Goal: Task Accomplishment & Management: Use online tool/utility

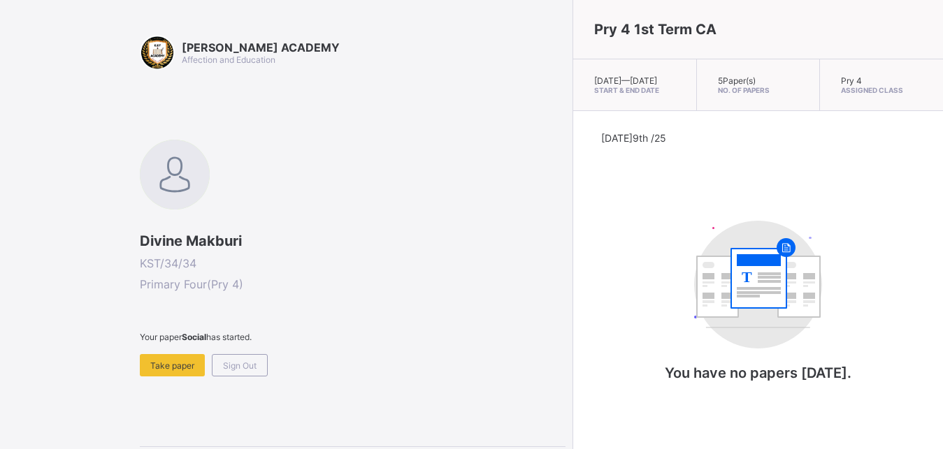
click at [248, 370] on span "Sign Out" at bounding box center [240, 366] width 34 height 10
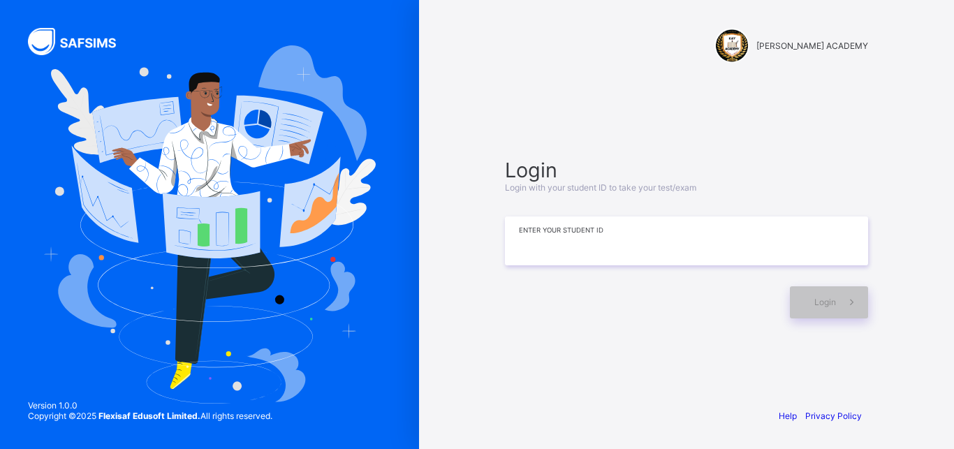
click at [555, 245] on input at bounding box center [686, 241] width 363 height 49
click at [537, 246] on input at bounding box center [686, 241] width 363 height 49
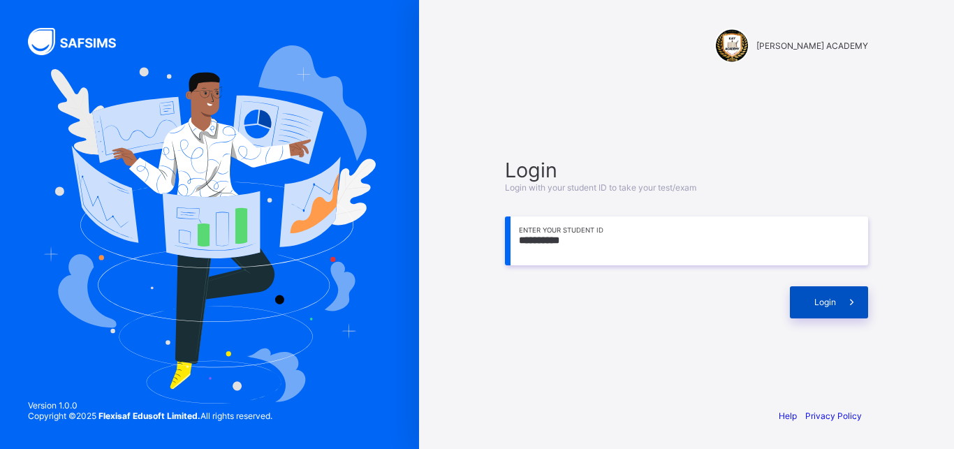
type input "**********"
click at [801, 310] on div "Login" at bounding box center [829, 302] width 78 height 32
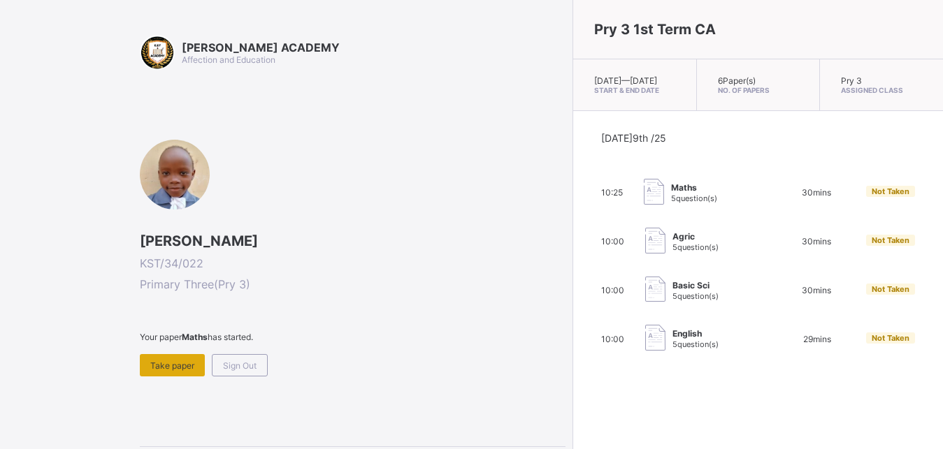
click at [191, 372] on div "Take paper" at bounding box center [172, 365] width 65 height 22
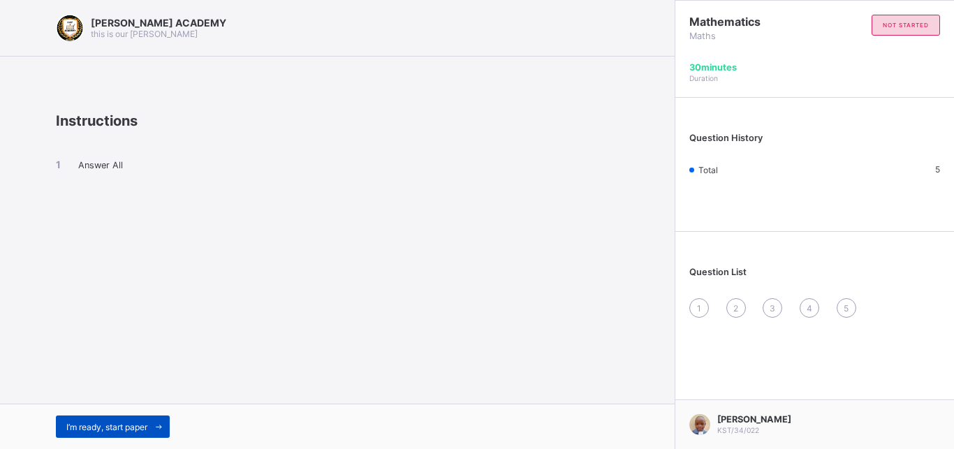
click at [101, 425] on span "I’m ready, start paper" at bounding box center [106, 427] width 81 height 10
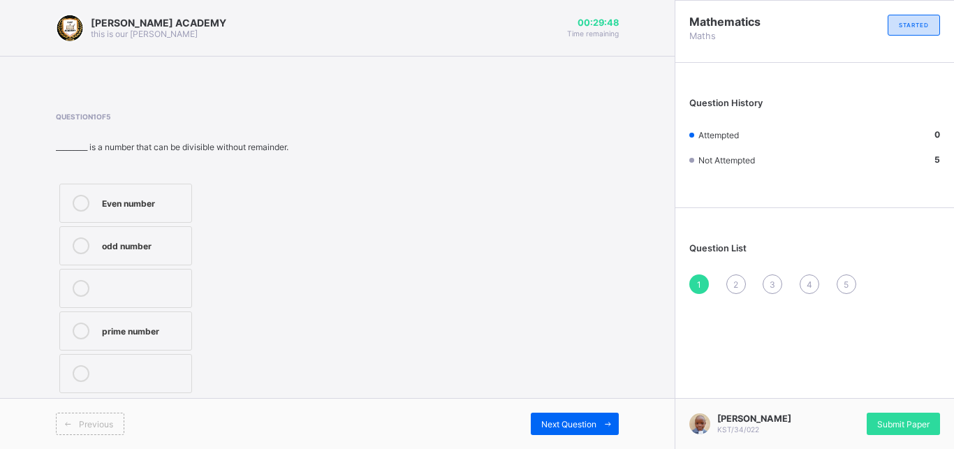
click at [124, 214] on label "Even number" at bounding box center [125, 203] width 133 height 39
click at [571, 430] on div "Next Question" at bounding box center [575, 424] width 88 height 22
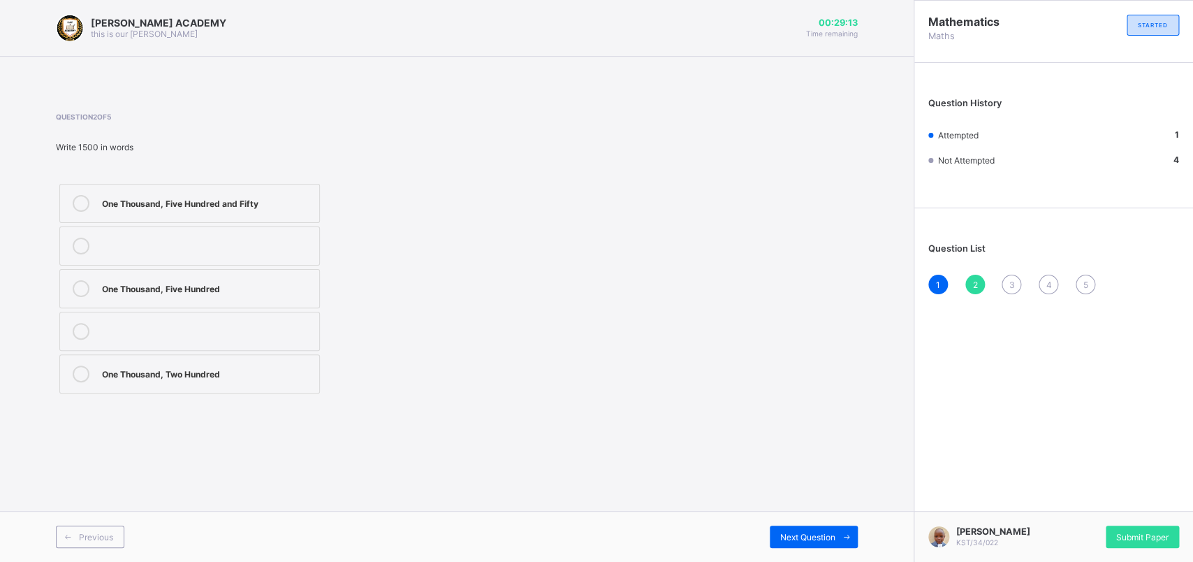
click at [221, 287] on div "One Thousand, Five Hundred" at bounding box center [207, 287] width 210 height 14
click at [789, 449] on span "Next Question" at bounding box center [807, 537] width 55 height 10
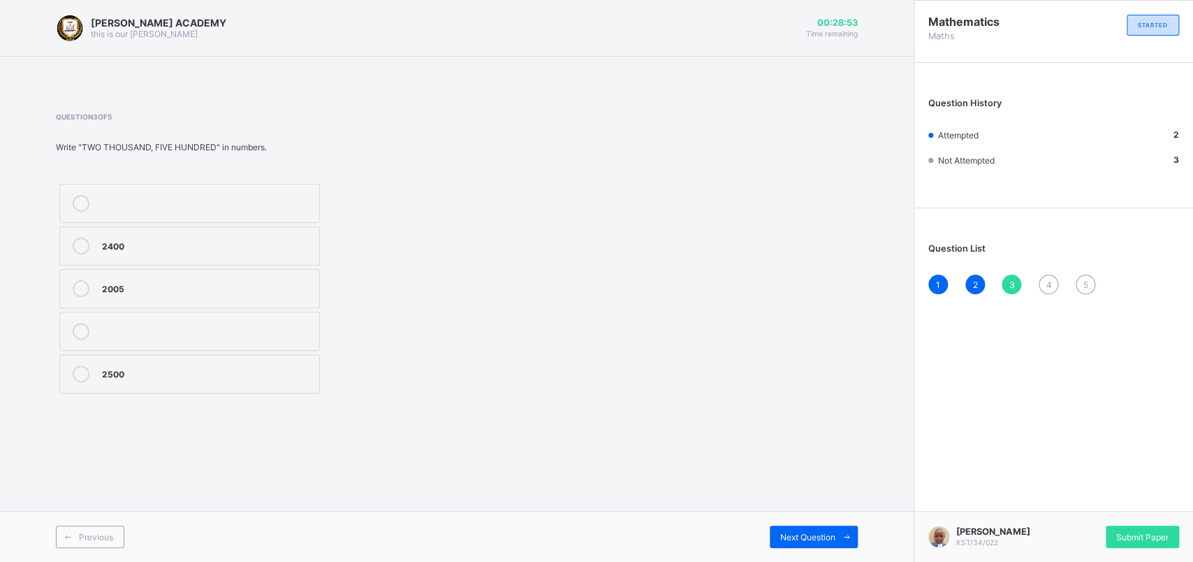
click at [102, 376] on div "2500" at bounding box center [207, 372] width 210 height 14
click at [807, 449] on span "Next Question" at bounding box center [807, 537] width 55 height 10
click at [186, 382] on div "Thousands" at bounding box center [207, 373] width 210 height 17
click at [187, 345] on label "Hundred" at bounding box center [189, 331] width 261 height 39
click at [793, 449] on div "Next Question" at bounding box center [814, 536] width 88 height 22
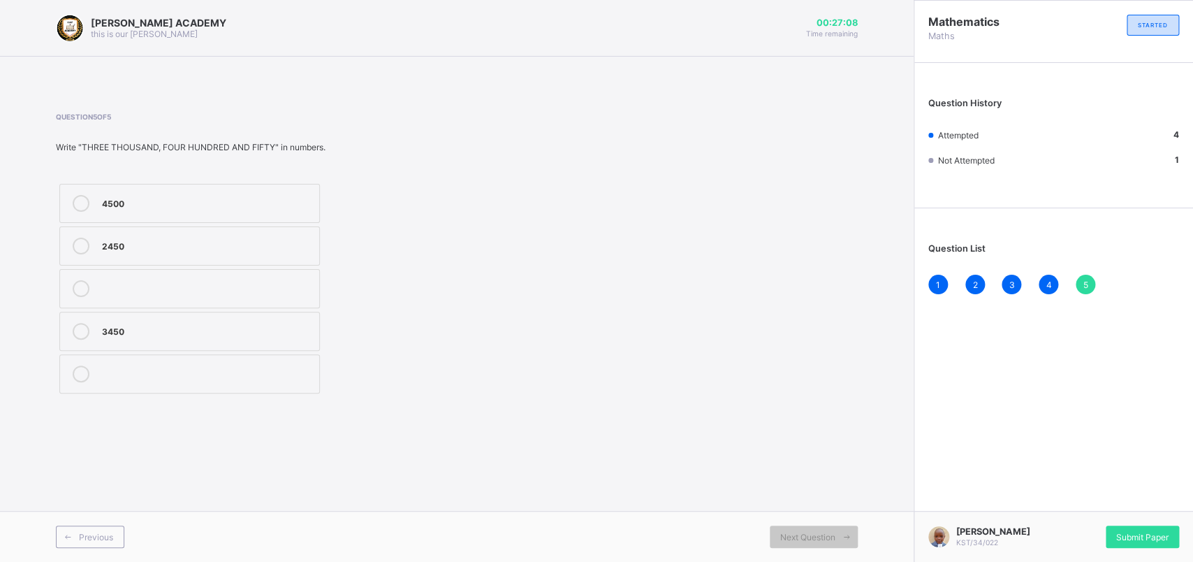
click at [381, 409] on div "Question 5 of 5 Write "THREE THOUSAND, FOUR HUNDRED AND FIFTY" in numbers. 4500…" at bounding box center [457, 255] width 802 height 326
click at [164, 343] on label "3450" at bounding box center [189, 331] width 261 height 39
click at [942, 449] on div "Submit Paper" at bounding box center [1142, 536] width 73 height 22
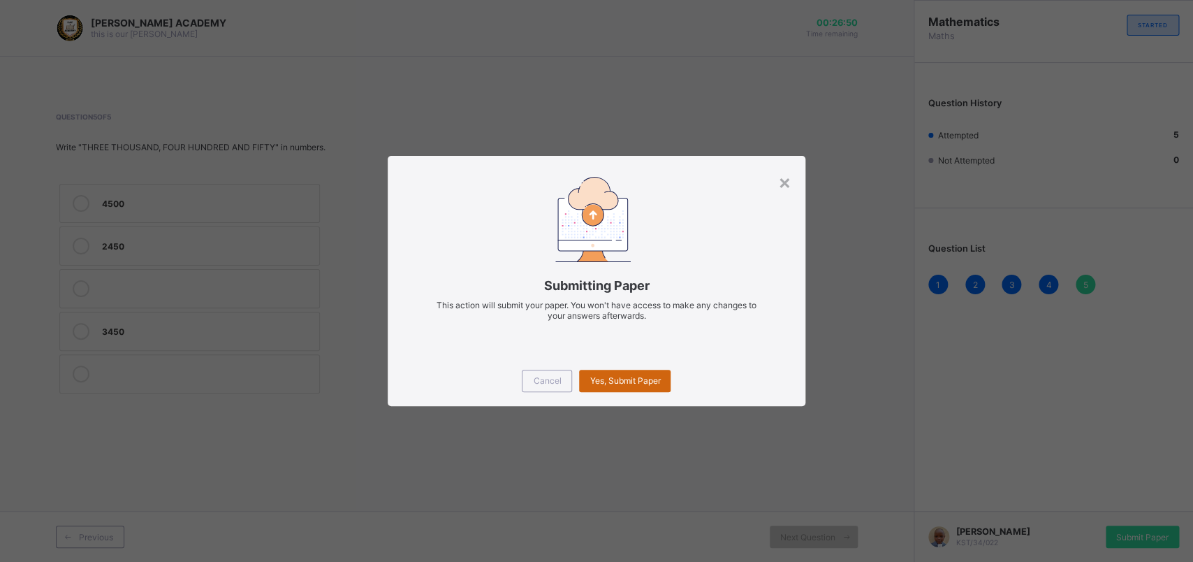
click at [630, 385] on div "Yes, Submit Paper" at bounding box center [625, 381] width 92 height 22
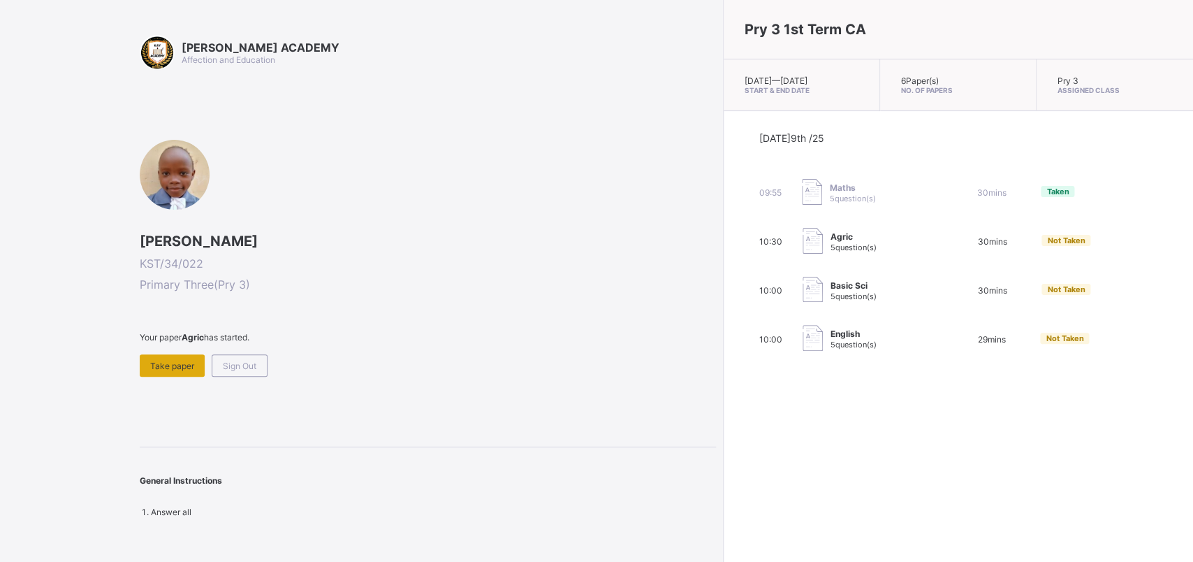
click at [186, 371] on div "Take paper" at bounding box center [172, 365] width 65 height 22
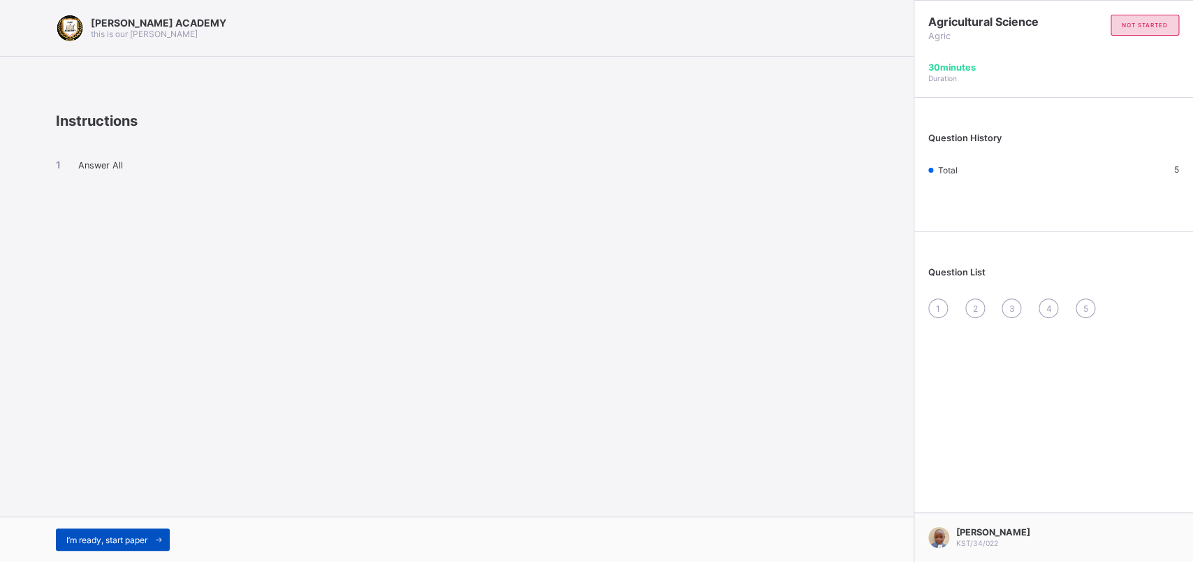
click at [133, 449] on span "I’m ready, start paper" at bounding box center [106, 540] width 81 height 10
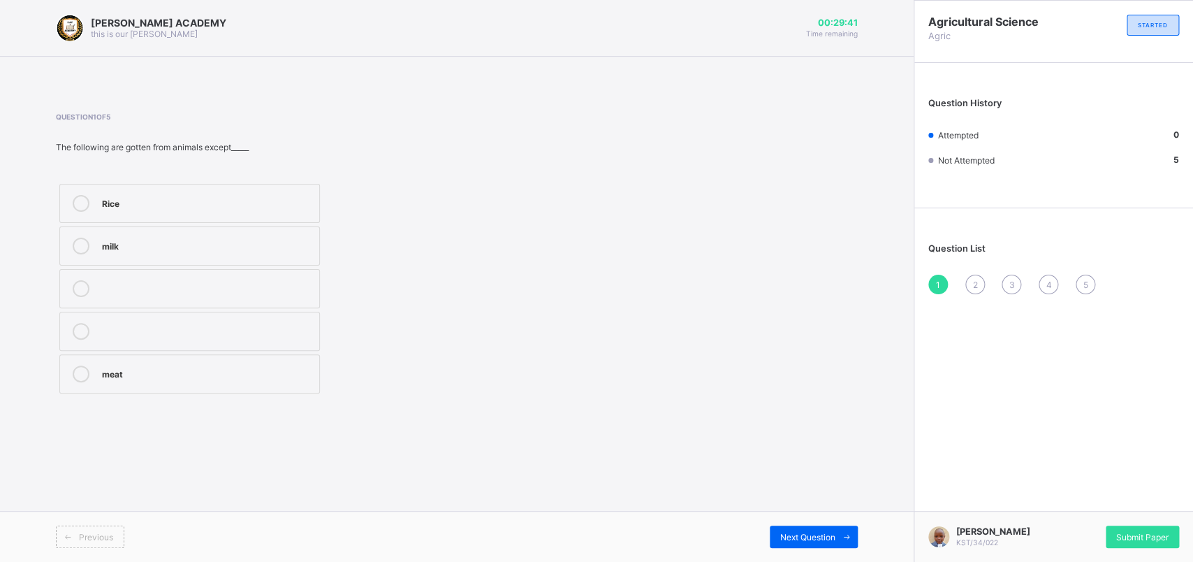
click at [140, 212] on div "Rice" at bounding box center [207, 203] width 210 height 17
click at [806, 449] on span "Next Question" at bounding box center [807, 537] width 55 height 10
click at [168, 374] on div "Energy" at bounding box center [207, 372] width 210 height 14
click at [796, 449] on span "Next Question" at bounding box center [807, 537] width 55 height 10
click at [95, 374] on label "Meat" at bounding box center [189, 373] width 261 height 39
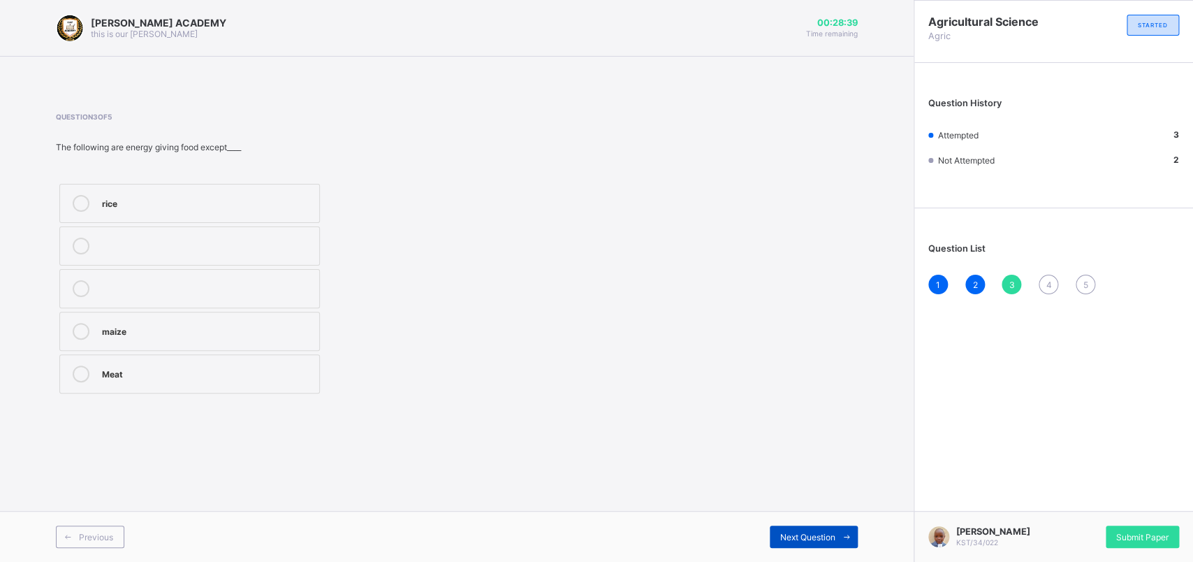
click at [817, 449] on div "Next Question" at bounding box center [814, 536] width 88 height 22
click at [216, 244] on div "Energy giving food" at bounding box center [207, 245] width 210 height 14
click at [811, 449] on span "Next Question" at bounding box center [807, 537] width 55 height 10
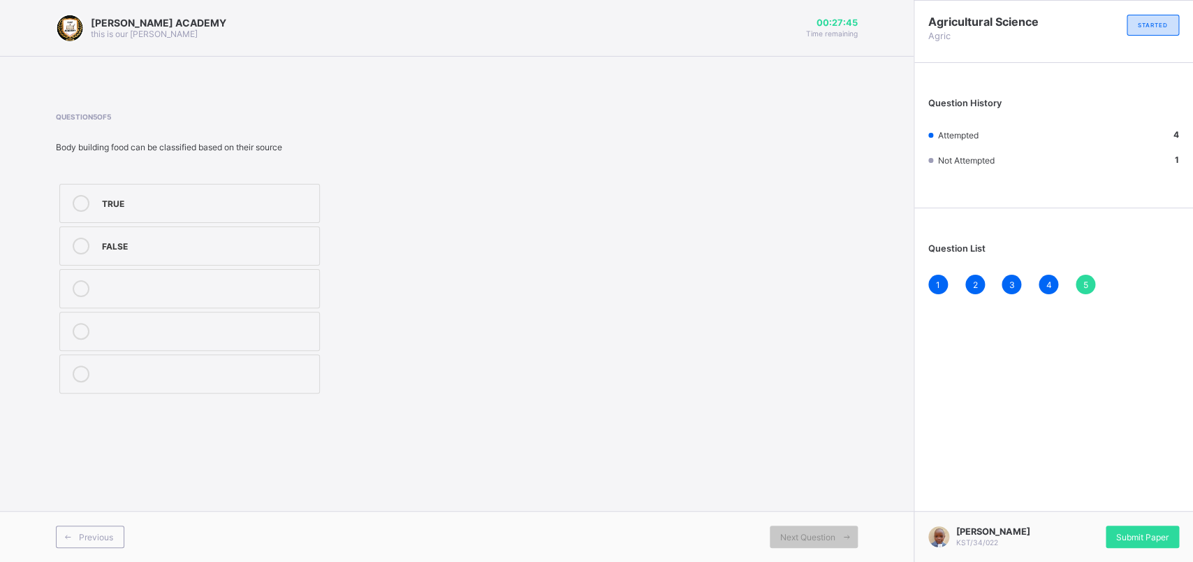
click at [198, 256] on label "FALSE" at bounding box center [189, 245] width 261 height 39
click at [942, 449] on div "Submit Paper" at bounding box center [1142, 536] width 73 height 22
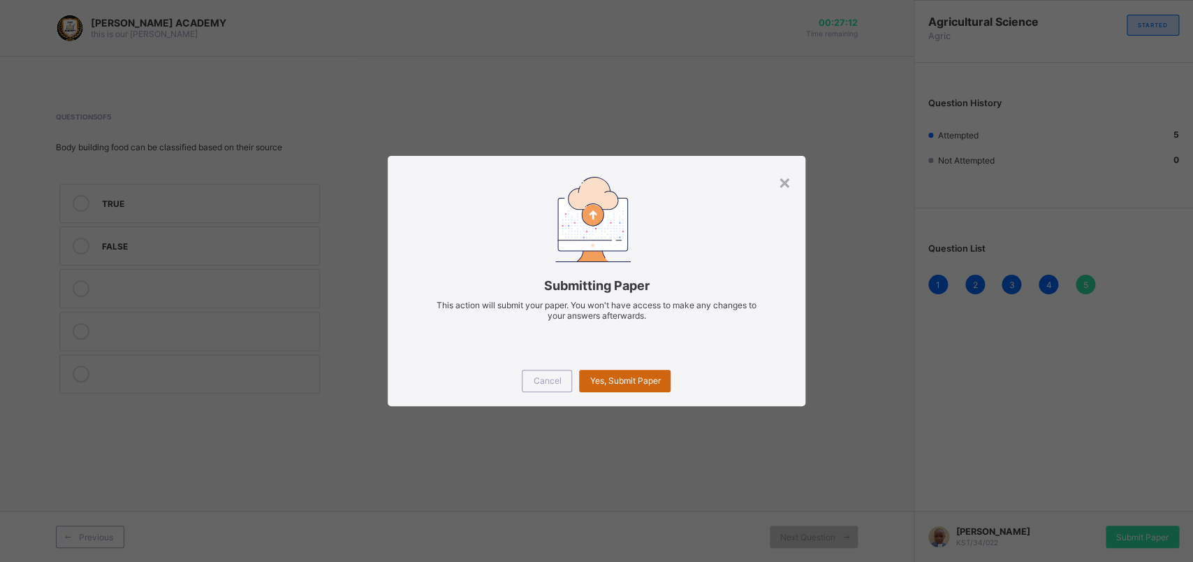
click at [620, 391] on div "Yes, Submit Paper" at bounding box center [625, 381] width 92 height 22
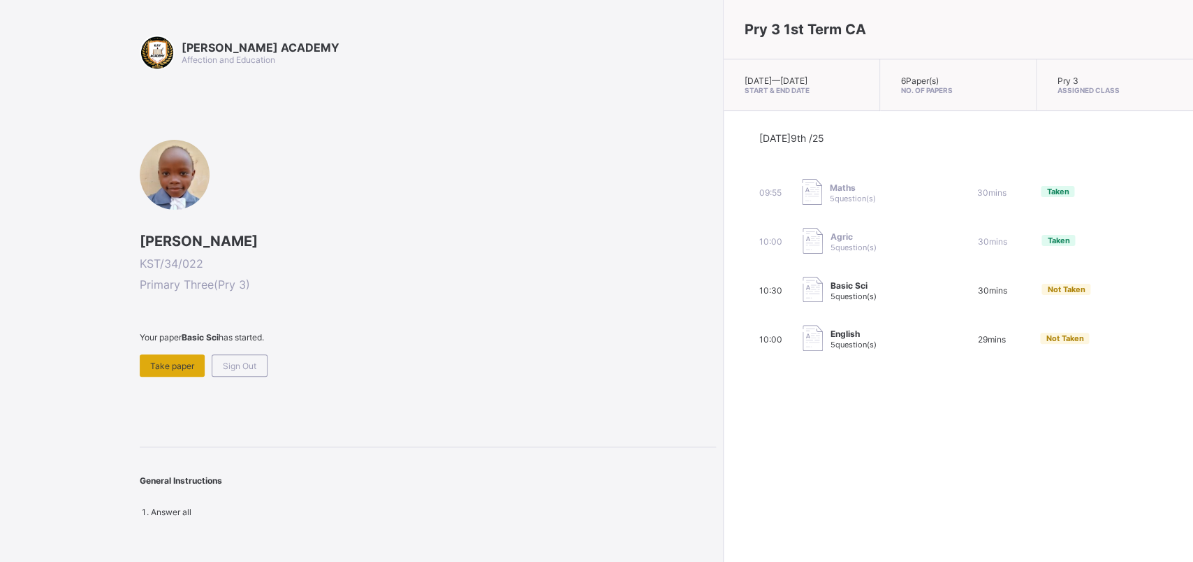
click at [160, 367] on span "Take paper" at bounding box center [172, 366] width 44 height 10
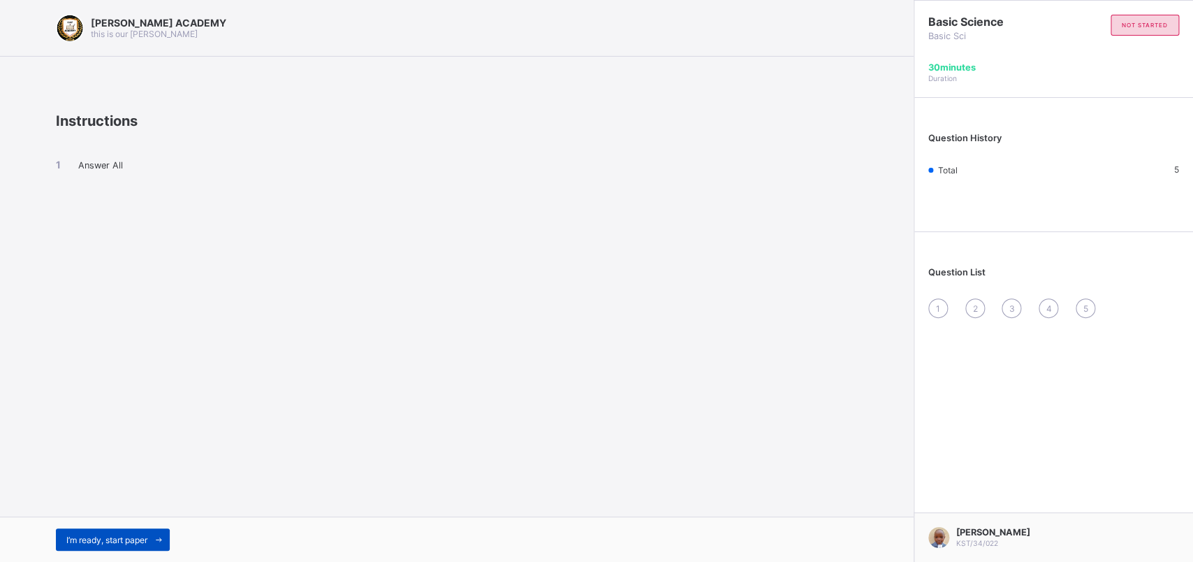
click at [143, 449] on span "I’m ready, start paper" at bounding box center [106, 540] width 81 height 10
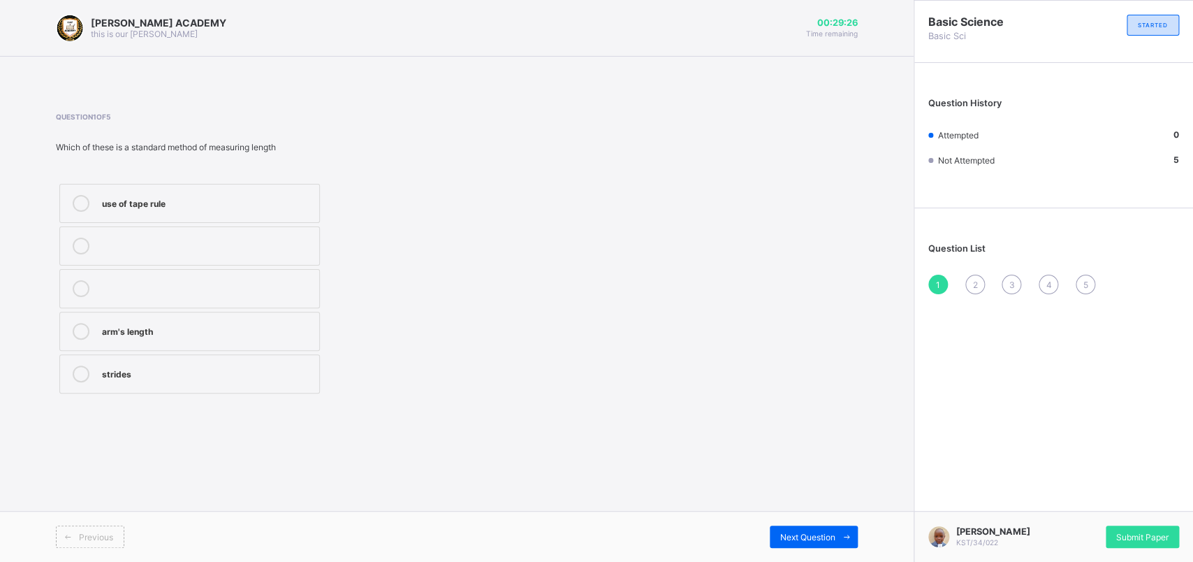
click at [109, 203] on div "use of tape rule" at bounding box center [207, 202] width 210 height 14
click at [787, 449] on span "Next Question" at bounding box center [807, 537] width 55 height 10
click at [109, 198] on div "1000" at bounding box center [207, 202] width 210 height 14
click at [813, 449] on span "Next Question" at bounding box center [807, 537] width 55 height 10
click at [139, 328] on div "mass" at bounding box center [207, 330] width 210 height 14
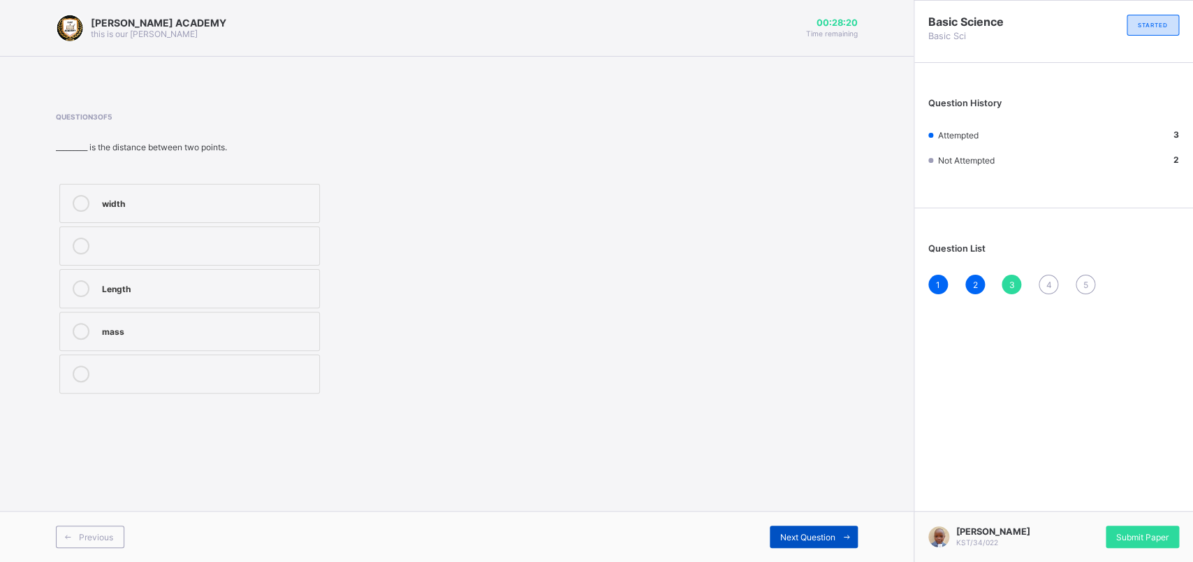
click at [797, 449] on span "Next Question" at bounding box center [807, 537] width 55 height 10
click at [126, 202] on div "use of tape" at bounding box center [207, 202] width 210 height 14
click at [810, 449] on div "Next Question" at bounding box center [814, 536] width 88 height 22
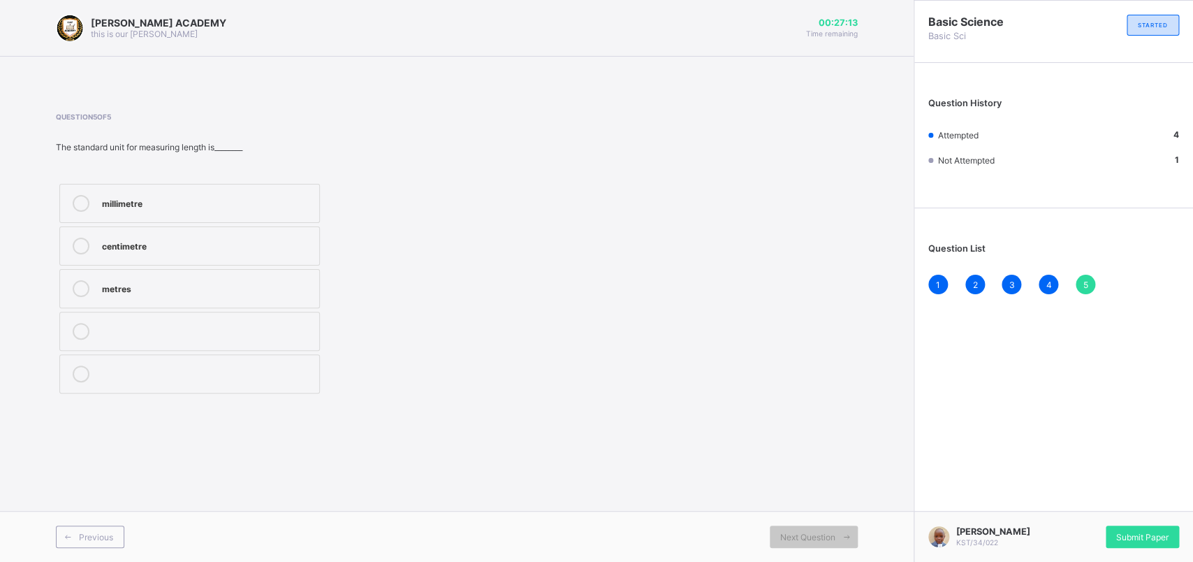
click at [198, 249] on div "centimetre" at bounding box center [207, 245] width 210 height 14
click at [942, 449] on span "Submit Paper" at bounding box center [1143, 537] width 52 height 10
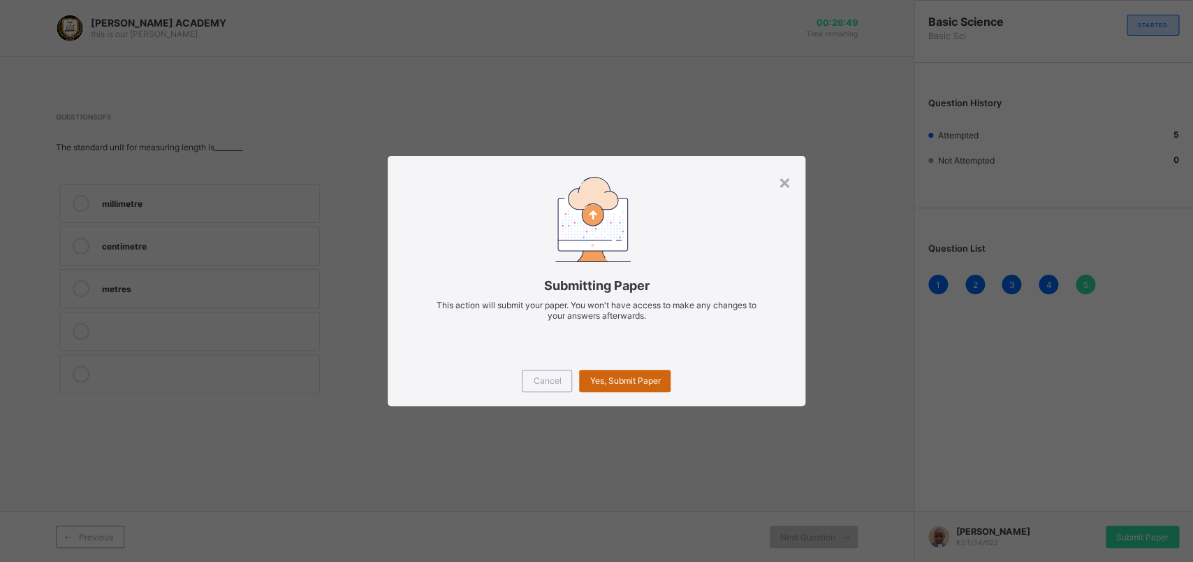
click at [632, 388] on div "Yes, Submit Paper" at bounding box center [625, 381] width 92 height 22
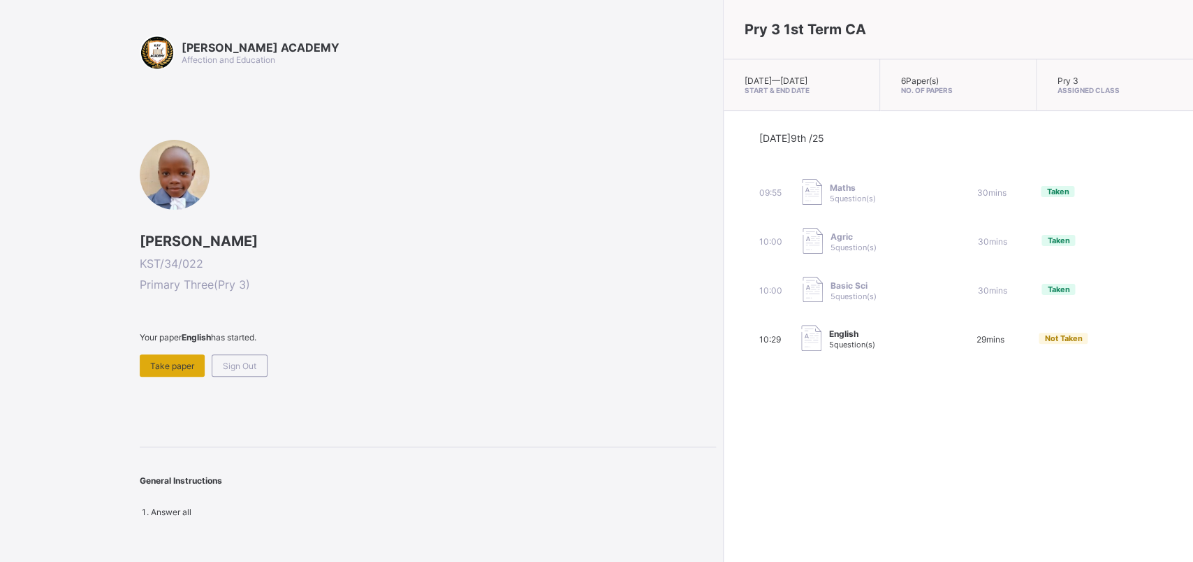
click at [188, 373] on div "Take paper" at bounding box center [172, 365] width 65 height 22
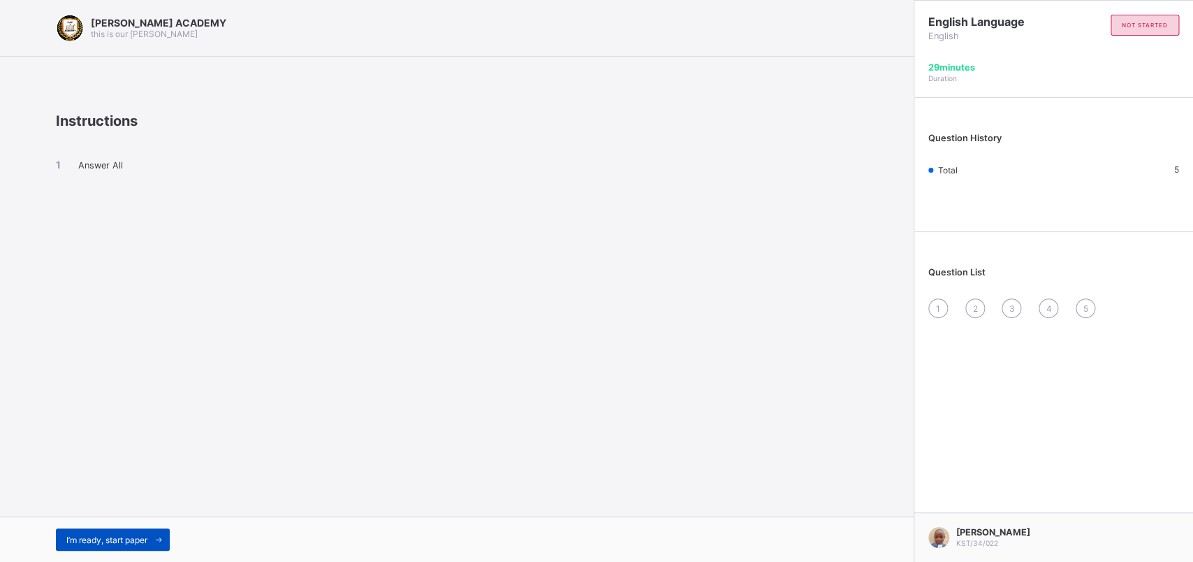
click at [122, 449] on div "I’m ready, start paper" at bounding box center [113, 539] width 114 height 22
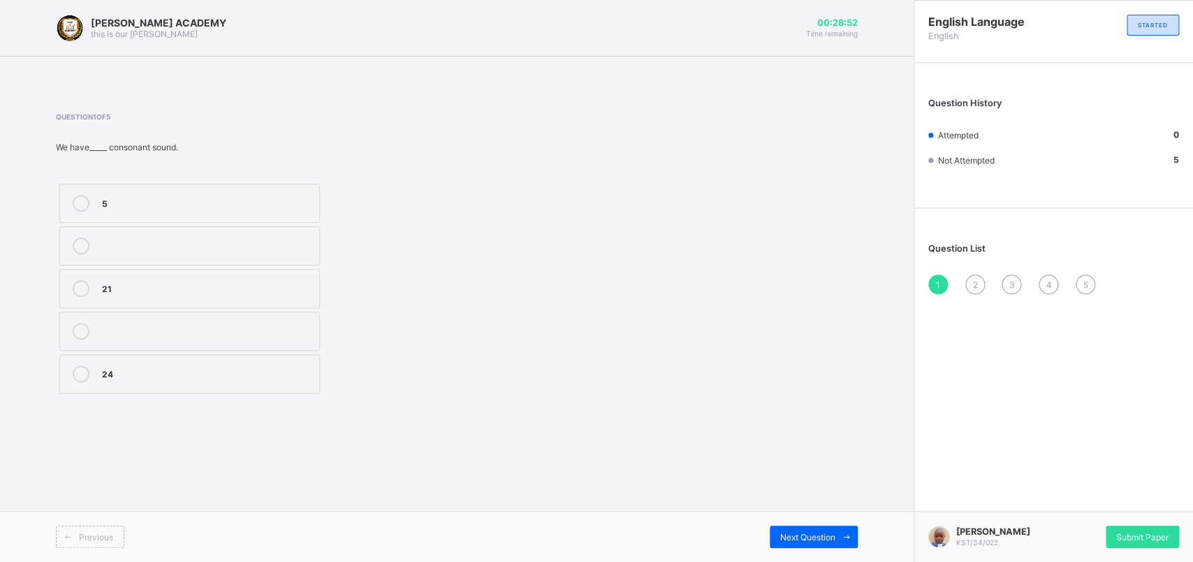
click at [268, 293] on div "21" at bounding box center [207, 287] width 210 height 14
click at [815, 449] on span "Next Question" at bounding box center [807, 537] width 55 height 10
click at [196, 286] on div "Reading" at bounding box center [207, 287] width 210 height 14
click at [790, 449] on div "Next Question" at bounding box center [814, 536] width 88 height 22
click at [151, 333] on div "Noun" at bounding box center [207, 330] width 210 height 14
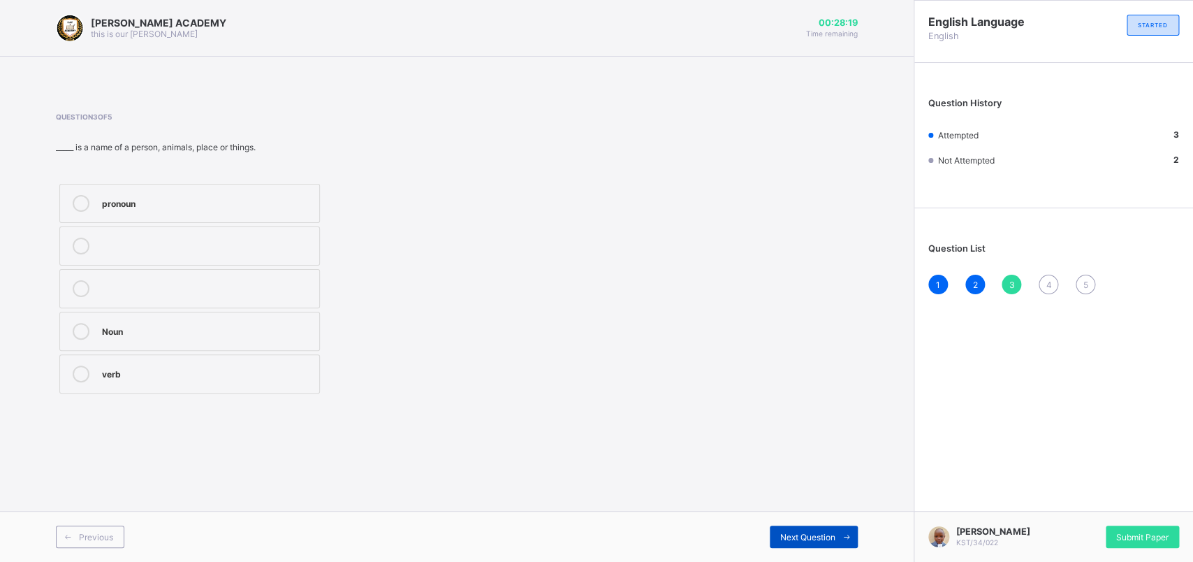
click at [802, 449] on div "Next Question" at bounding box center [814, 536] width 88 height 22
click at [129, 286] on div "TRUE" at bounding box center [207, 287] width 210 height 14
click at [803, 449] on div "Next Question" at bounding box center [814, 536] width 88 height 22
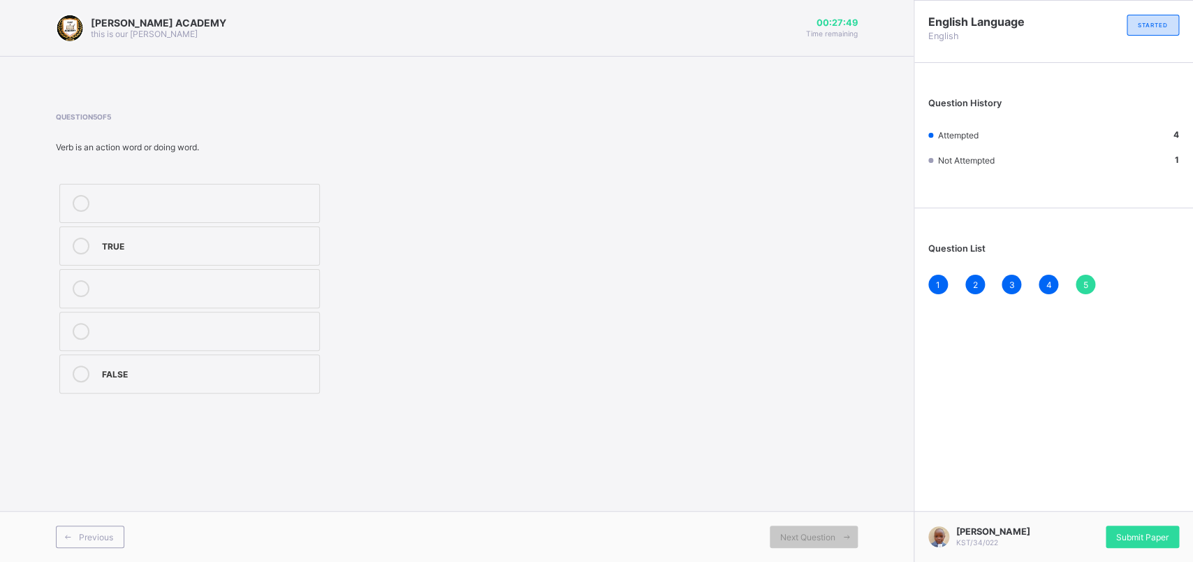
click at [126, 252] on div "TRUE" at bounding box center [207, 246] width 210 height 17
click at [942, 449] on div "Submit Paper" at bounding box center [1142, 536] width 73 height 22
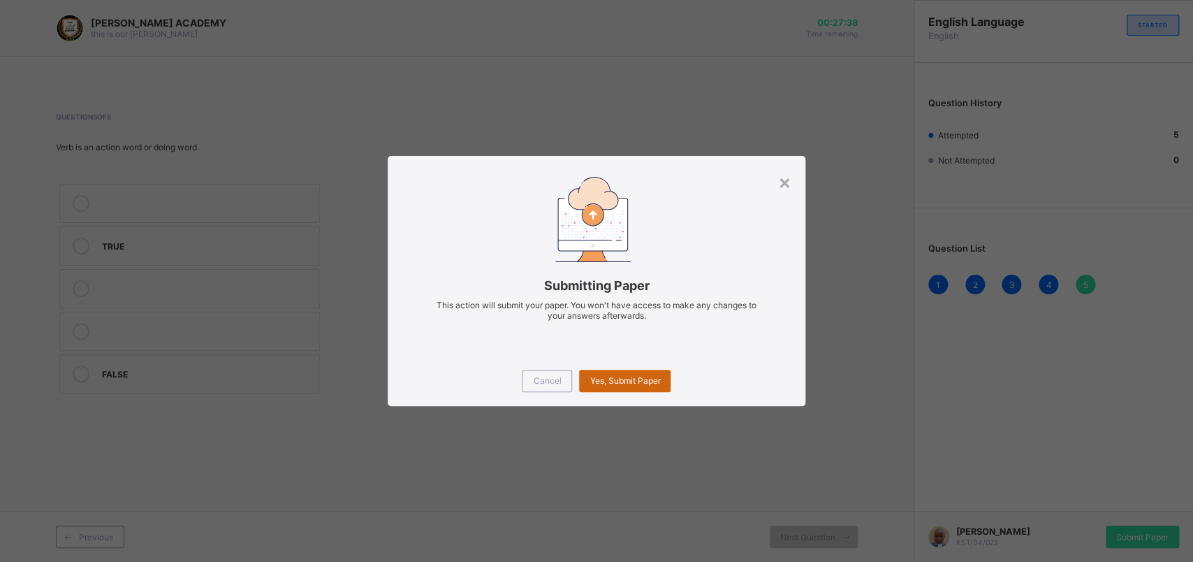
click at [610, 386] on div "Yes, Submit Paper" at bounding box center [625, 381] width 92 height 22
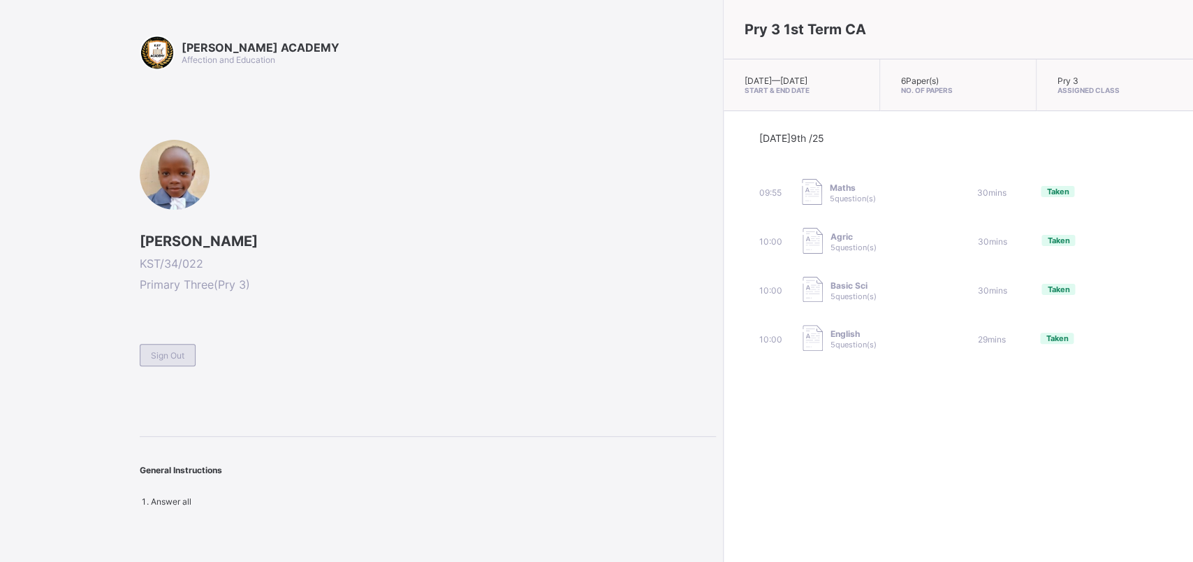
click at [163, 359] on div "Sign Out" at bounding box center [168, 355] width 56 height 22
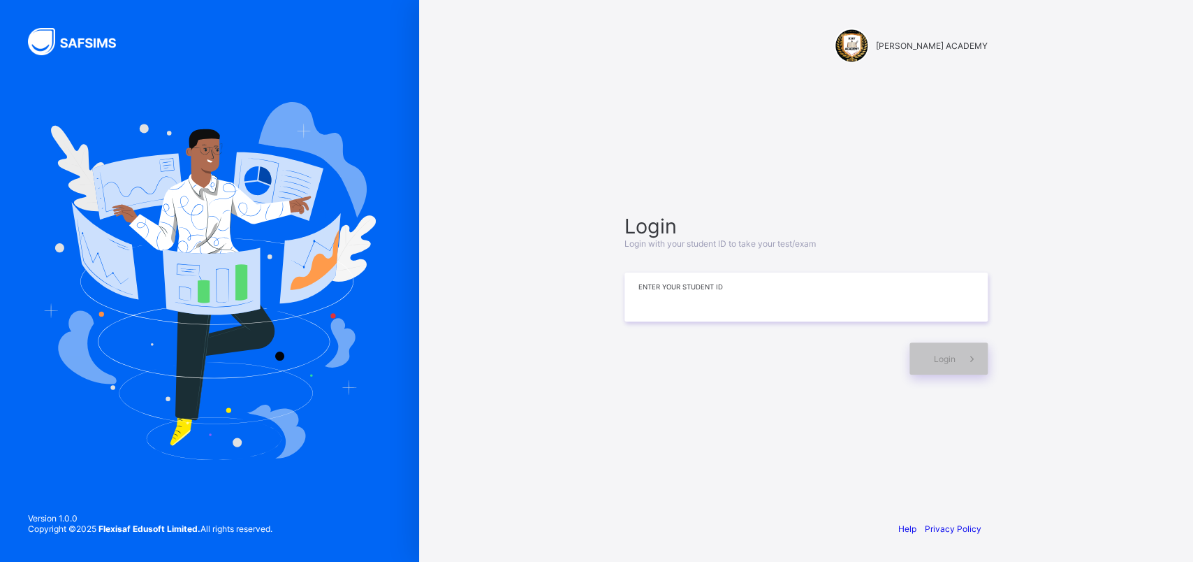
click at [743, 289] on input at bounding box center [806, 296] width 363 height 49
type input "*********"
click at [942, 362] on icon at bounding box center [971, 358] width 15 height 13
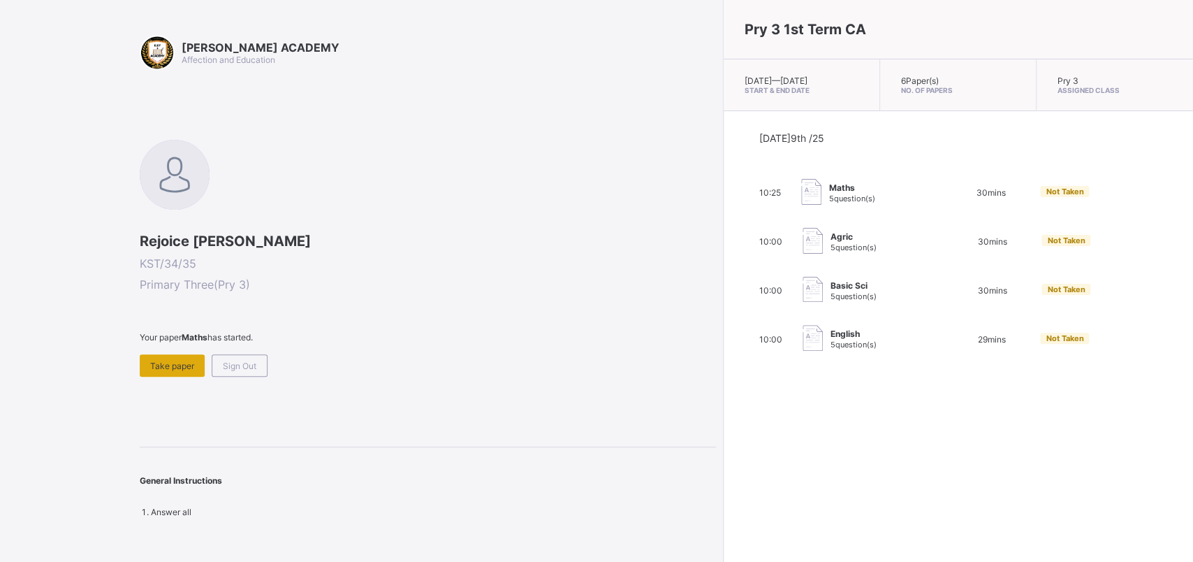
click at [147, 356] on div "Take paper" at bounding box center [172, 365] width 65 height 22
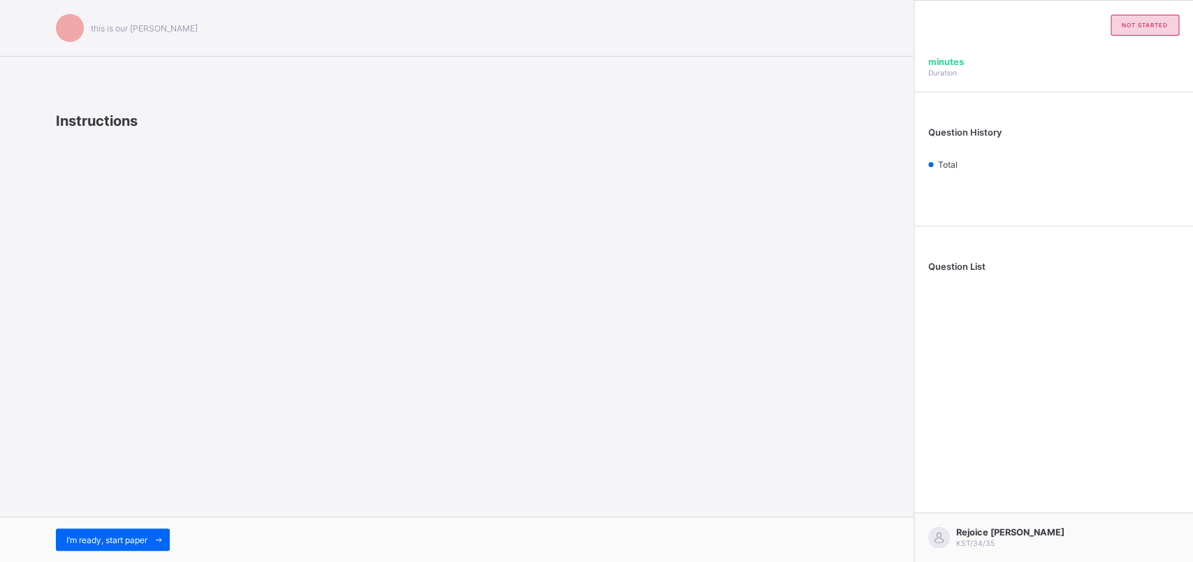
click at [147, 356] on div "this is our [PERSON_NAME] Instructions I’m ready, start paper" at bounding box center [457, 281] width 914 height 562
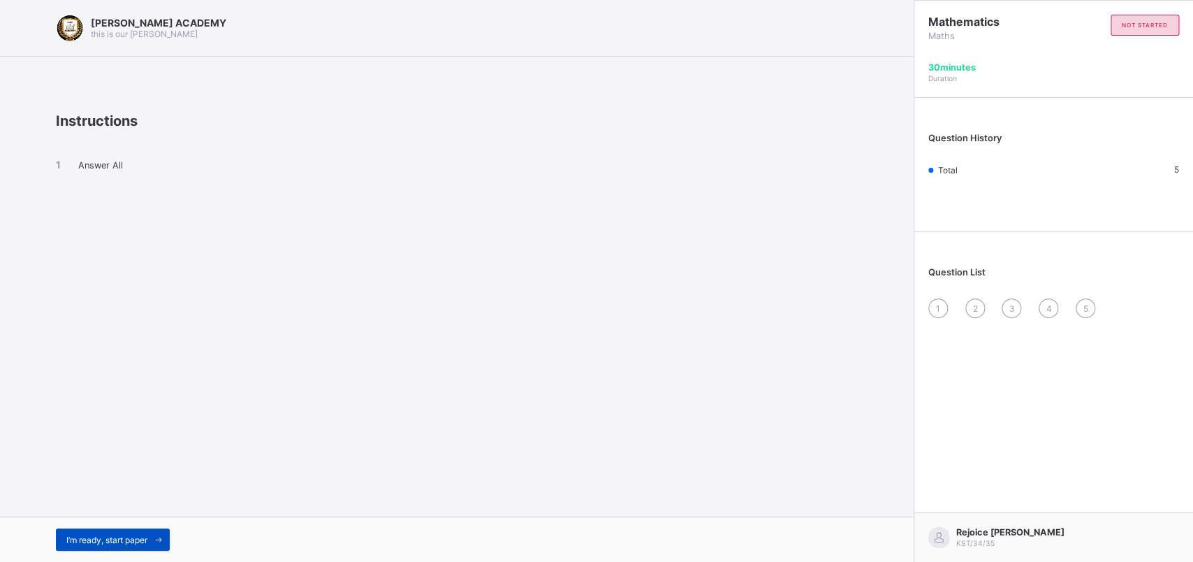
click at [143, 449] on span "I’m ready, start paper" at bounding box center [106, 540] width 81 height 10
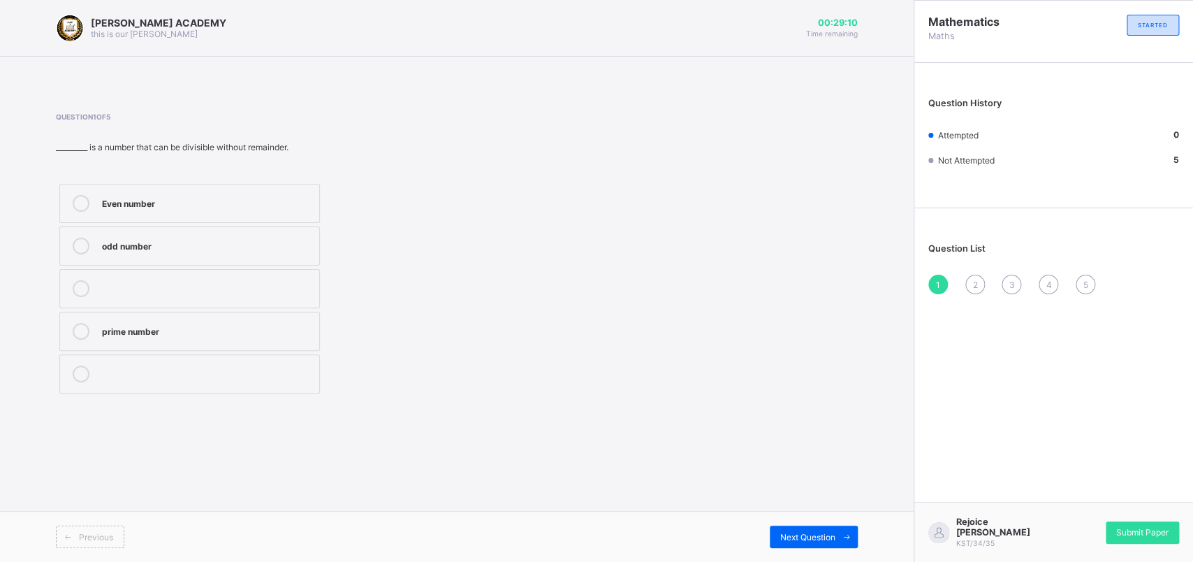
click at [139, 201] on div "Even number" at bounding box center [207, 202] width 210 height 14
click at [803, 449] on span "Next Question" at bounding box center [807, 537] width 55 height 10
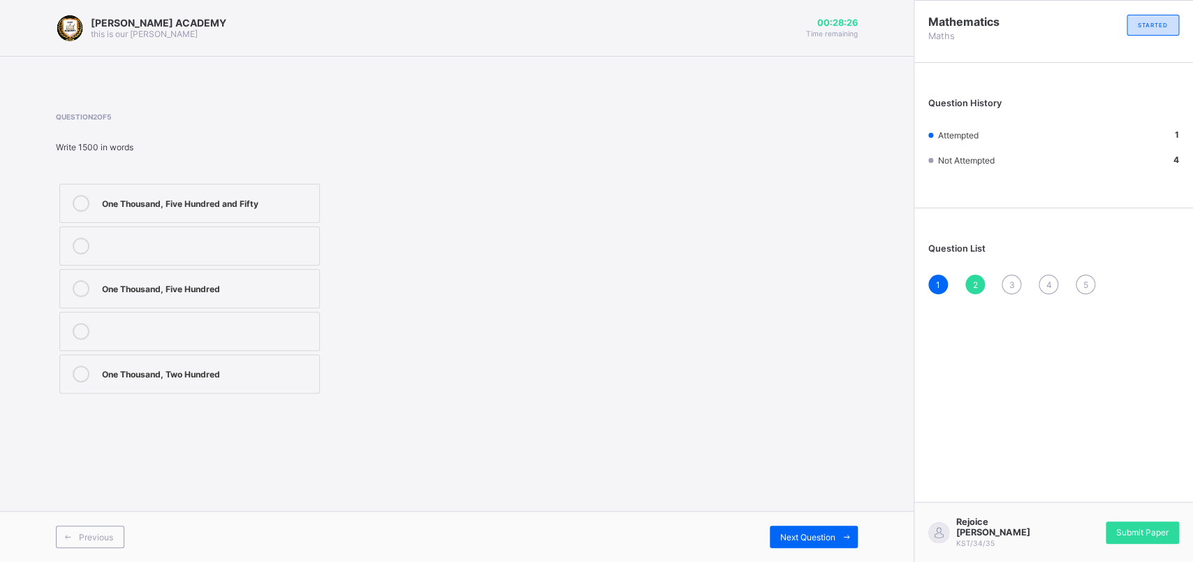
click at [248, 202] on div "One Thousand, Five Hundred and Fifty" at bounding box center [207, 202] width 210 height 14
click at [245, 275] on label "One Thousand, Five Hundred" at bounding box center [189, 288] width 261 height 39
click at [824, 449] on span "Next Question" at bounding box center [807, 537] width 55 height 10
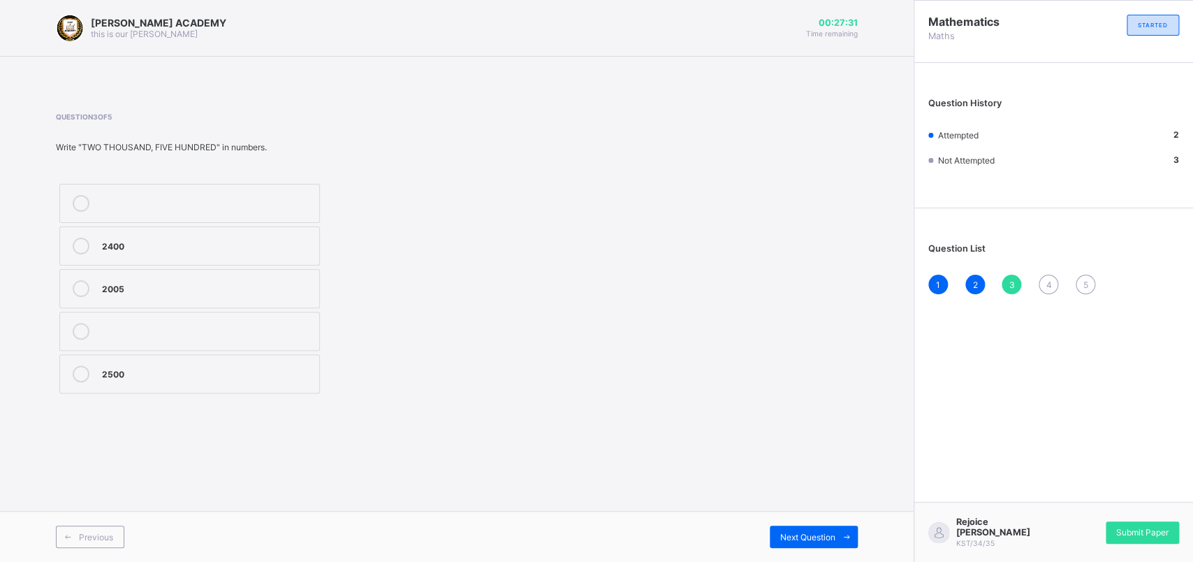
click at [122, 280] on label "2005" at bounding box center [189, 288] width 261 height 39
click at [830, 449] on div "Next Question" at bounding box center [814, 536] width 88 height 22
click at [143, 365] on label "Thousands" at bounding box center [189, 373] width 261 height 39
click at [788, 449] on span "Next Question" at bounding box center [807, 537] width 55 height 10
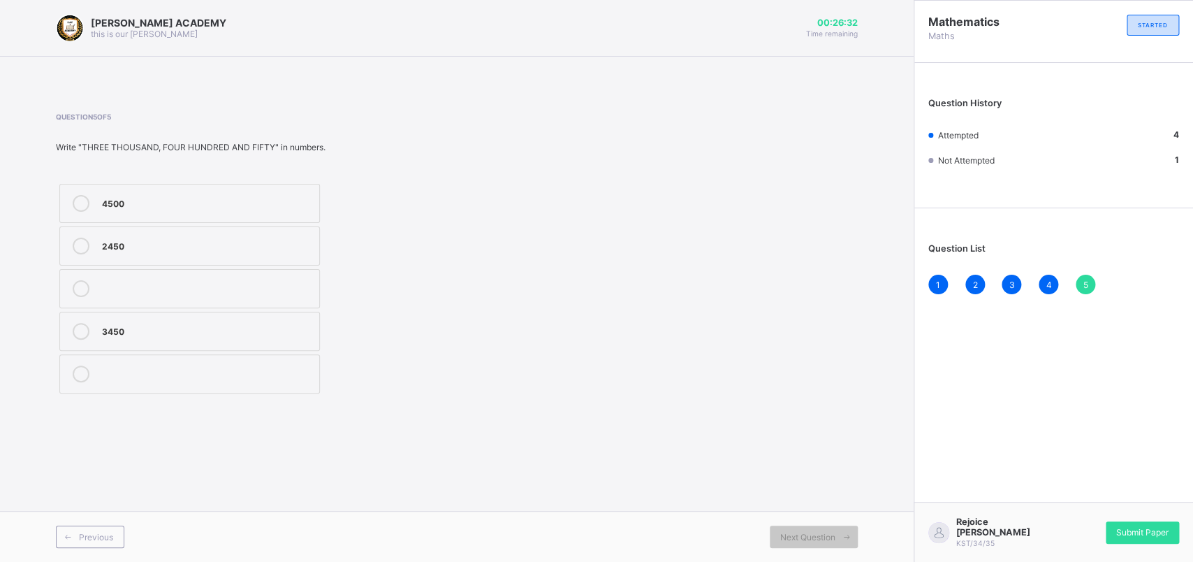
click at [118, 319] on label "3450" at bounding box center [189, 331] width 261 height 39
click at [119, 319] on label "3450" at bounding box center [189, 331] width 261 height 39
click at [827, 449] on div "Previous Next Question" at bounding box center [457, 536] width 914 height 51
click at [122, 324] on label "3450" at bounding box center [189, 331] width 261 height 39
drag, startPoint x: 123, startPoint y: 322, endPoint x: 610, endPoint y: 397, distance: 492.7
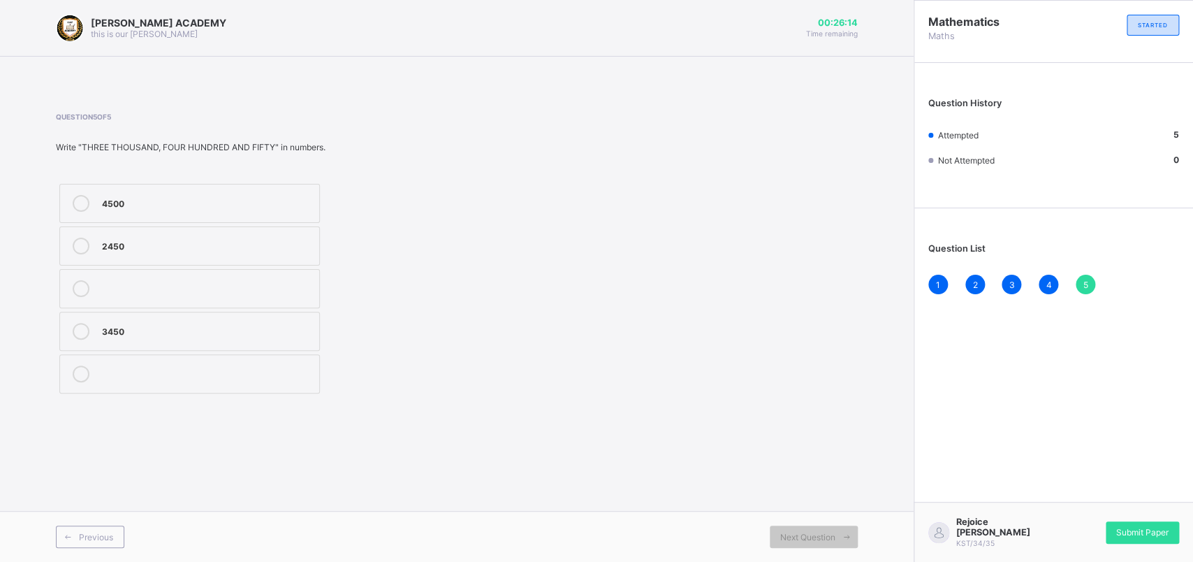
click at [610, 397] on div "Question 5 of 5 Write "THREE THOUSAND, FOUR HUNDRED AND FIFTY" in numbers. 4500…" at bounding box center [457, 254] width 802 height 284
click at [942, 275] on div "5" at bounding box center [1086, 285] width 20 height 20
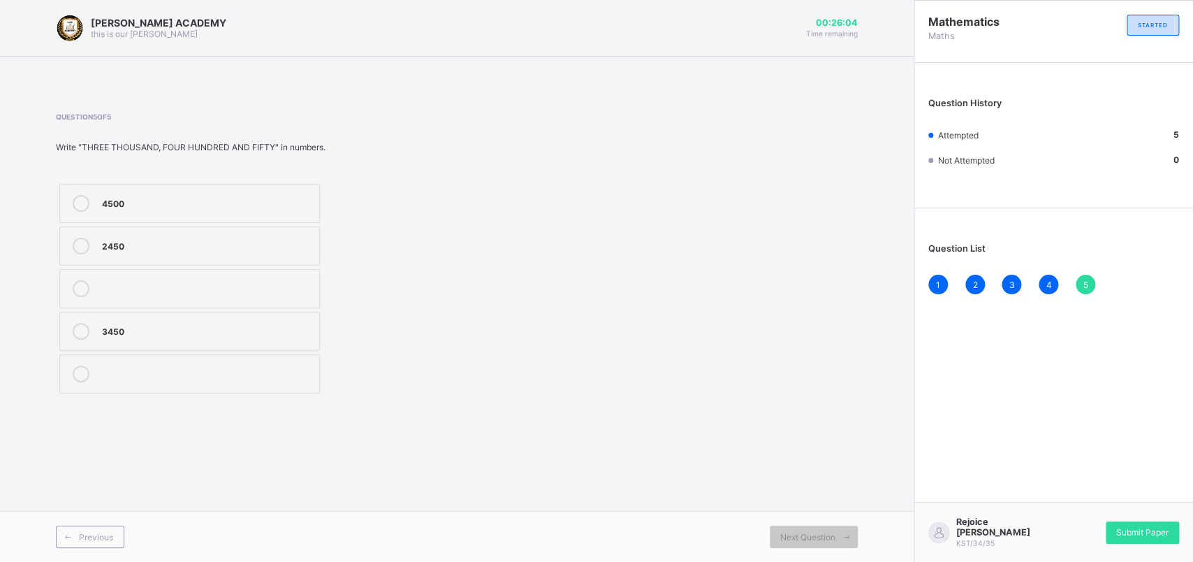
click at [942, 275] on div "5" at bounding box center [1086, 285] width 20 height 20
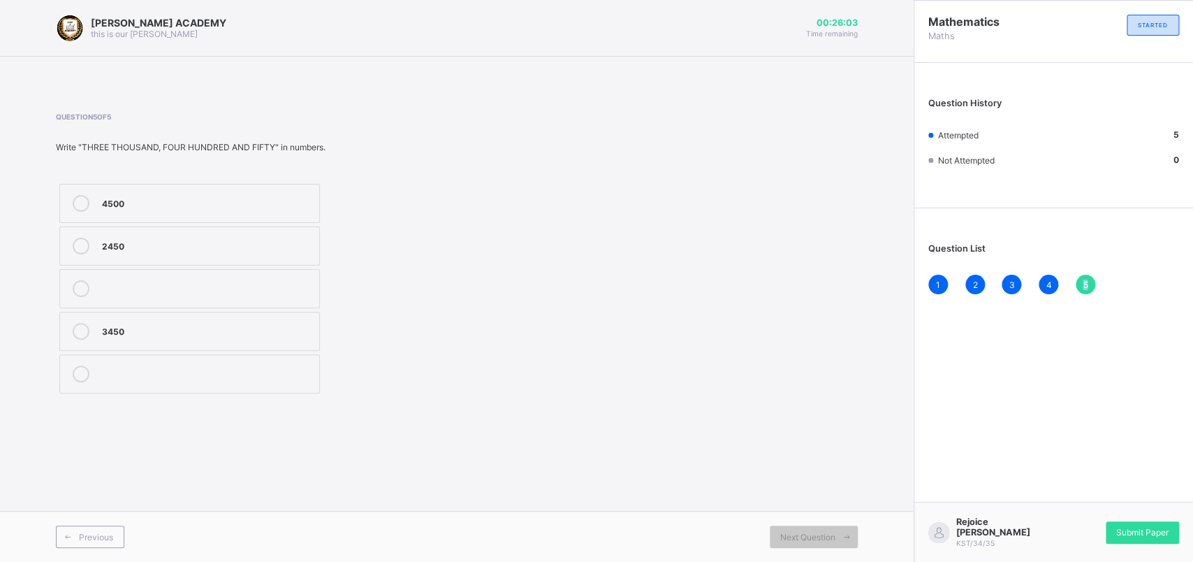
click at [942, 275] on div "1 2 3 4 5" at bounding box center [1054, 285] width 251 height 20
click at [831, 449] on div "Next Question" at bounding box center [814, 536] width 88 height 22
click at [830, 449] on div "Next Question" at bounding box center [814, 536] width 88 height 22
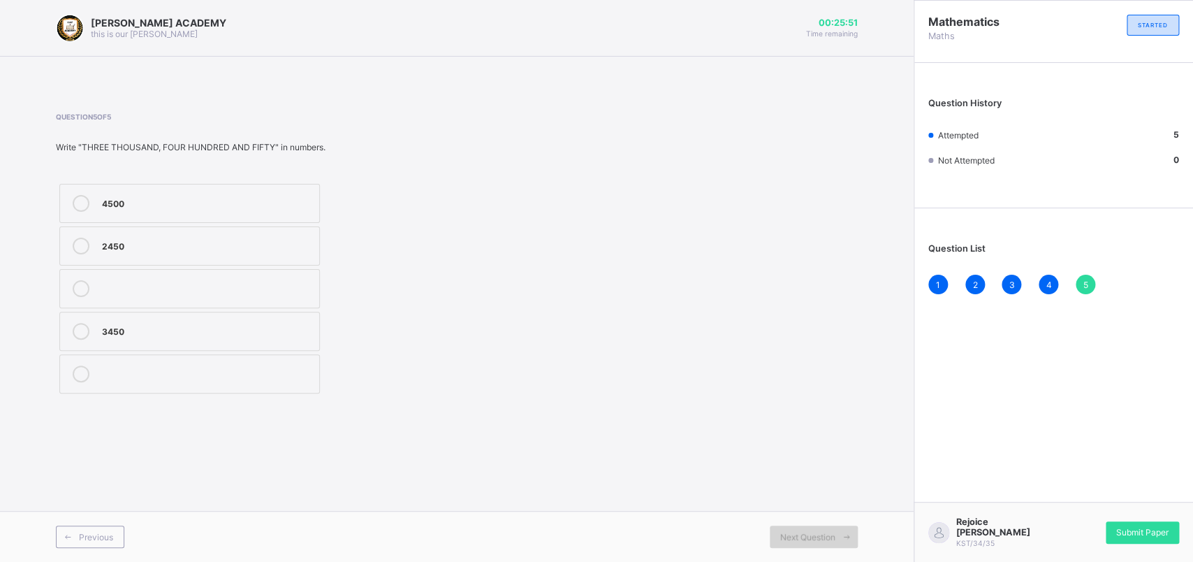
click at [830, 449] on div "Next Question" at bounding box center [814, 536] width 88 height 22
click at [942, 449] on div "Submit Paper" at bounding box center [1142, 532] width 73 height 22
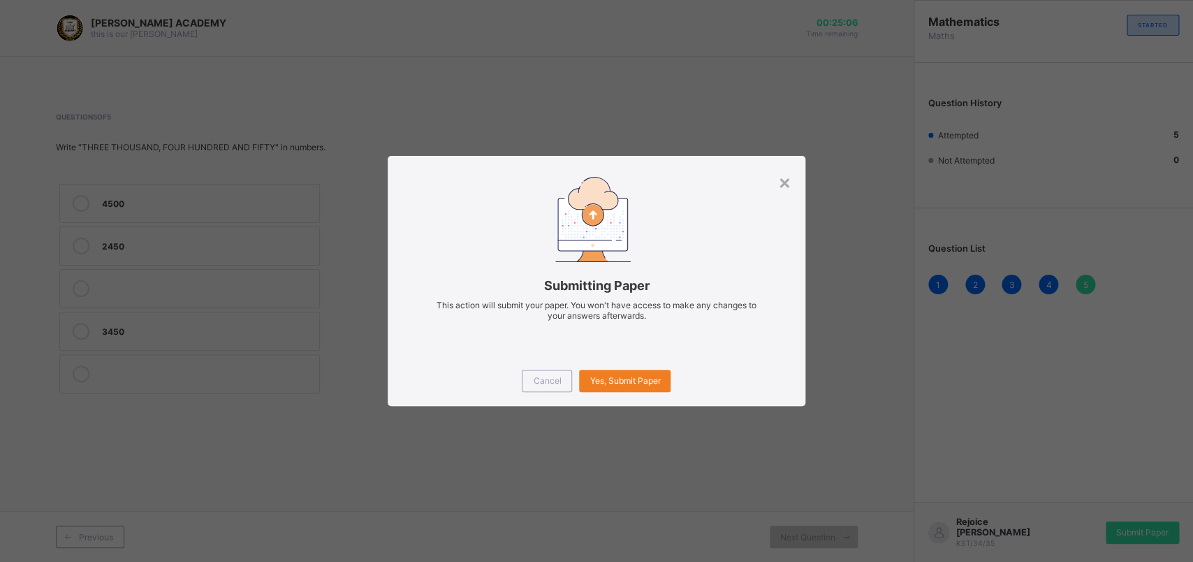
click at [632, 368] on div "Cancel Yes, Submit Paper" at bounding box center [597, 381] width 418 height 50
click at [604, 372] on div "Yes, Submit Paper" at bounding box center [625, 381] width 92 height 22
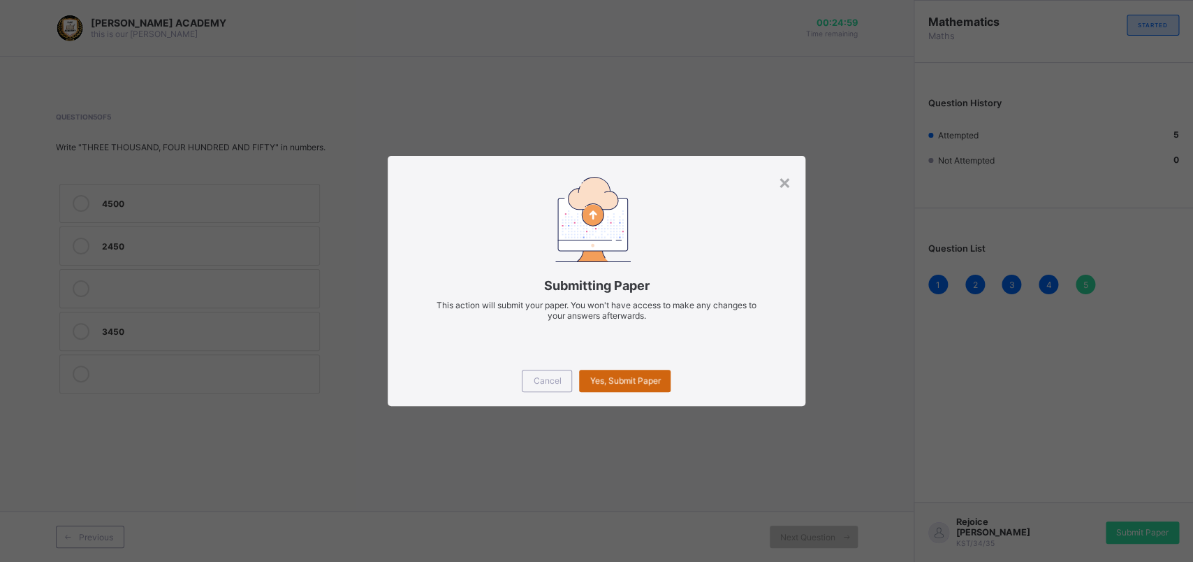
click at [604, 372] on div "Yes, Submit Paper" at bounding box center [625, 381] width 92 height 22
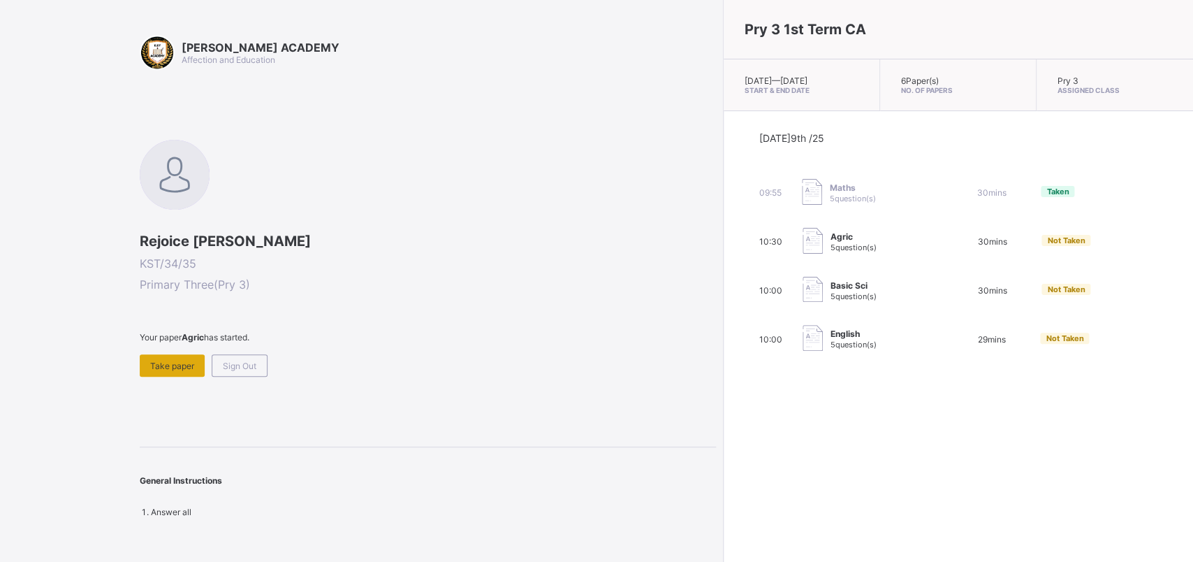
click at [166, 358] on div "Take paper" at bounding box center [172, 365] width 65 height 22
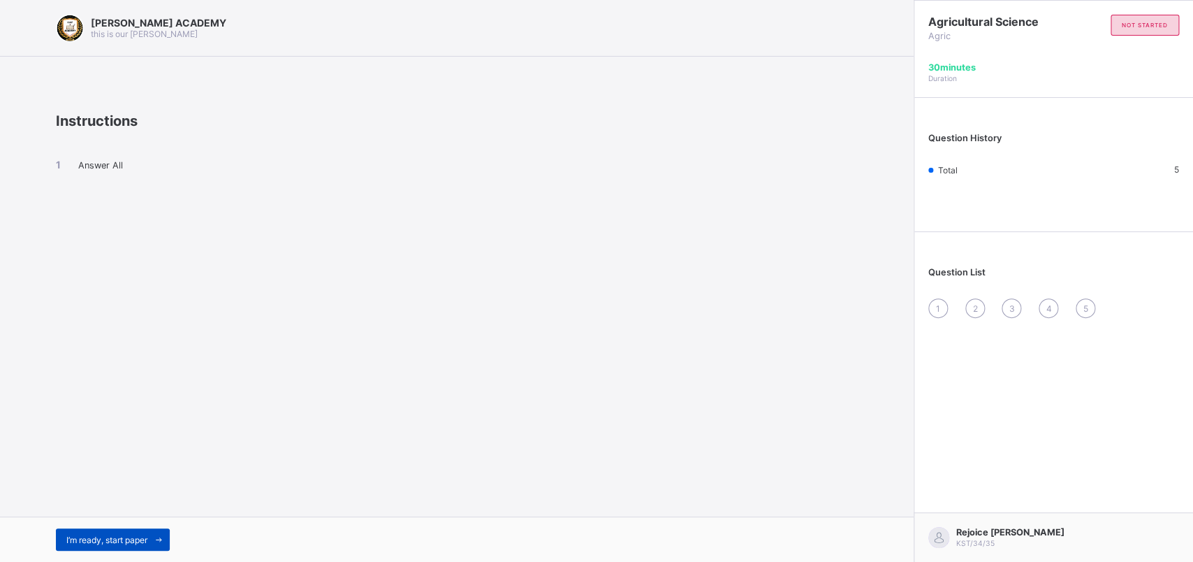
click at [135, 449] on span "I’m ready, start paper" at bounding box center [106, 540] width 81 height 10
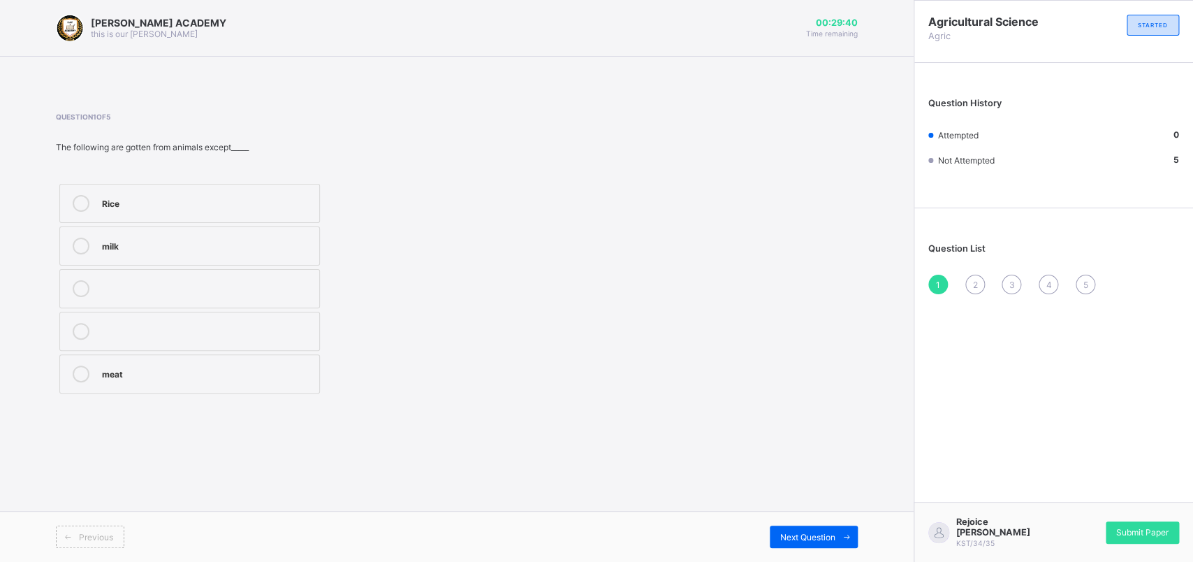
click at [112, 242] on div "milk" at bounding box center [207, 245] width 210 height 14
click at [112, 241] on div "milk" at bounding box center [207, 245] width 210 height 14
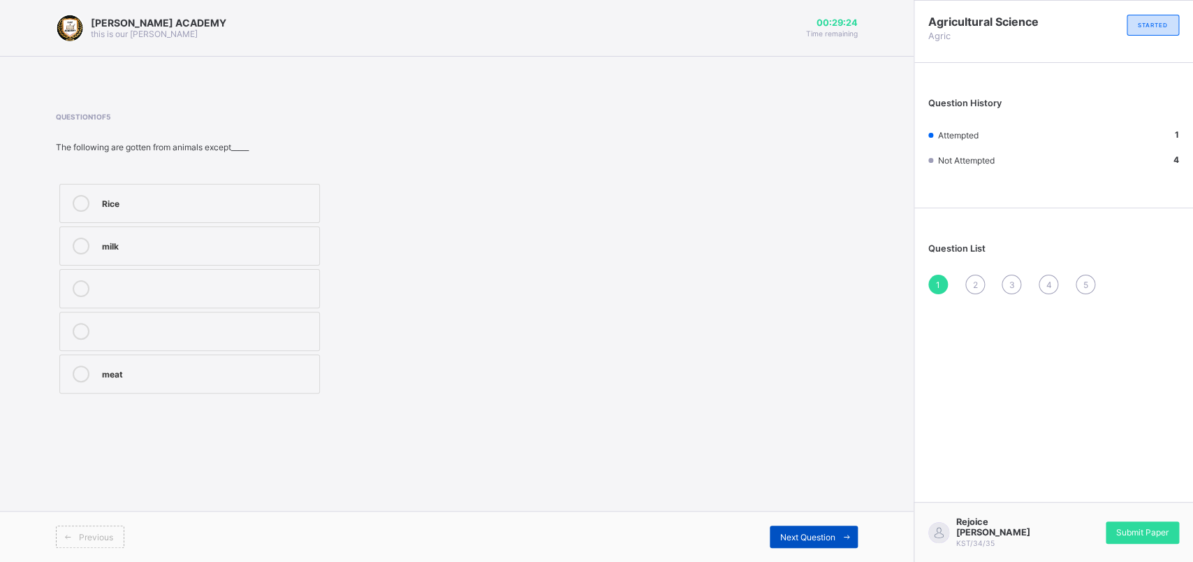
click at [786, 449] on div "Next Question" at bounding box center [814, 536] width 88 height 22
click at [202, 318] on label "protein" at bounding box center [189, 331] width 261 height 39
click at [811, 449] on div "Next Question" at bounding box center [814, 536] width 88 height 22
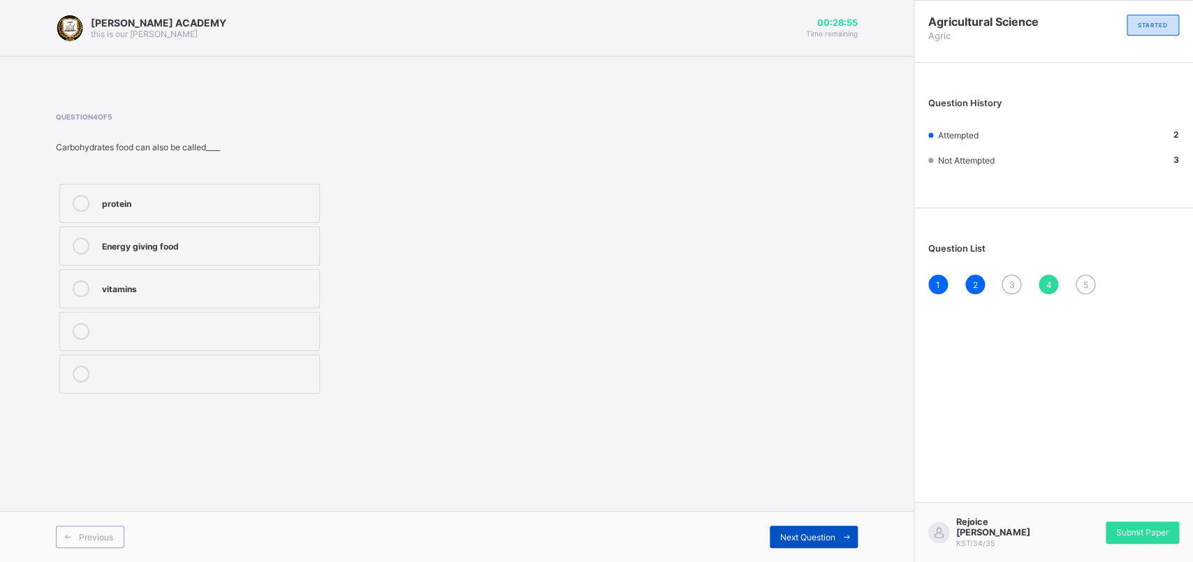
click at [811, 449] on div "Next Question" at bounding box center [814, 536] width 88 height 22
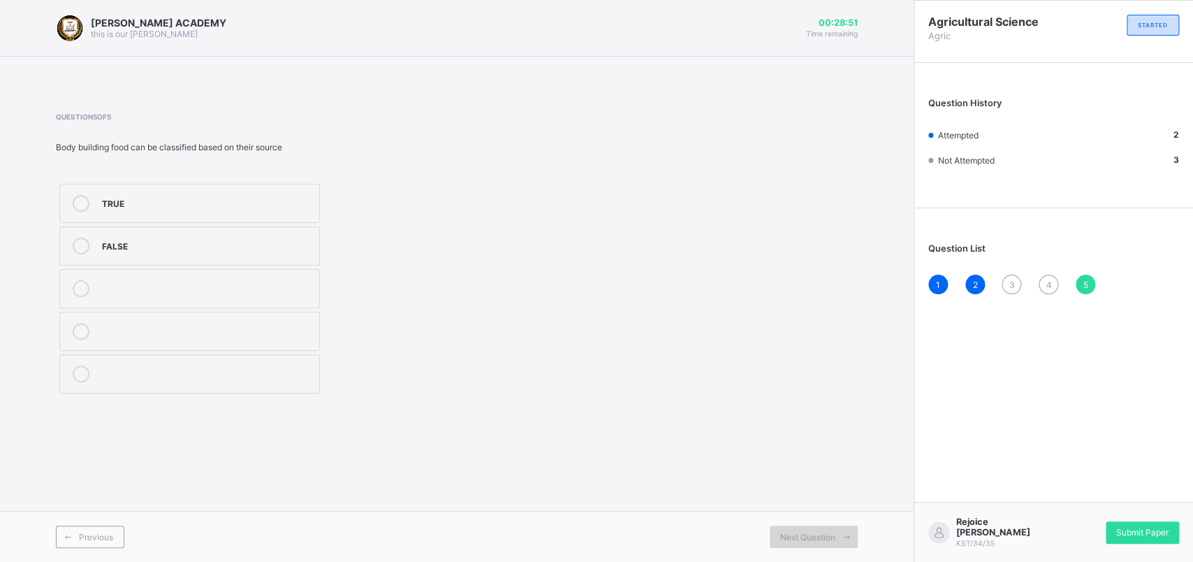
click at [811, 449] on div "Next Question" at bounding box center [814, 536] width 88 height 22
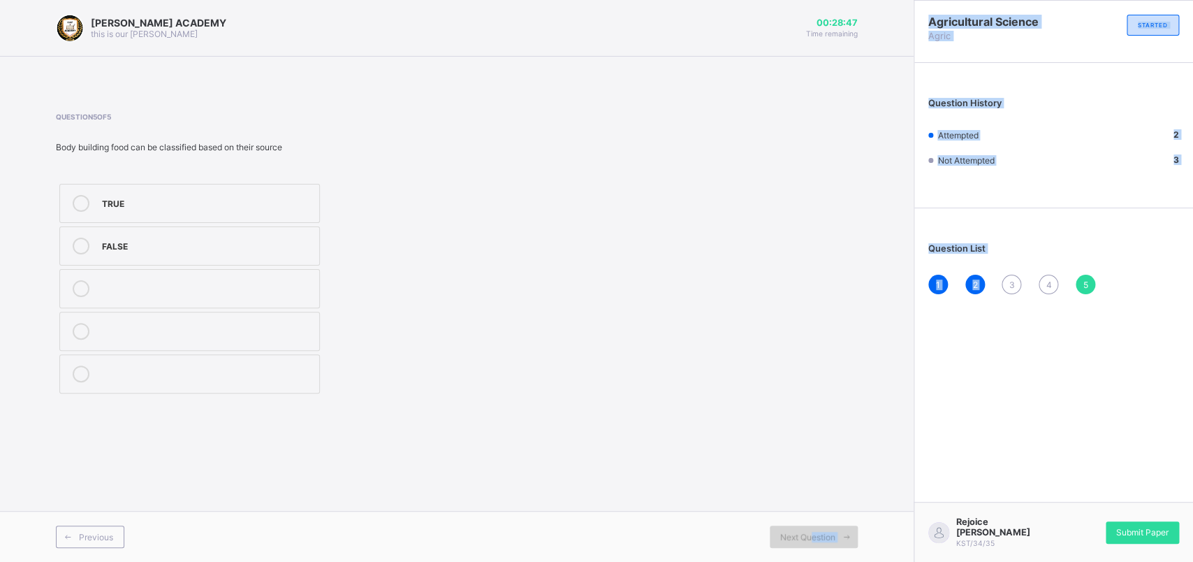
drag, startPoint x: 811, startPoint y: 530, endPoint x: 1009, endPoint y: 278, distance: 320.0
click at [858, 449] on div "Next Question" at bounding box center [814, 536] width 88 height 22
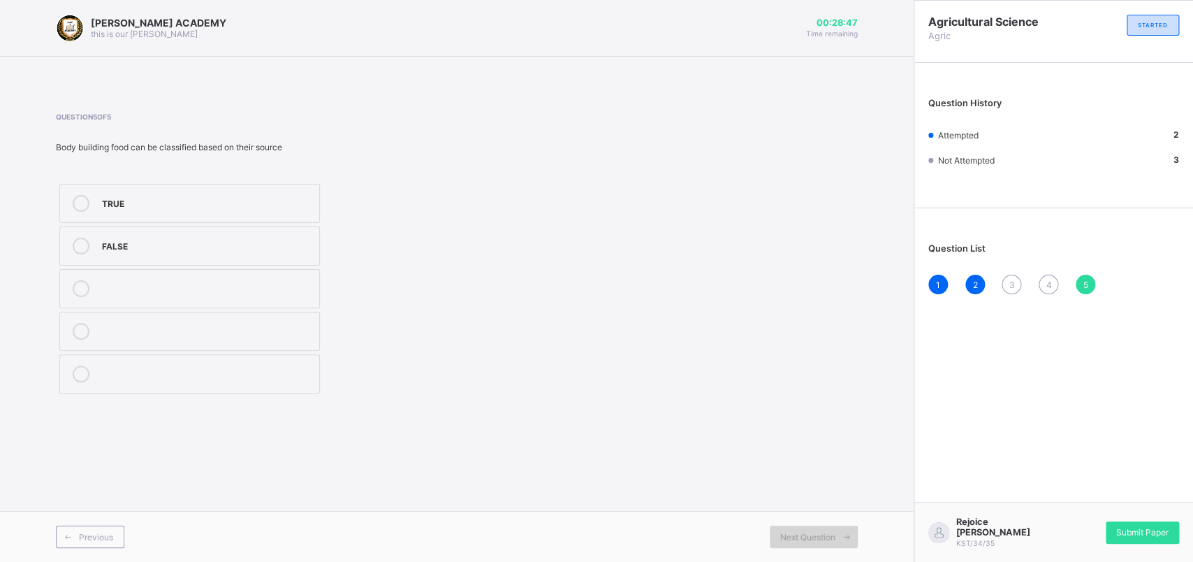
click at [942, 278] on div "3" at bounding box center [1012, 285] width 20 height 20
click at [942, 277] on div "3" at bounding box center [1012, 285] width 20 height 20
click at [121, 212] on div "rice" at bounding box center [207, 203] width 210 height 17
click at [823, 449] on div "Next Question" at bounding box center [814, 536] width 88 height 22
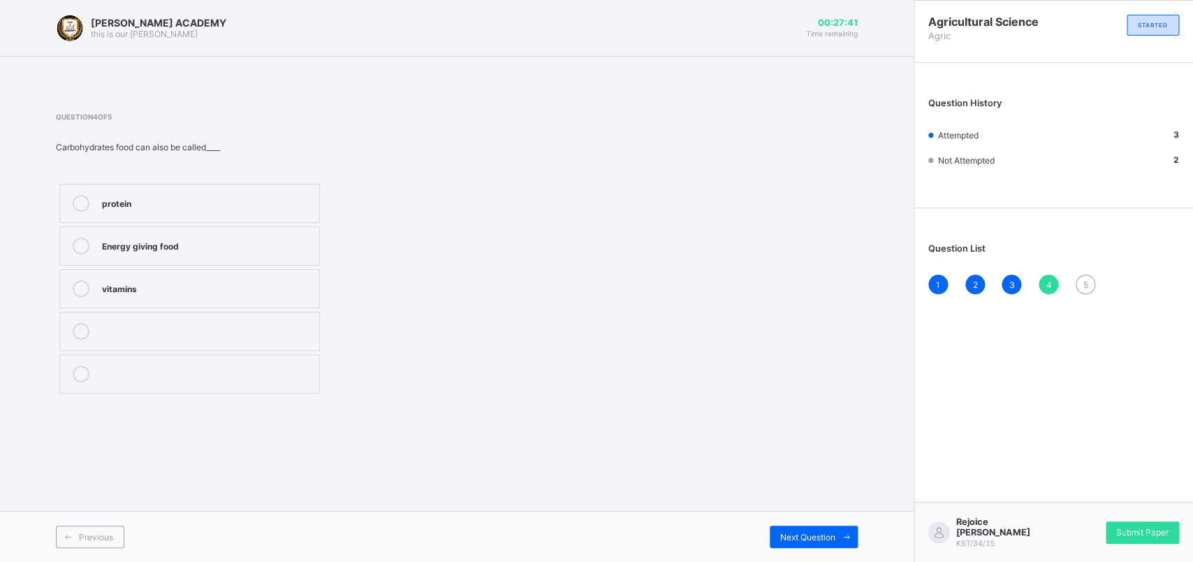
click at [147, 296] on div "vitamins" at bounding box center [207, 288] width 210 height 17
click at [827, 449] on div "Next Question" at bounding box center [814, 536] width 88 height 22
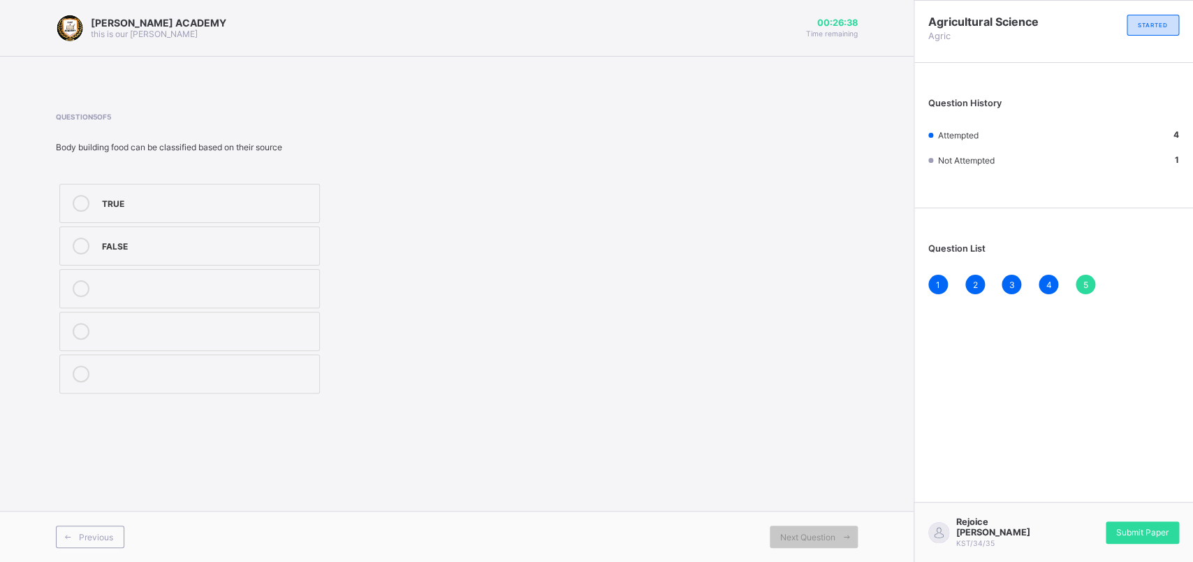
click at [119, 210] on div "TRUE" at bounding box center [207, 203] width 210 height 17
click at [942, 449] on span "Submit Paper" at bounding box center [1143, 532] width 52 height 10
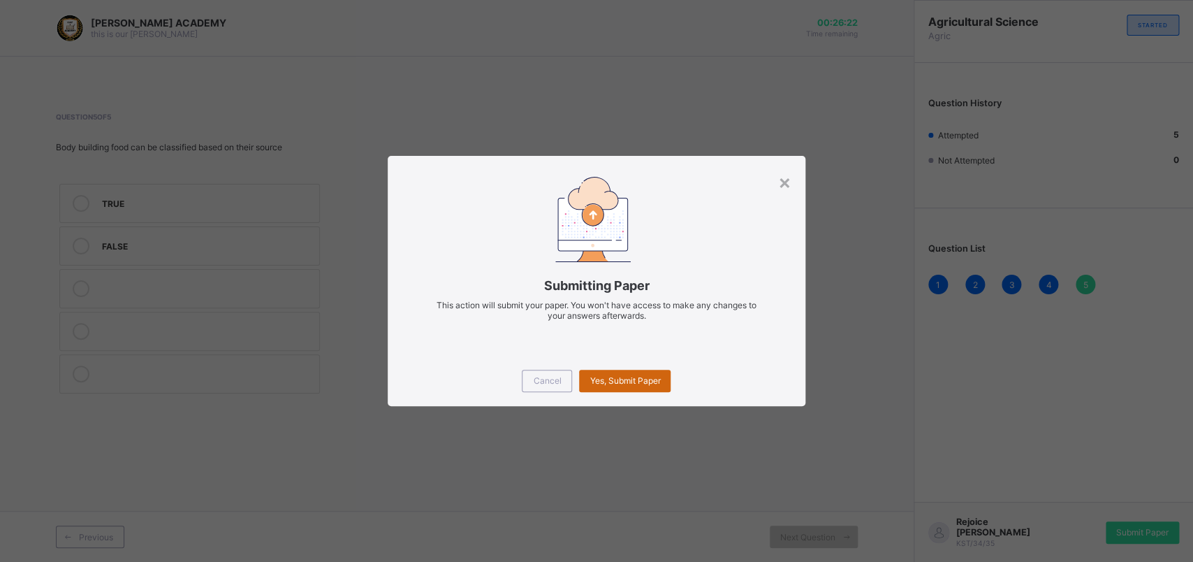
click at [625, 377] on span "Yes, Submit Paper" at bounding box center [625, 380] width 71 height 10
click at [626, 377] on div "Yes, Submit Paper" at bounding box center [625, 381] width 92 height 22
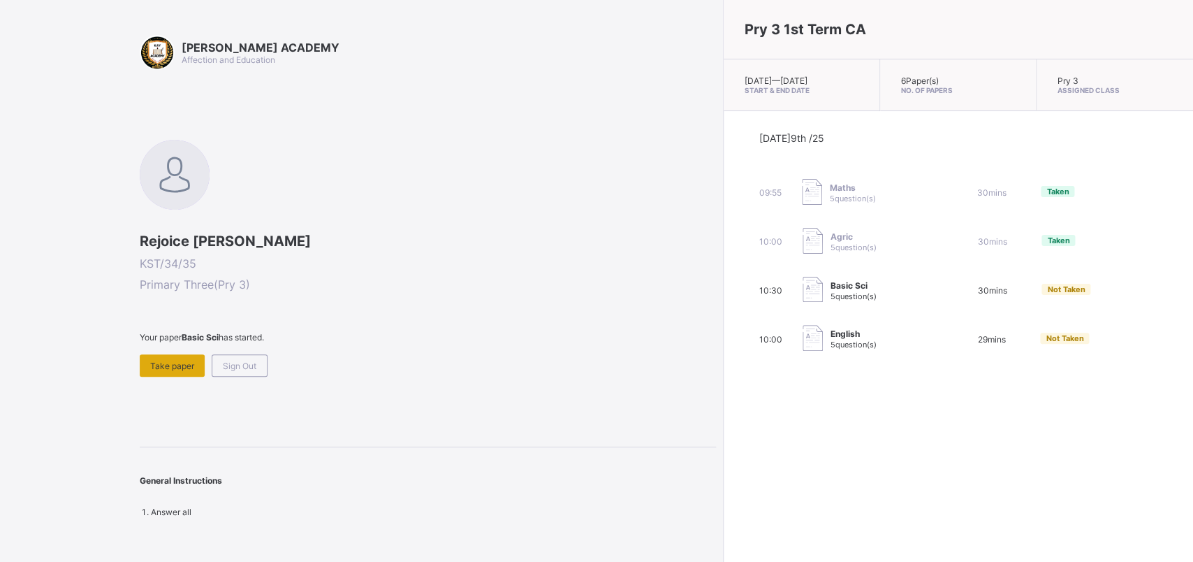
click at [168, 358] on div "Take paper" at bounding box center [172, 365] width 65 height 22
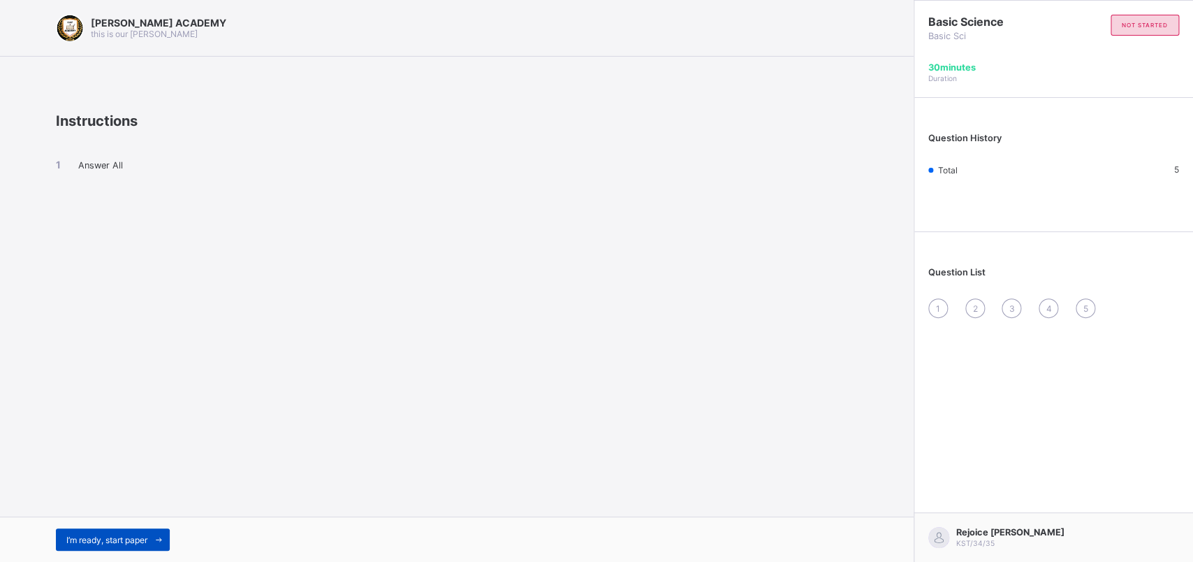
click at [137, 449] on span "I’m ready, start paper" at bounding box center [106, 540] width 81 height 10
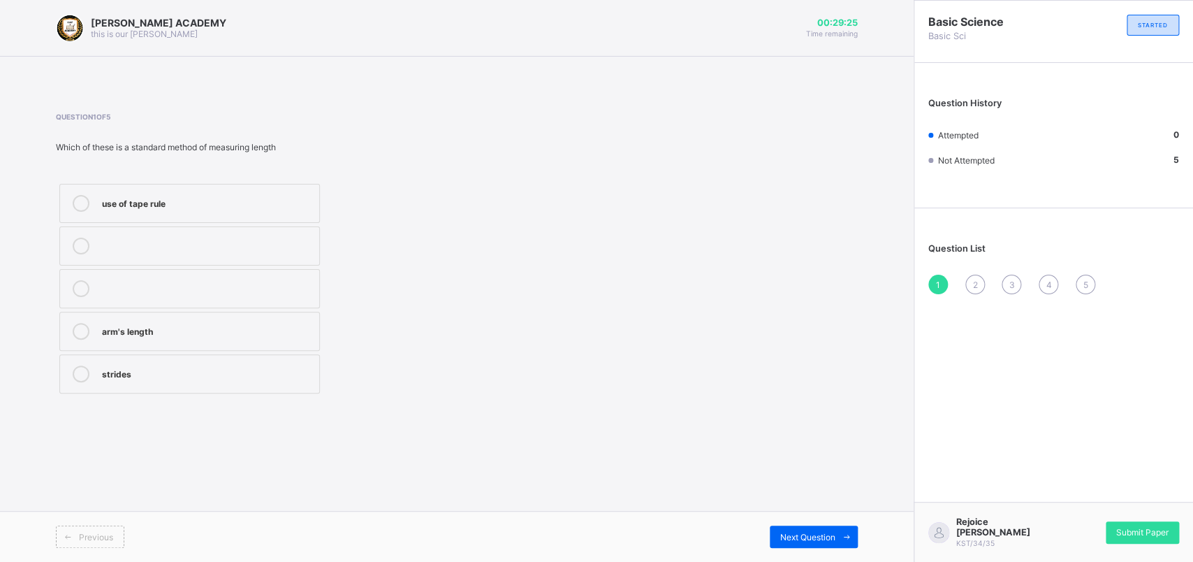
click at [117, 207] on div "use of tape rule" at bounding box center [207, 202] width 210 height 14
click at [792, 449] on span "Next Question" at bounding box center [807, 537] width 55 height 10
click at [110, 210] on div "1000" at bounding box center [207, 203] width 210 height 17
click at [797, 449] on span "Next Question" at bounding box center [807, 537] width 55 height 10
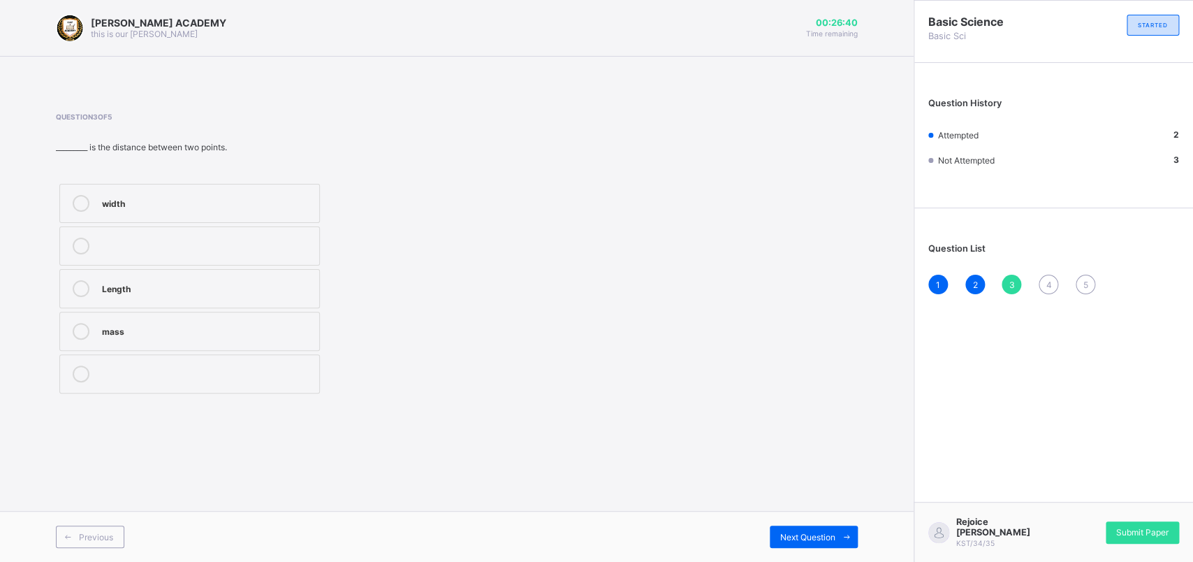
click at [143, 297] on div "Length" at bounding box center [207, 288] width 210 height 17
click at [817, 449] on span "Next Question" at bounding box center [807, 537] width 55 height 10
click at [172, 209] on div "use of tape" at bounding box center [207, 203] width 210 height 17
click at [173, 209] on div "use of tape" at bounding box center [207, 203] width 210 height 17
click at [787, 449] on div "Previous Next Question" at bounding box center [457, 536] width 914 height 51
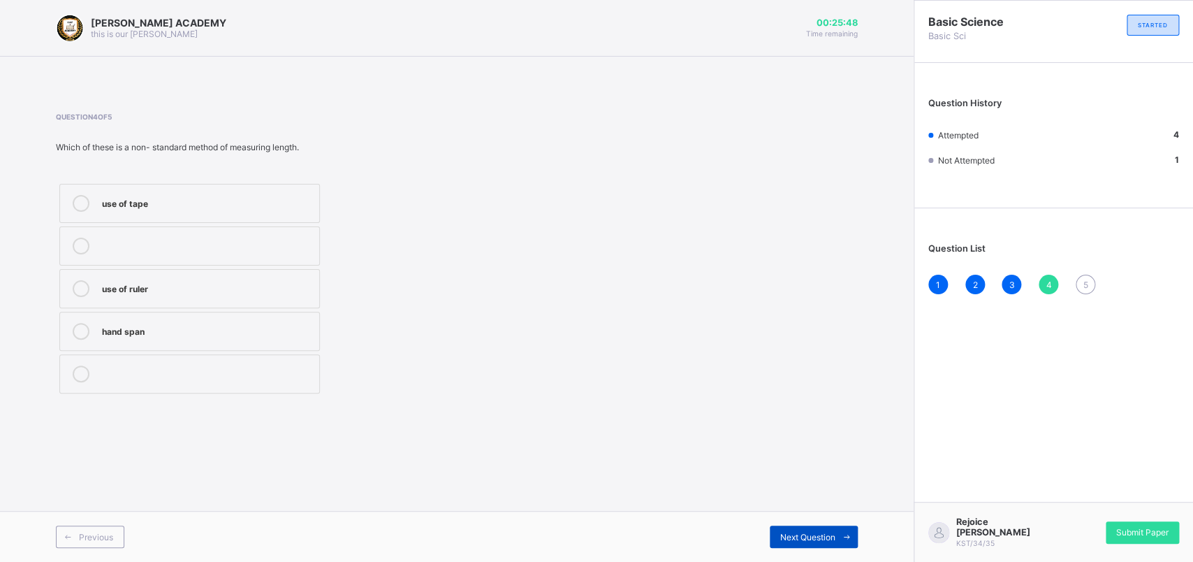
click at [811, 449] on span "Next Question" at bounding box center [807, 537] width 55 height 10
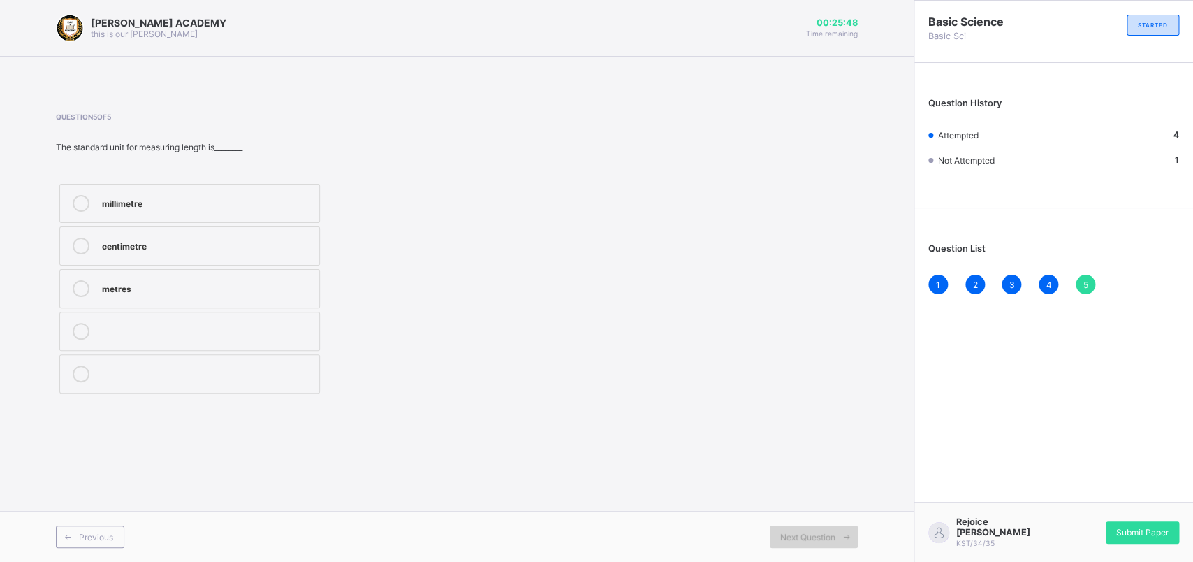
click at [811, 449] on span "Next Question" at bounding box center [807, 537] width 55 height 10
click at [107, 207] on div "millimetre" at bounding box center [207, 202] width 210 height 14
click at [942, 449] on span "Submit Paper" at bounding box center [1143, 532] width 52 height 10
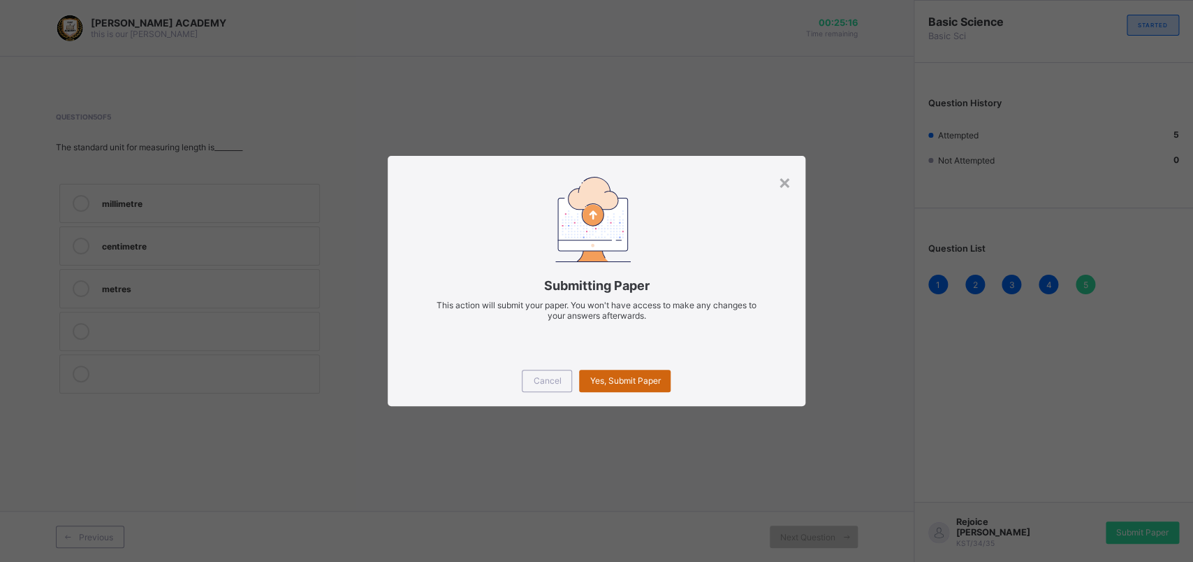
click at [641, 379] on span "Yes, Submit Paper" at bounding box center [625, 380] width 71 height 10
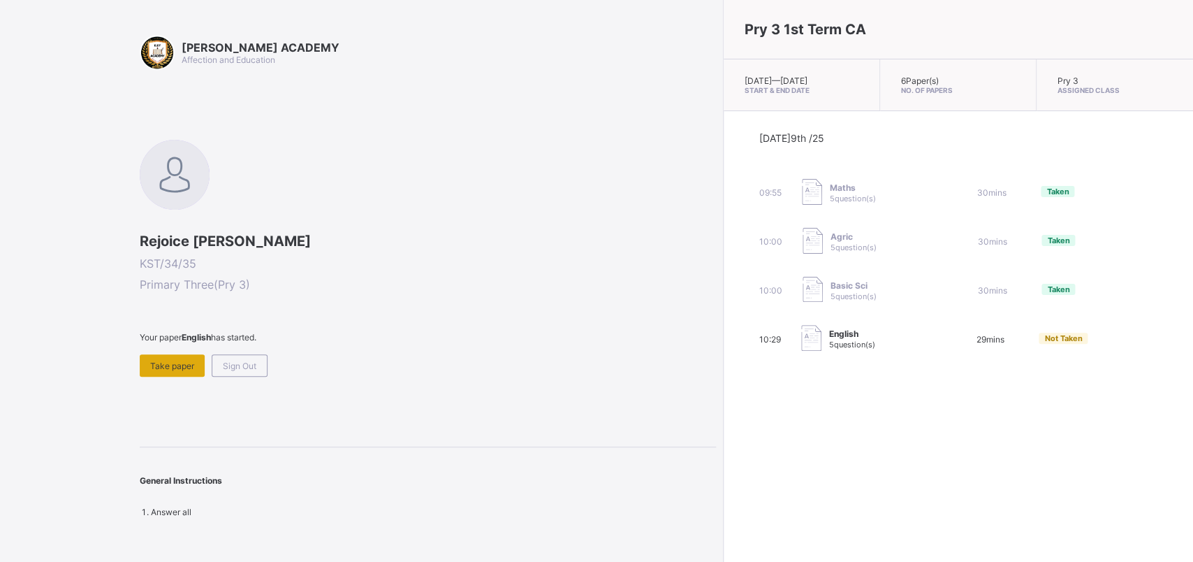
click at [177, 358] on div "Take paper" at bounding box center [172, 365] width 65 height 22
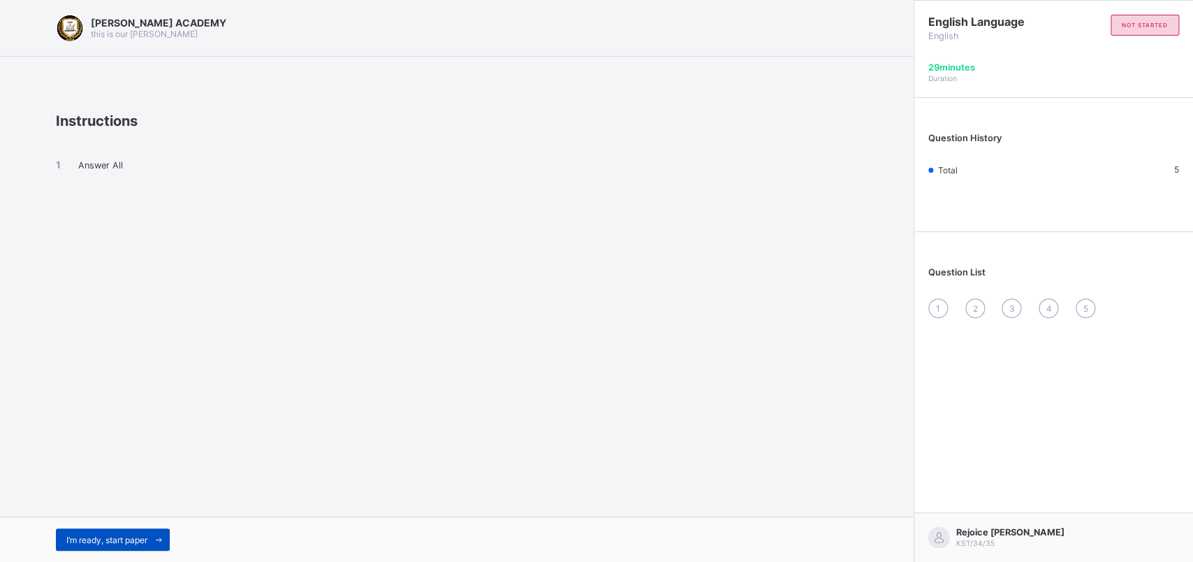
click at [98, 449] on span "I’m ready, start paper" at bounding box center [106, 540] width 81 height 10
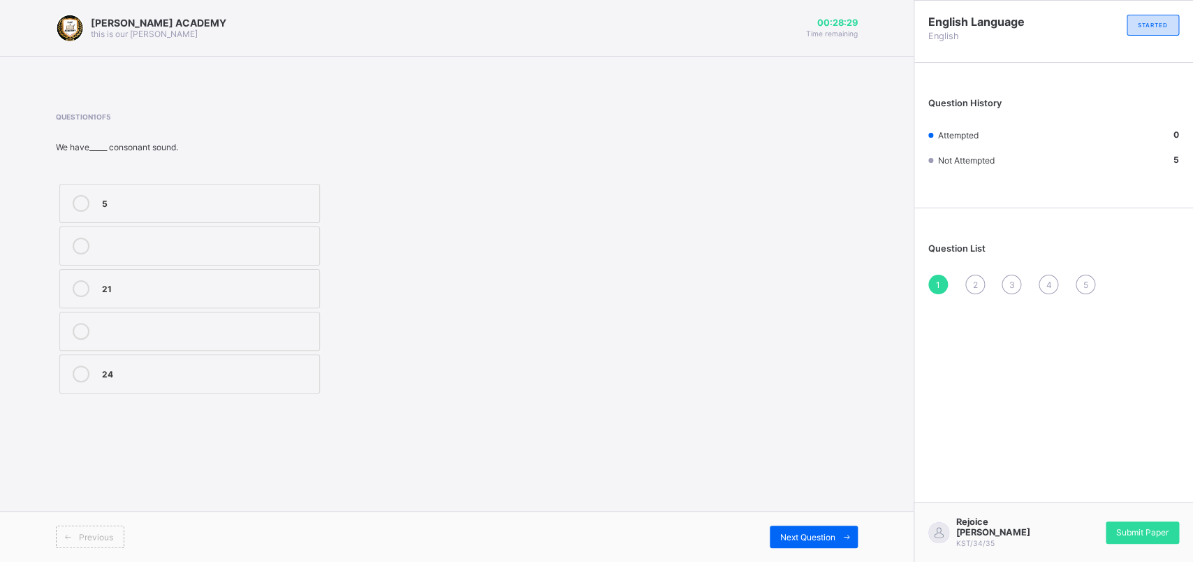
click at [106, 206] on div "5" at bounding box center [207, 202] width 210 height 14
click at [803, 449] on div "Next Question" at bounding box center [814, 536] width 88 height 22
click at [101, 297] on label "Reading" at bounding box center [189, 288] width 261 height 39
click at [831, 449] on span "Next Question" at bounding box center [807, 537] width 55 height 10
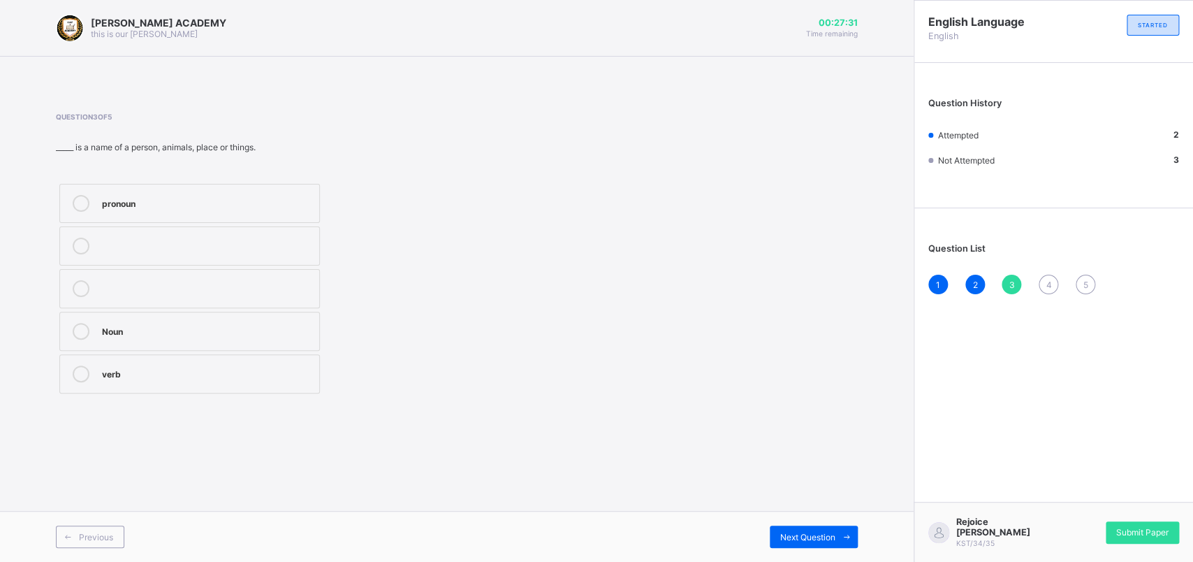
click at [133, 209] on div "pronoun" at bounding box center [207, 203] width 210 height 17
click at [783, 449] on div "Previous Next Question" at bounding box center [457, 536] width 914 height 51
click at [790, 449] on span "Next Question" at bounding box center [807, 537] width 55 height 10
click at [117, 282] on div "TRUE" at bounding box center [207, 287] width 210 height 14
click at [797, 449] on div "Next Question" at bounding box center [814, 536] width 88 height 22
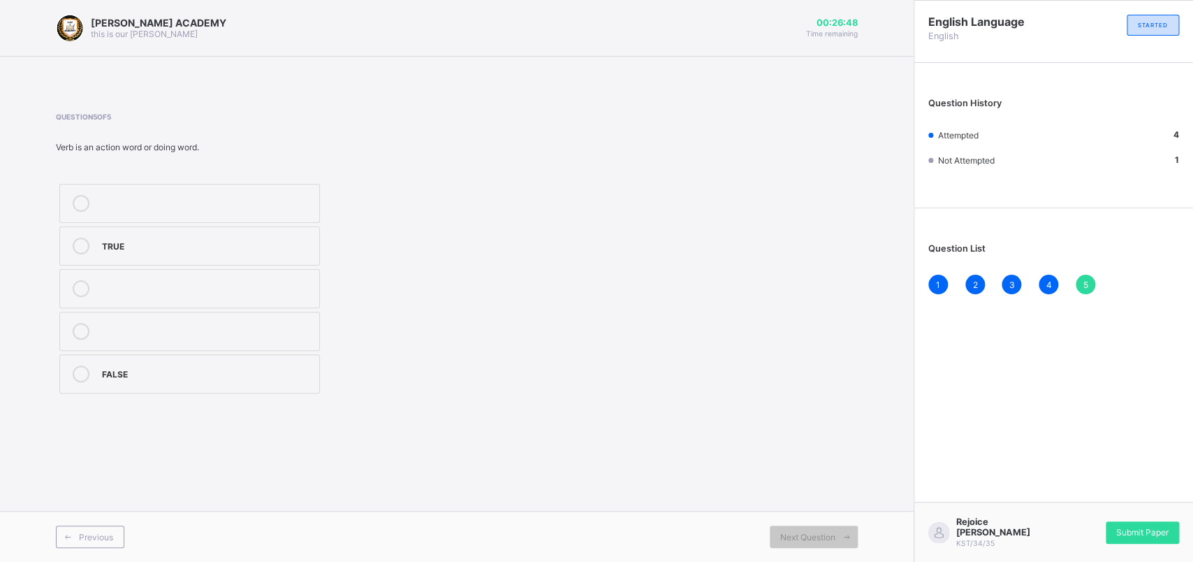
click at [133, 252] on div "TRUE" at bounding box center [207, 246] width 210 height 17
click at [942, 449] on span "Submit Paper" at bounding box center [1143, 532] width 52 height 10
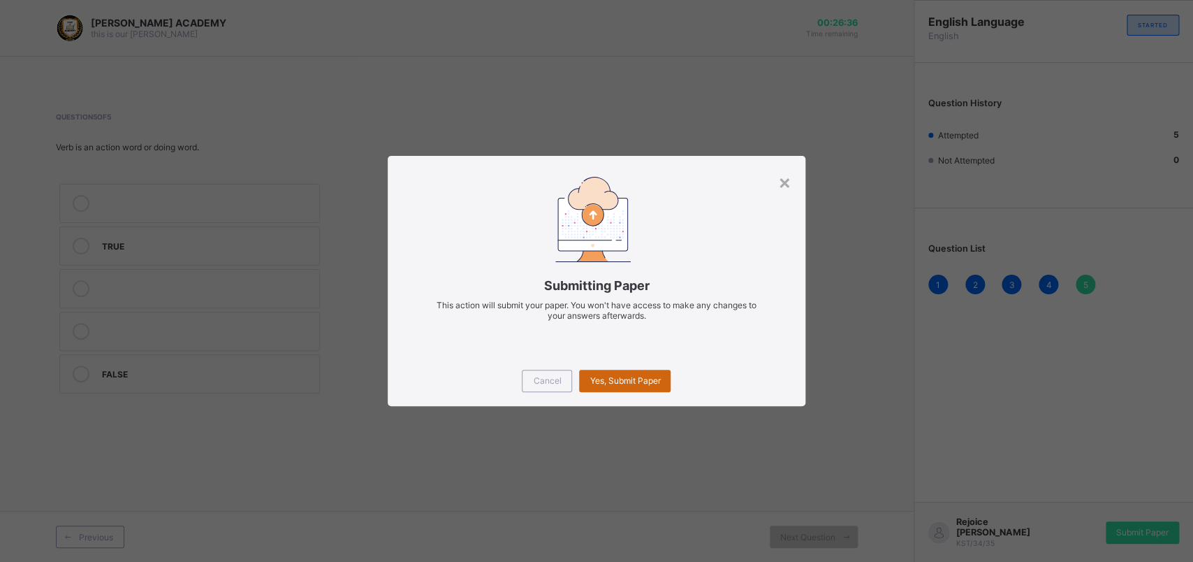
click at [617, 376] on span "Yes, Submit Paper" at bounding box center [625, 380] width 71 height 10
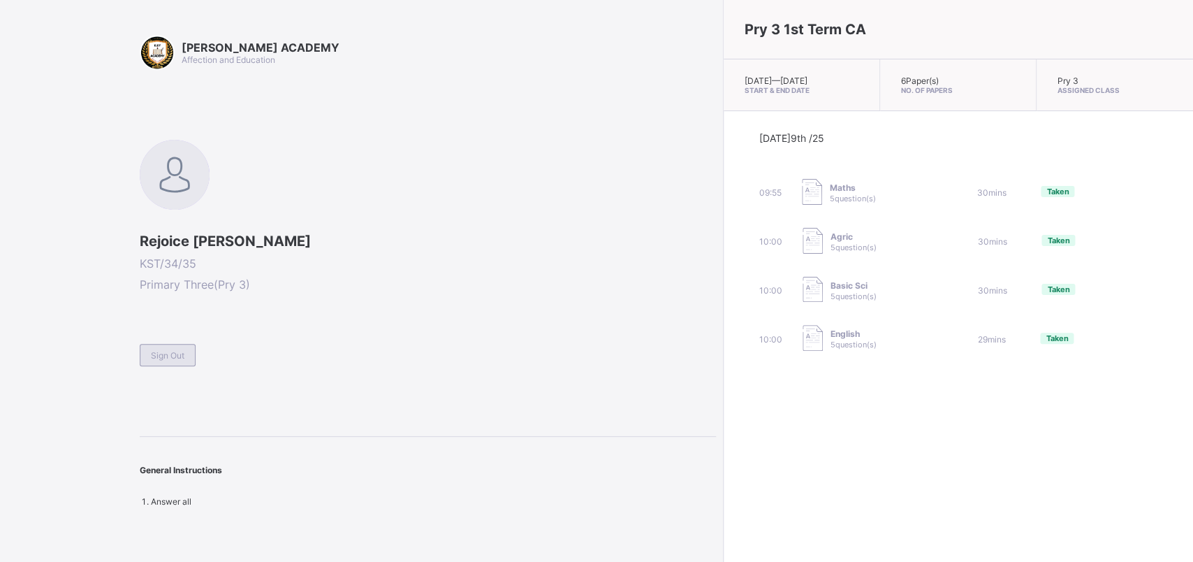
click at [179, 353] on span "Sign Out" at bounding box center [168, 355] width 34 height 10
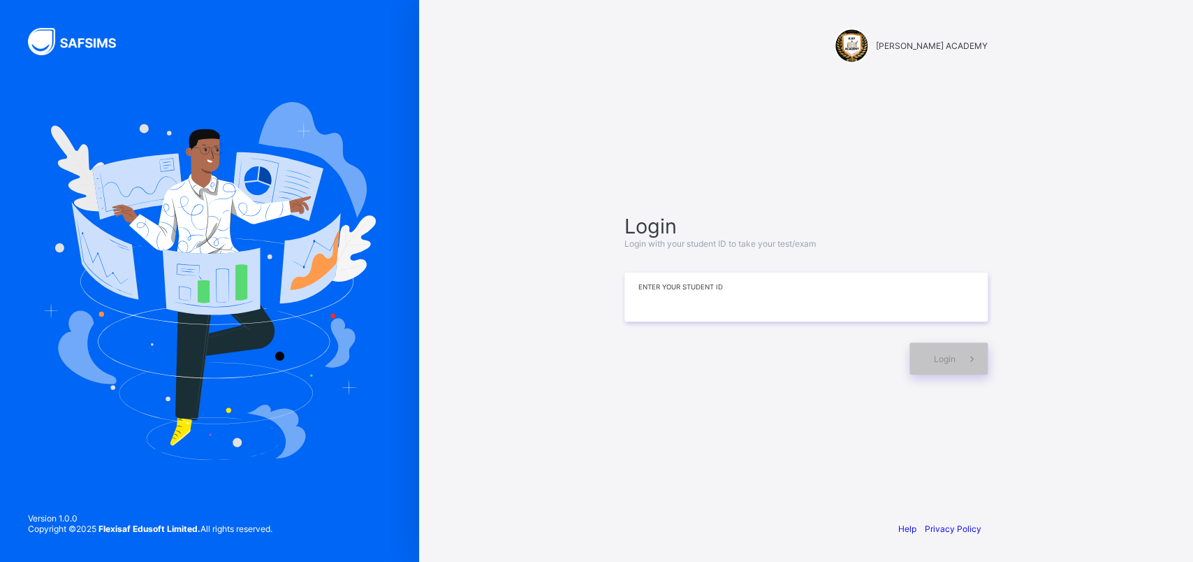
click at [743, 298] on input at bounding box center [806, 296] width 363 height 49
type input "**********"
click at [942, 356] on span "Login" at bounding box center [945, 359] width 22 height 10
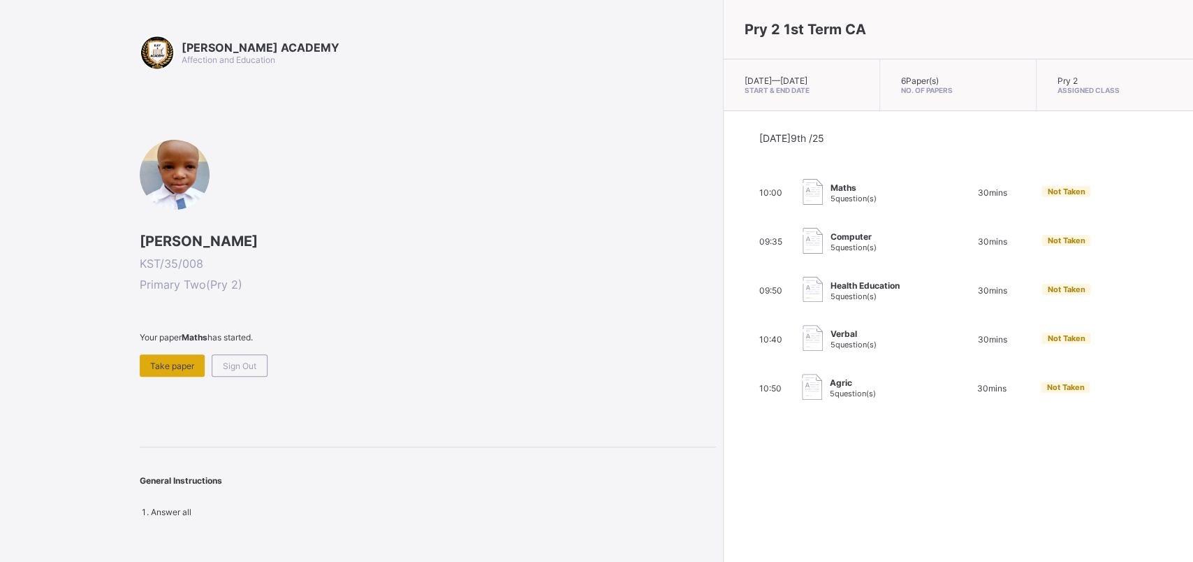
click at [178, 355] on div "Take paper" at bounding box center [172, 365] width 65 height 22
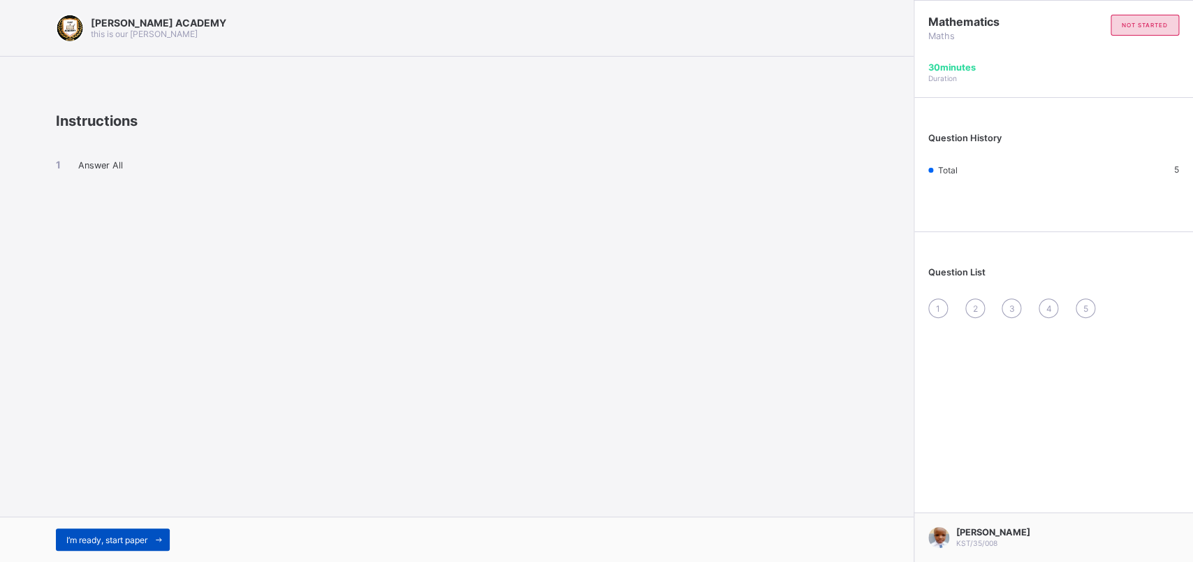
click at [108, 449] on span "I’m ready, start paper" at bounding box center [106, 540] width 81 height 10
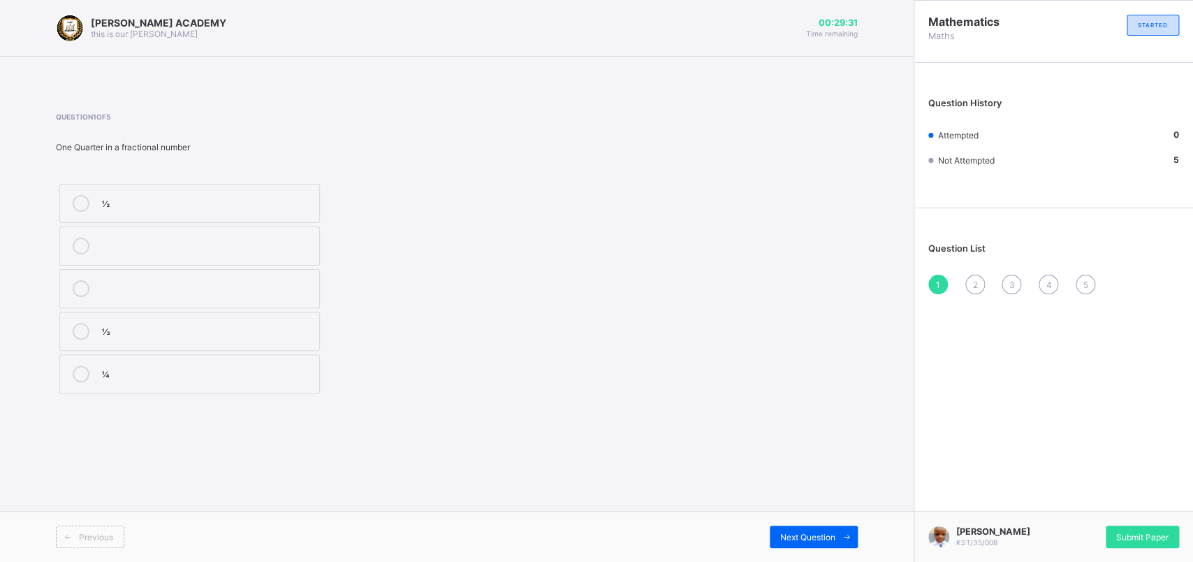
click at [139, 327] on div "⅓" at bounding box center [207, 330] width 210 height 14
click at [780, 449] on div "Previous Next Question" at bounding box center [457, 536] width 914 height 51
click at [785, 449] on div "Next Question" at bounding box center [814, 536] width 88 height 22
click at [187, 251] on div "HUNDRED" at bounding box center [207, 245] width 210 height 14
click at [776, 449] on div "Next Question" at bounding box center [814, 536] width 88 height 22
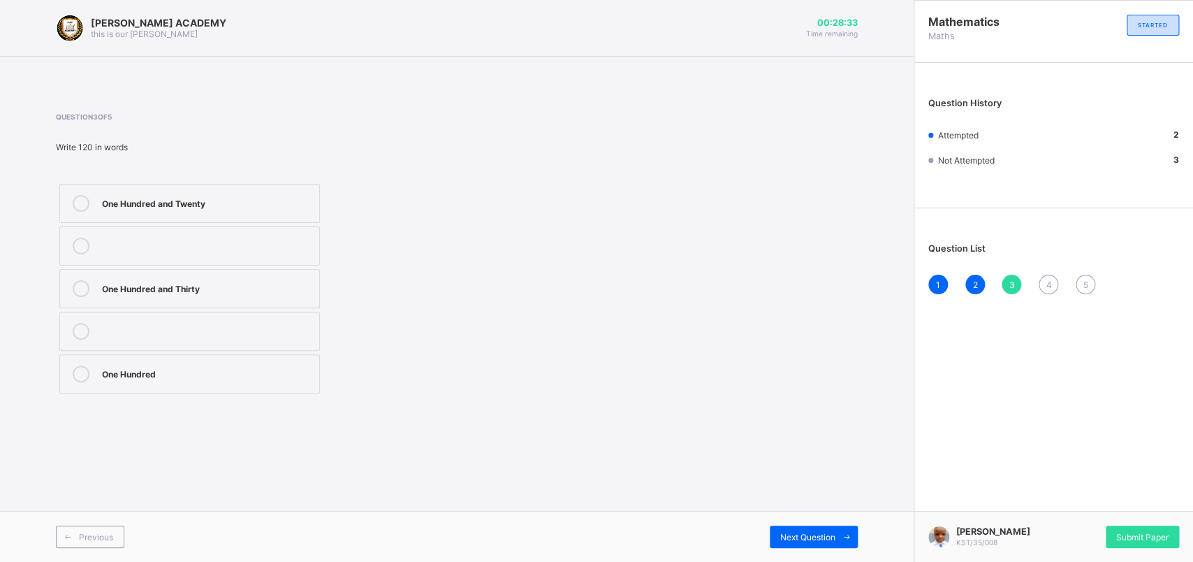
click at [247, 215] on label "One Hundred and Twenty" at bounding box center [189, 203] width 261 height 39
click at [801, 449] on span "Next Question" at bounding box center [807, 537] width 55 height 10
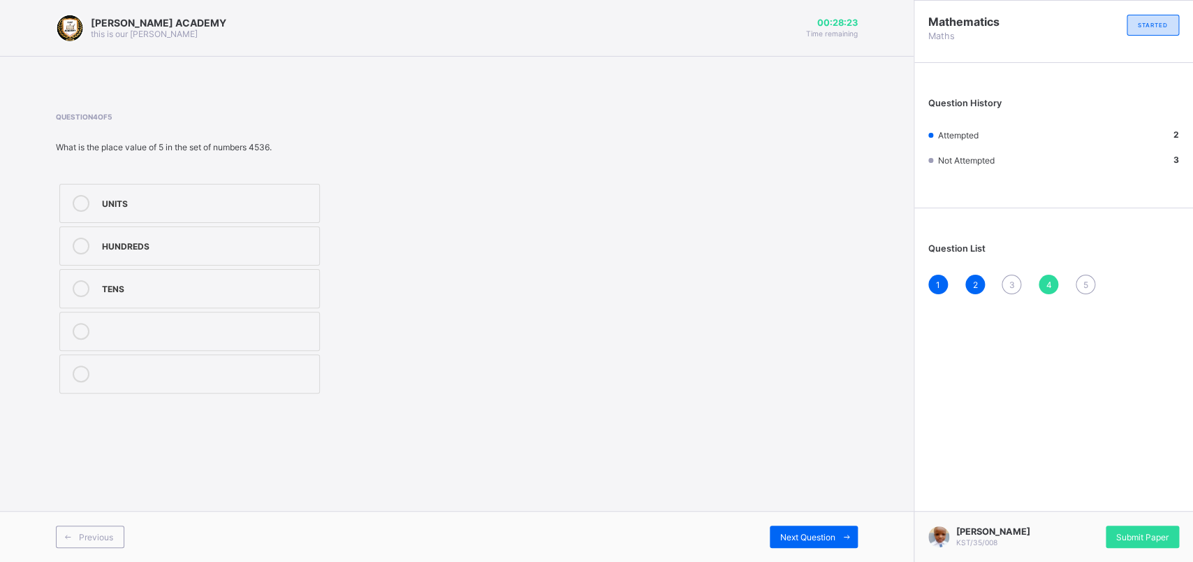
click at [356, 101] on div "Question 4 of 5 What is the place value of 5 in the set of numbers 4536. UNITS …" at bounding box center [457, 255] width 802 height 326
click at [144, 254] on div "HUNDREDS" at bounding box center [207, 246] width 210 height 17
click at [800, 449] on div "Next Question" at bounding box center [814, 536] width 88 height 22
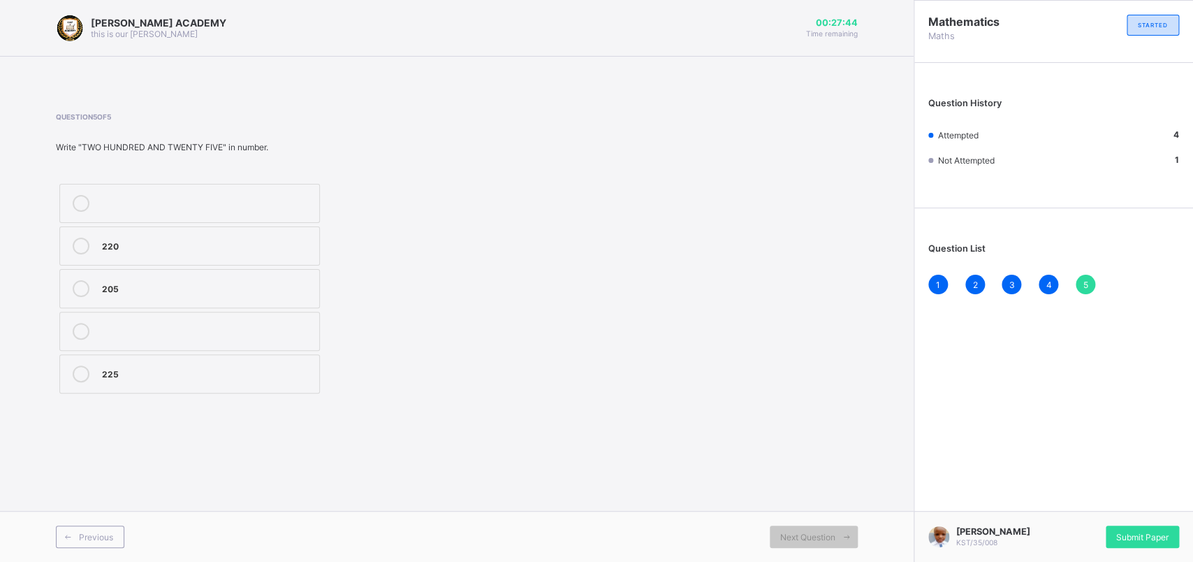
click at [184, 375] on div "225" at bounding box center [207, 372] width 210 height 14
click at [942, 449] on span "Submit Paper" at bounding box center [1143, 537] width 52 height 10
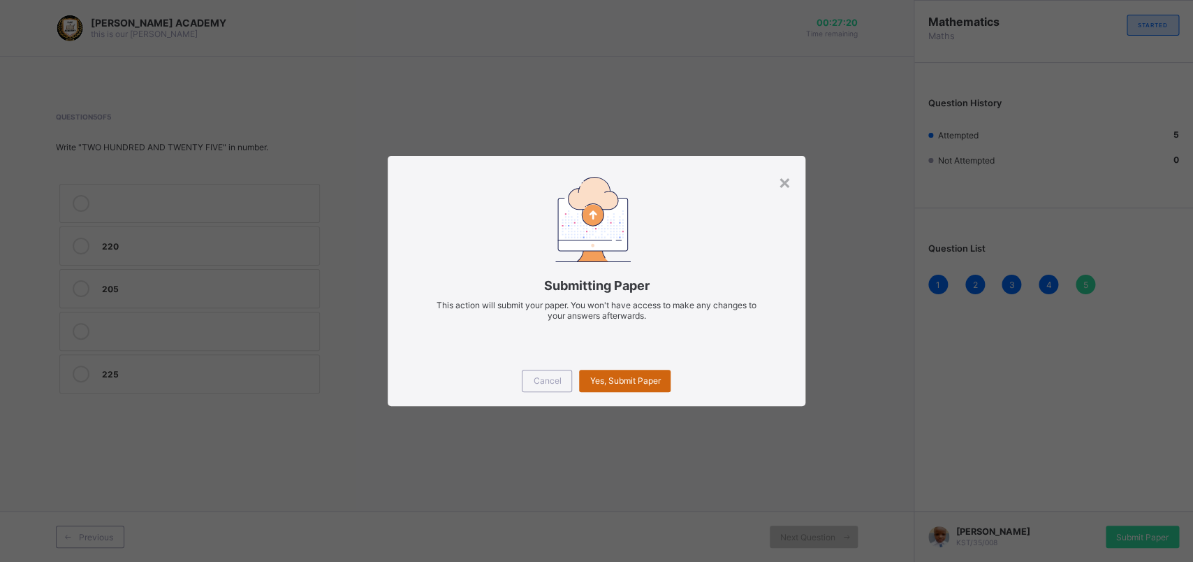
click at [634, 385] on div "Yes, Submit Paper" at bounding box center [625, 381] width 92 height 22
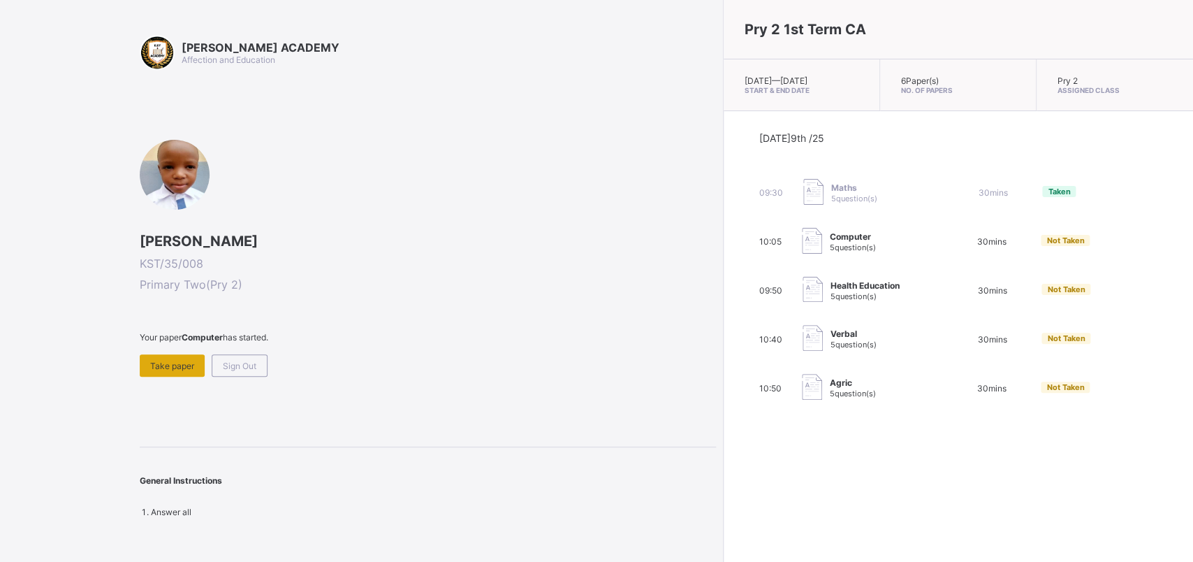
click at [160, 354] on div "Take paper" at bounding box center [172, 365] width 65 height 22
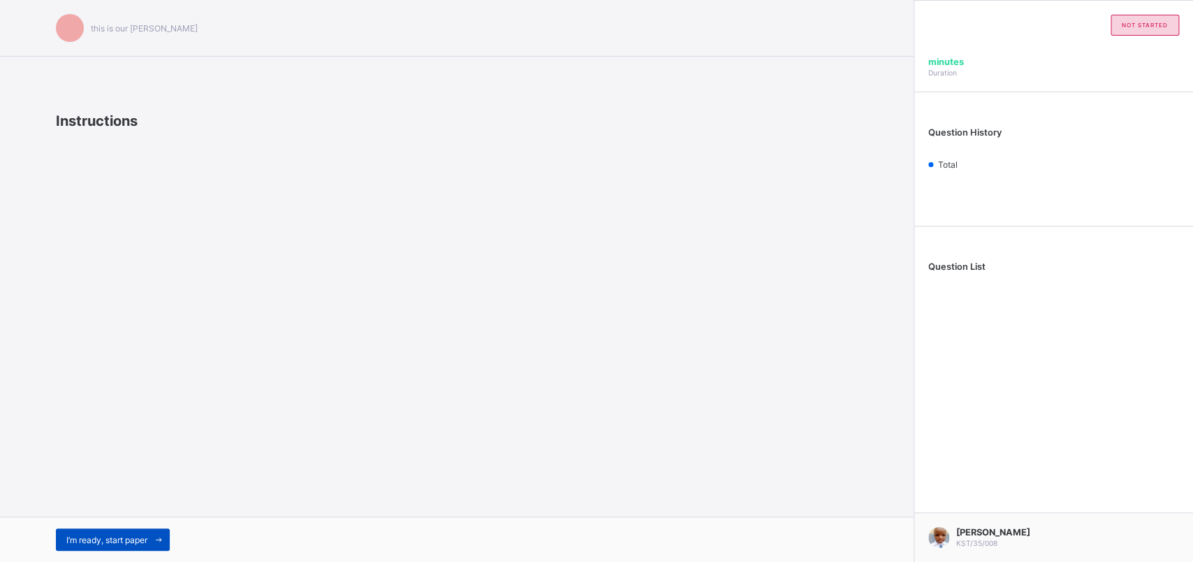
click at [109, 449] on span "I’m ready, start paper" at bounding box center [106, 540] width 81 height 10
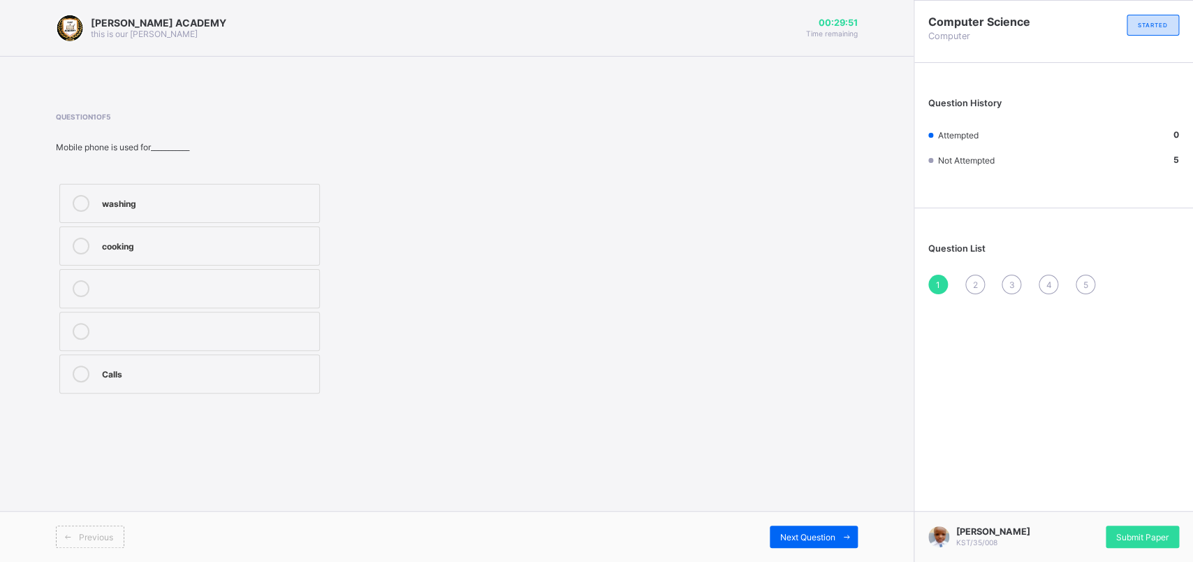
click at [245, 381] on div "Calls" at bounding box center [207, 373] width 210 height 17
click at [794, 449] on div "Next Question" at bounding box center [814, 536] width 88 height 22
click at [182, 278] on label "Personal Computer" at bounding box center [189, 288] width 261 height 39
click at [807, 449] on span "Next Question" at bounding box center [807, 537] width 55 height 10
click at [163, 283] on div "Size" at bounding box center [207, 287] width 210 height 14
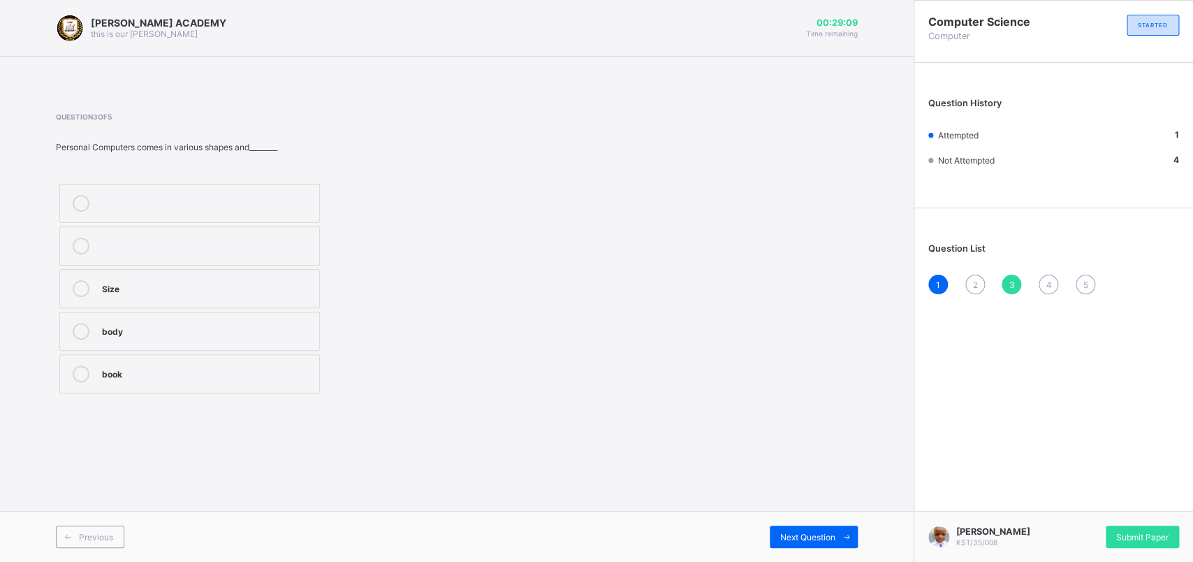
click at [754, 449] on div "Next Question" at bounding box center [657, 536] width 401 height 22
click at [792, 449] on span "Next Question" at bounding box center [807, 537] width 55 height 10
click at [72, 449] on span at bounding box center [68, 536] width 22 height 22
click at [163, 270] on label "Size" at bounding box center [189, 288] width 261 height 39
click at [800, 449] on div "Next Question" at bounding box center [814, 536] width 88 height 22
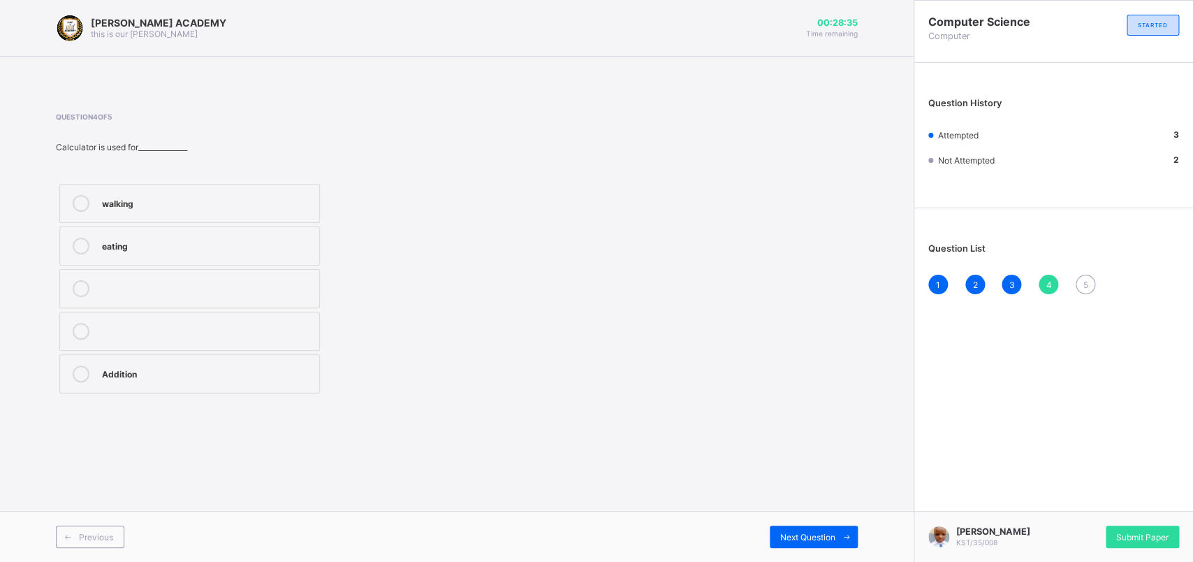
click at [189, 391] on label "Addition" at bounding box center [189, 373] width 261 height 39
click at [823, 449] on div "Next Question" at bounding box center [814, 536] width 88 height 22
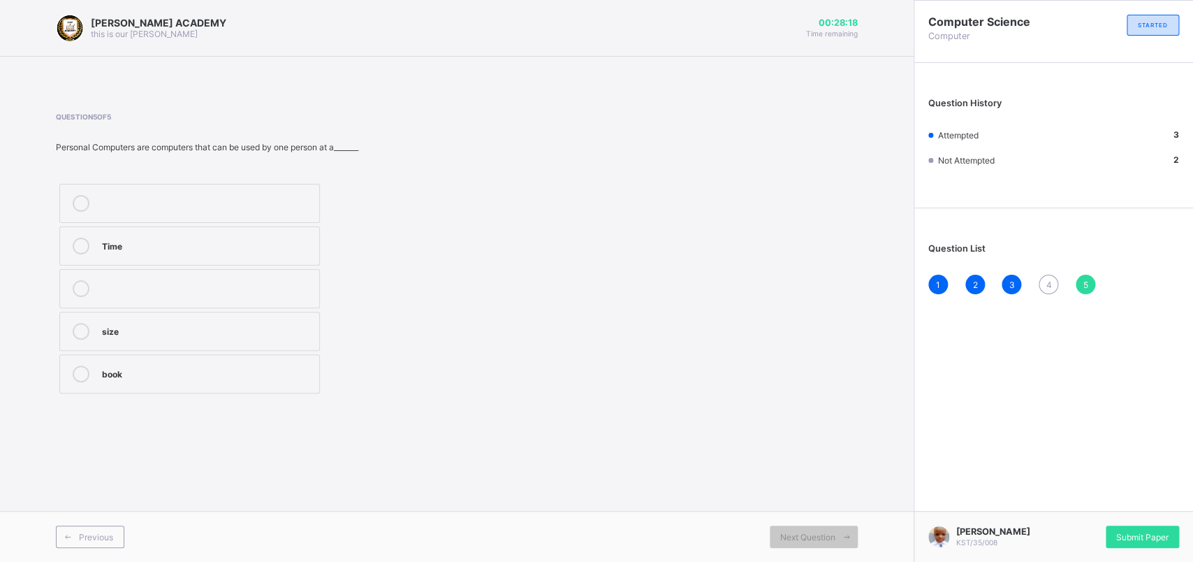
click at [272, 237] on label "Time" at bounding box center [189, 245] width 261 height 39
click at [942, 449] on div "Submit Paper" at bounding box center [1142, 536] width 73 height 22
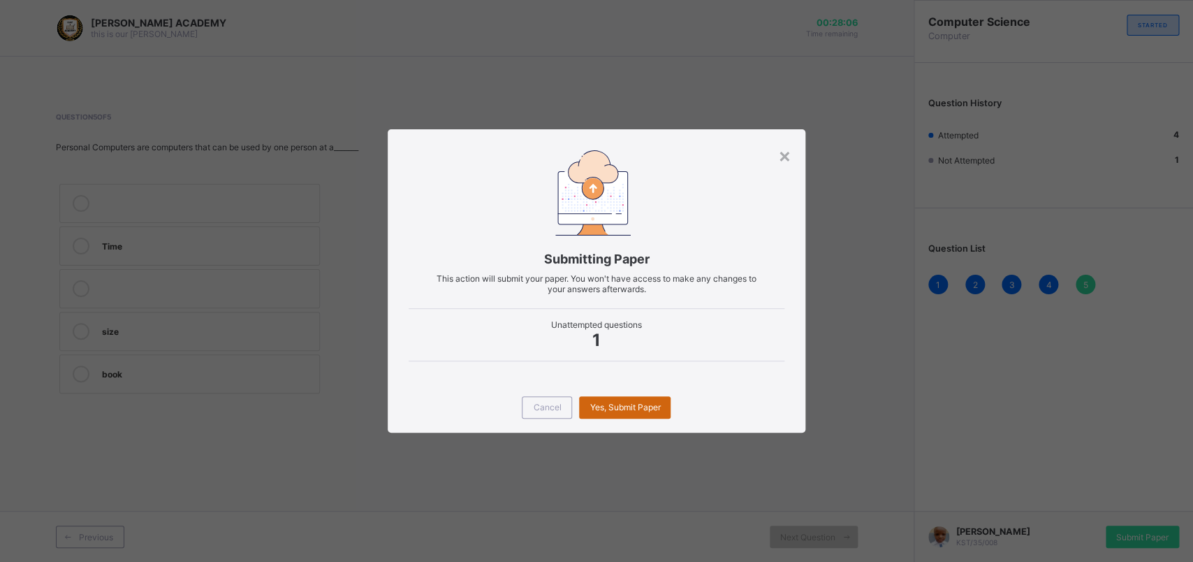
click at [641, 397] on div "Yes, Submit Paper" at bounding box center [625, 407] width 92 height 22
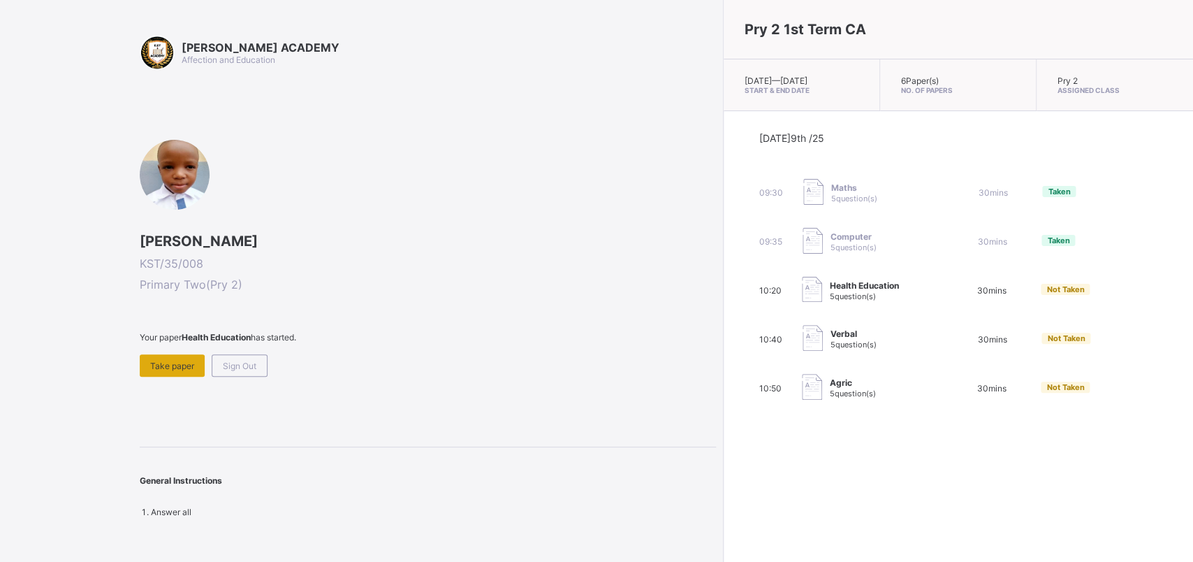
click at [149, 362] on div "Take paper" at bounding box center [172, 365] width 65 height 22
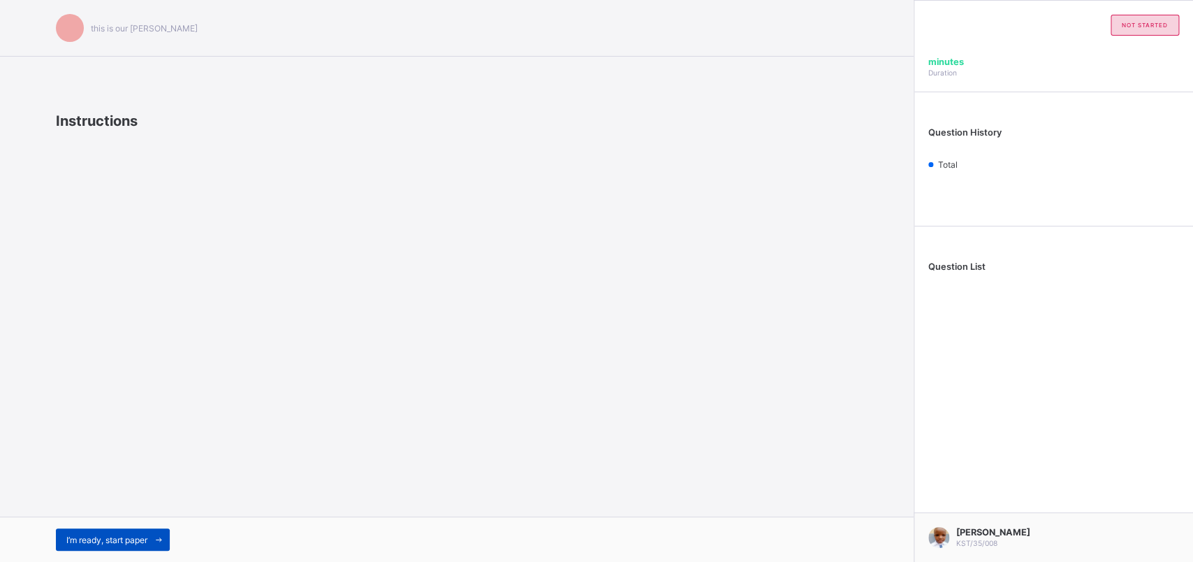
click at [142, 449] on div "I’m ready, start paper" at bounding box center [113, 539] width 114 height 22
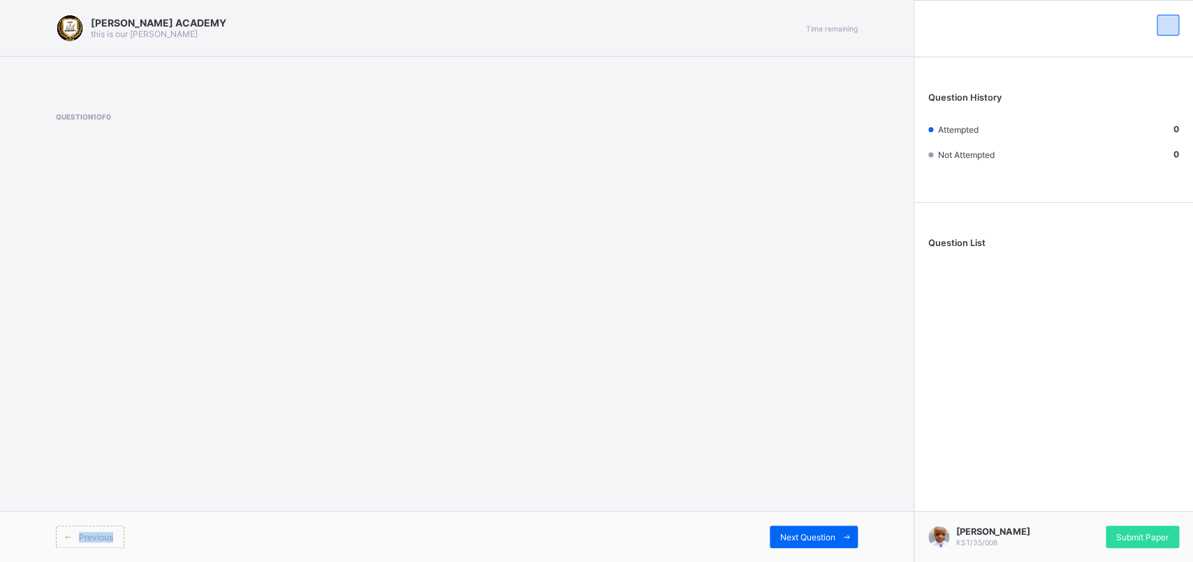
drag, startPoint x: 142, startPoint y: 528, endPoint x: 111, endPoint y: 425, distance: 107.9
click at [111, 425] on div "[PERSON_NAME] ACADEMY this is our [PERSON_NAME] Time remaining Question 1 of 0 …" at bounding box center [457, 281] width 914 height 562
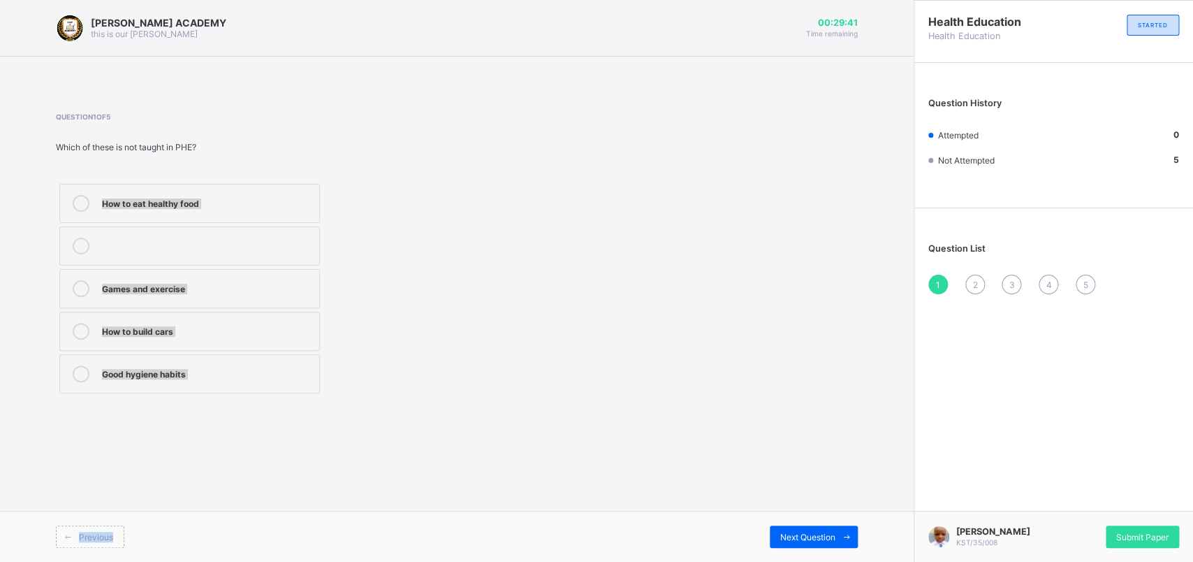
click at [98, 375] on label "Good hygiene habits" at bounding box center [189, 373] width 261 height 39
click at [817, 449] on div "Next Question" at bounding box center [814, 536] width 88 height 22
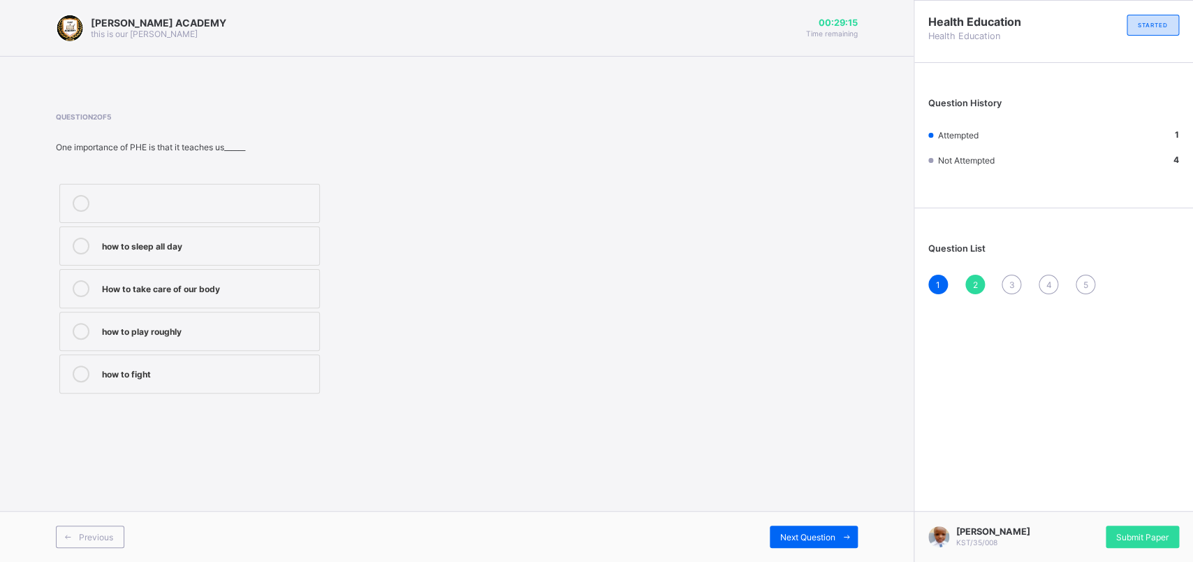
click at [121, 283] on div "How to take care of our body" at bounding box center [207, 287] width 210 height 14
click at [776, 449] on div "Next Question" at bounding box center [814, 536] width 88 height 22
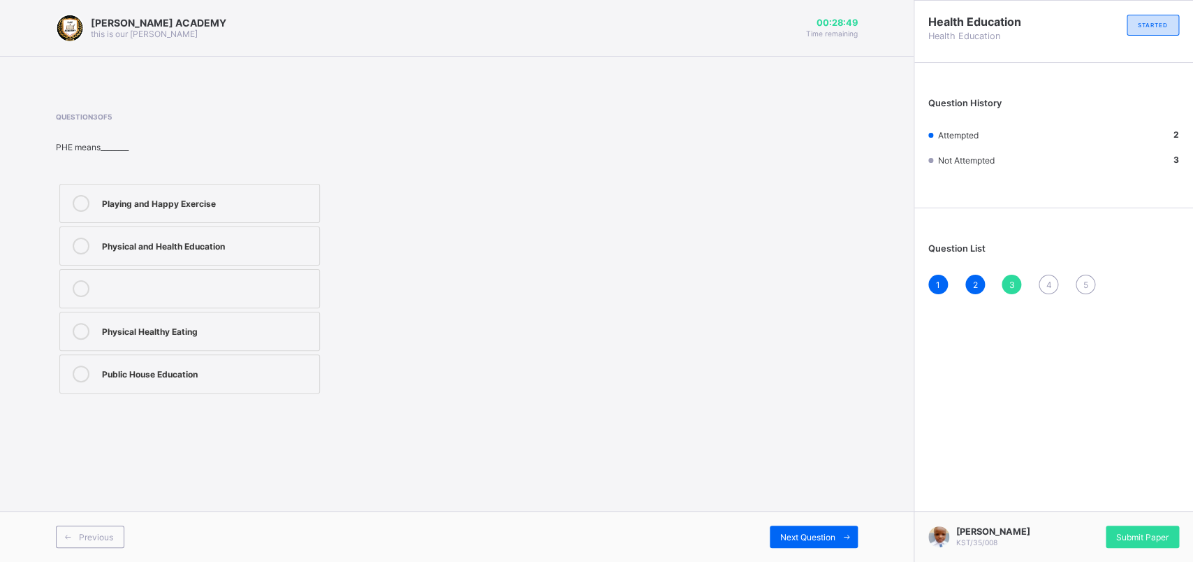
click at [215, 256] on label "Physical and Health Education" at bounding box center [189, 245] width 261 height 39
click at [827, 449] on div "Previous Next Question" at bounding box center [457, 536] width 914 height 51
click at [821, 449] on span "Next Question" at bounding box center [807, 537] width 55 height 10
click at [215, 187] on label "Stay clean and fit" at bounding box center [189, 203] width 261 height 39
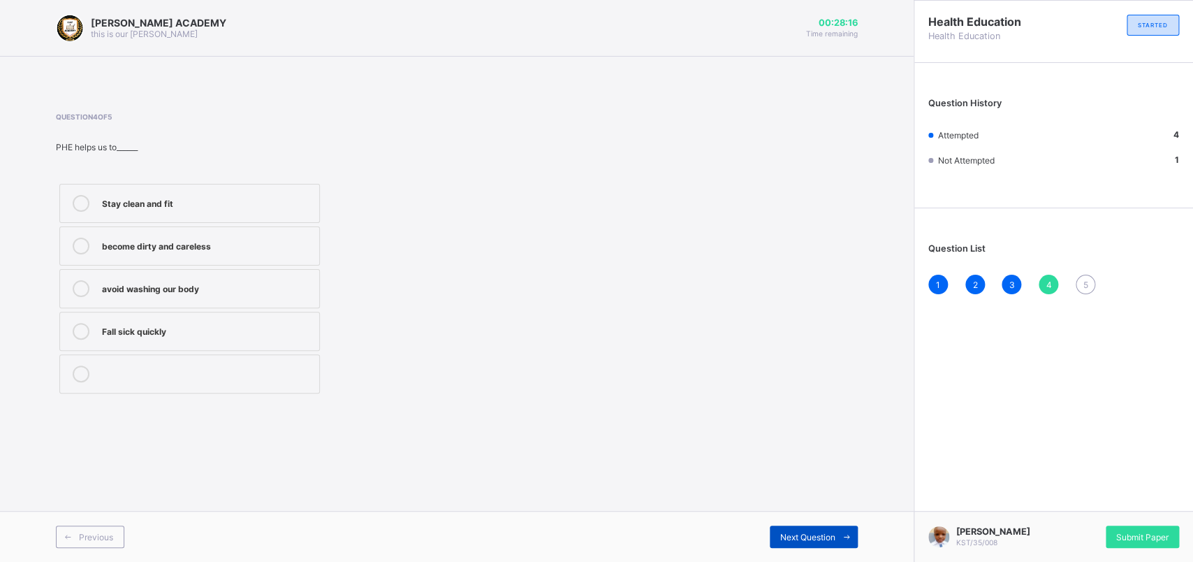
click at [827, 449] on div "Next Question" at bounding box center [814, 536] width 88 height 22
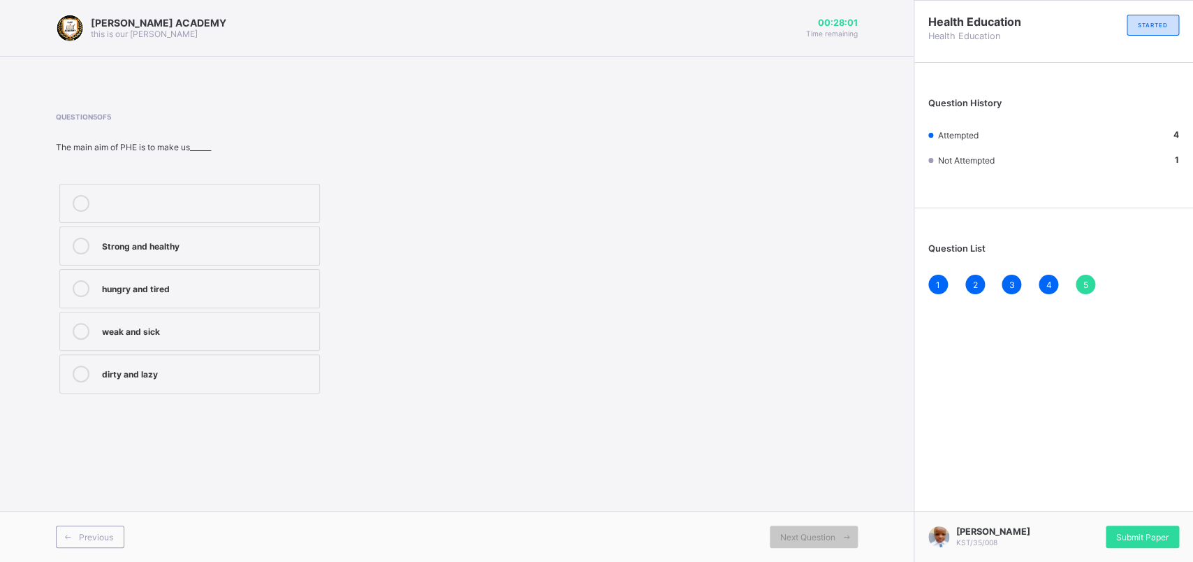
click at [139, 227] on label "Strong and healthy" at bounding box center [189, 245] width 261 height 39
click at [942, 449] on span "Submit Paper" at bounding box center [1143, 537] width 52 height 10
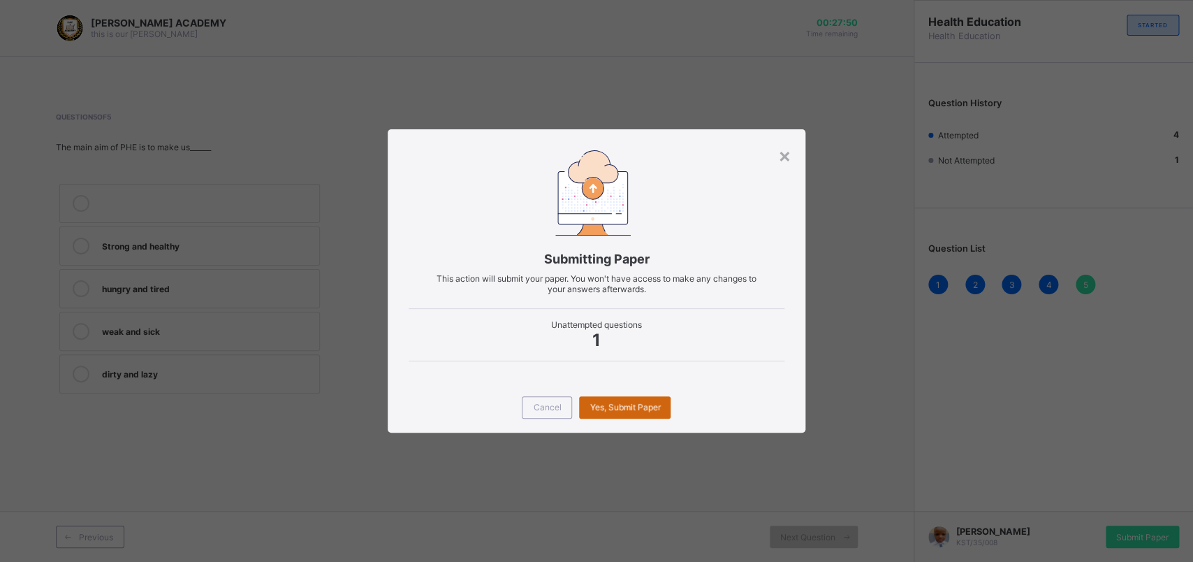
click at [608, 404] on div "Yes, Submit Paper" at bounding box center [625, 407] width 92 height 22
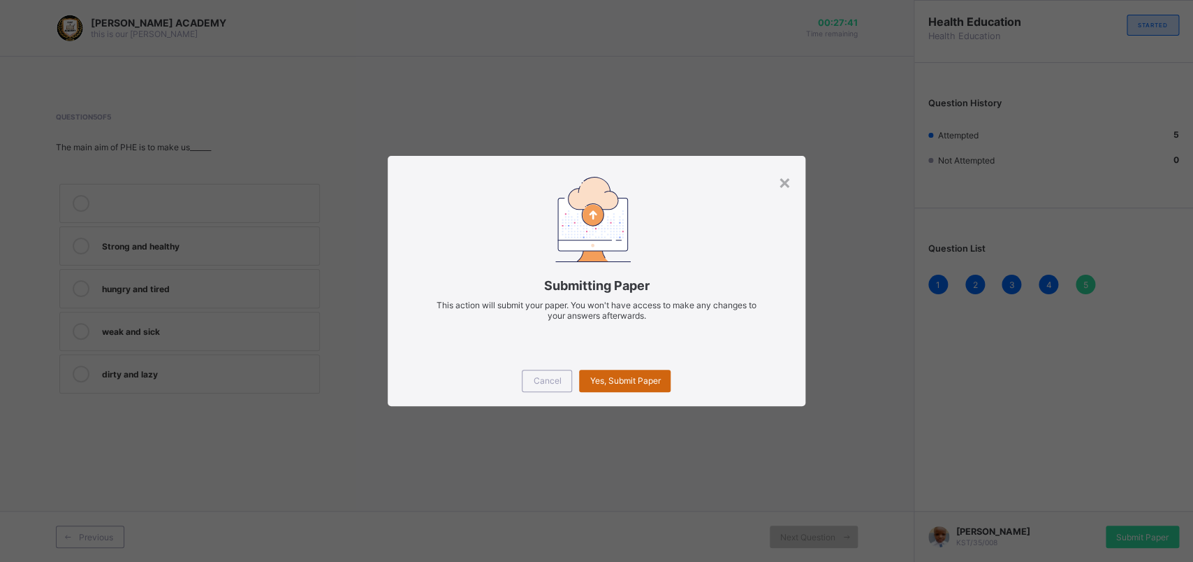
click at [600, 377] on span "Yes, Submit Paper" at bounding box center [625, 380] width 71 height 10
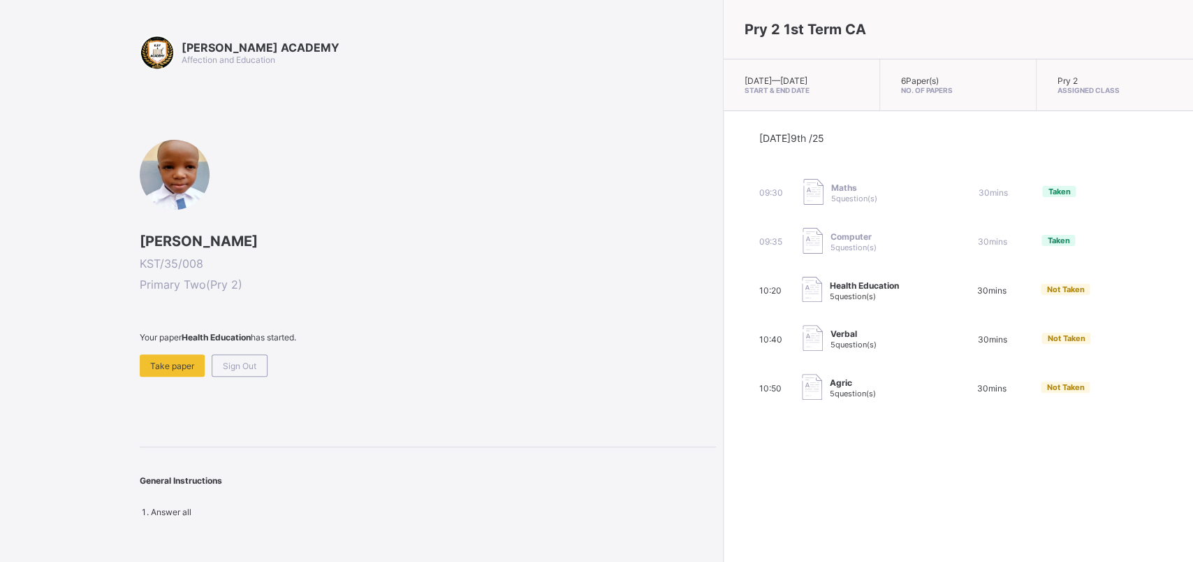
drag, startPoint x: 599, startPoint y: 377, endPoint x: 584, endPoint y: 506, distance: 130.2
click at [724, 423] on div "[DATE] 9th /25 09:30 Maths 5 question(s) 30 mins Taken 09:35 Computer 5 questio…" at bounding box center [959, 267] width 470 height 312
click at [172, 361] on span "Take paper" at bounding box center [172, 366] width 44 height 10
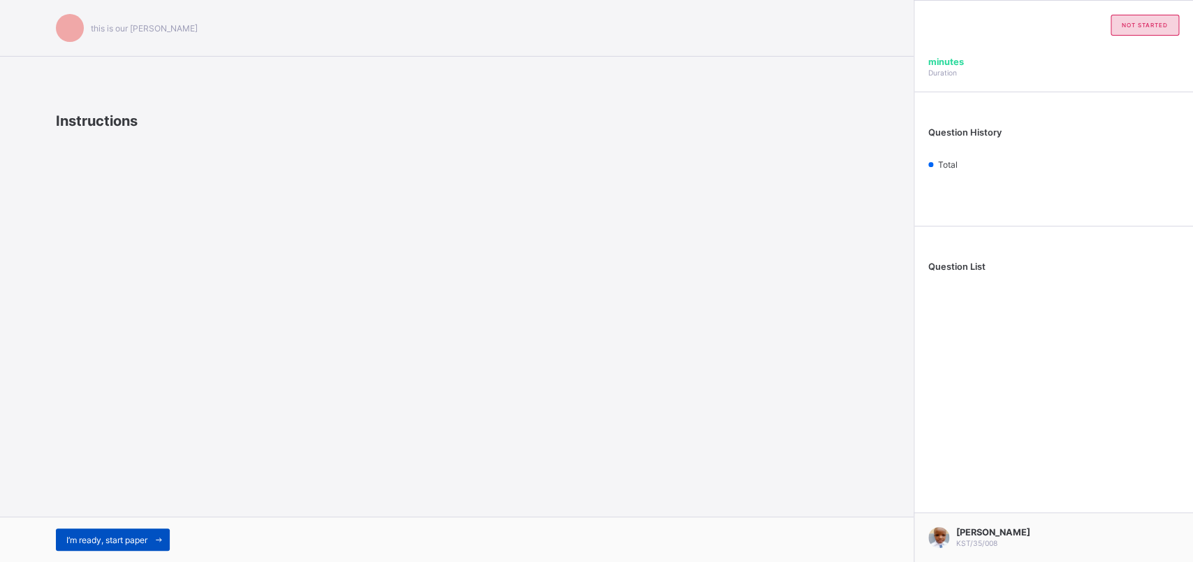
click at [144, 449] on span "I’m ready, start paper" at bounding box center [106, 540] width 81 height 10
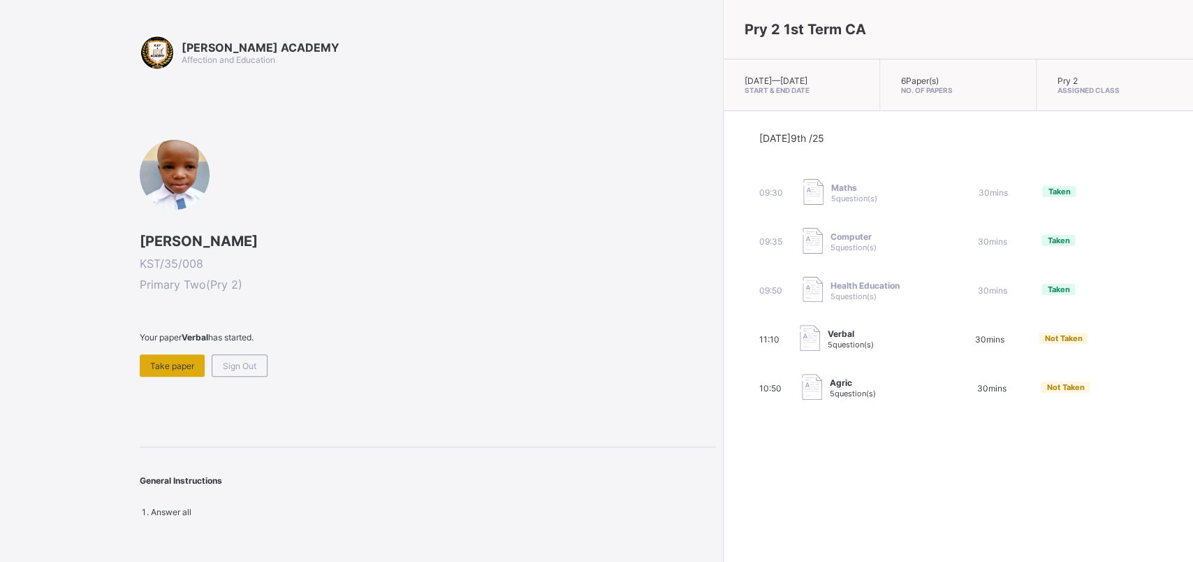
click at [196, 360] on div "Take paper" at bounding box center [172, 365] width 65 height 22
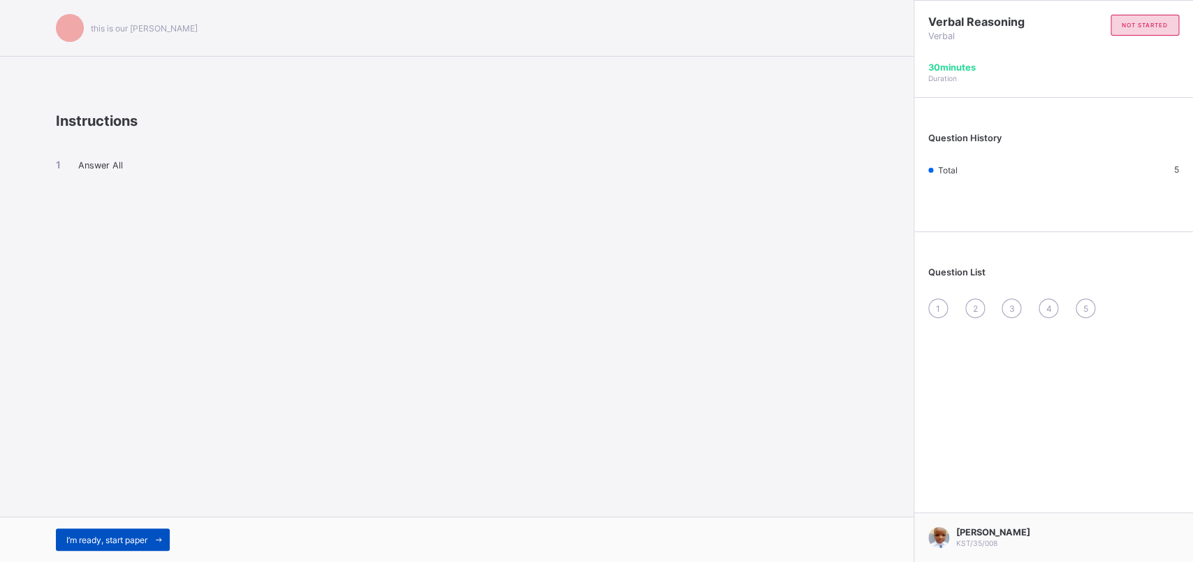
click at [145, 449] on span "I’m ready, start paper" at bounding box center [106, 540] width 81 height 10
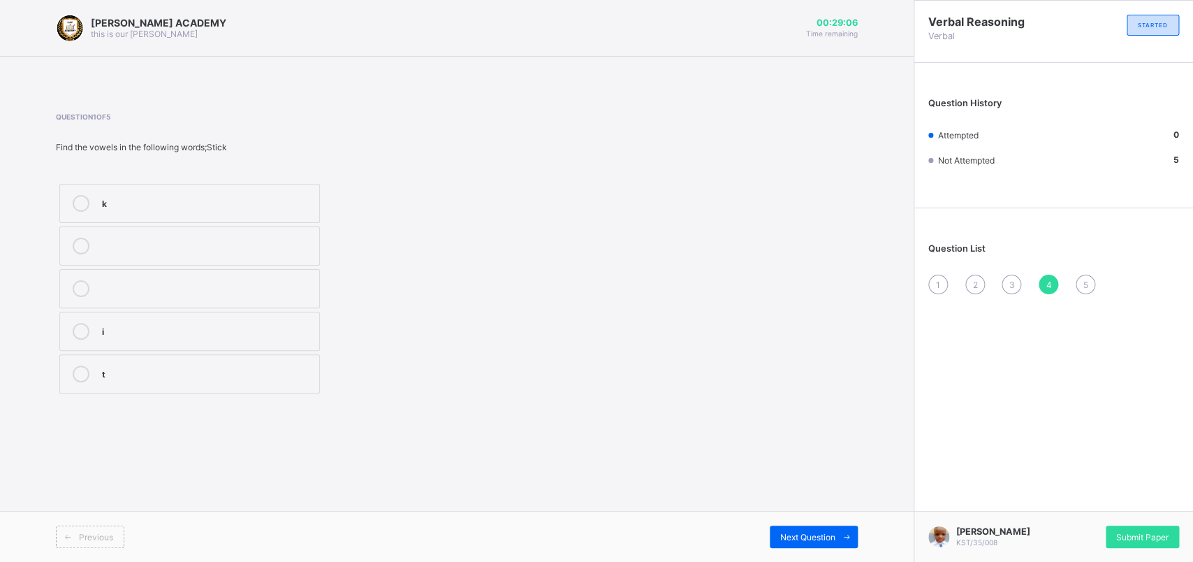
click at [143, 329] on div "i" at bounding box center [207, 330] width 210 height 14
click at [843, 449] on span at bounding box center [847, 536] width 22 height 22
click at [168, 321] on label "s" at bounding box center [189, 331] width 261 height 39
click at [838, 449] on span at bounding box center [847, 536] width 22 height 22
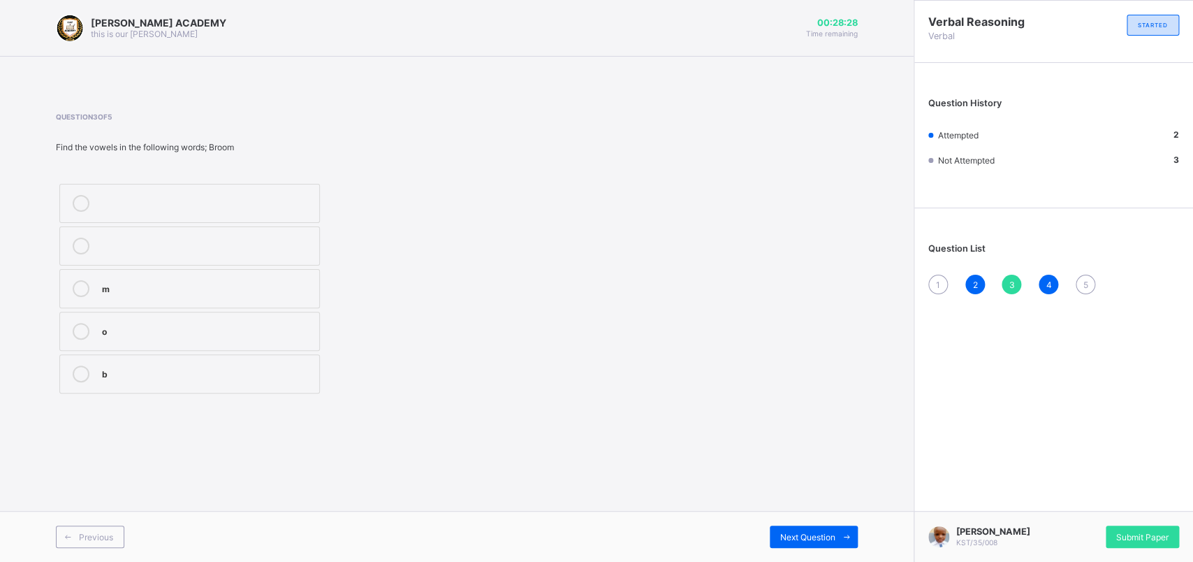
click at [103, 334] on div "o" at bounding box center [207, 330] width 210 height 14
click at [799, 449] on div "Next Question" at bounding box center [814, 536] width 88 height 22
click at [825, 449] on span "Next Question" at bounding box center [807, 537] width 55 height 10
click at [101, 289] on label "i" at bounding box center [189, 288] width 261 height 39
click at [103, 449] on div "Previous Next Question" at bounding box center [457, 536] width 914 height 51
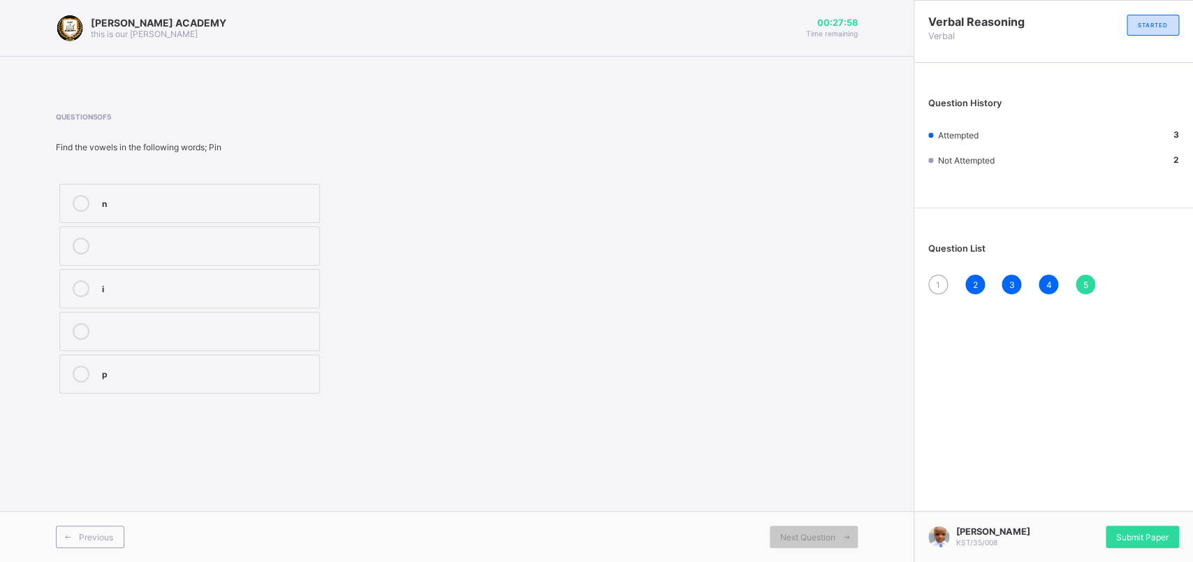
click at [103, 449] on div "Previous Next Question" at bounding box center [457, 536] width 914 height 51
click at [92, 449] on span "Previous" at bounding box center [96, 537] width 34 height 10
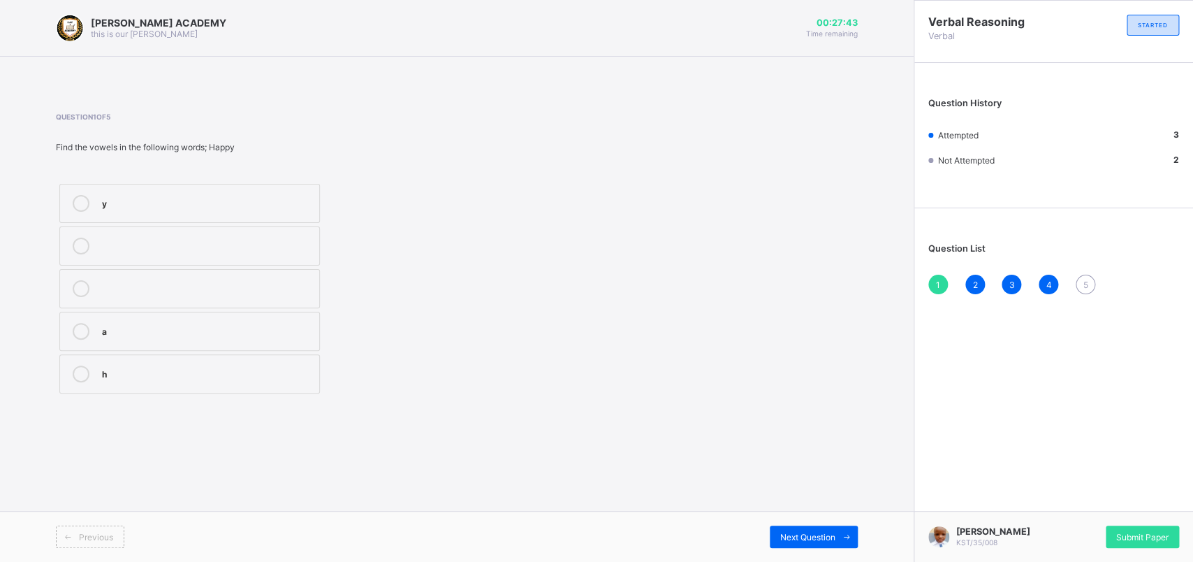
click at [108, 337] on div "a" at bounding box center [207, 331] width 210 height 17
click at [851, 449] on div "[PERSON_NAME] ACADEMY this is our [PERSON_NAME] 00:27:40 Time remaining Questio…" at bounding box center [457, 281] width 914 height 562
click at [841, 449] on span at bounding box center [847, 536] width 22 height 22
click at [730, 449] on div "[PERSON_NAME] ACADEMY this is our [PERSON_NAME] 00:27:35 Time remaining Questio…" at bounding box center [457, 281] width 914 height 562
click at [713, 449] on div "Next Question" at bounding box center [657, 536] width 401 height 22
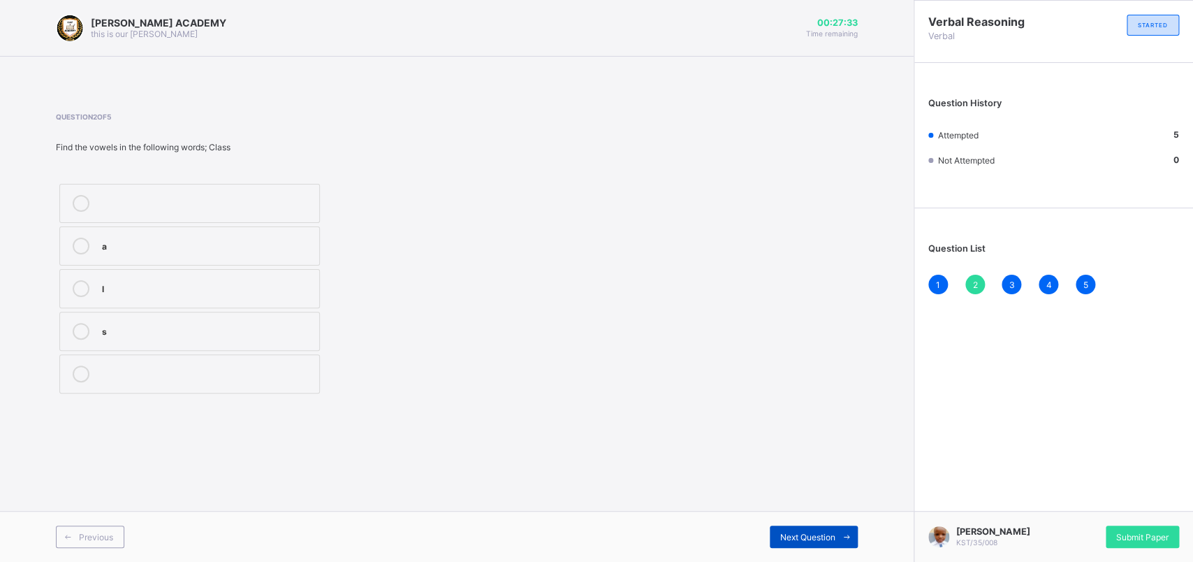
click at [806, 449] on span "Next Question" at bounding box center [807, 537] width 55 height 10
click at [942, 449] on div "Verbal Reasoning Verbal STARTED Question History Attempted 5 Not Attempted 0 Qu…" at bounding box center [1053, 281] width 279 height 562
click at [942, 449] on span "Submit Paper" at bounding box center [1143, 537] width 52 height 10
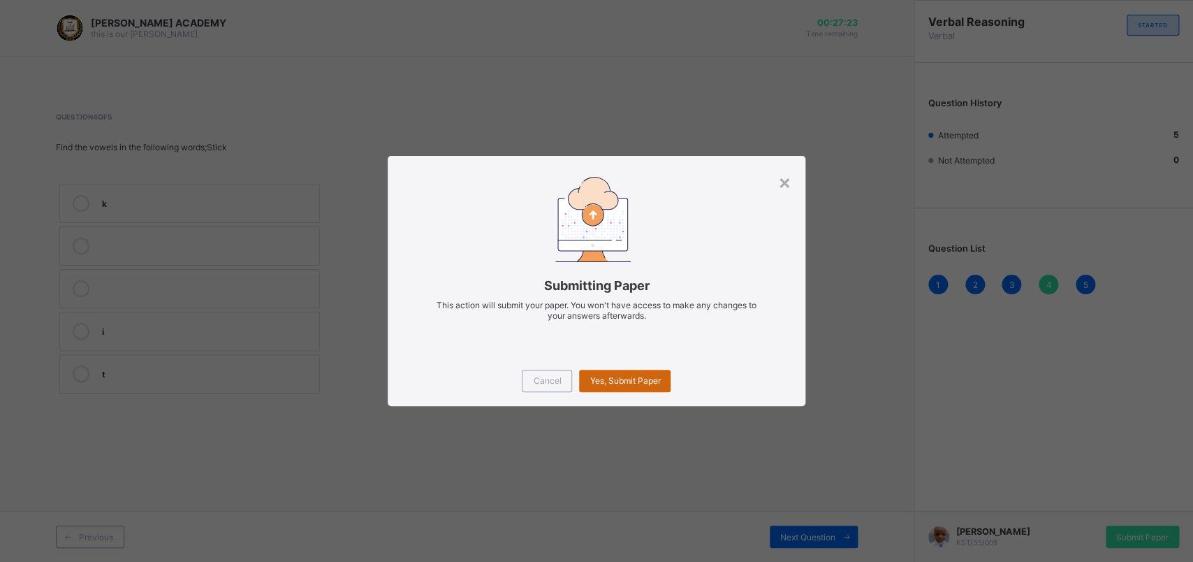
click at [647, 377] on span "Yes, Submit Paper" at bounding box center [625, 380] width 71 height 10
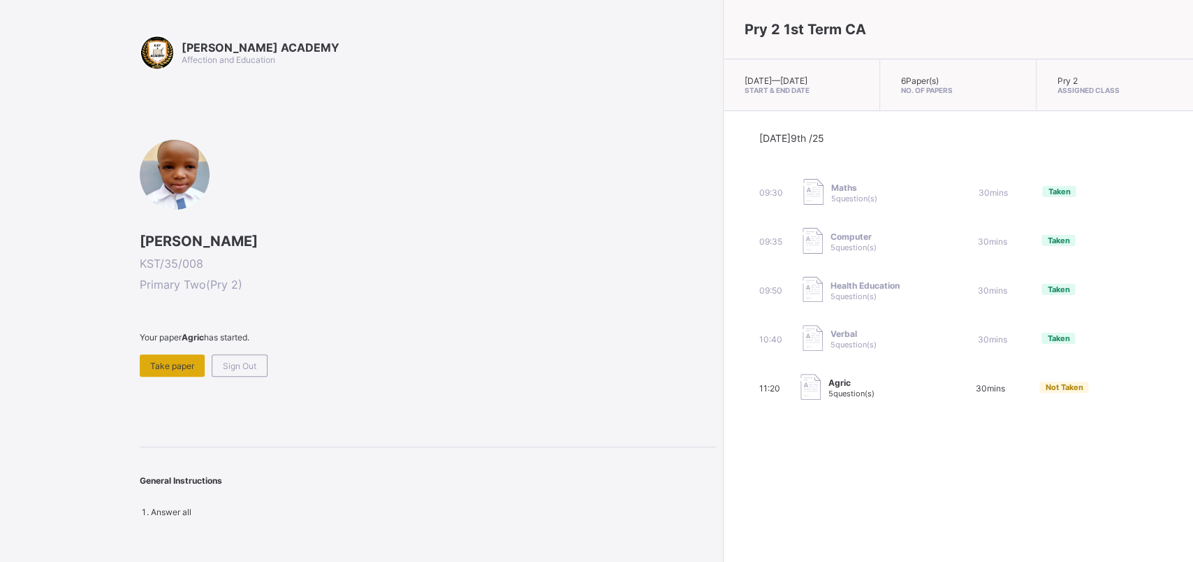
click at [168, 354] on div "Take paper" at bounding box center [172, 365] width 65 height 22
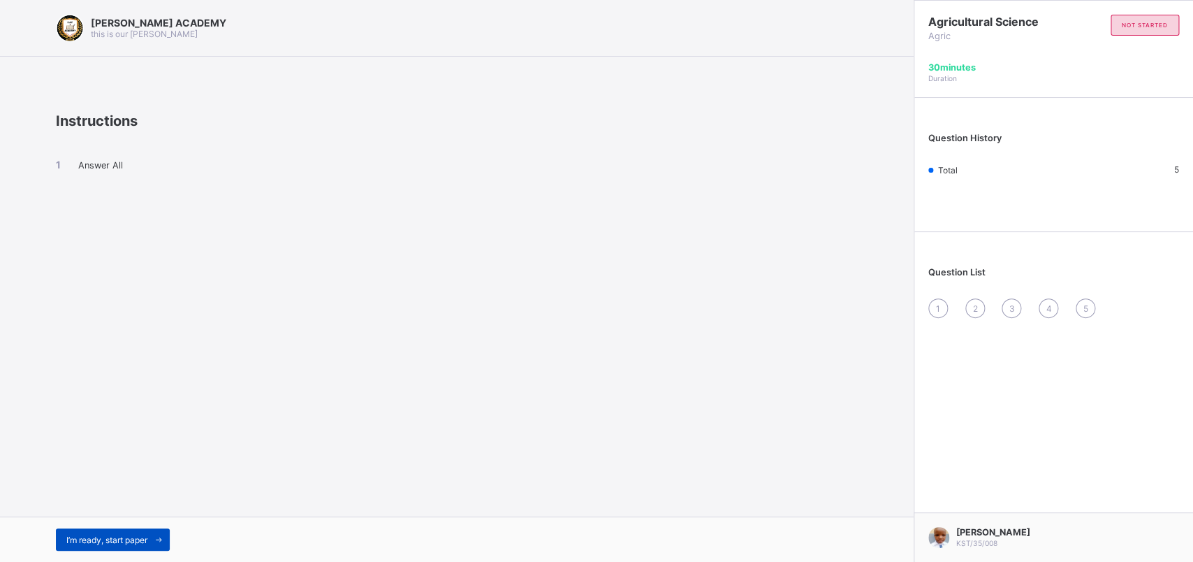
click at [87, 449] on div "I’m ready, start paper" at bounding box center [113, 539] width 114 height 22
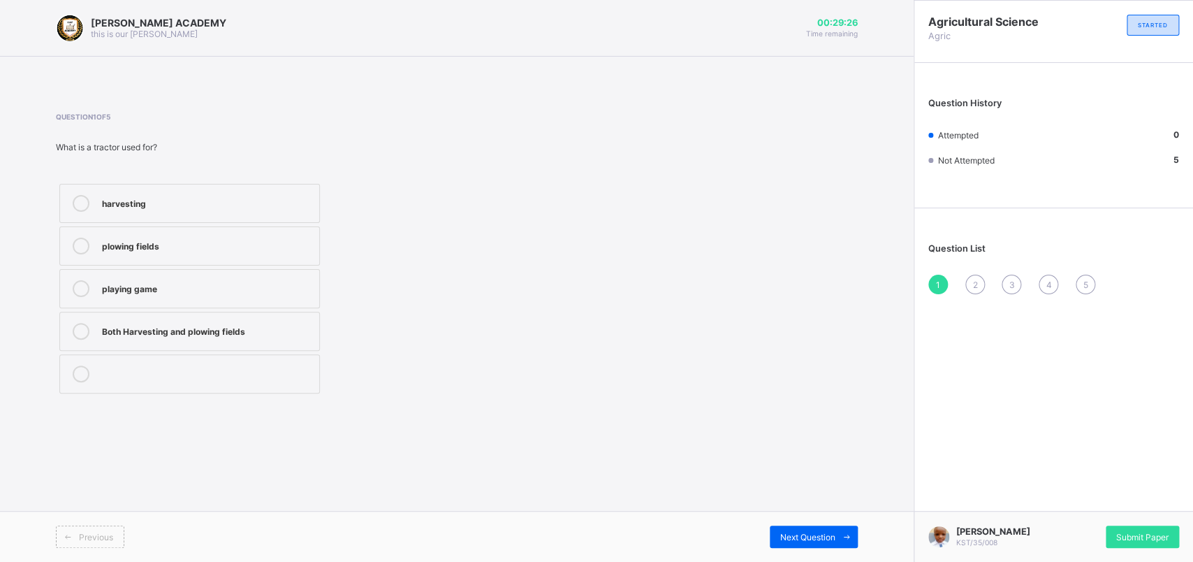
click at [182, 237] on label "plowing fields" at bounding box center [189, 245] width 261 height 39
click at [788, 449] on span "Next Question" at bounding box center [807, 537] width 55 height 10
click at [129, 276] on label "Watering can" at bounding box center [189, 288] width 261 height 39
click at [823, 449] on div "Previous Next Question" at bounding box center [457, 536] width 914 height 51
click at [823, 449] on span "Next Question" at bounding box center [807, 537] width 55 height 10
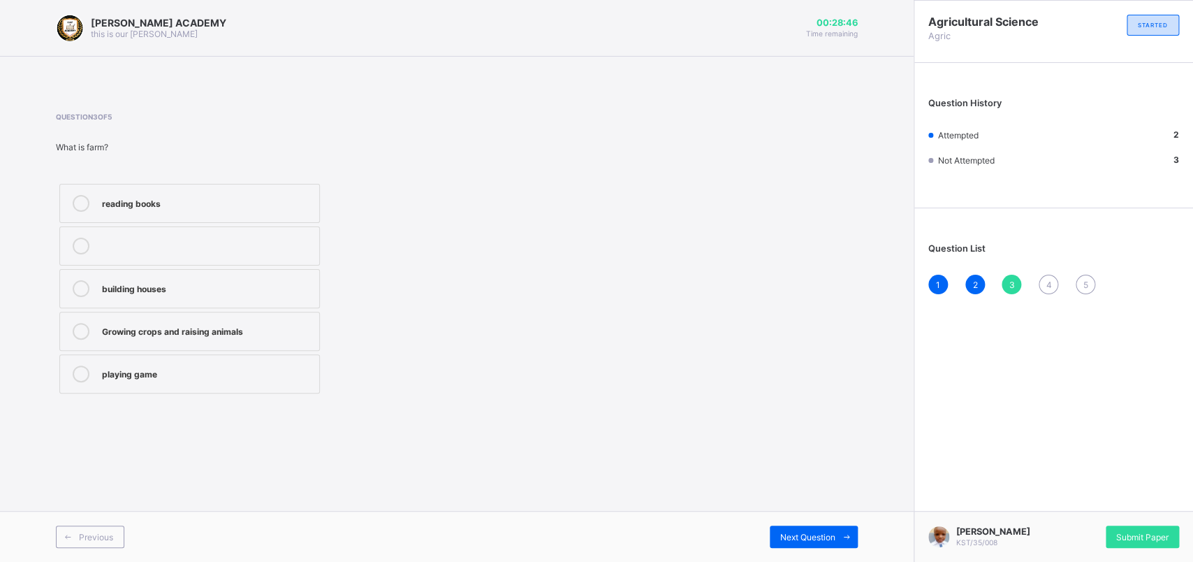
click at [245, 319] on label "Growing crops and raising animals" at bounding box center [189, 331] width 261 height 39
click at [817, 449] on span "Next Question" at bounding box center [807, 537] width 55 height 10
click at [234, 188] on label "planting seeds" at bounding box center [189, 203] width 261 height 39
click at [827, 449] on span "Next Question" at bounding box center [807, 537] width 55 height 10
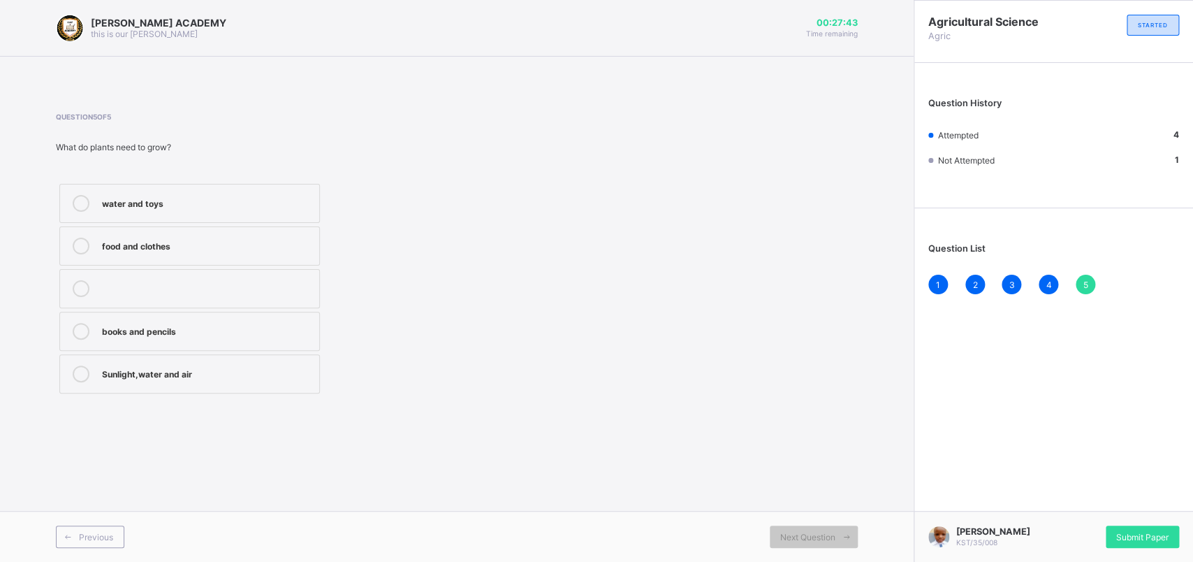
click at [293, 363] on label "Sunlight,water and air" at bounding box center [189, 373] width 261 height 39
click at [942, 449] on div "Submit Paper" at bounding box center [1142, 536] width 73 height 22
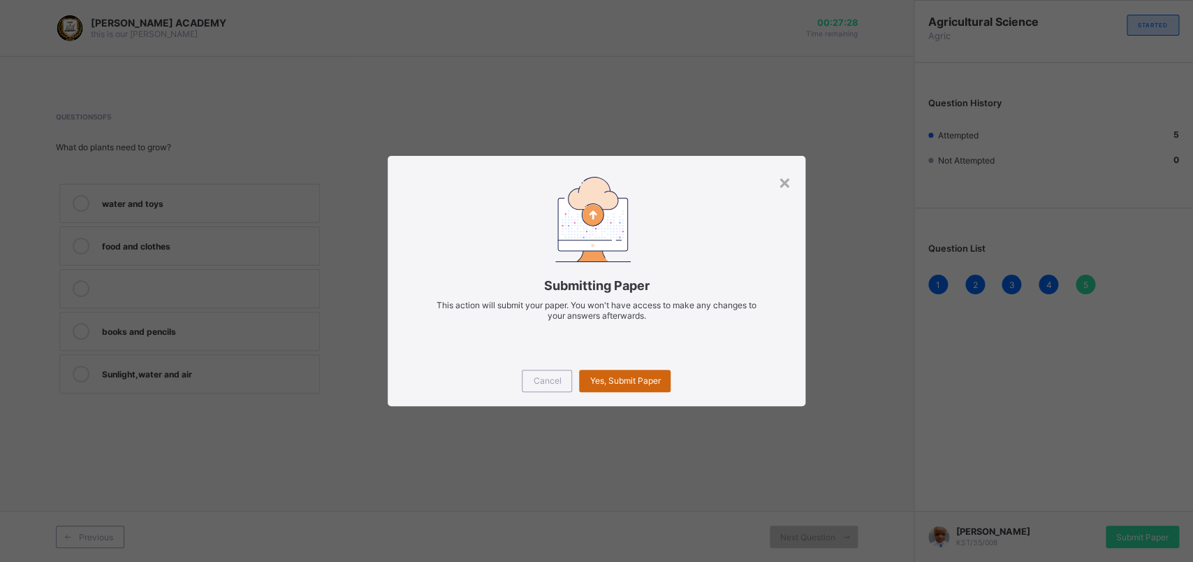
click at [621, 384] on span "Yes, Submit Paper" at bounding box center [625, 380] width 71 height 10
click at [621, 384] on div "Yes, Submit Paper" at bounding box center [625, 381] width 92 height 22
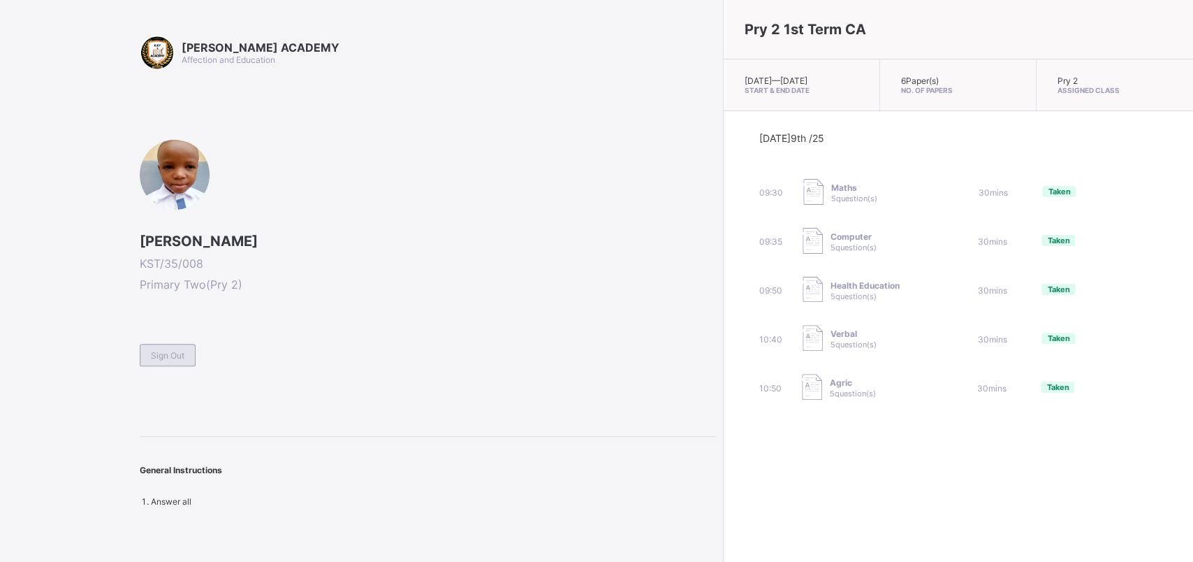
click at [163, 344] on div "Sign Out" at bounding box center [168, 355] width 56 height 22
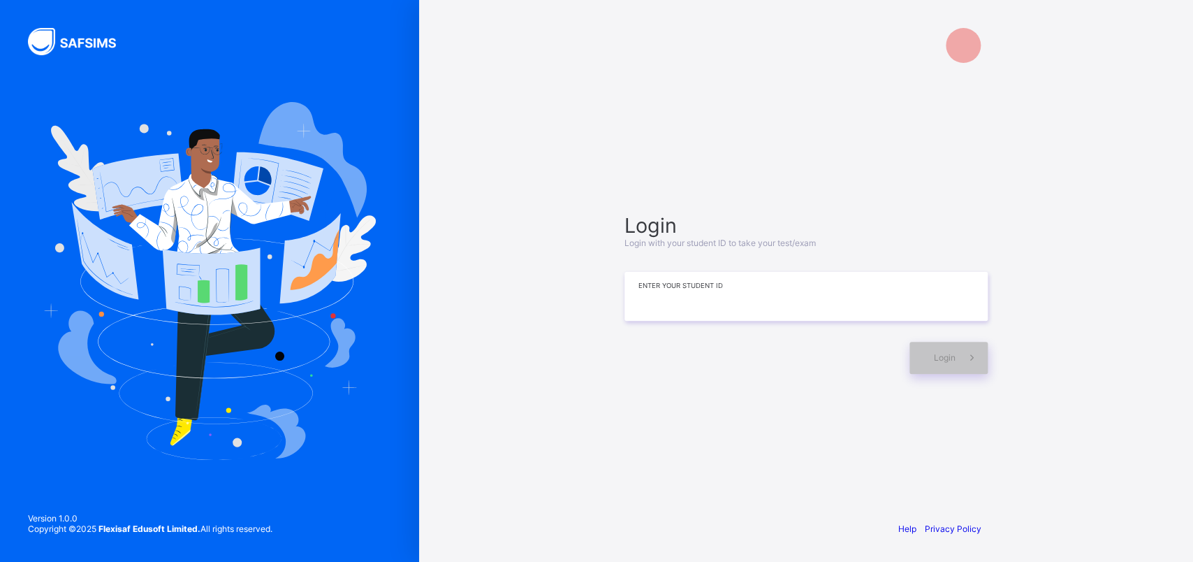
click at [778, 315] on input at bounding box center [806, 296] width 363 height 49
click at [762, 287] on input at bounding box center [806, 296] width 363 height 49
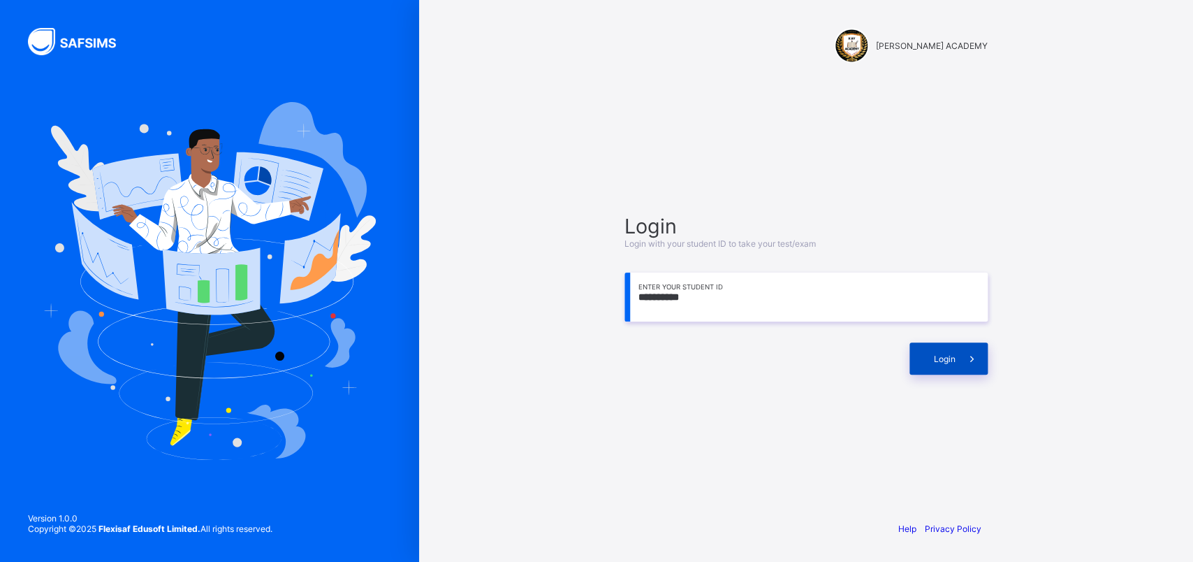
type input "**********"
click at [942, 367] on span at bounding box center [972, 358] width 32 height 32
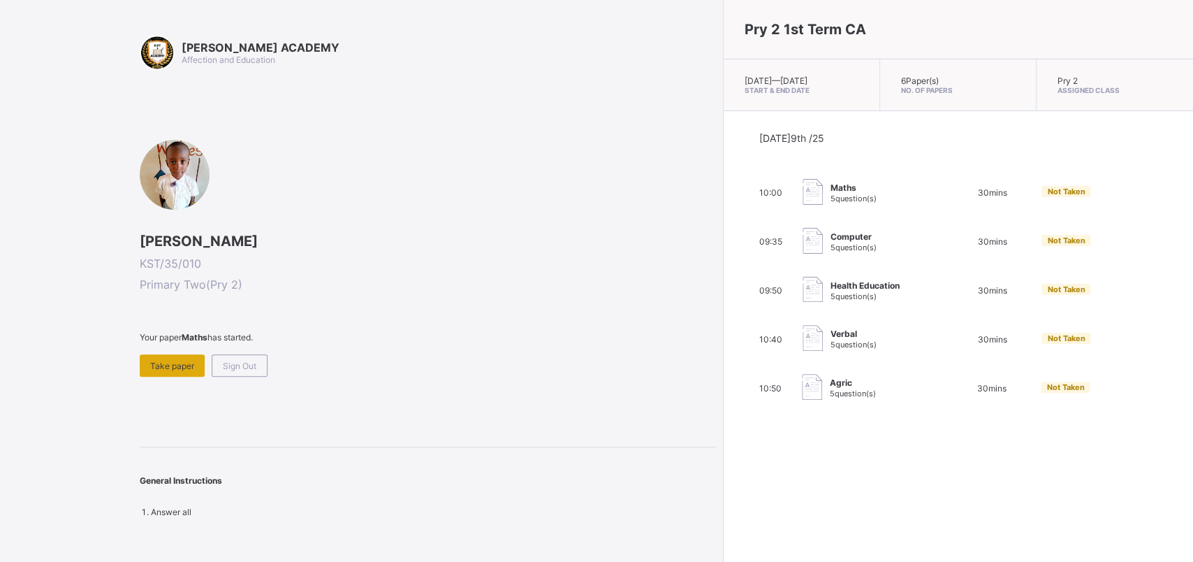
click at [182, 366] on span "Take paper" at bounding box center [172, 366] width 44 height 10
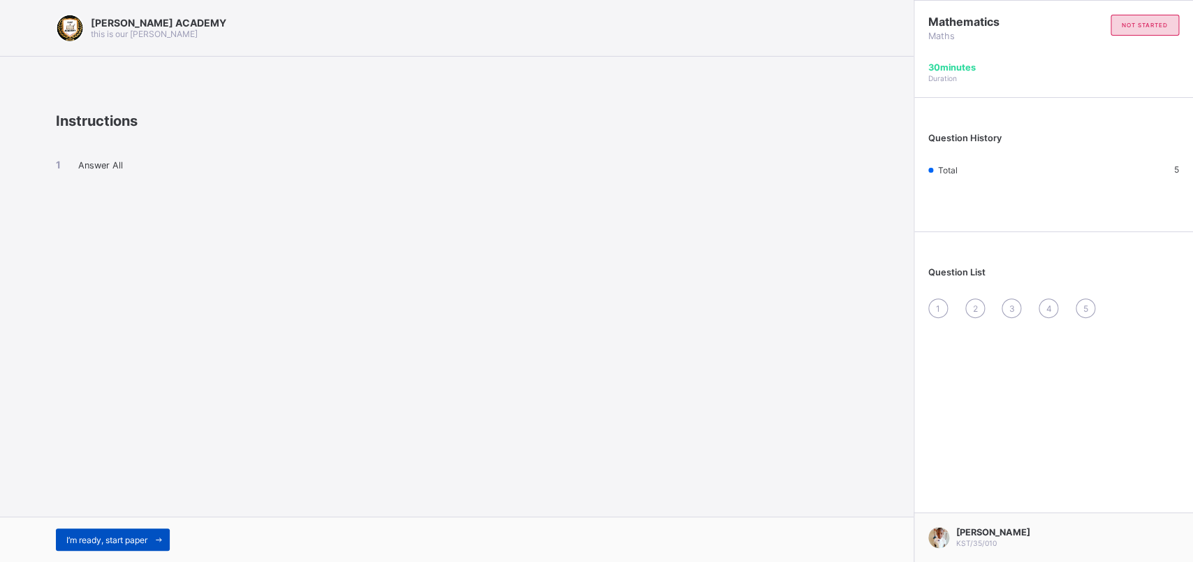
click at [118, 449] on div "I’m ready, start paper" at bounding box center [113, 539] width 114 height 22
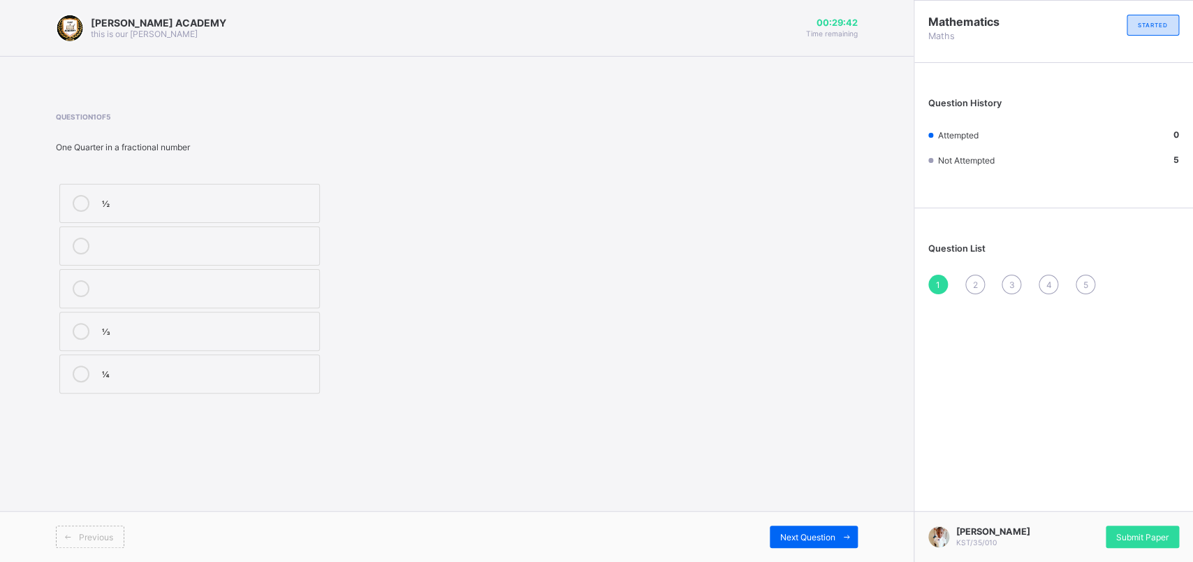
click at [125, 186] on label "½" at bounding box center [189, 203] width 261 height 39
click at [797, 449] on div "Next Question" at bounding box center [814, 536] width 88 height 22
click at [278, 244] on div "HUNDRED" at bounding box center [207, 245] width 210 height 14
click at [827, 449] on span "Next Question" at bounding box center [807, 537] width 55 height 10
click at [182, 202] on div "One Hundred and Twenty" at bounding box center [207, 202] width 210 height 14
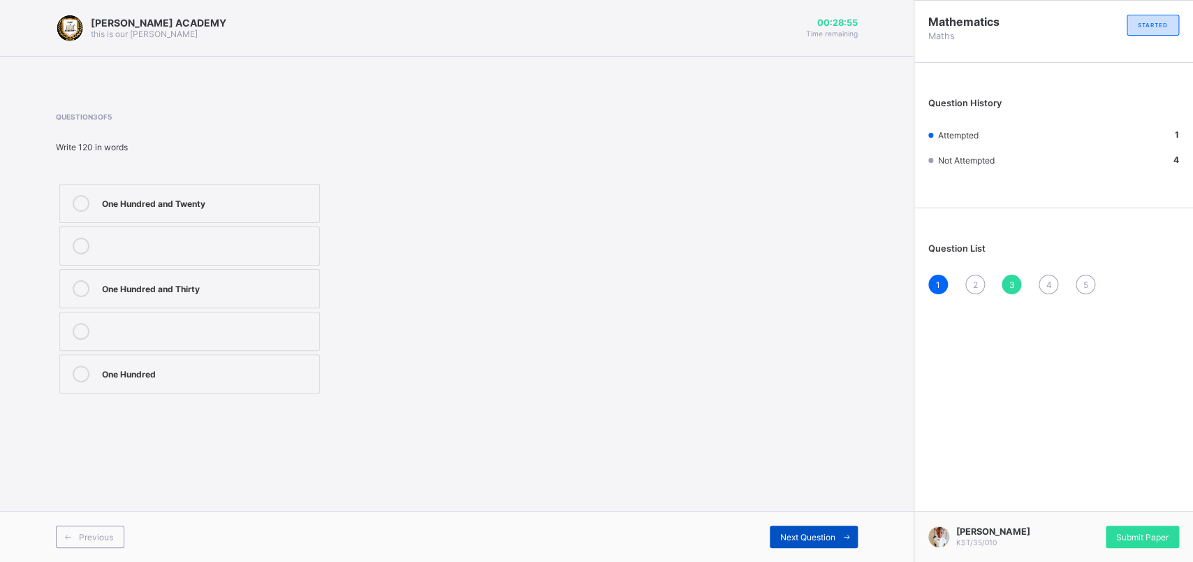
click at [811, 449] on div "Next Question" at bounding box center [814, 536] width 88 height 22
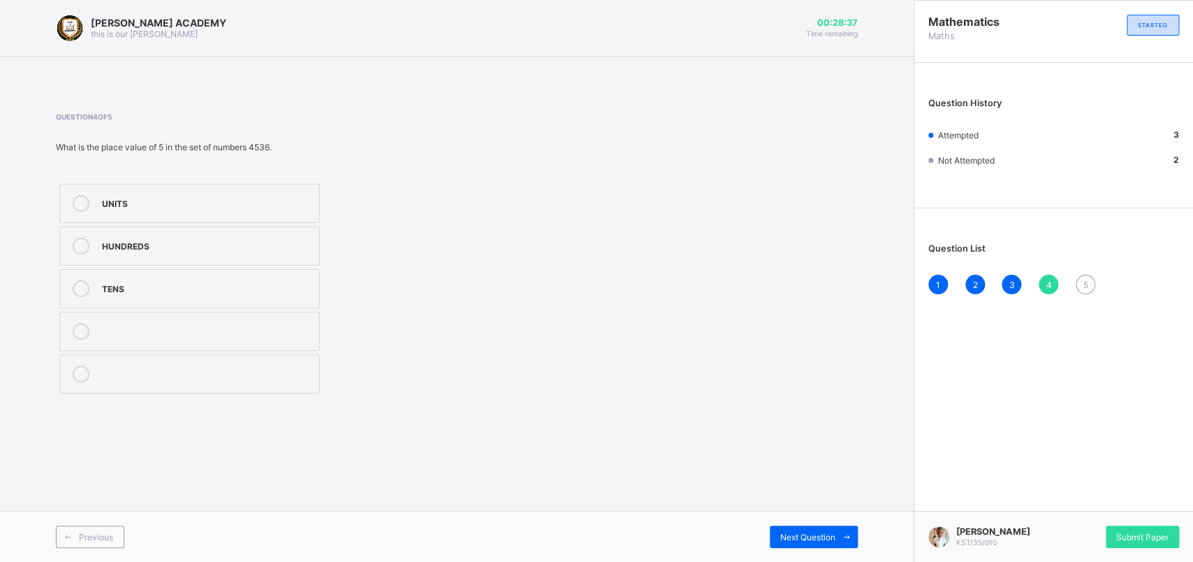
click at [300, 244] on div "HUNDREDS" at bounding box center [207, 245] width 210 height 14
click at [790, 449] on div "Previous Next Question" at bounding box center [457, 536] width 914 height 51
click at [801, 449] on span "Next Question" at bounding box center [807, 537] width 55 height 10
click at [272, 366] on label "225" at bounding box center [189, 373] width 261 height 39
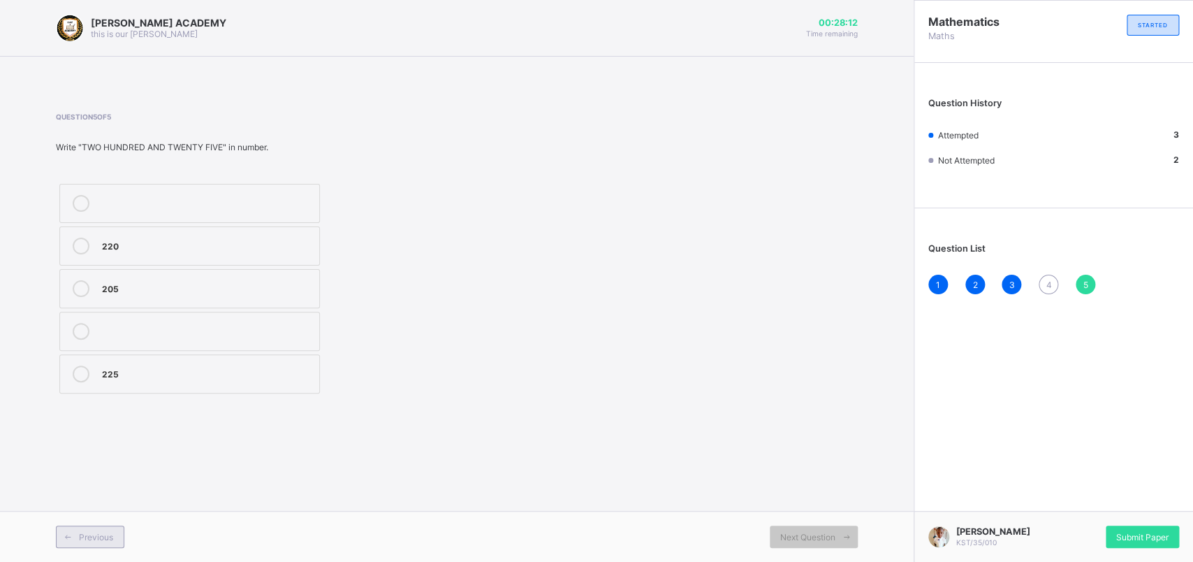
click at [102, 449] on span "Previous" at bounding box center [96, 537] width 34 height 10
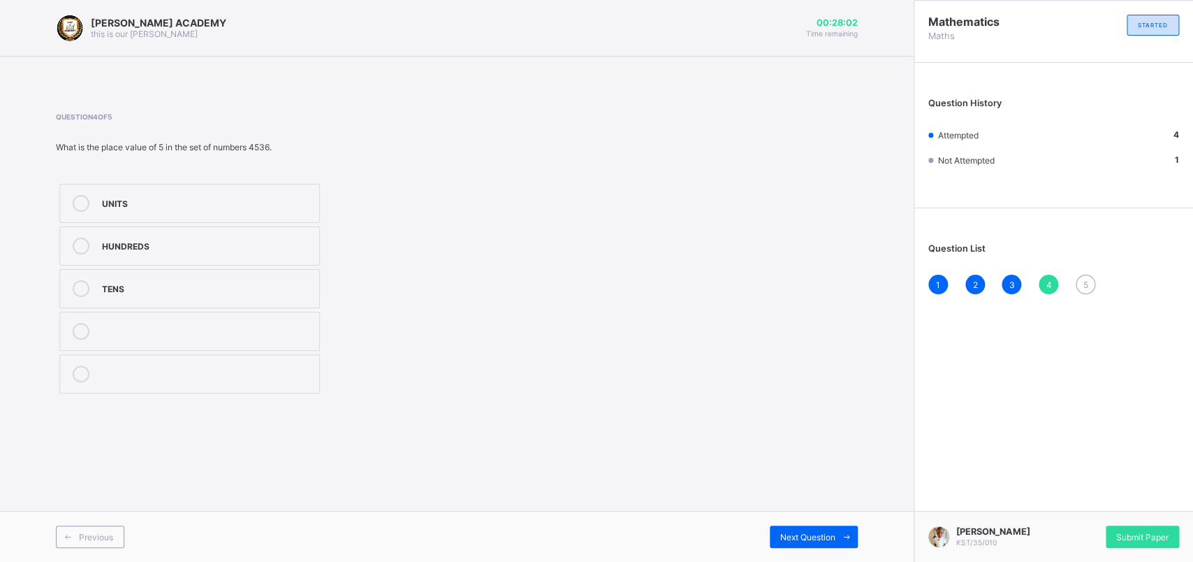
click at [144, 228] on label "HUNDREDS" at bounding box center [189, 245] width 261 height 39
click at [839, 449] on span at bounding box center [847, 536] width 22 height 22
click at [103, 367] on div "225" at bounding box center [207, 372] width 210 height 14
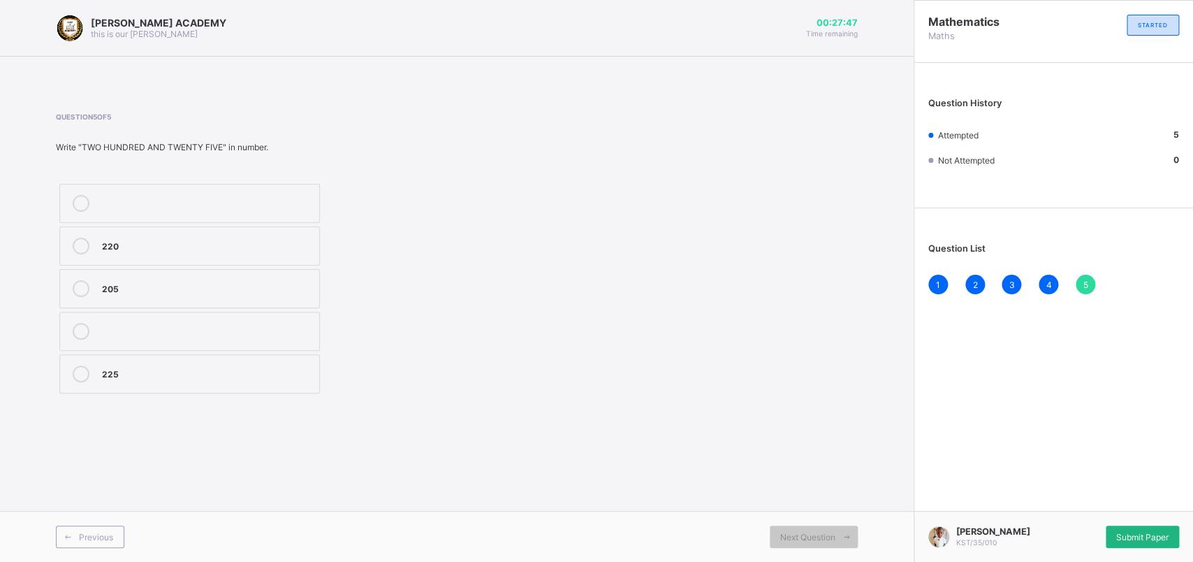
click at [942, 449] on span "Submit Paper" at bounding box center [1143, 537] width 52 height 10
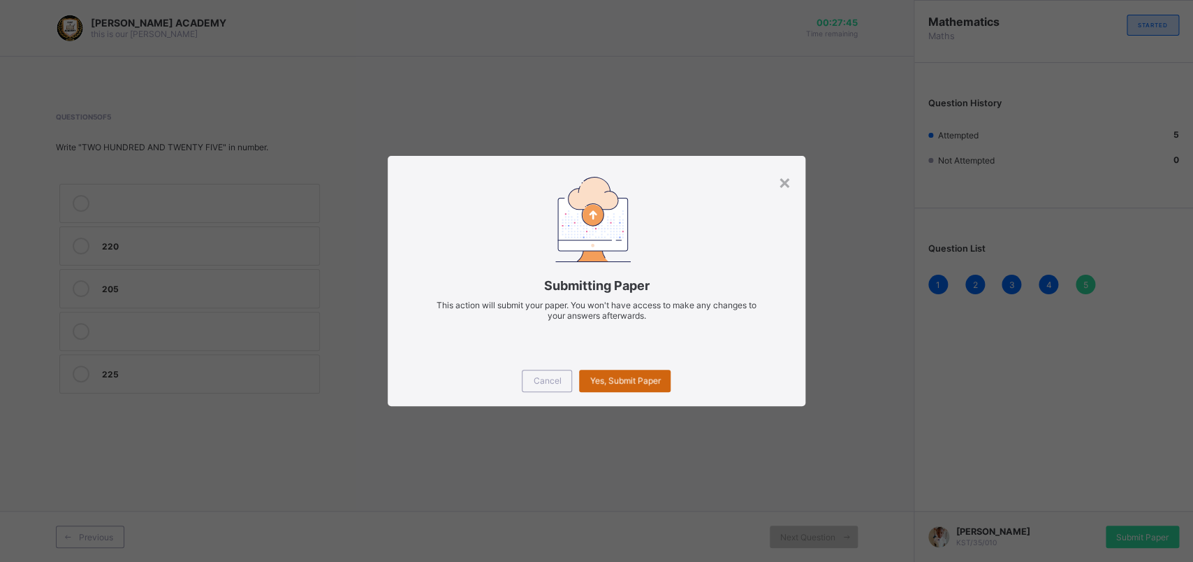
click at [612, 387] on div "Yes, Submit Paper" at bounding box center [625, 381] width 92 height 22
click at [627, 377] on span "Yes, Submit Paper" at bounding box center [625, 380] width 71 height 10
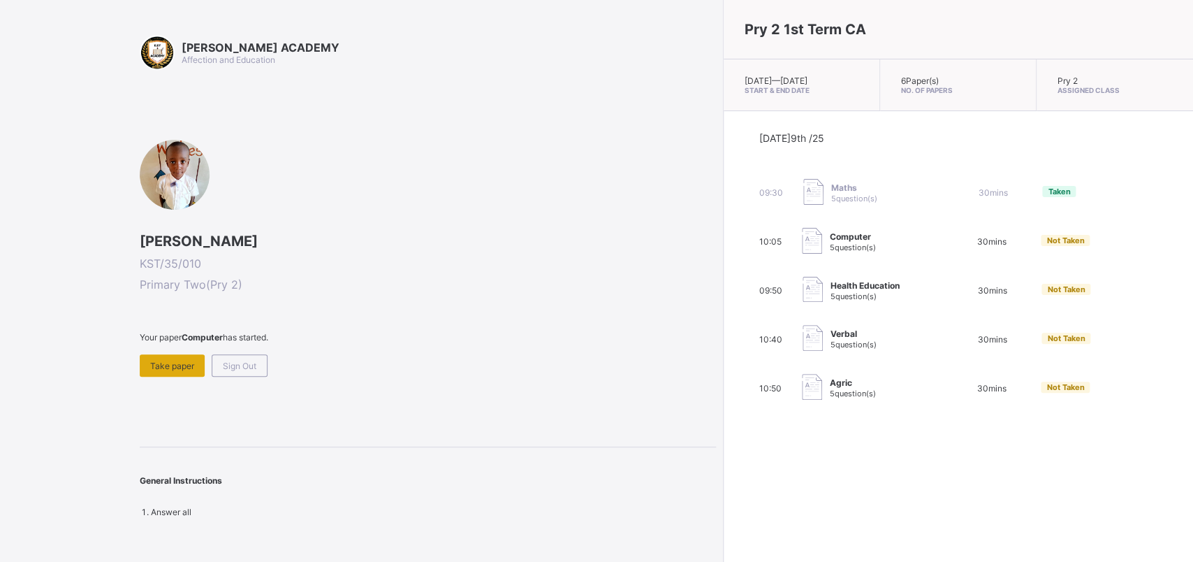
click at [150, 356] on div "Take paper" at bounding box center [172, 365] width 65 height 22
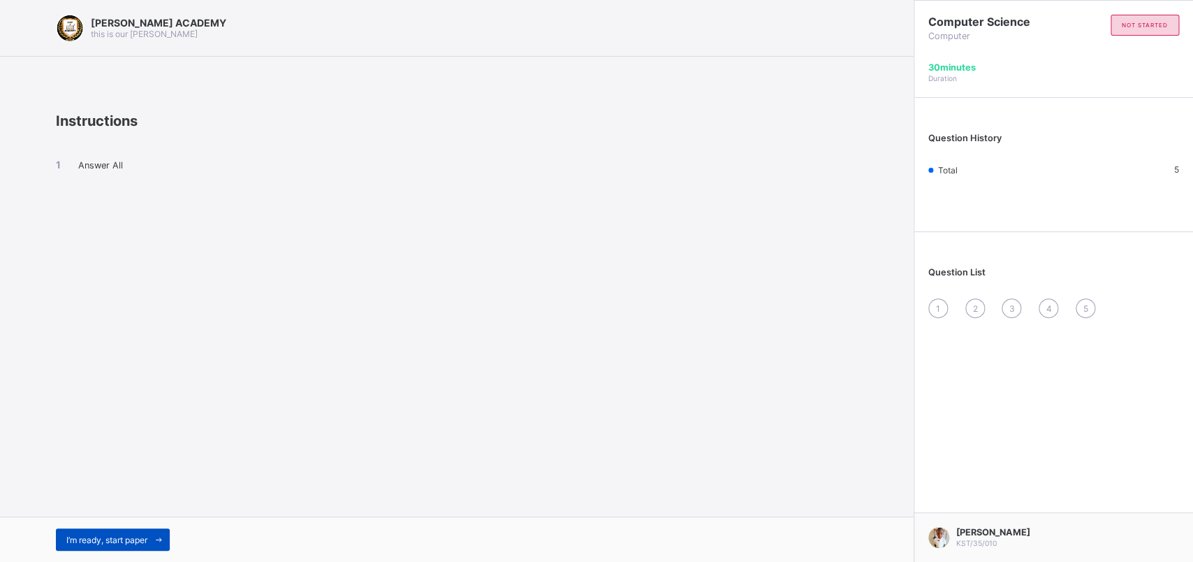
click at [119, 449] on span "I’m ready, start paper" at bounding box center [106, 540] width 81 height 10
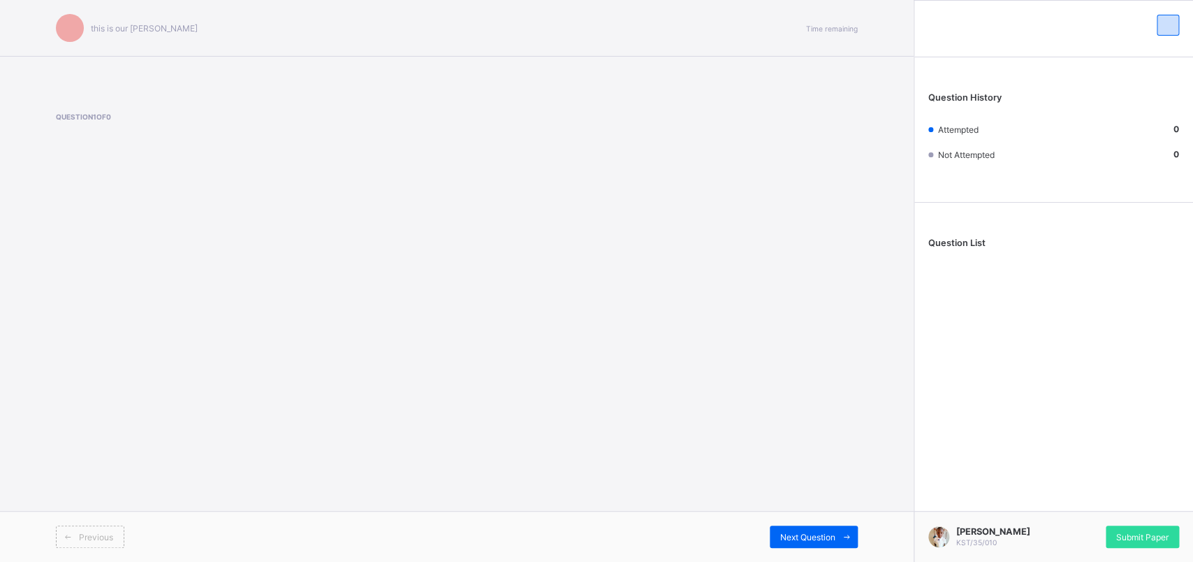
click at [835, 245] on div "this is our [PERSON_NAME] Time remaining Question 1 of 0 Previous Next Question" at bounding box center [457, 281] width 914 height 562
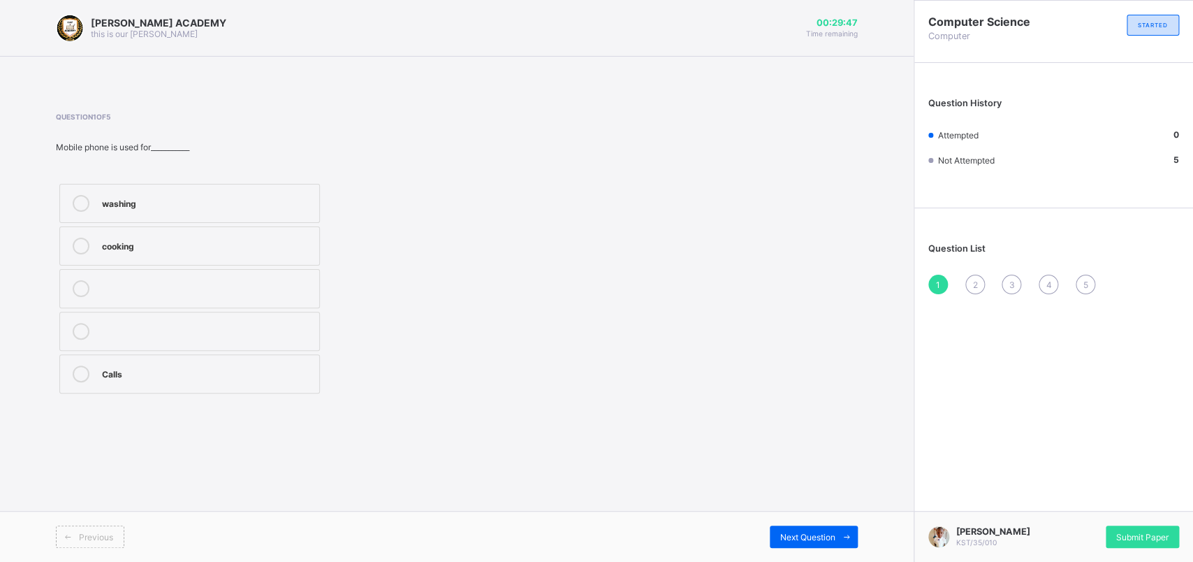
click at [138, 384] on label "Calls" at bounding box center [189, 373] width 261 height 39
click at [837, 449] on span at bounding box center [847, 536] width 22 height 22
click at [98, 289] on label "Personal Computer" at bounding box center [189, 288] width 261 height 39
click at [804, 449] on div "Next Question" at bounding box center [814, 536] width 88 height 22
click at [154, 366] on label "book" at bounding box center [189, 373] width 261 height 39
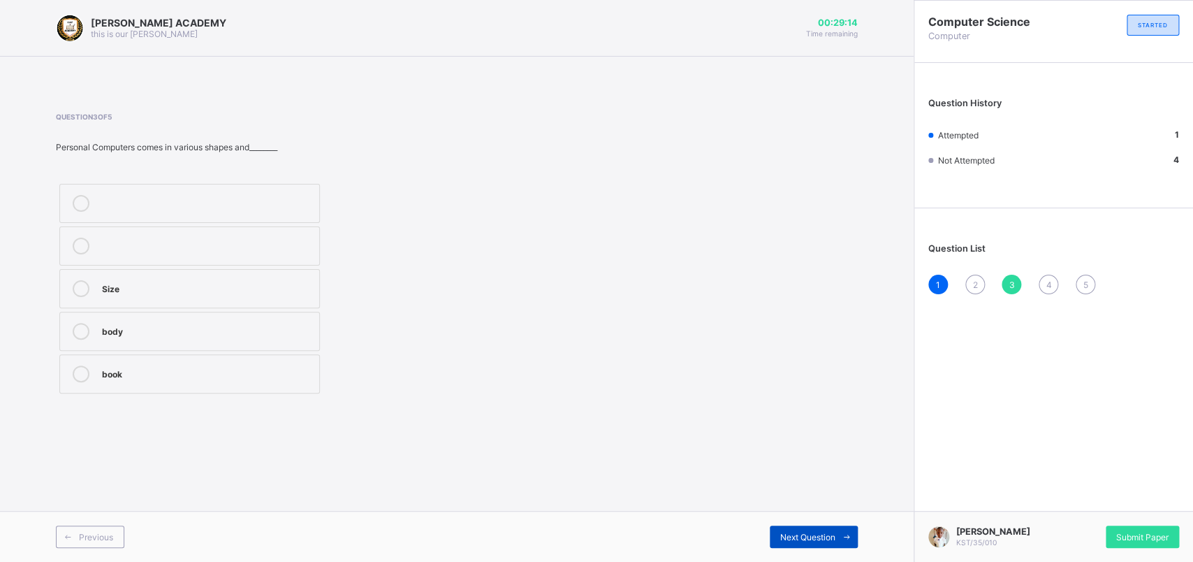
click at [832, 449] on div "Next Question" at bounding box center [814, 536] width 88 height 22
click at [170, 367] on div "Addition" at bounding box center [207, 372] width 210 height 14
click at [792, 449] on span "Next Question" at bounding box center [807, 537] width 55 height 10
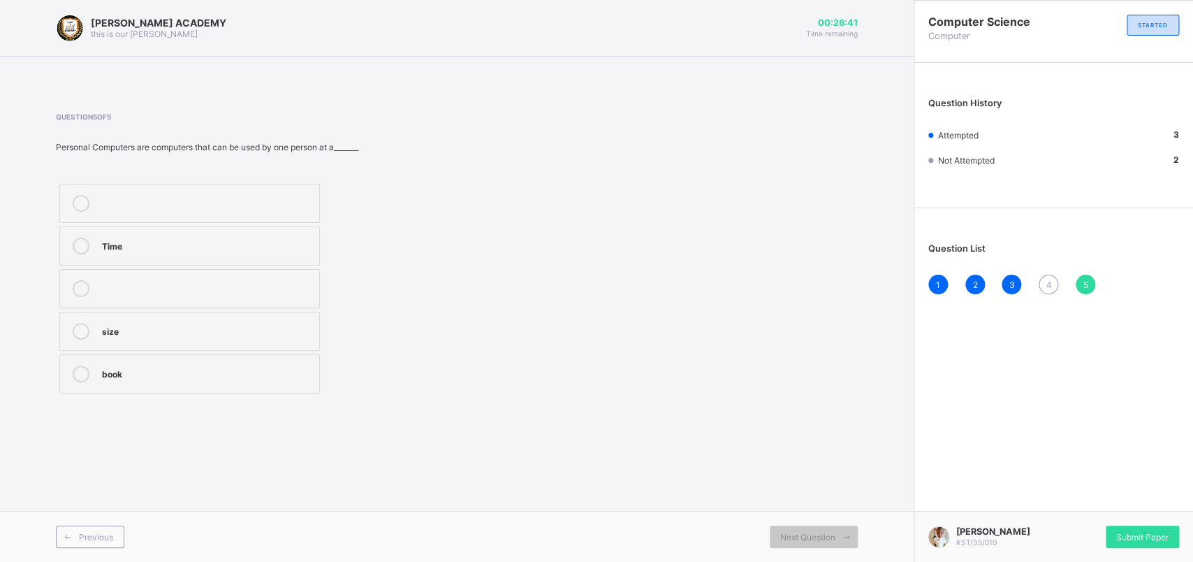
click at [209, 248] on div "Time" at bounding box center [207, 245] width 210 height 14
click at [942, 449] on span "Submit Paper" at bounding box center [1143, 537] width 52 height 10
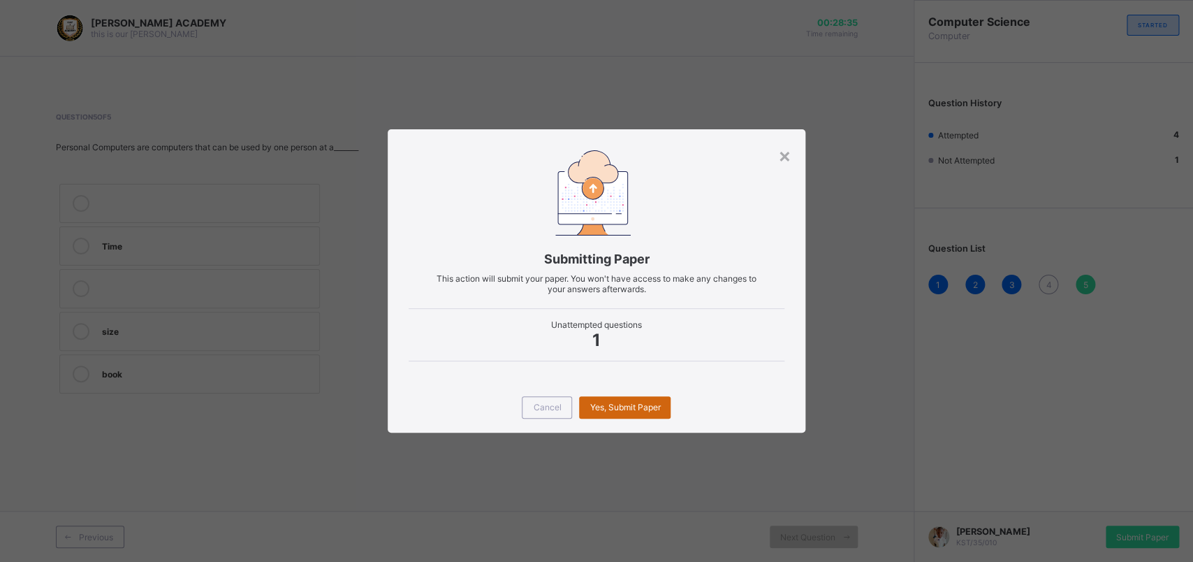
click at [604, 402] on span "Yes, Submit Paper" at bounding box center [625, 407] width 71 height 10
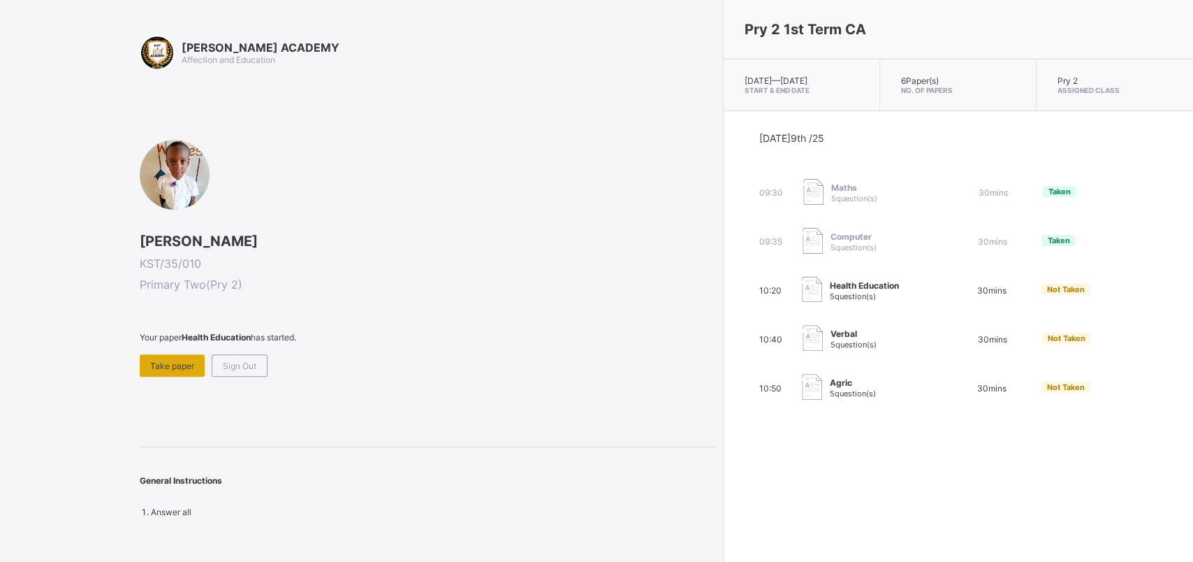
click at [151, 370] on div "Take paper" at bounding box center [172, 365] width 65 height 22
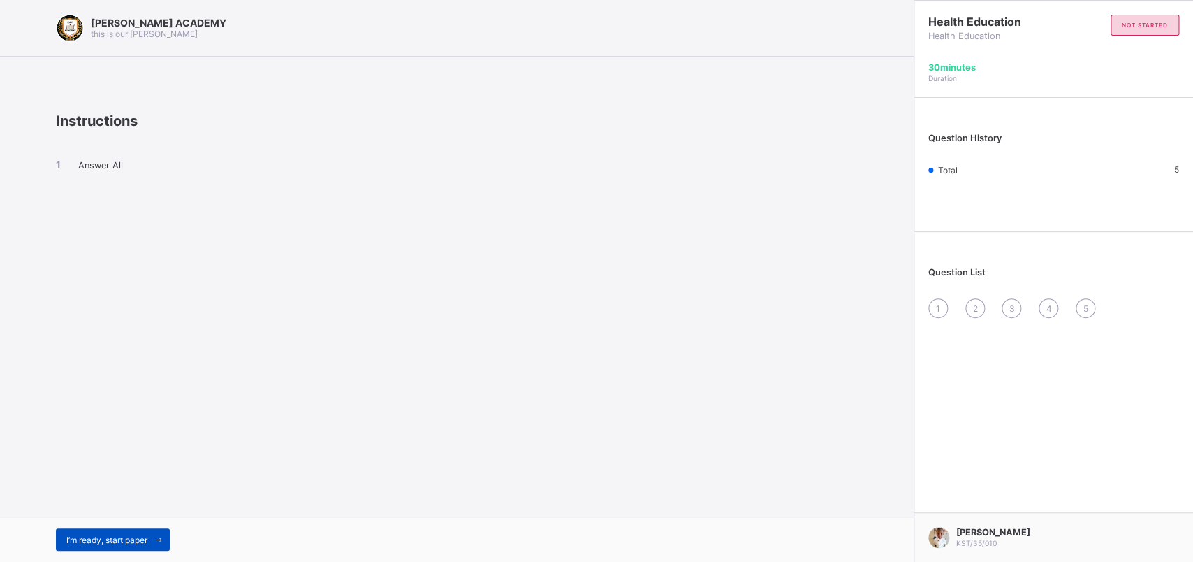
click at [122, 449] on span "I’m ready, start paper" at bounding box center [106, 540] width 81 height 10
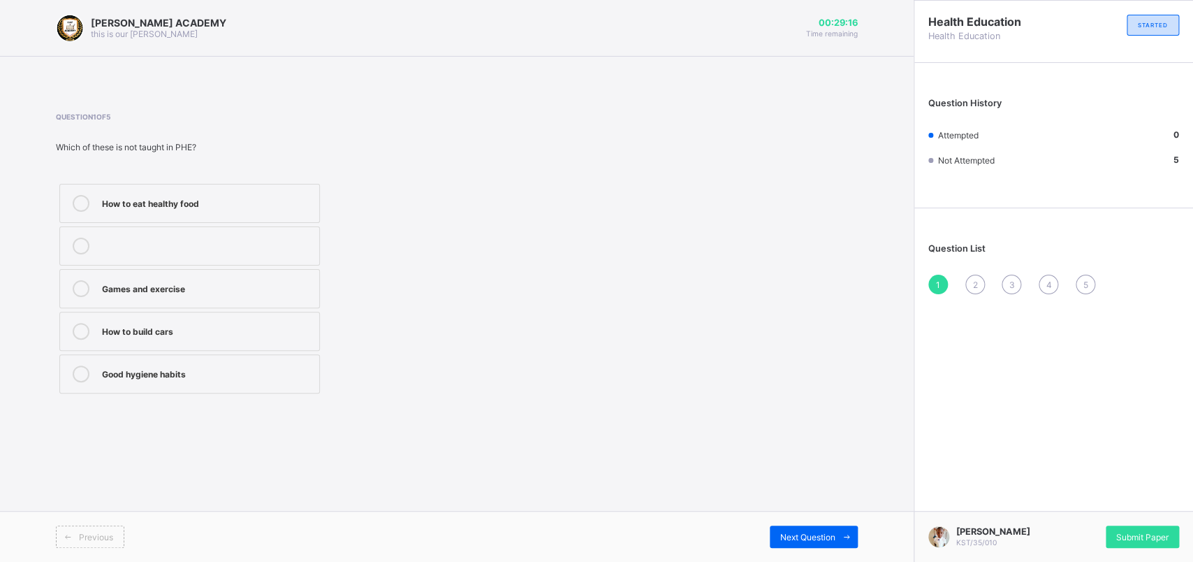
click at [108, 202] on div "How to eat healthy food" at bounding box center [207, 202] width 210 height 14
click at [834, 449] on span "Next Question" at bounding box center [807, 537] width 55 height 10
click at [167, 300] on label "How to take care of our body" at bounding box center [189, 288] width 261 height 39
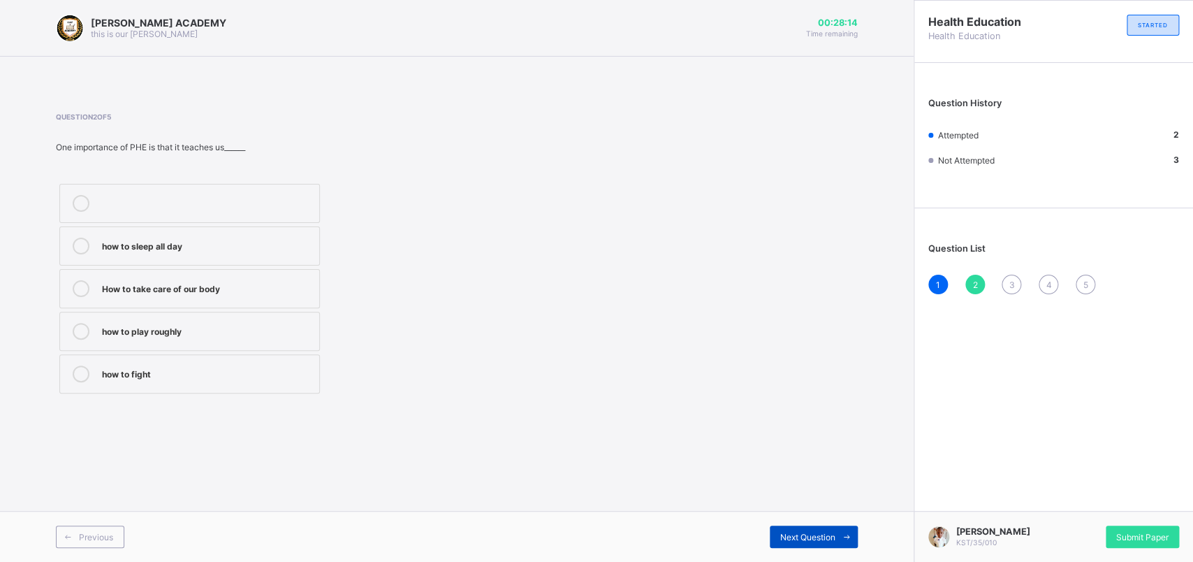
click at [806, 449] on div "Next Question" at bounding box center [814, 536] width 88 height 22
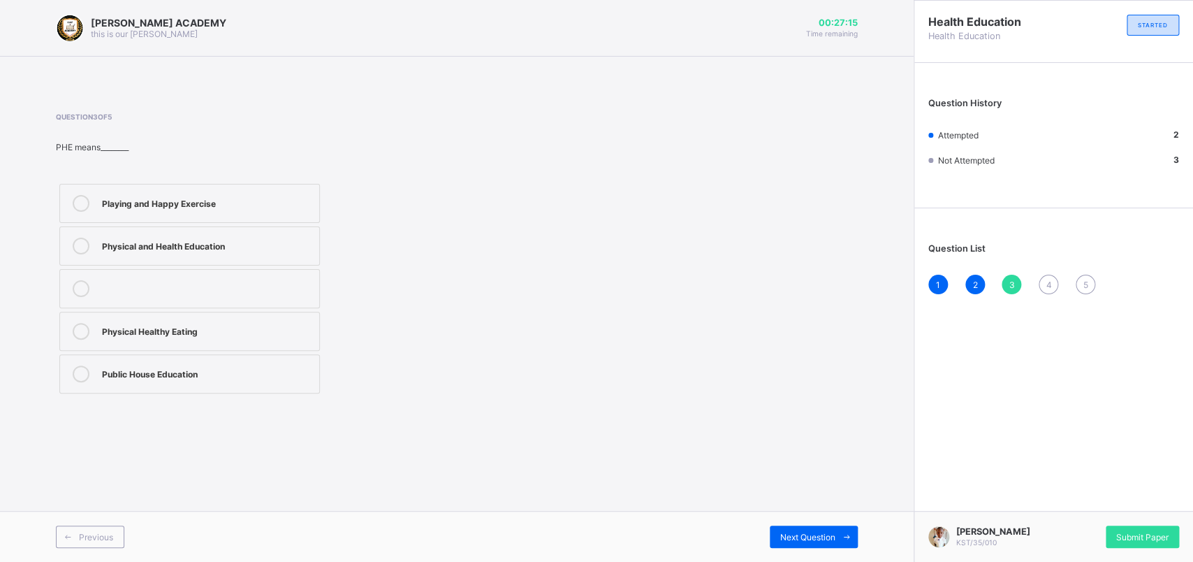
click at [94, 196] on div at bounding box center [81, 203] width 28 height 17
click at [799, 449] on div "Next Question" at bounding box center [814, 536] width 88 height 22
click at [143, 296] on div "avoid washing our body" at bounding box center [207, 288] width 210 height 17
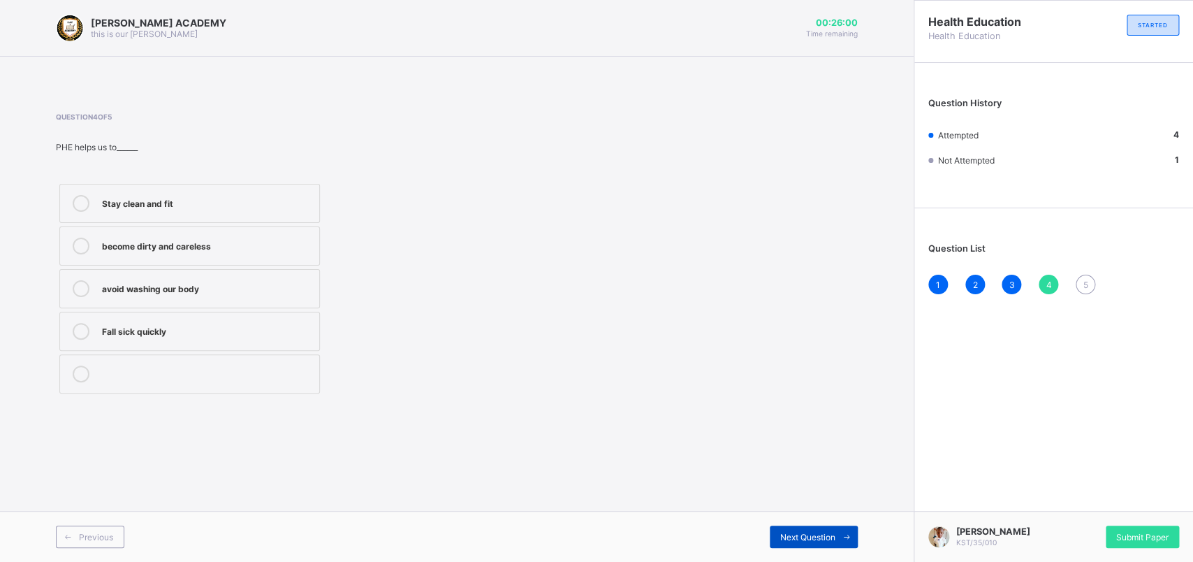
click at [824, 449] on span "Next Question" at bounding box center [807, 537] width 55 height 10
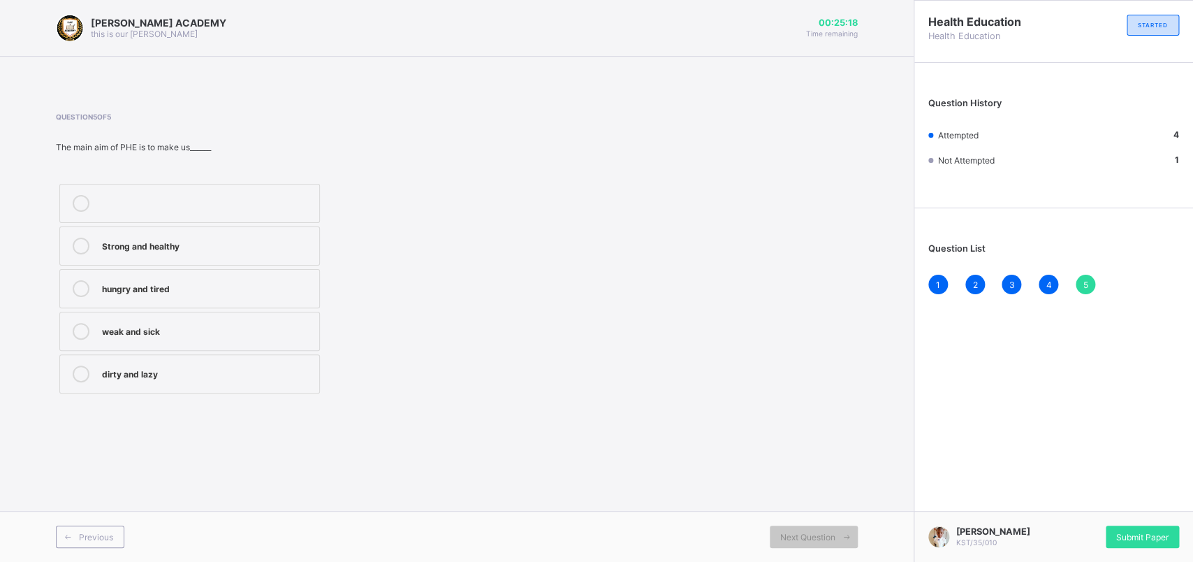
click at [122, 254] on div "Strong and healthy" at bounding box center [207, 246] width 210 height 17
click at [942, 449] on span "Submit Paper" at bounding box center [1143, 537] width 52 height 10
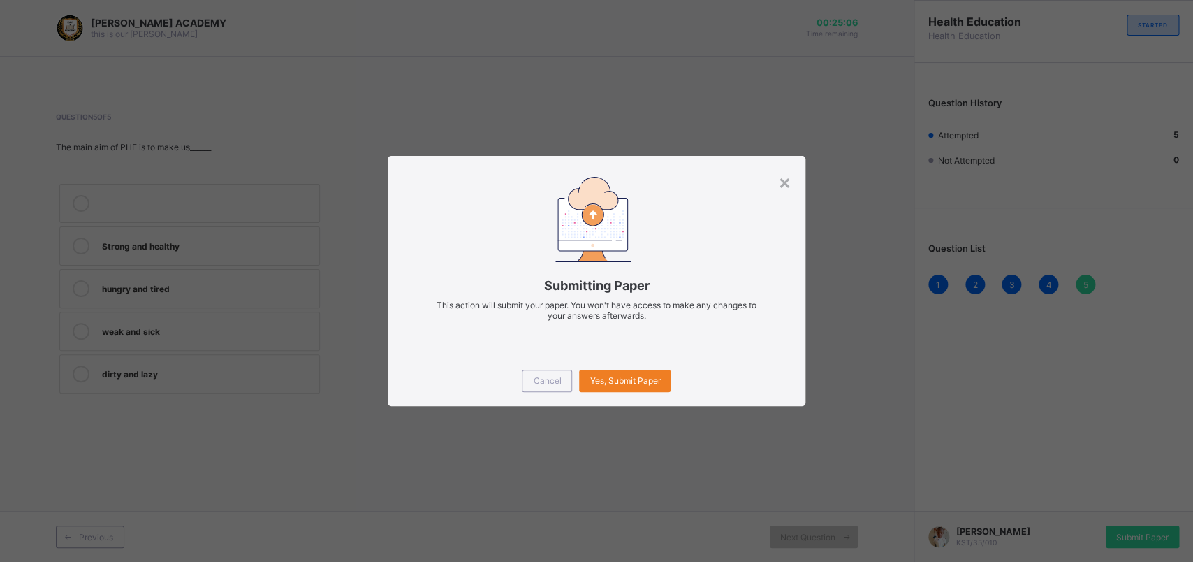
click at [635, 368] on div "Cancel Yes, Submit Paper" at bounding box center [597, 381] width 418 height 50
click at [632, 373] on div "Yes, Submit Paper" at bounding box center [625, 381] width 92 height 22
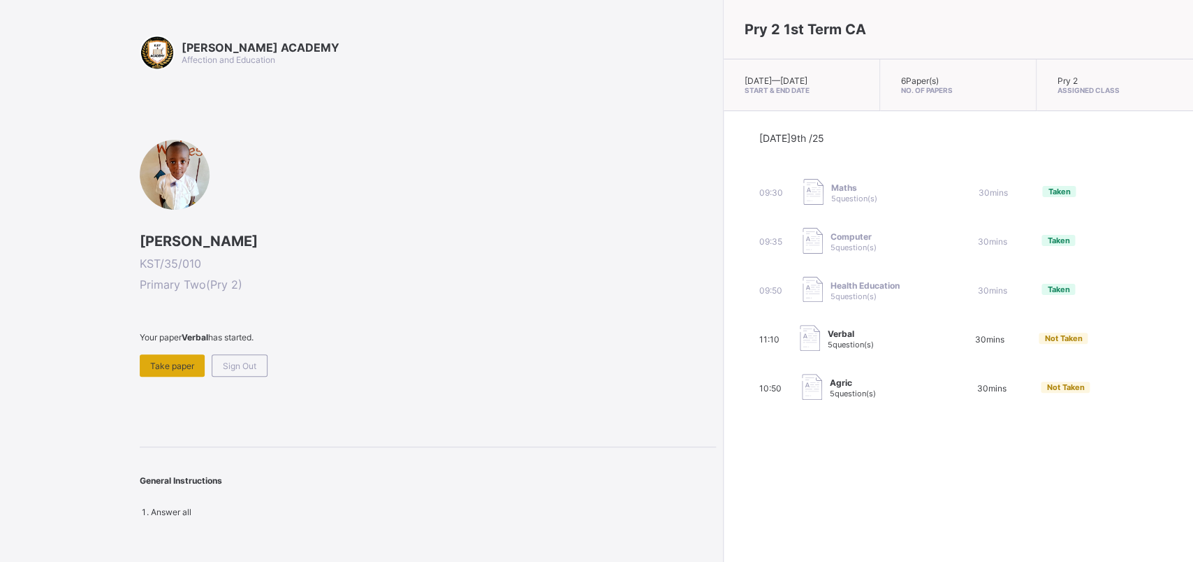
click at [160, 358] on div "Take paper" at bounding box center [172, 365] width 65 height 22
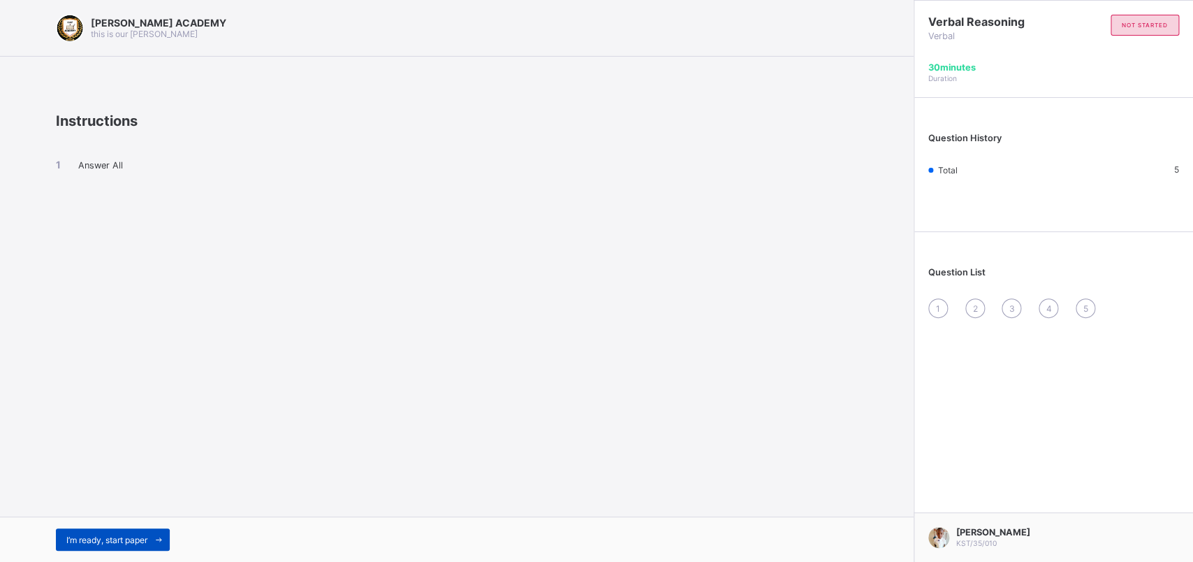
click at [100, 449] on span "I’m ready, start paper" at bounding box center [106, 540] width 81 height 10
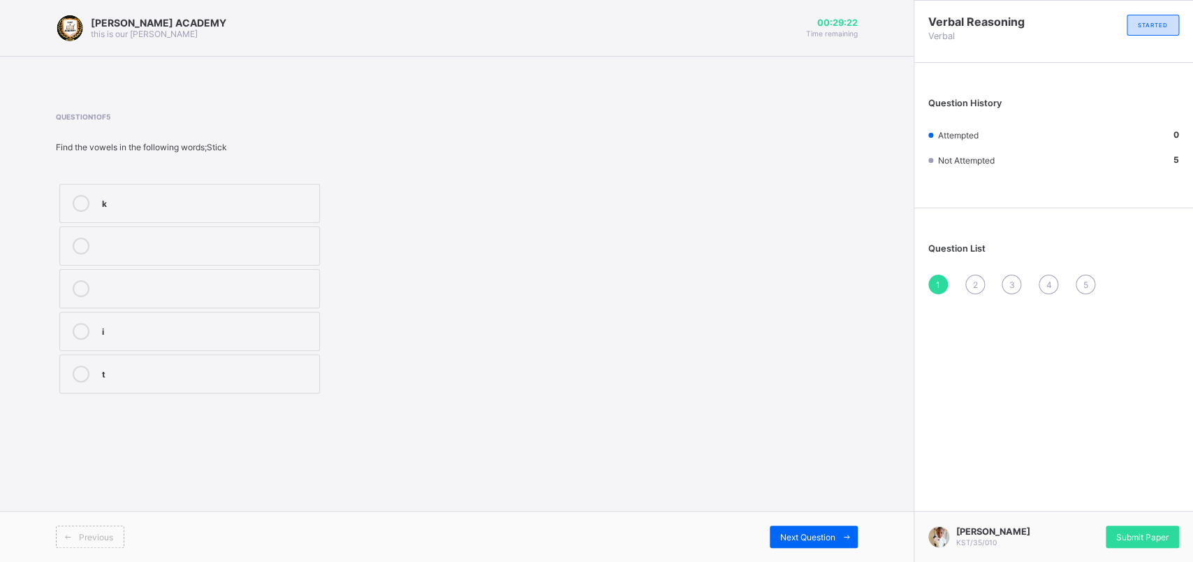
click at [149, 192] on label "k" at bounding box center [189, 203] width 261 height 39
click at [803, 449] on span "Next Question" at bounding box center [807, 537] width 55 height 10
click at [152, 291] on div "m" at bounding box center [207, 287] width 210 height 14
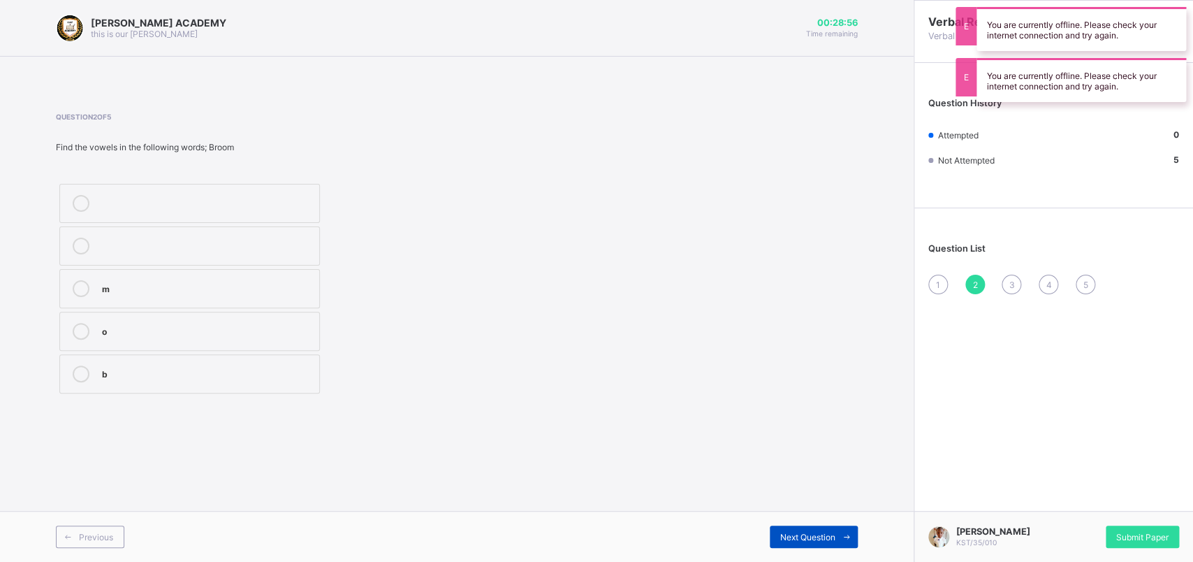
click at [792, 449] on span "Next Question" at bounding box center [807, 537] width 55 height 10
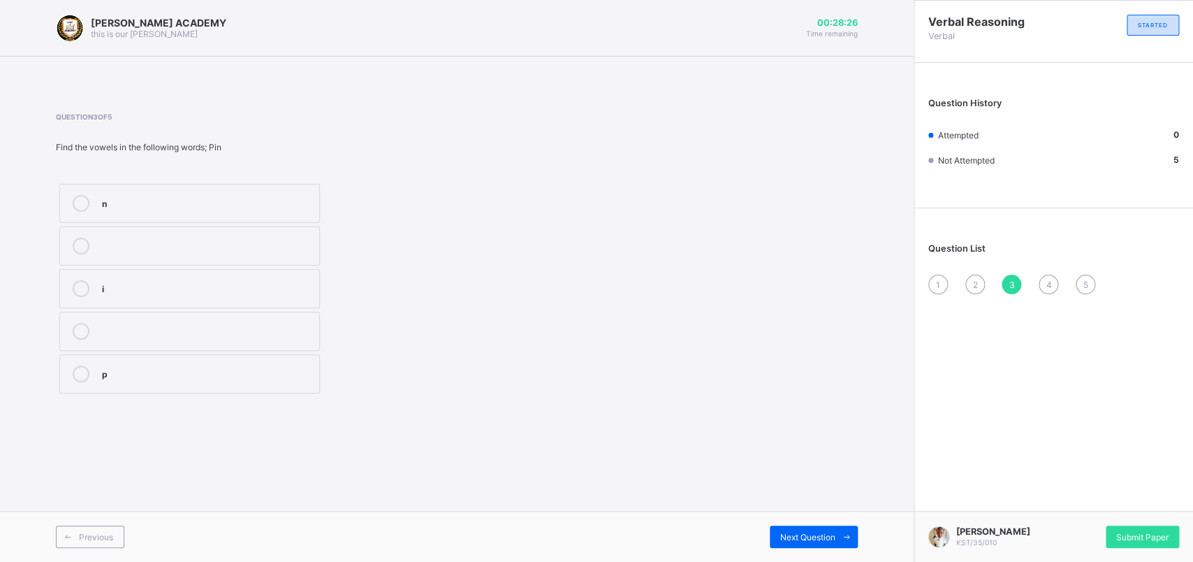
click at [108, 212] on label "n" at bounding box center [189, 203] width 261 height 39
click at [790, 449] on div "Next Question" at bounding box center [814, 536] width 88 height 22
click at [205, 337] on div "s" at bounding box center [207, 331] width 210 height 17
click at [790, 449] on span "Next Question" at bounding box center [807, 537] width 55 height 10
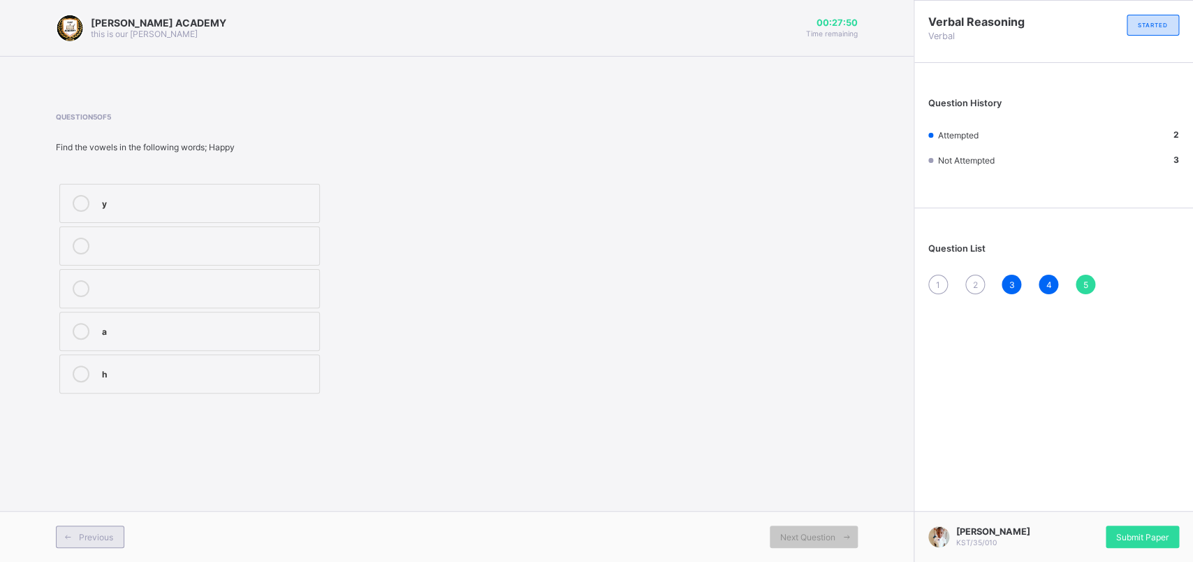
click at [88, 449] on div "Previous" at bounding box center [90, 536] width 68 height 22
click at [187, 283] on div "m" at bounding box center [207, 287] width 210 height 14
click at [818, 449] on span "Next Question" at bounding box center [807, 537] width 55 height 10
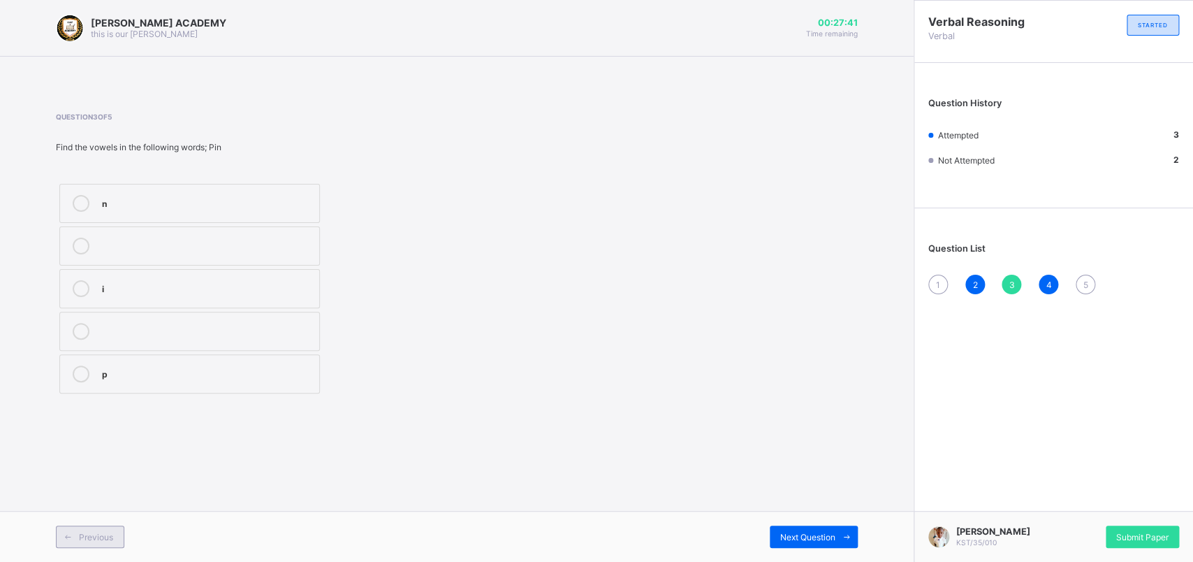
click at [96, 449] on span "Previous" at bounding box center [96, 537] width 34 height 10
click at [167, 205] on div "k" at bounding box center [207, 202] width 210 height 14
click at [816, 449] on span "Next Question" at bounding box center [807, 537] width 55 height 10
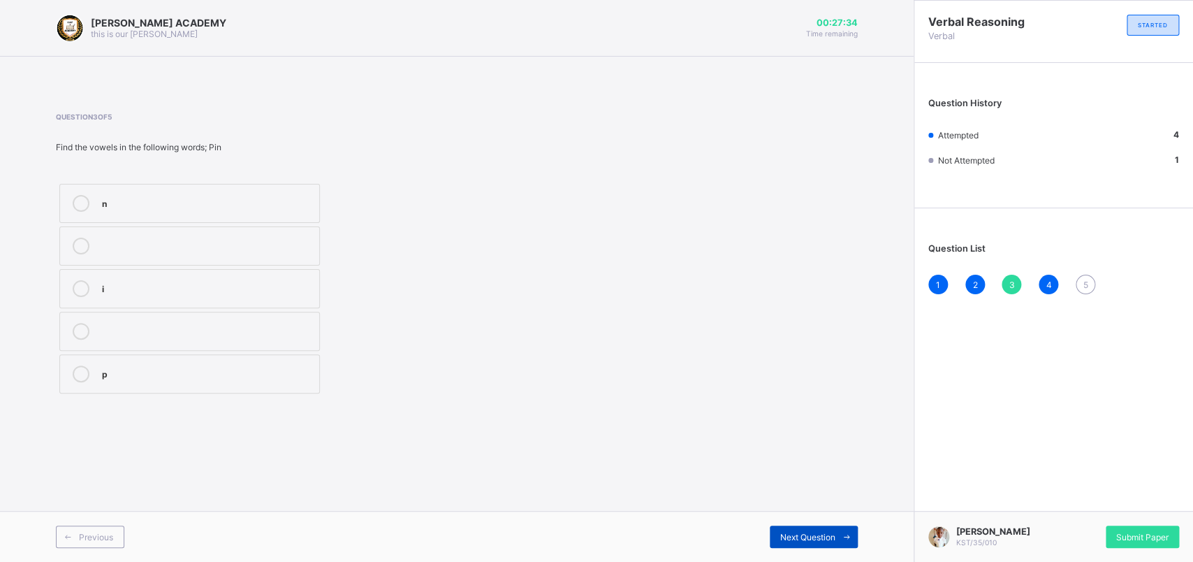
click at [816, 449] on span "Next Question" at bounding box center [807, 537] width 55 height 10
click at [167, 336] on div "a" at bounding box center [207, 330] width 210 height 14
click at [942, 449] on span "Submit Paper" at bounding box center [1143, 537] width 52 height 10
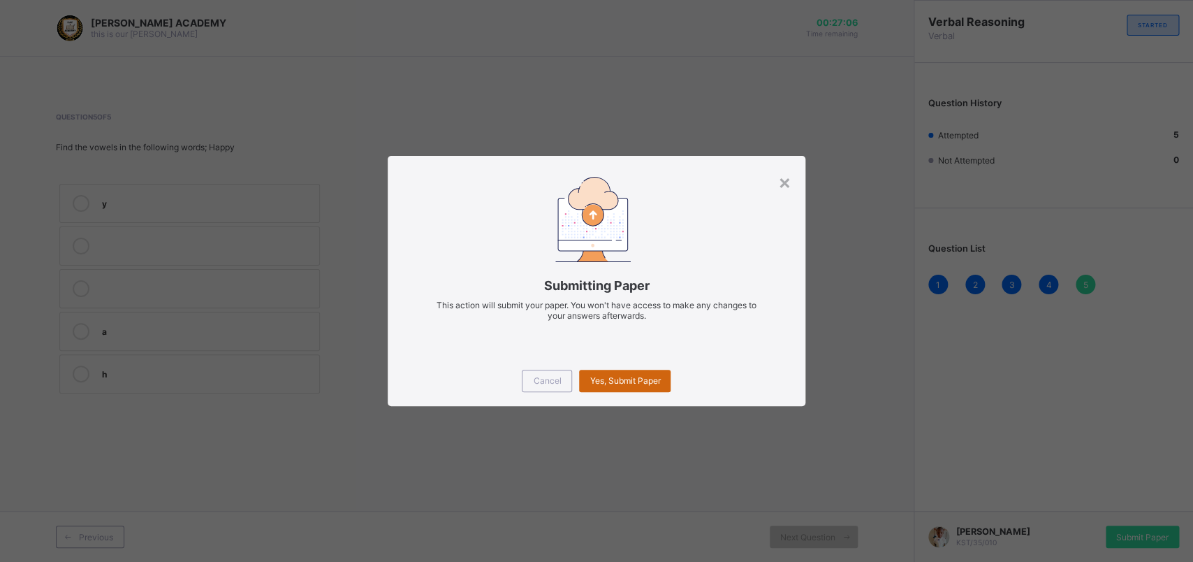
click at [641, 380] on span "Yes, Submit Paper" at bounding box center [625, 380] width 71 height 10
click at [641, 380] on div "Yes, Submit Paper" at bounding box center [625, 381] width 92 height 22
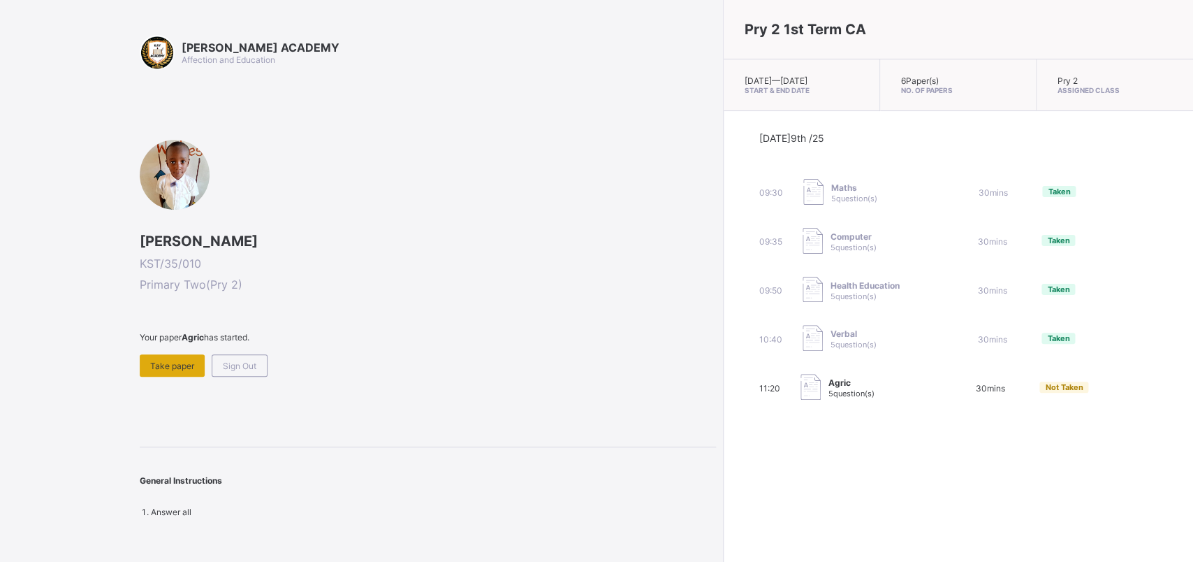
click at [170, 363] on span "Take paper" at bounding box center [172, 366] width 44 height 10
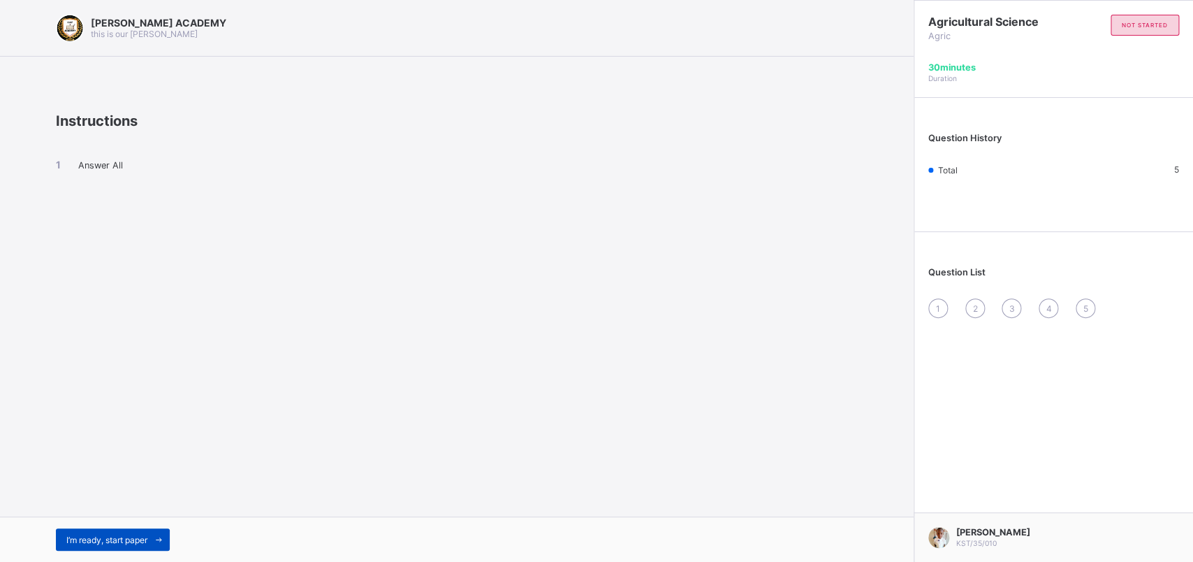
click at [129, 449] on div "I’m ready, start paper" at bounding box center [113, 539] width 114 height 22
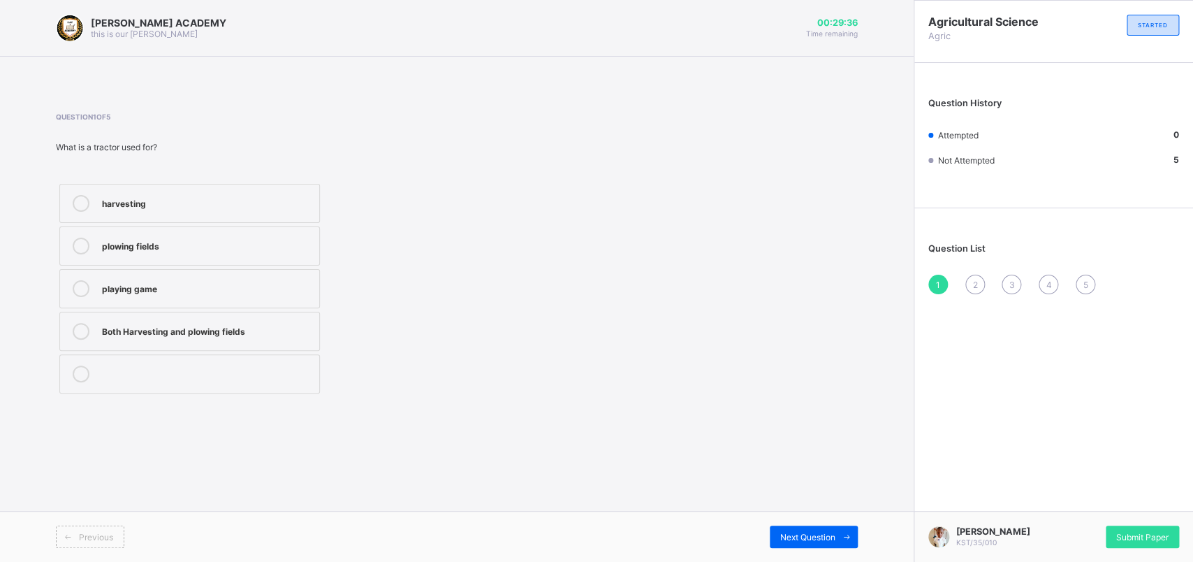
click at [142, 249] on div "plowing fields" at bounding box center [207, 245] width 210 height 14
click at [815, 449] on span "Next Question" at bounding box center [807, 537] width 55 height 10
click at [262, 327] on div "shovel" at bounding box center [207, 330] width 210 height 14
click at [813, 449] on span "Next Question" at bounding box center [807, 537] width 55 height 10
click at [286, 321] on label "Growing crops and raising animals" at bounding box center [189, 331] width 261 height 39
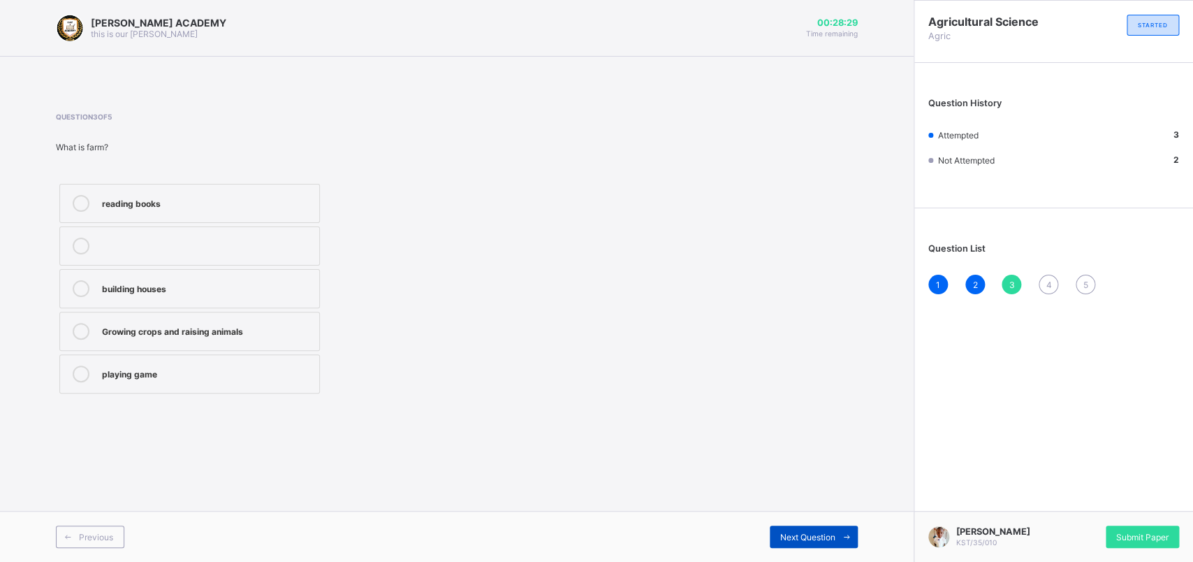
click at [807, 449] on div "Next Question" at bounding box center [814, 536] width 88 height 22
click at [70, 202] on div at bounding box center [81, 203] width 28 height 17
click at [838, 449] on span at bounding box center [847, 536] width 22 height 22
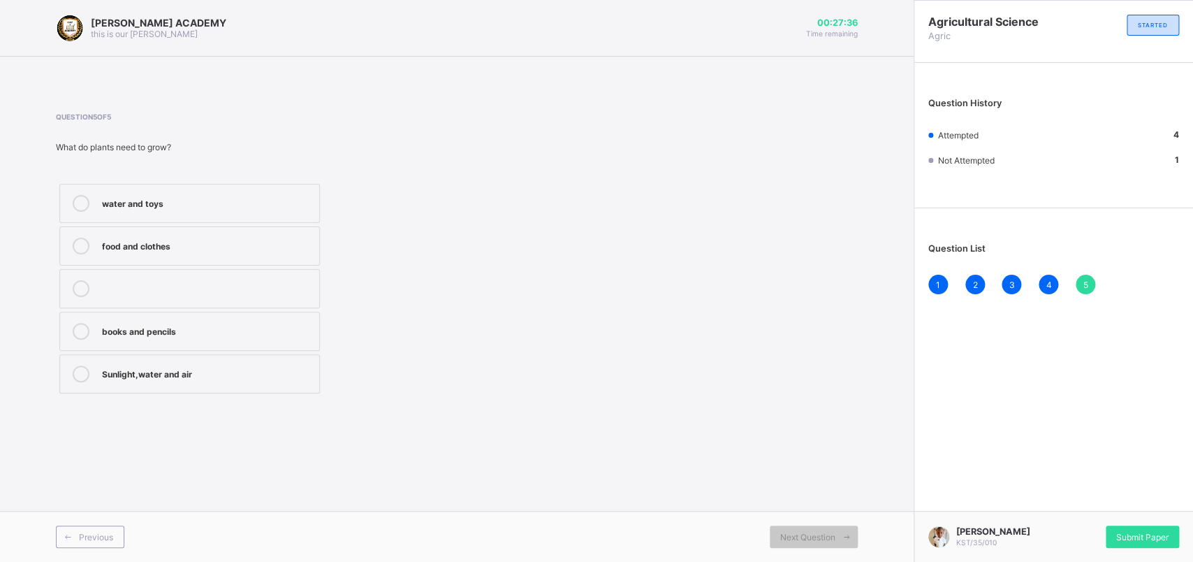
click at [145, 252] on div "food and clothes" at bounding box center [207, 246] width 210 height 17
click at [942, 449] on div "Submit Paper" at bounding box center [1142, 536] width 73 height 22
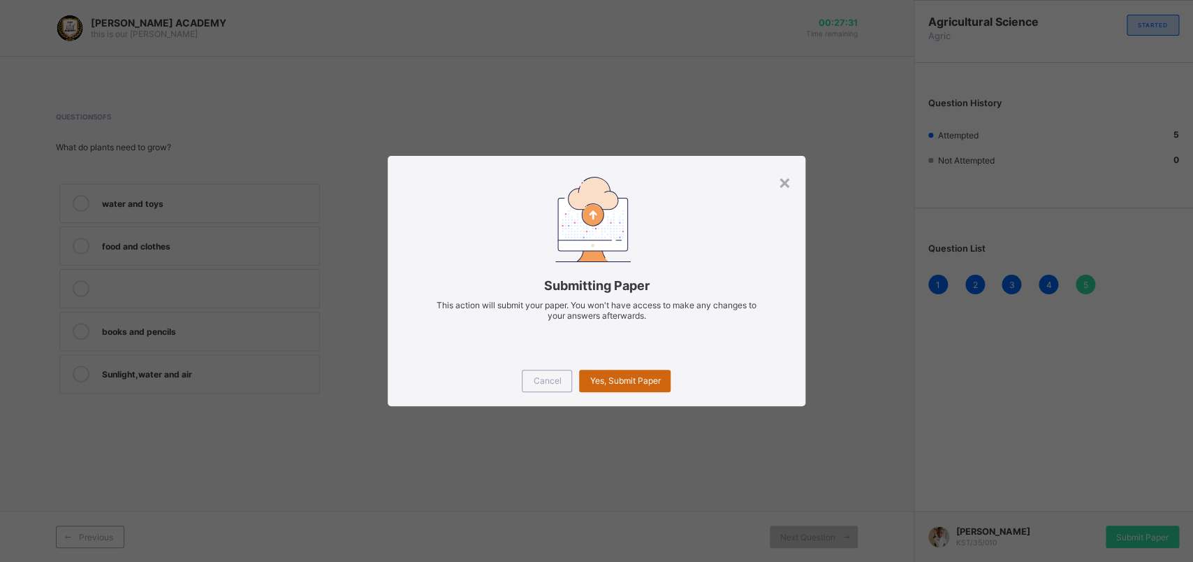
click at [632, 386] on div "Yes, Submit Paper" at bounding box center [625, 381] width 92 height 22
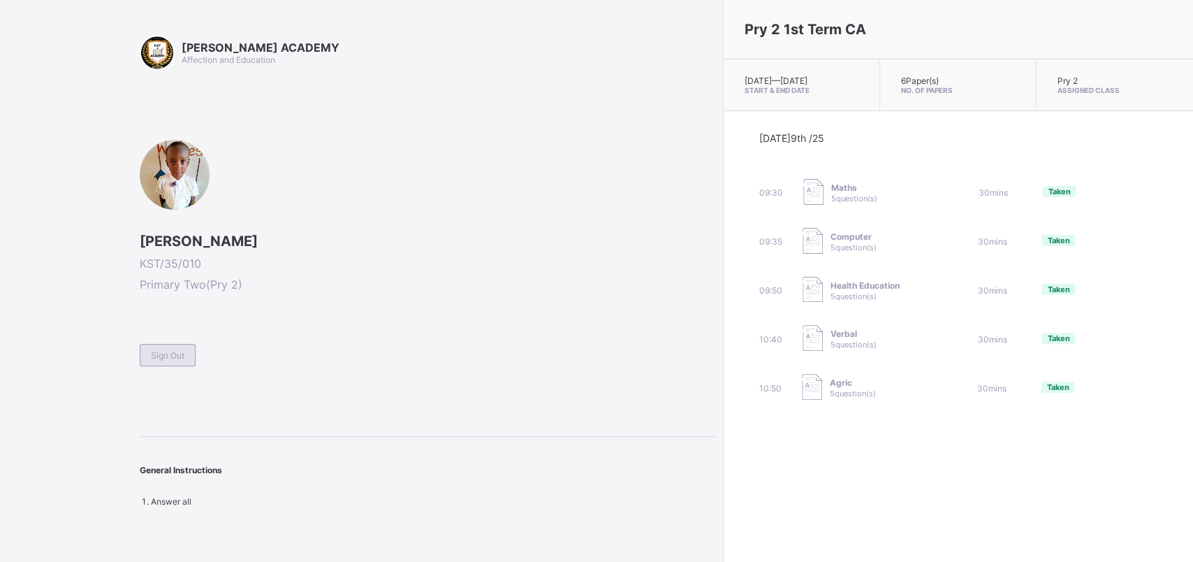
click at [156, 349] on div "Sign Out" at bounding box center [168, 355] width 56 height 22
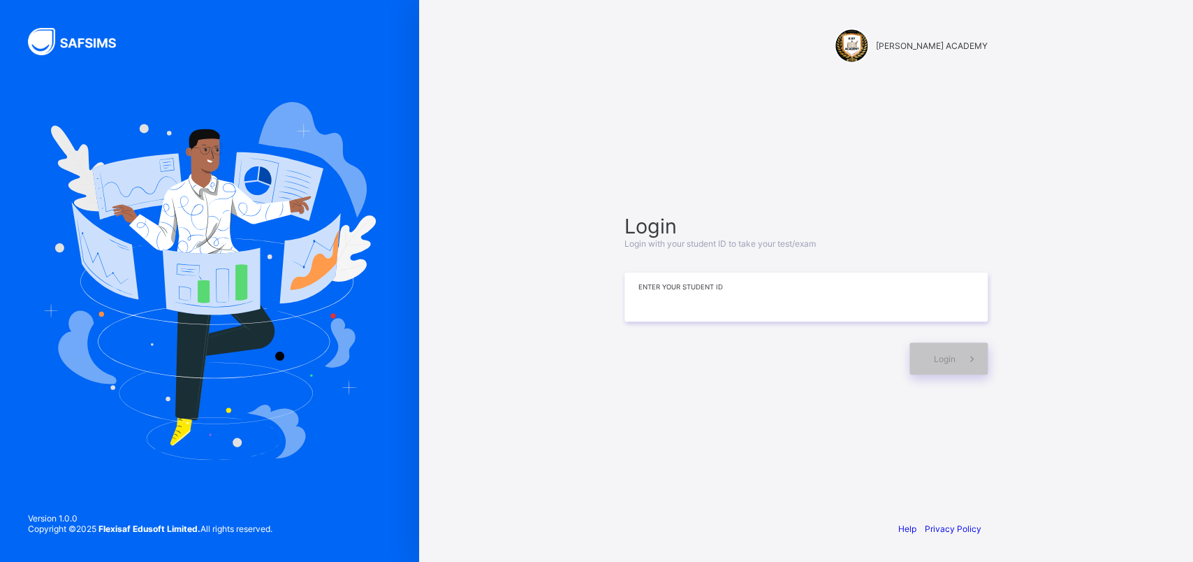
click at [839, 305] on input at bounding box center [806, 296] width 363 height 49
click at [687, 296] on input "**********" at bounding box center [806, 296] width 363 height 49
type input "**********"
click at [942, 350] on span at bounding box center [972, 358] width 32 height 32
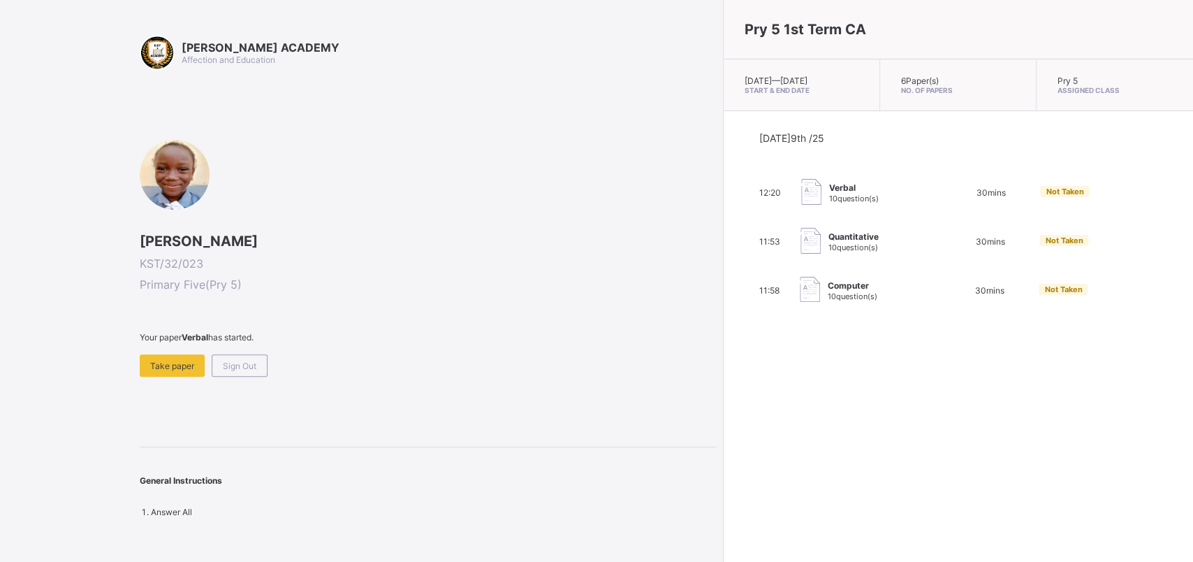
click at [153, 351] on span at bounding box center [428, 348] width 576 height 12
click at [168, 356] on div "Take paper" at bounding box center [172, 365] width 65 height 22
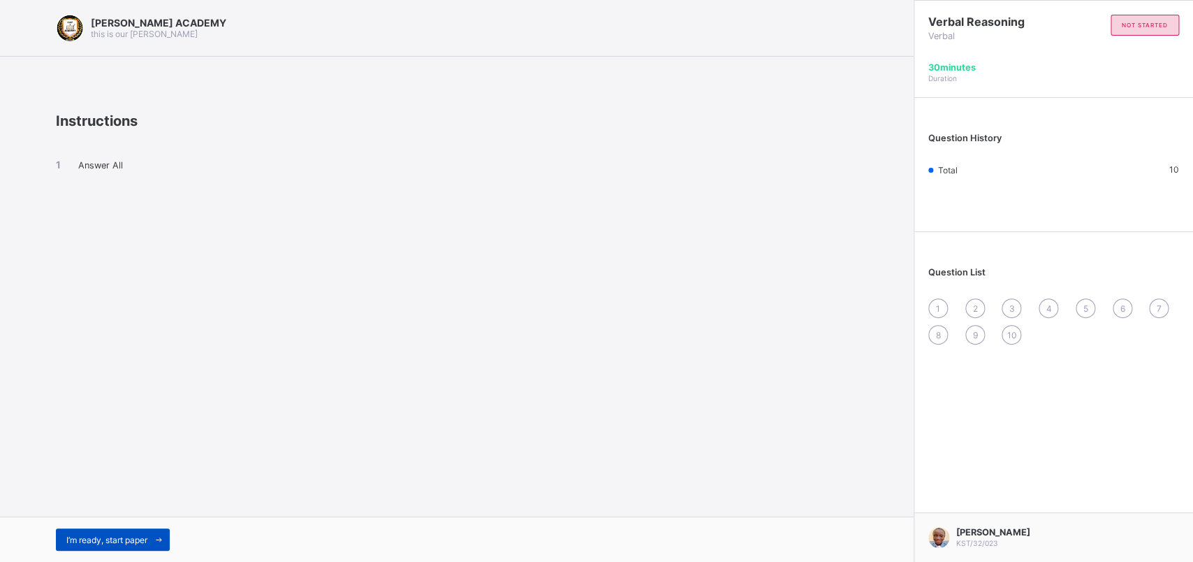
click at [104, 449] on div "I’m ready, start paper" at bounding box center [113, 539] width 114 height 22
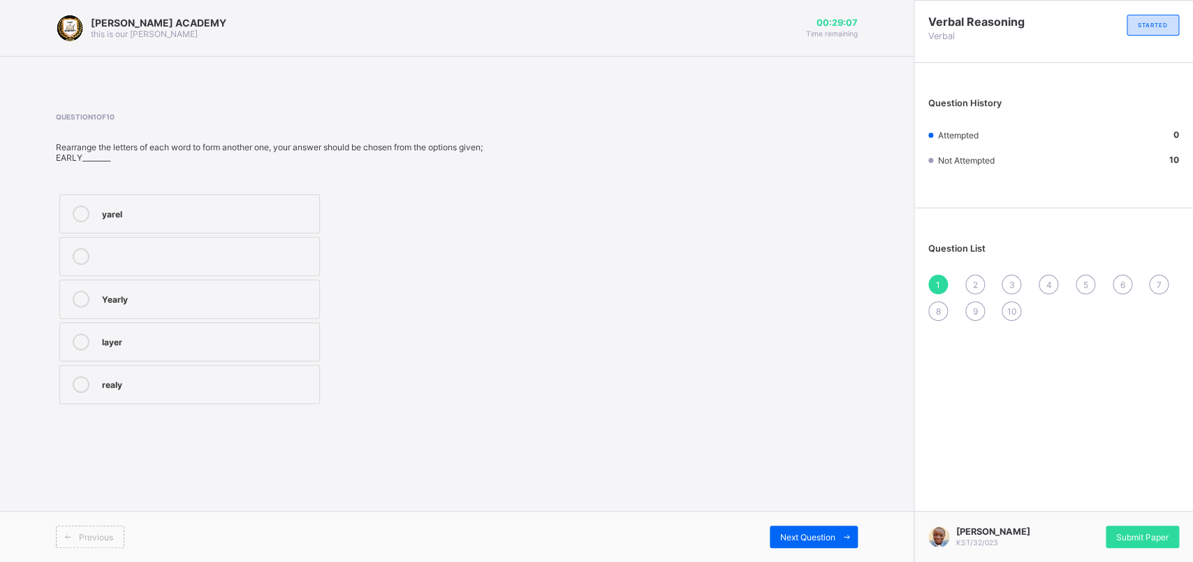
click at [75, 372] on label "realy" at bounding box center [189, 384] width 261 height 39
click at [792, 449] on div "Previous Next Question" at bounding box center [457, 536] width 914 height 51
click at [792, 449] on div "Next Question" at bounding box center [814, 536] width 88 height 22
click at [78, 244] on label "danger" at bounding box center [189, 256] width 261 height 39
click at [797, 449] on div "Previous Next Question" at bounding box center [457, 536] width 914 height 51
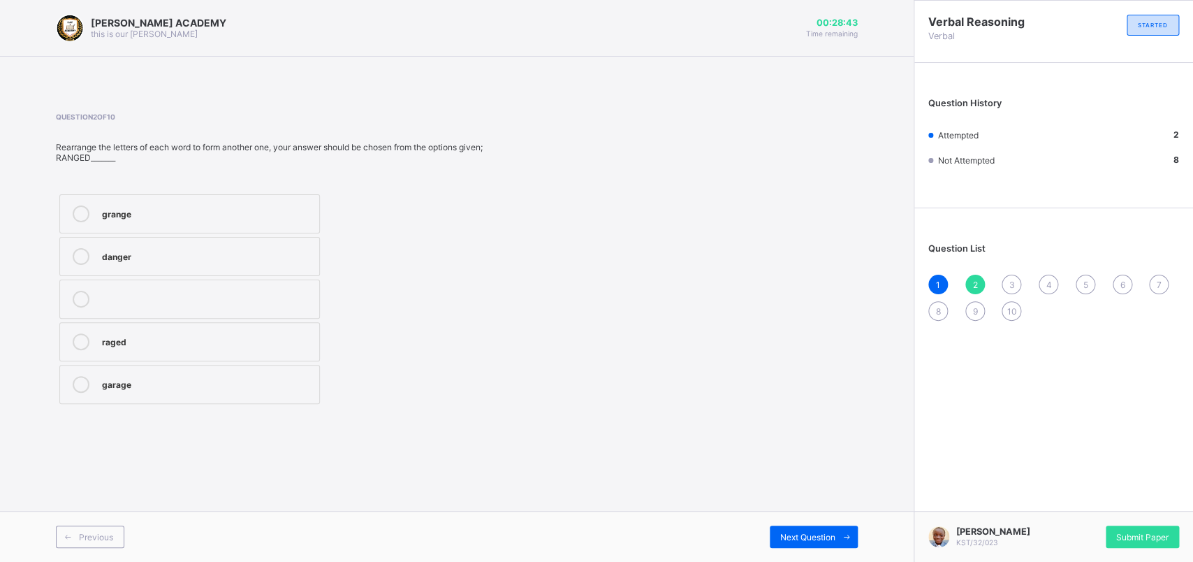
click at [797, 449] on div "Previous Next Question" at bounding box center [457, 536] width 914 height 51
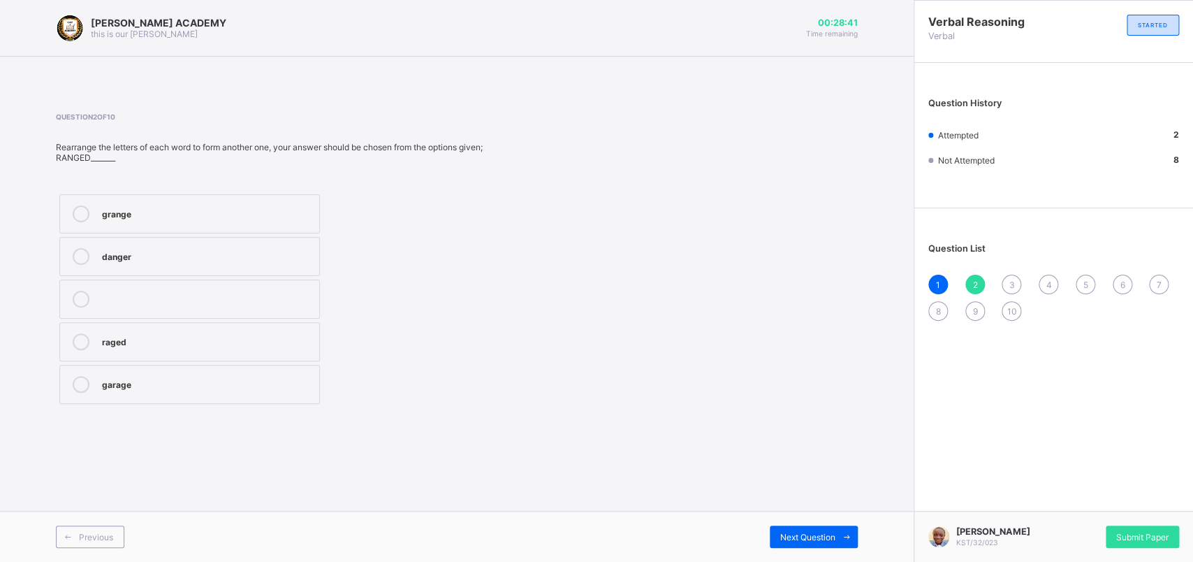
click at [797, 449] on div "Previous Next Question" at bounding box center [457, 536] width 914 height 51
click at [799, 449] on div "Next Question" at bounding box center [814, 536] width 88 height 22
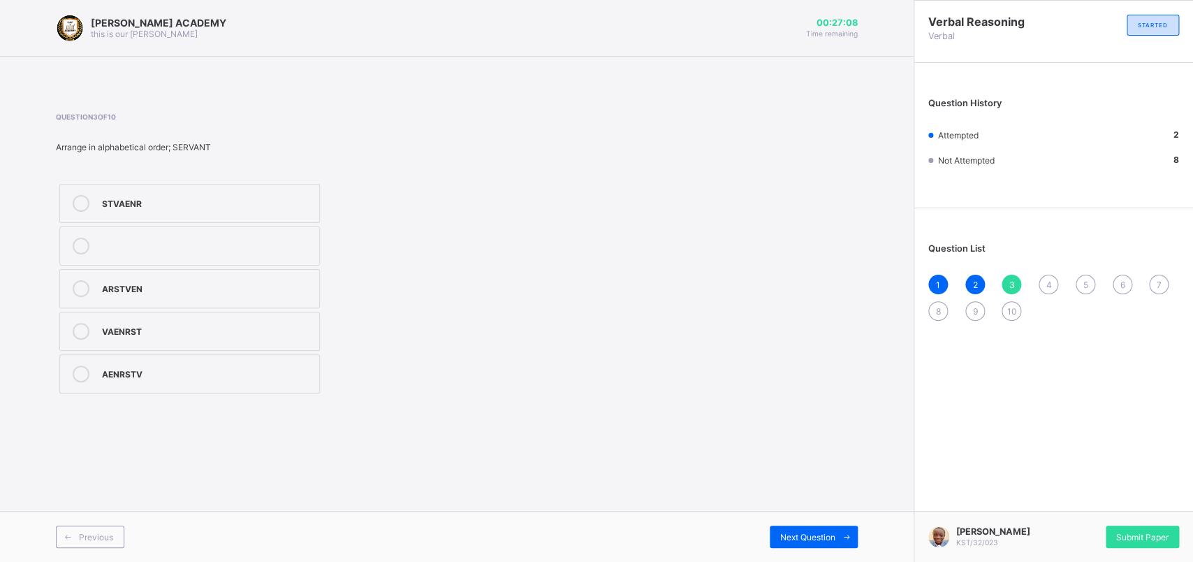
click at [78, 321] on label "VAENRST" at bounding box center [189, 331] width 261 height 39
click at [785, 449] on div "Previous Next Question" at bounding box center [457, 536] width 914 height 51
click at [790, 449] on div "Next Question" at bounding box center [814, 536] width 88 height 22
click at [704, 427] on div "[PERSON_NAME] ACADEMY this is our [PERSON_NAME] 00:26:38 Time remaining Questio…" at bounding box center [457, 281] width 914 height 562
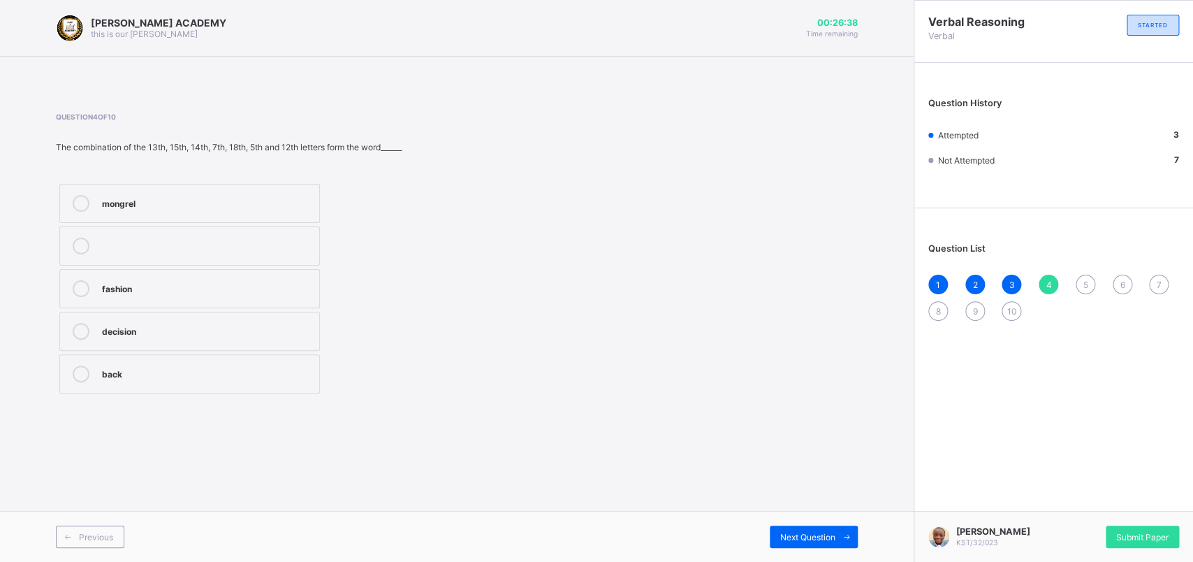
click at [704, 427] on div "[PERSON_NAME] ACADEMY this is our [PERSON_NAME] 00:26:38 Time remaining Questio…" at bounding box center [457, 281] width 914 height 562
click at [704, 427] on div "[PERSON_NAME] ACADEMY this is our [PERSON_NAME] 00:26:37 Time remaining Questio…" at bounding box center [457, 281] width 914 height 562
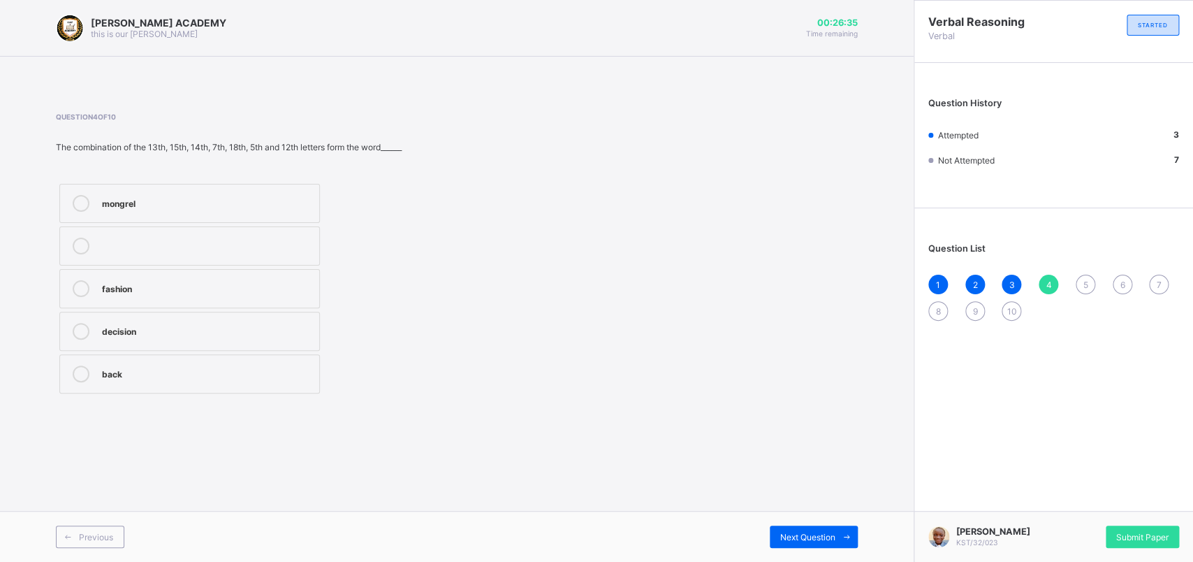
click at [704, 427] on div "[PERSON_NAME] ACADEMY this is our [PERSON_NAME] 00:26:35 Time remaining Questio…" at bounding box center [457, 281] width 914 height 562
click at [583, 320] on div "Question 4 of 10 The combination of the 13th, 15th, 14th, 7th, 18th, 5th and 12…" at bounding box center [457, 254] width 802 height 284
click at [583, 324] on div "Question 4 of 10 The combination of the 13th, 15th, 14th, 7th, 18th, 5th and 12…" at bounding box center [457, 254] width 802 height 284
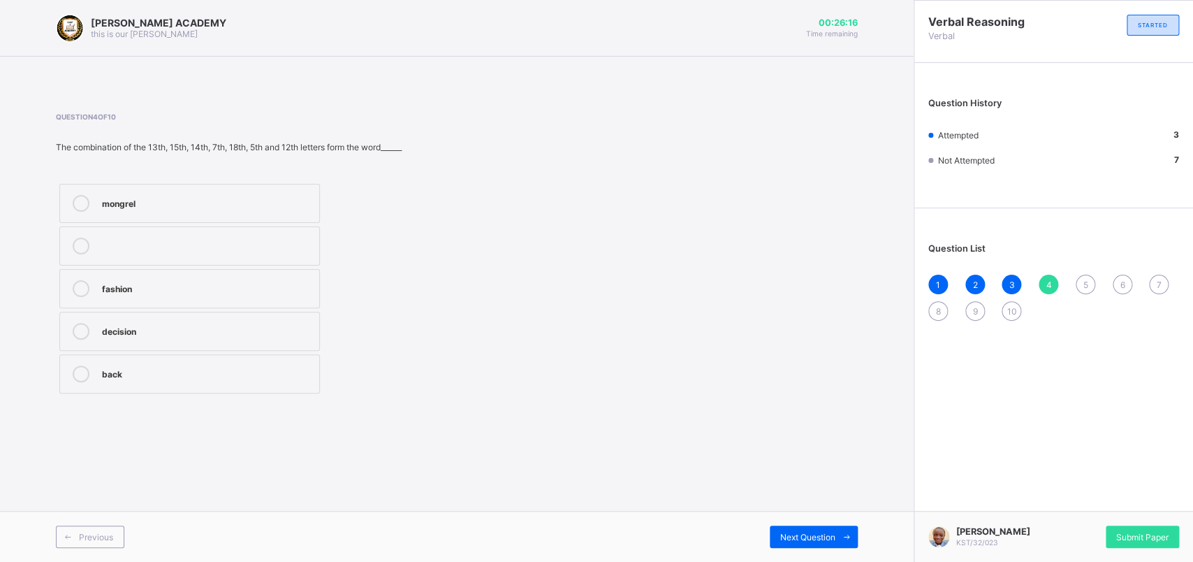
click at [583, 324] on div "Question 4 of 10 The combination of the 13th, 15th, 14th, 7th, 18th, 5th and 12…" at bounding box center [457, 254] width 802 height 284
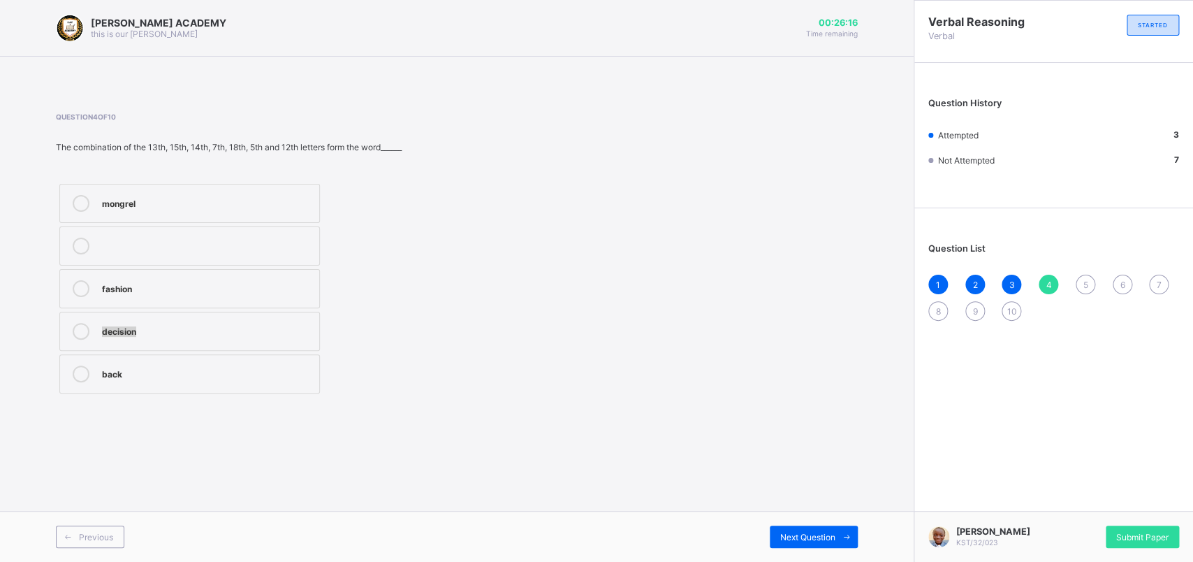
click at [583, 324] on div "Question 4 of 10 The combination of the 13th, 15th, 14th, 7th, 18th, 5th and 12…" at bounding box center [457, 254] width 802 height 284
click at [186, 365] on label "back" at bounding box center [189, 373] width 261 height 39
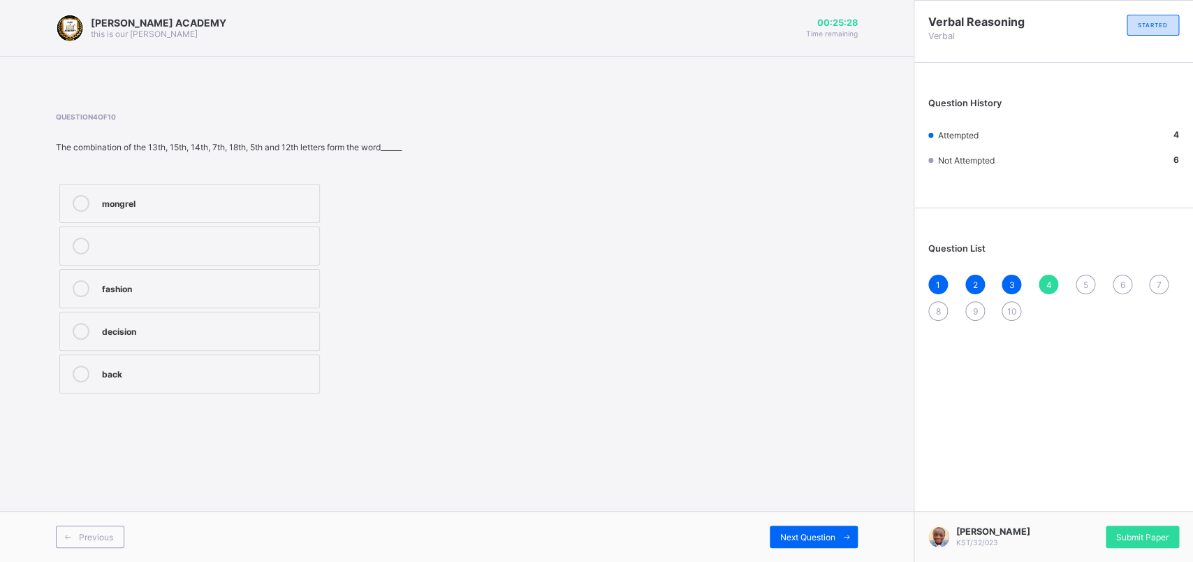
click at [186, 365] on label "back" at bounding box center [189, 373] width 261 height 39
click at [77, 365] on label "back" at bounding box center [189, 373] width 261 height 39
click at [77, 364] on label "back" at bounding box center [189, 373] width 261 height 39
click at [72, 198] on div at bounding box center [81, 203] width 28 height 17
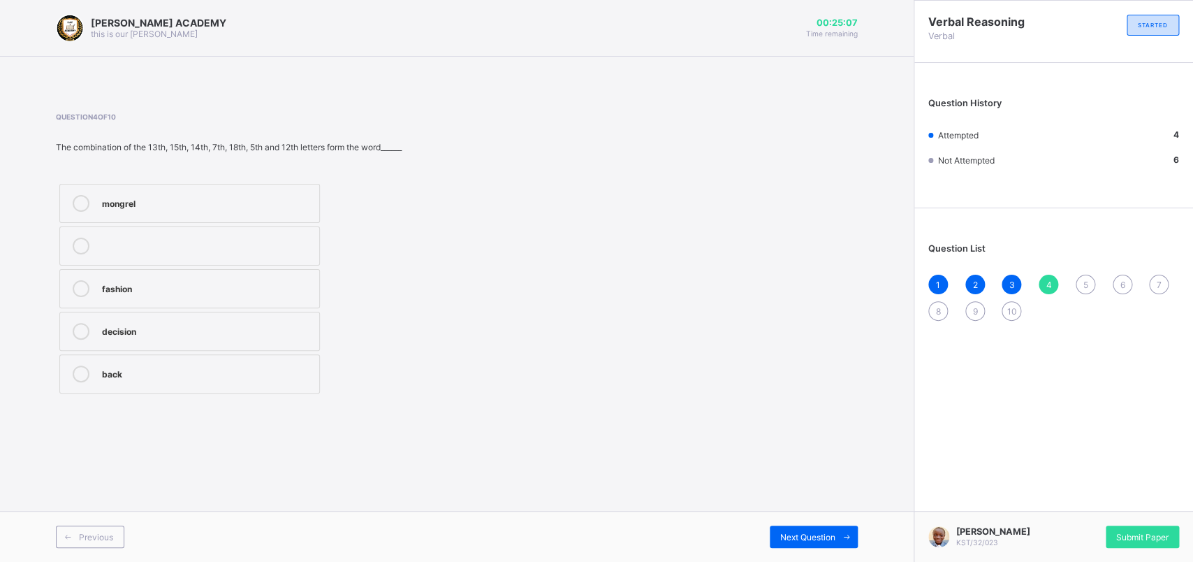
click at [77, 326] on icon at bounding box center [81, 331] width 17 height 17
click at [811, 449] on div "Next Question" at bounding box center [814, 536] width 88 height 22
click at [77, 277] on label "a,e,I,o,u" at bounding box center [189, 288] width 261 height 39
click at [811, 449] on div "Next Question" at bounding box center [814, 536] width 88 height 22
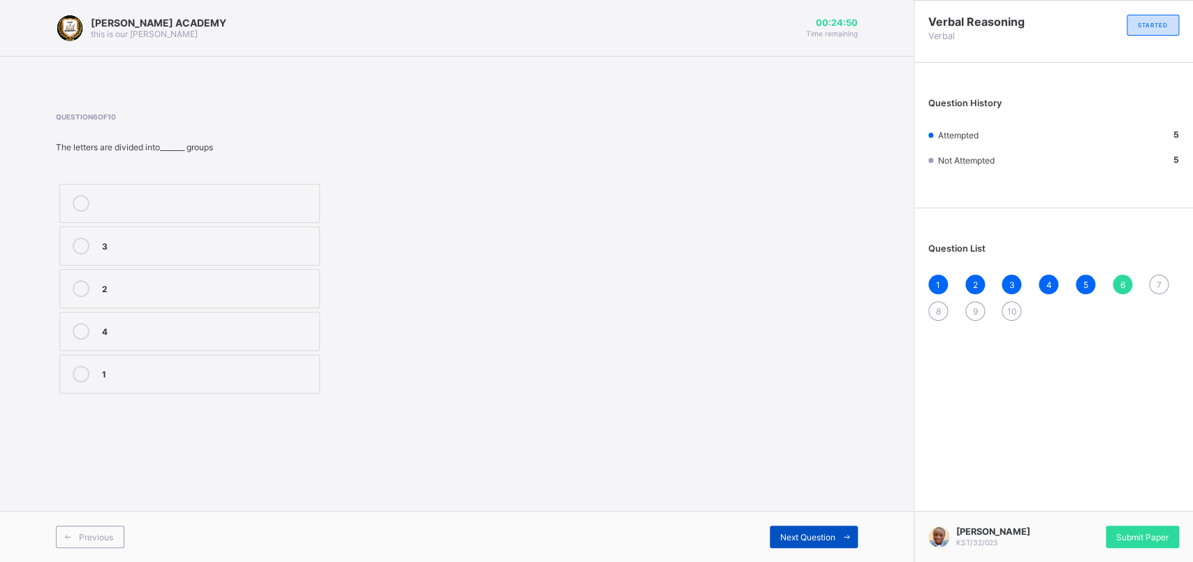
click at [811, 449] on div "Next Question" at bounding box center [814, 536] width 88 height 22
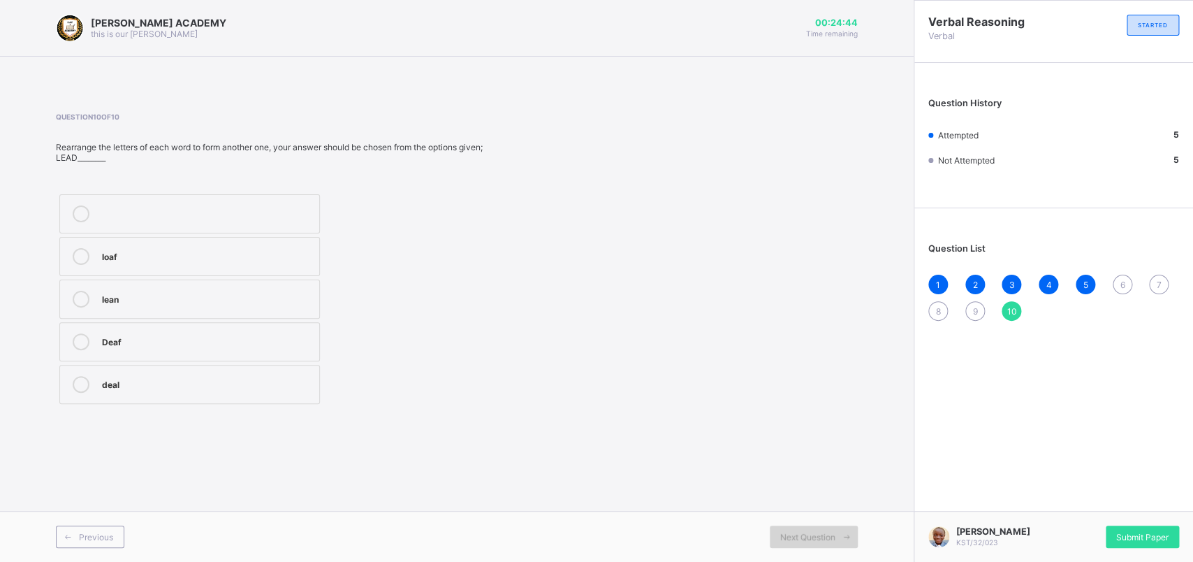
click at [811, 449] on div "Next Question" at bounding box center [814, 536] width 88 height 22
click at [942, 272] on div "Question List 1 2 3 4 5 6 7 8 9 10" at bounding box center [1054, 274] width 279 height 119
click at [942, 275] on div "1 2 3 4 5 6 7 8 9 10" at bounding box center [1054, 298] width 251 height 46
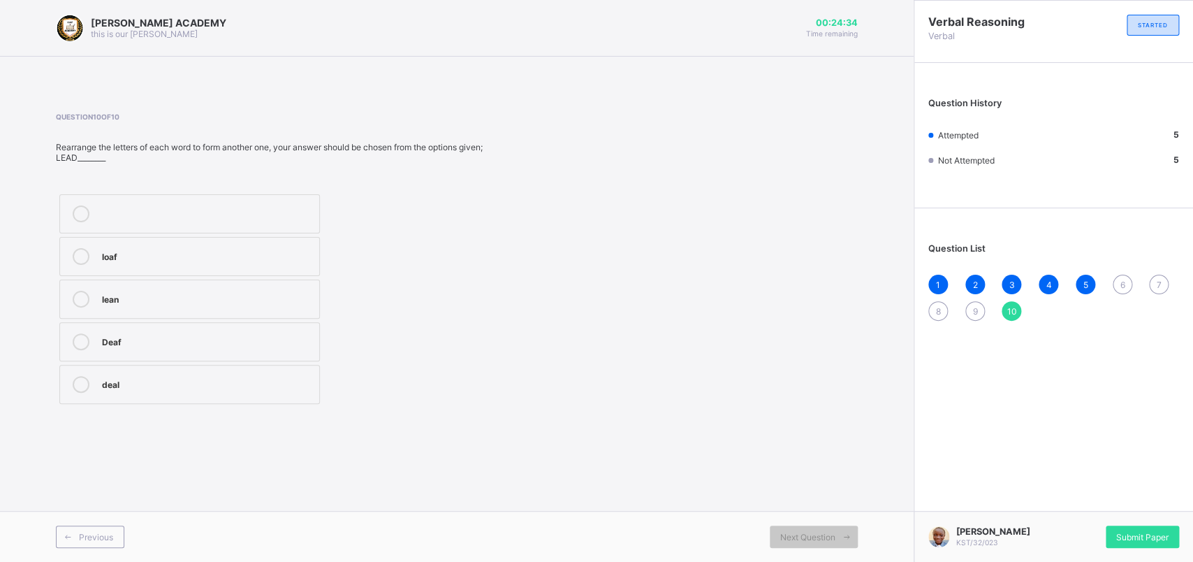
click at [942, 268] on div "Question List 1 2 3 4 5 6 7 8 9 10" at bounding box center [1054, 274] width 279 height 119
click at [942, 273] on div "Question List 1 2 3 4 5 6 7 8 9 10" at bounding box center [1054, 274] width 279 height 119
click at [942, 275] on div "1 2 3 4 5 6 7 8 9 10" at bounding box center [1054, 298] width 251 height 46
click at [942, 275] on div "6" at bounding box center [1123, 285] width 20 height 20
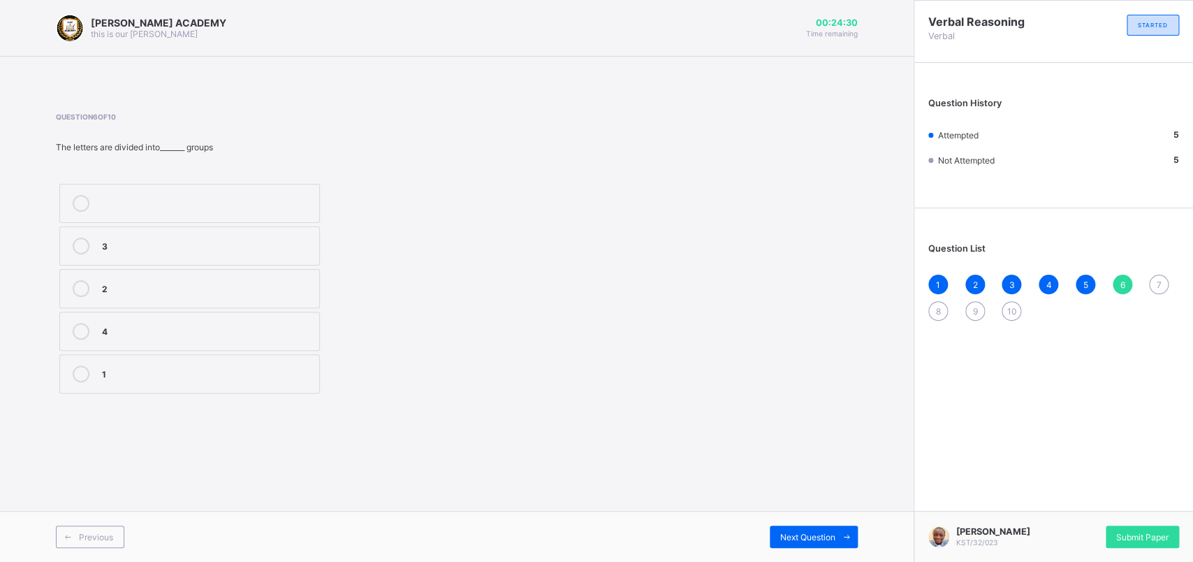
click at [942, 275] on div "6" at bounding box center [1123, 285] width 20 height 20
click at [942, 270] on div "Question List 1 2 3 4 5 6 7 8 9 10" at bounding box center [1054, 274] width 279 height 119
click at [77, 324] on label "4" at bounding box center [189, 331] width 261 height 39
click at [817, 449] on div "Next Question" at bounding box center [814, 536] width 88 height 22
click at [80, 277] on label "21" at bounding box center [189, 288] width 261 height 39
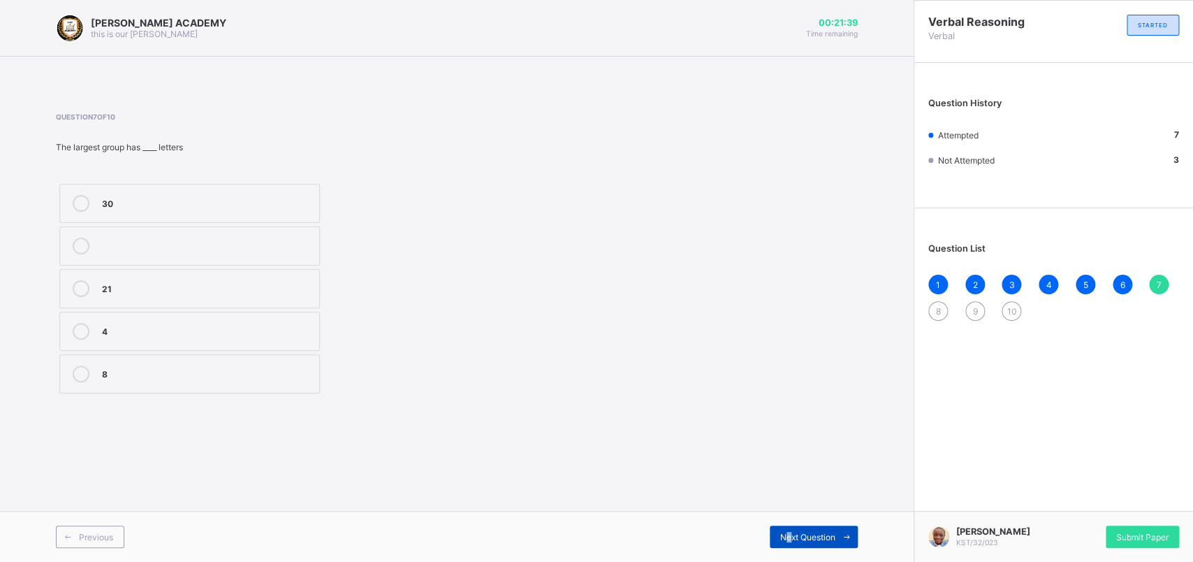
drag, startPoint x: 786, startPoint y: 530, endPoint x: 792, endPoint y: 525, distance: 7.9
click at [792, 449] on div "Next Question" at bounding box center [814, 536] width 88 height 22
click at [792, 449] on div "Previous Next Question" at bounding box center [457, 536] width 914 height 51
click at [75, 191] on label "KPA" at bounding box center [189, 203] width 261 height 39
click at [809, 449] on div "Next Question" at bounding box center [814, 536] width 88 height 22
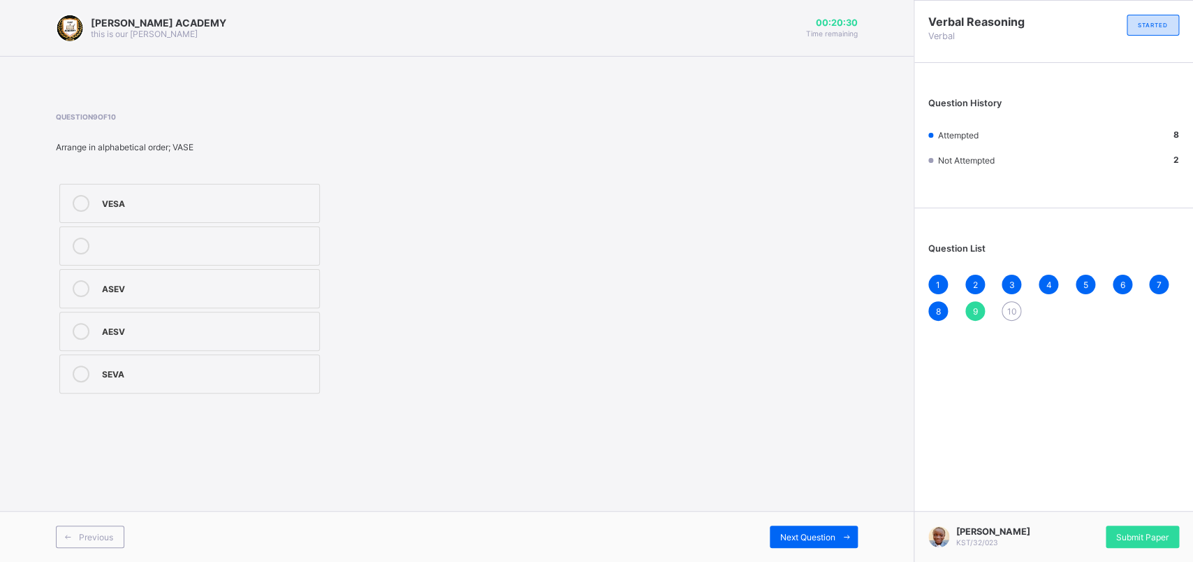
click at [80, 279] on label "ASEV" at bounding box center [189, 288] width 261 height 39
click at [80, 367] on div at bounding box center [81, 373] width 28 height 17
click at [799, 449] on div "Next Question" at bounding box center [814, 536] width 88 height 22
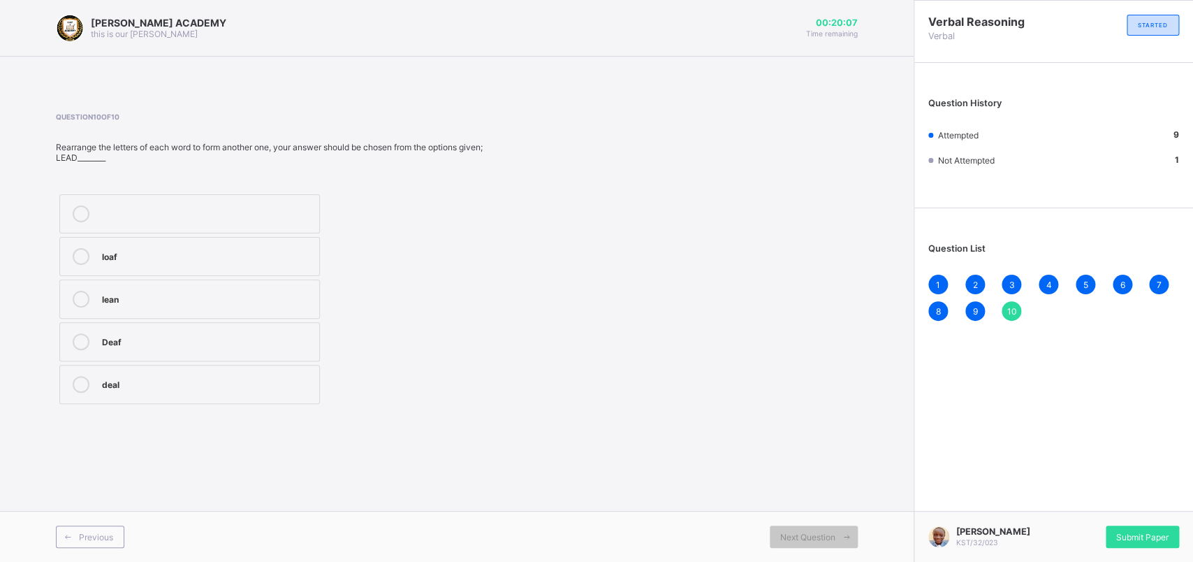
click at [81, 373] on label "deal" at bounding box center [189, 384] width 261 height 39
click at [942, 449] on div "Submit Paper" at bounding box center [1142, 536] width 73 height 22
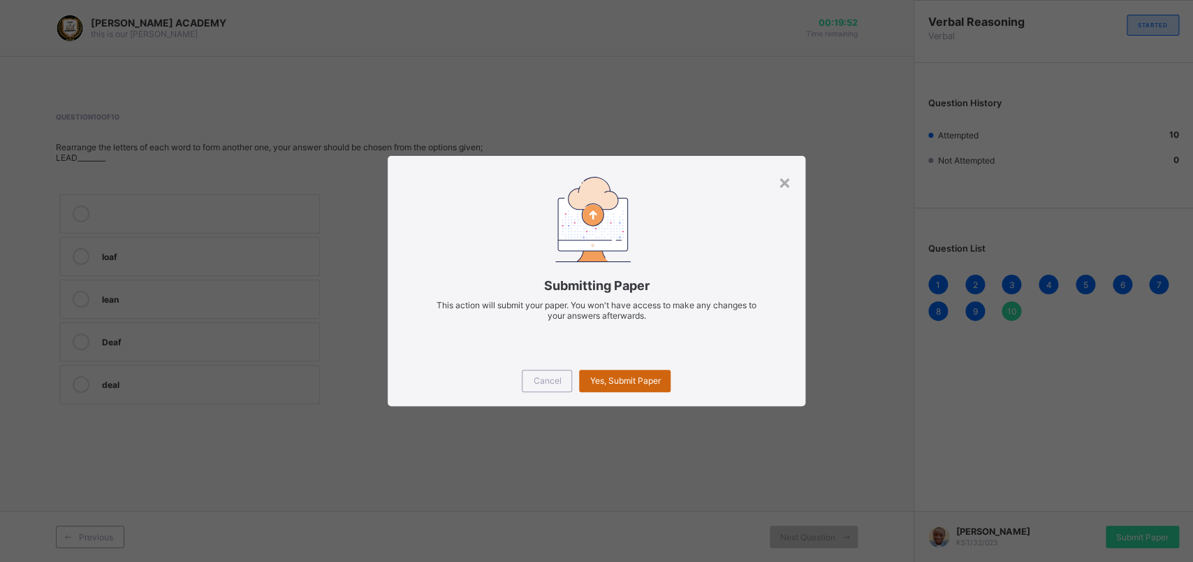
click at [603, 370] on div "Yes, Submit Paper" at bounding box center [625, 381] width 92 height 22
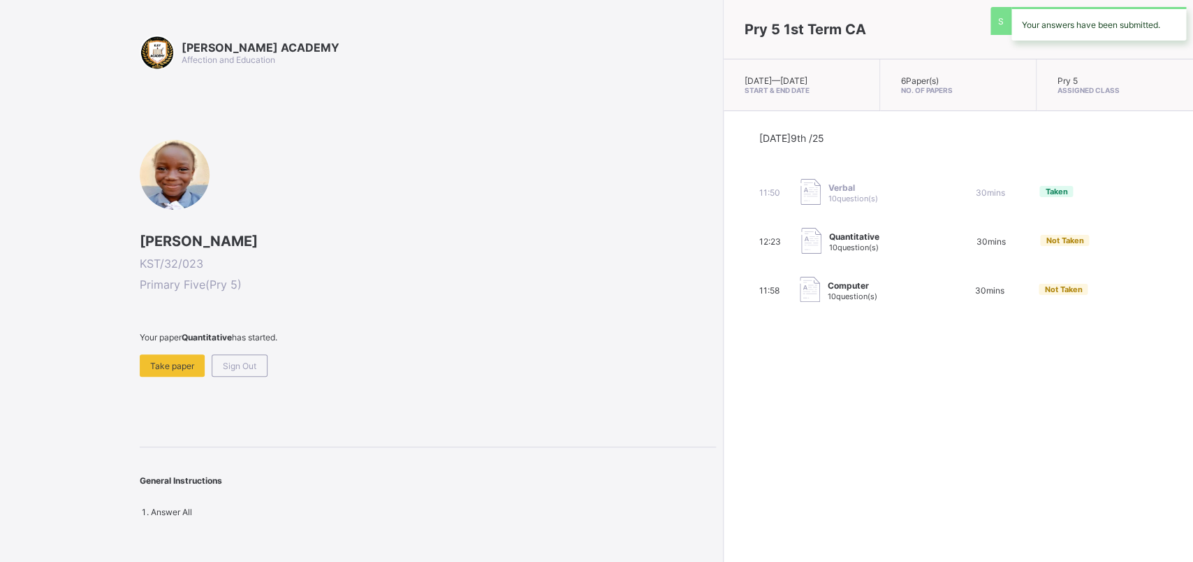
click at [180, 349] on span at bounding box center [428, 348] width 576 height 12
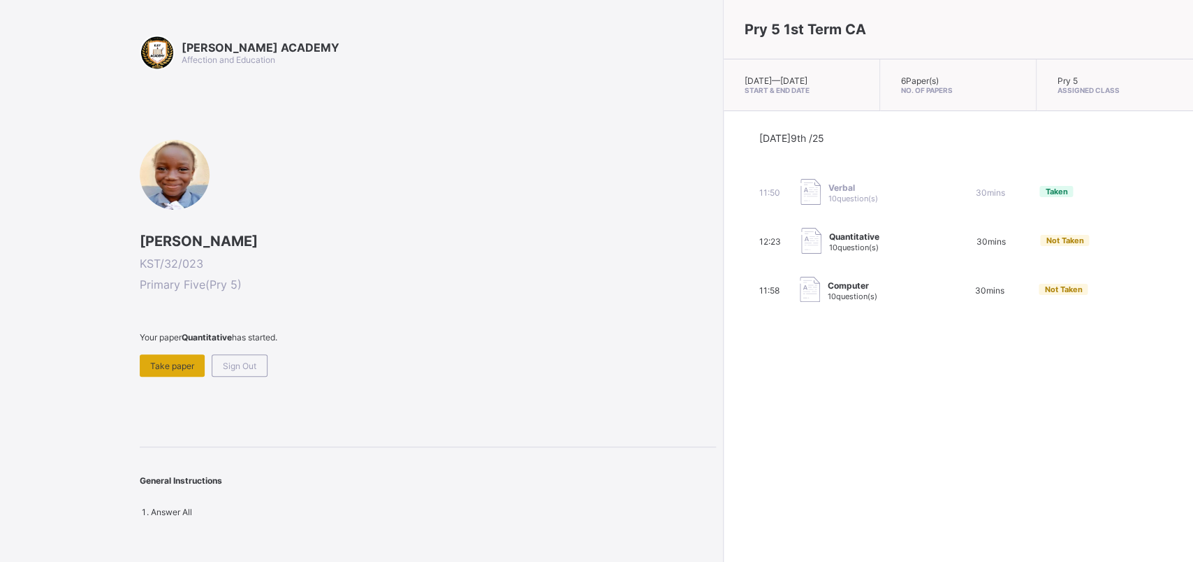
click at [175, 354] on div "Take paper" at bounding box center [172, 365] width 65 height 22
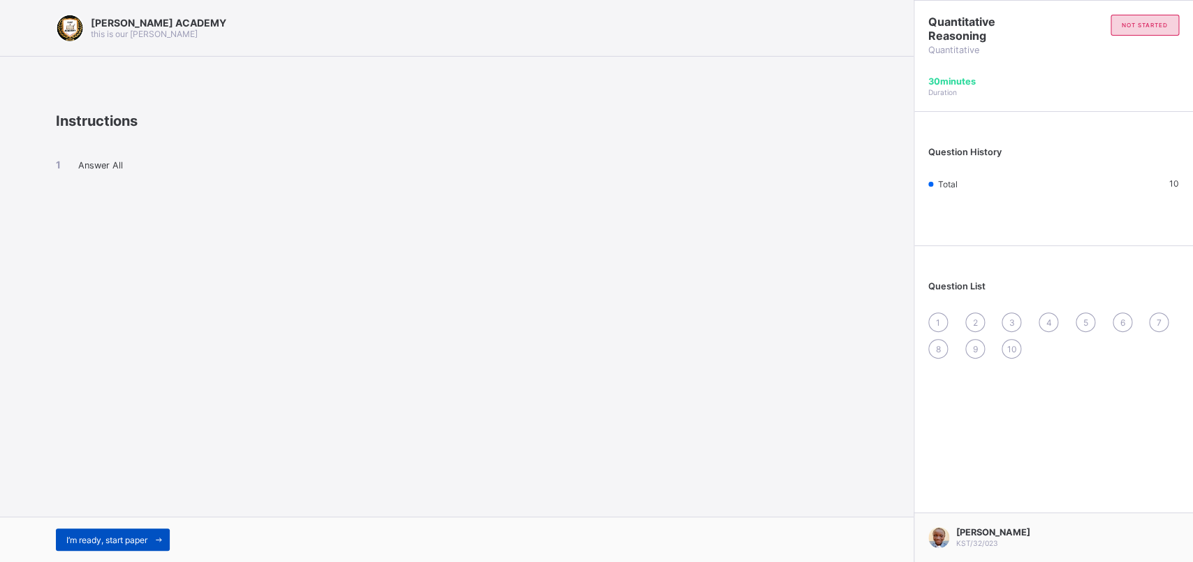
click at [125, 449] on div "I’m ready, start paper" at bounding box center [113, 539] width 114 height 22
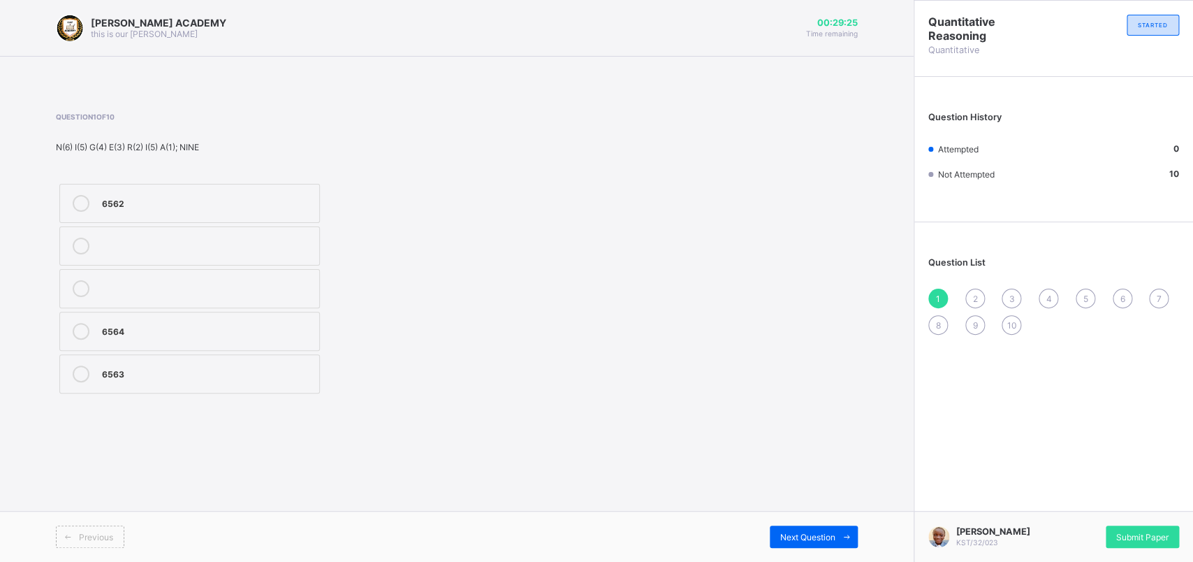
click at [75, 363] on label "6563" at bounding box center [189, 373] width 261 height 39
click at [799, 449] on span "Next Question" at bounding box center [807, 537] width 55 height 10
click at [76, 279] on label "65432" at bounding box center [189, 288] width 261 height 39
click at [789, 449] on div "Next Question" at bounding box center [814, 536] width 88 height 22
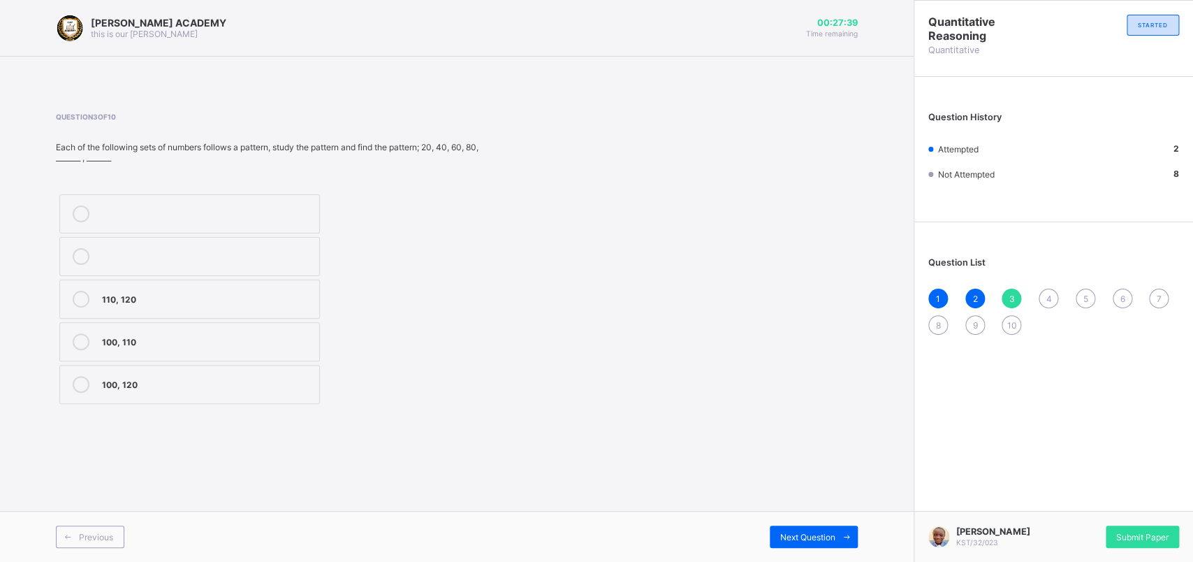
click at [77, 287] on label "110, 120" at bounding box center [189, 298] width 261 height 39
click at [797, 449] on div "Previous Next Question" at bounding box center [457, 536] width 914 height 51
click at [797, 449] on div "Next Question" at bounding box center [814, 536] width 88 height 22
click at [942, 285] on div "Question List 1 2 3 4 5 6 7 8 9 10" at bounding box center [1054, 288] width 279 height 119
click at [942, 289] on div "3" at bounding box center [1012, 299] width 20 height 20
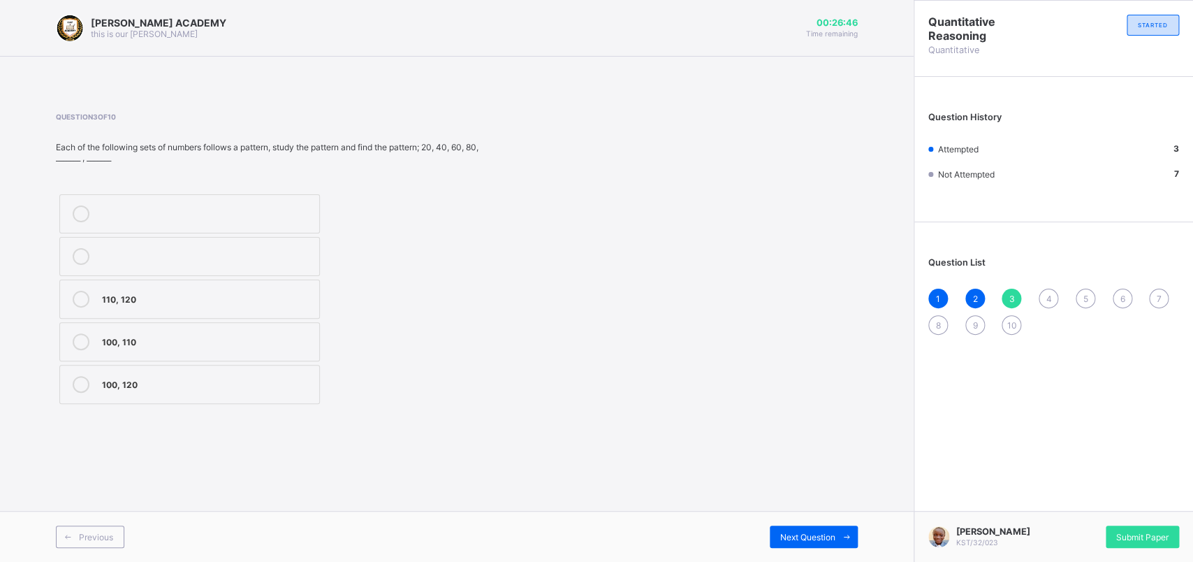
click at [75, 332] on label "100, 110" at bounding box center [189, 341] width 261 height 39
click at [788, 449] on div "Next Question" at bounding box center [814, 536] width 88 height 22
click at [81, 245] on label "112, 118" at bounding box center [189, 256] width 261 height 39
click at [804, 449] on div "Previous Next Question" at bounding box center [457, 536] width 914 height 51
click at [803, 449] on div "Previous Next Question" at bounding box center [457, 536] width 914 height 51
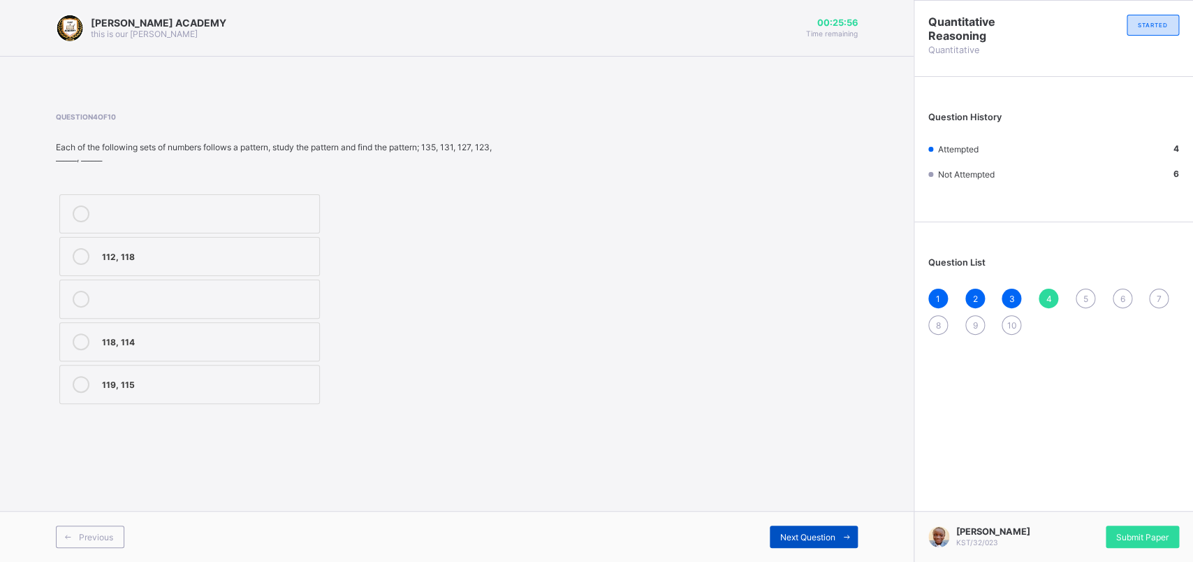
click at [807, 449] on div "Next Question" at bounding box center [814, 536] width 88 height 22
click at [78, 286] on label "20, 26" at bounding box center [189, 298] width 261 height 39
click at [806, 449] on div "Next Question" at bounding box center [814, 536] width 88 height 22
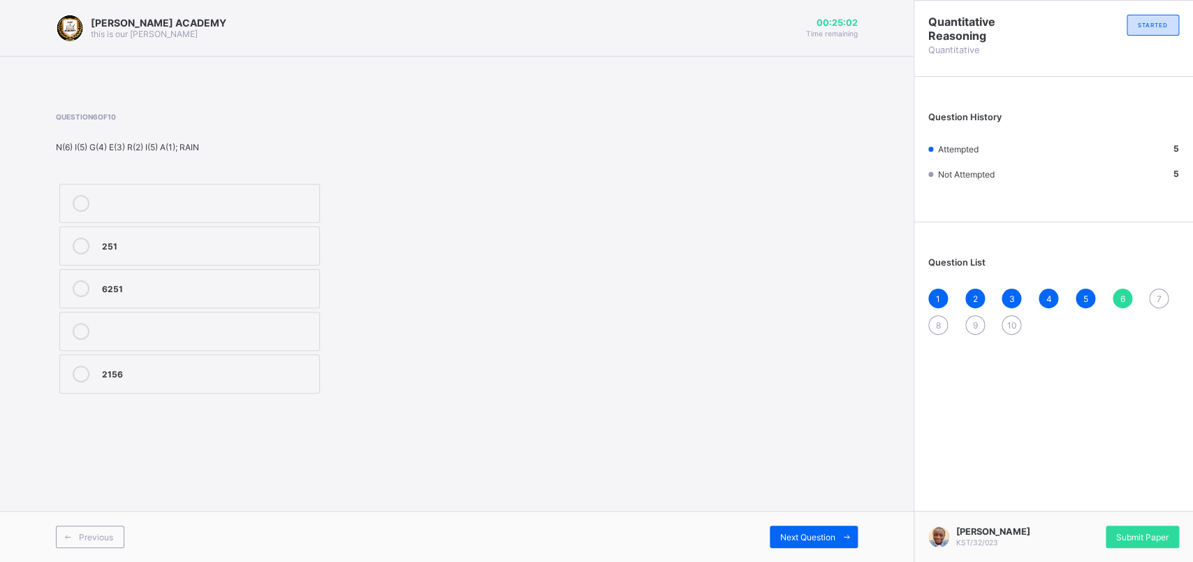
click at [77, 363] on label "2156" at bounding box center [189, 373] width 261 height 39
click at [814, 449] on div "Next Question" at bounding box center [814, 536] width 88 height 22
click at [76, 321] on label "123" at bounding box center [189, 331] width 261 height 39
click at [795, 449] on div "Previous Next Question" at bounding box center [457, 536] width 914 height 51
click at [804, 449] on div "Next Question" at bounding box center [814, 536] width 88 height 22
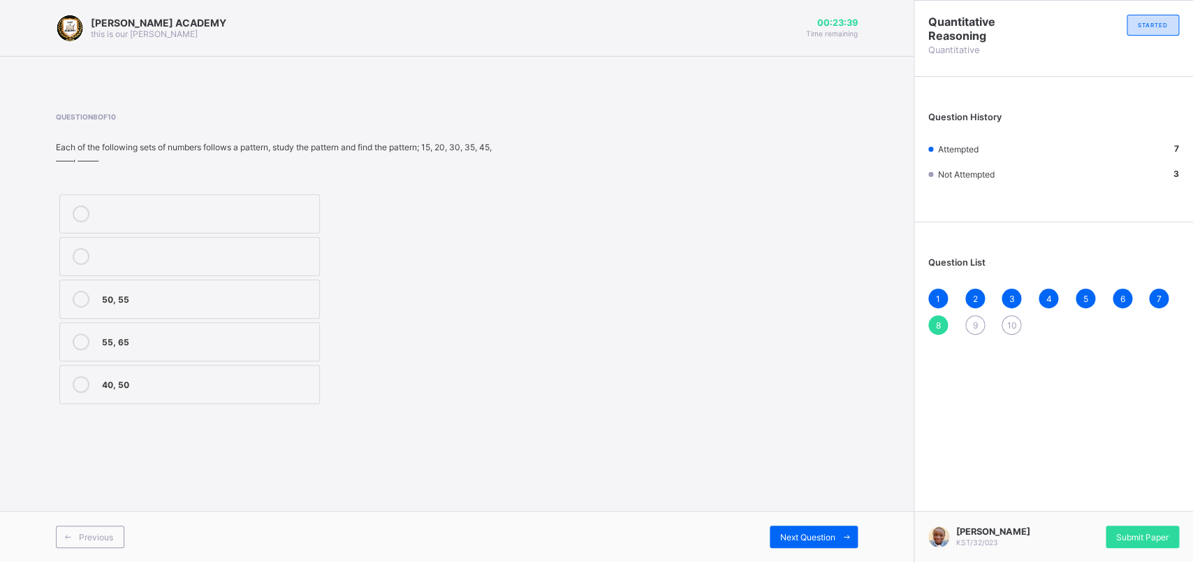
click at [74, 284] on label "50, 55" at bounding box center [189, 298] width 261 height 39
click at [790, 449] on div "Next Question" at bounding box center [814, 536] width 88 height 22
click at [76, 199] on label "160, 170" at bounding box center [189, 213] width 261 height 39
click at [810, 449] on div "Previous Next Question" at bounding box center [457, 536] width 914 height 51
click at [802, 449] on div "Previous Next Question" at bounding box center [457, 536] width 914 height 51
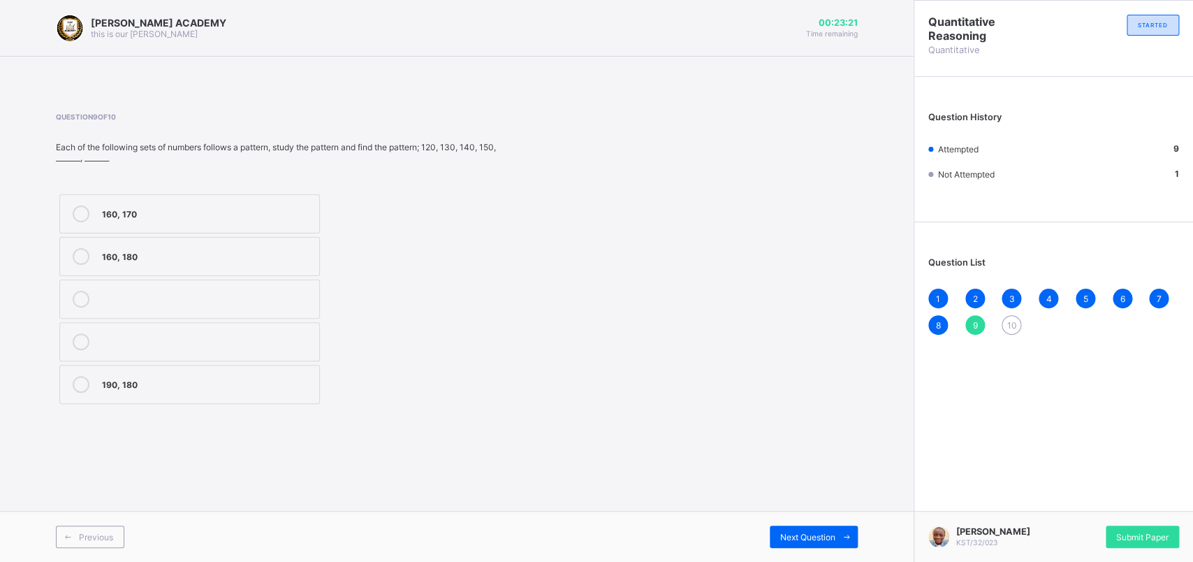
click at [801, 449] on div "Previous Next Question" at bounding box center [457, 536] width 914 height 51
click at [796, 449] on span "Next Question" at bounding box center [807, 537] width 55 height 10
click at [77, 243] on label "119, 121" at bounding box center [189, 256] width 261 height 39
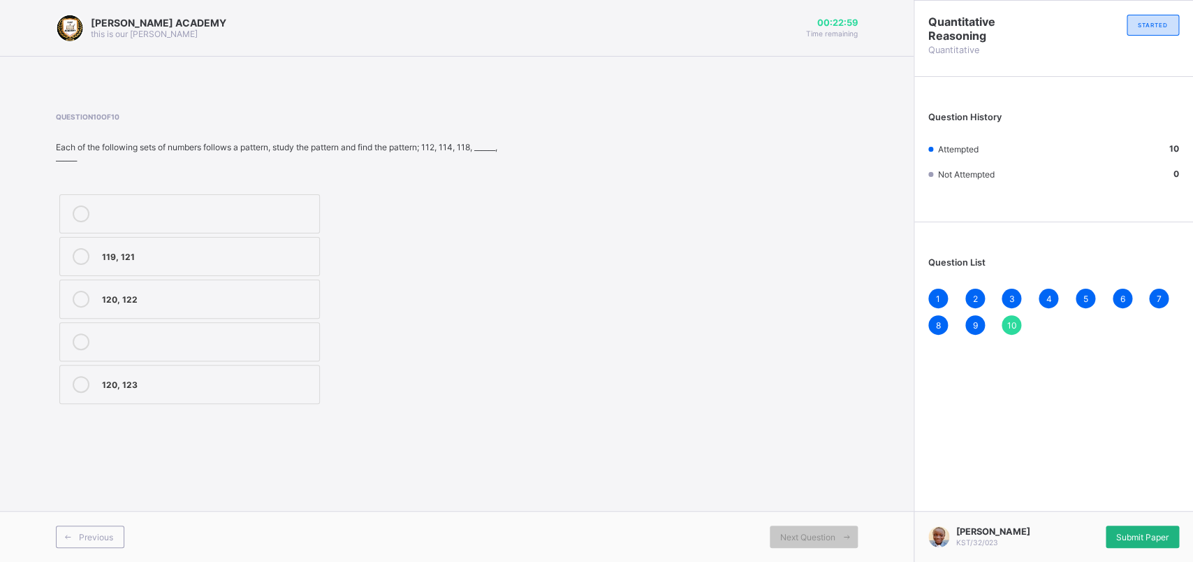
click at [942, 449] on div "Submit Paper" at bounding box center [1142, 536] width 73 height 22
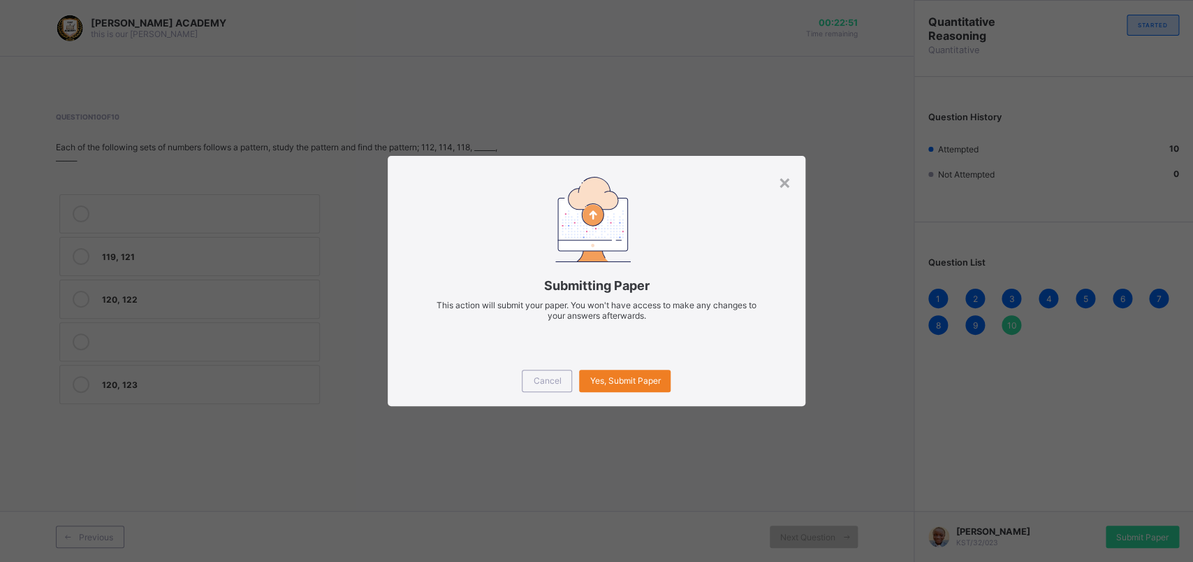
click at [627, 366] on div "Cancel Yes, Submit Paper" at bounding box center [597, 381] width 418 height 50
click at [624, 370] on div "Yes, Submit Paper" at bounding box center [625, 381] width 92 height 22
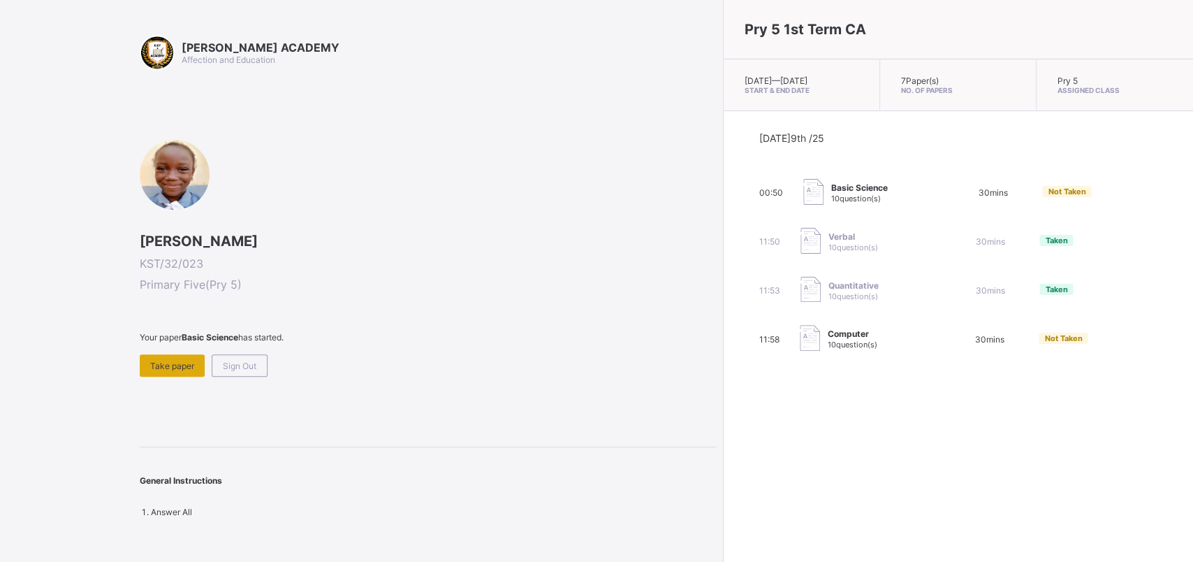
click at [173, 356] on div "Take paper" at bounding box center [172, 365] width 65 height 22
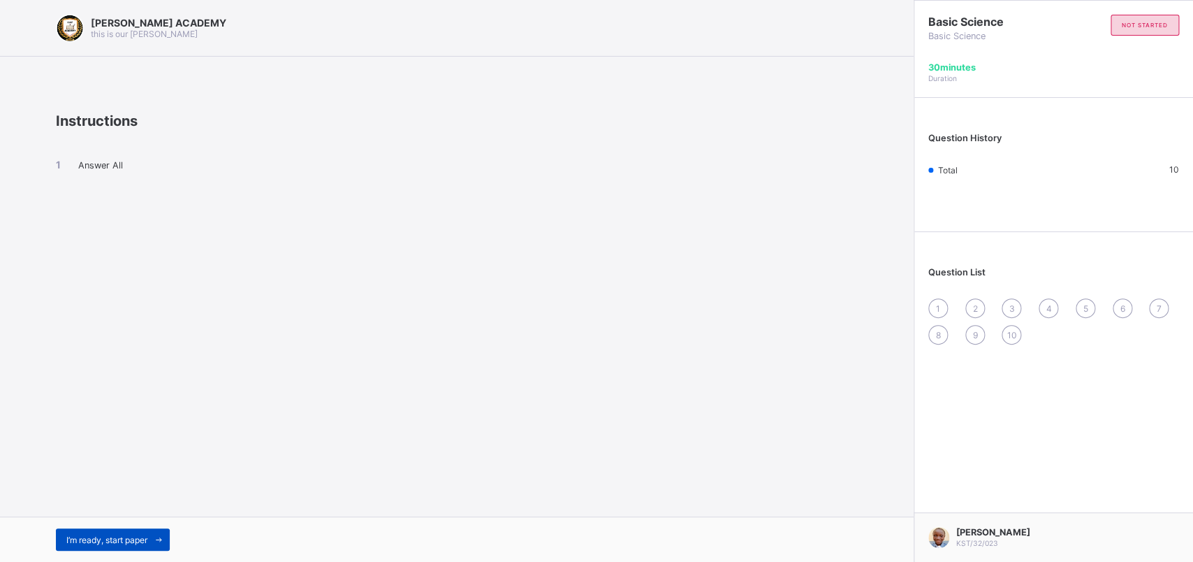
click at [105, 449] on div "I’m ready, start paper" at bounding box center [113, 539] width 114 height 22
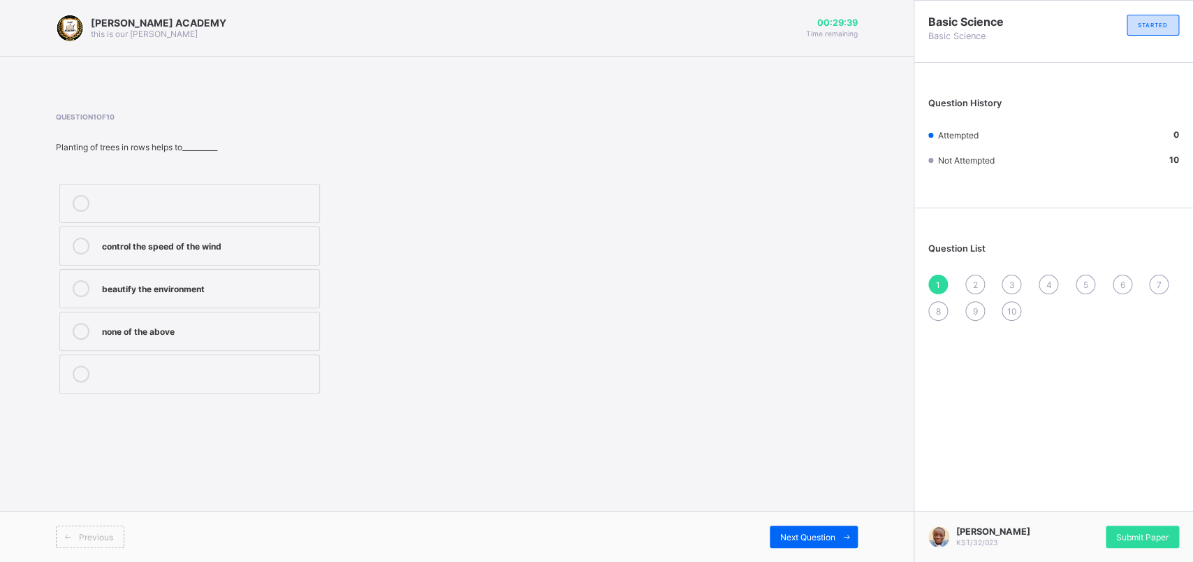
click at [77, 277] on label "beautify the environment" at bounding box center [189, 288] width 261 height 39
click at [806, 449] on div "Next Question" at bounding box center [814, 536] width 88 height 22
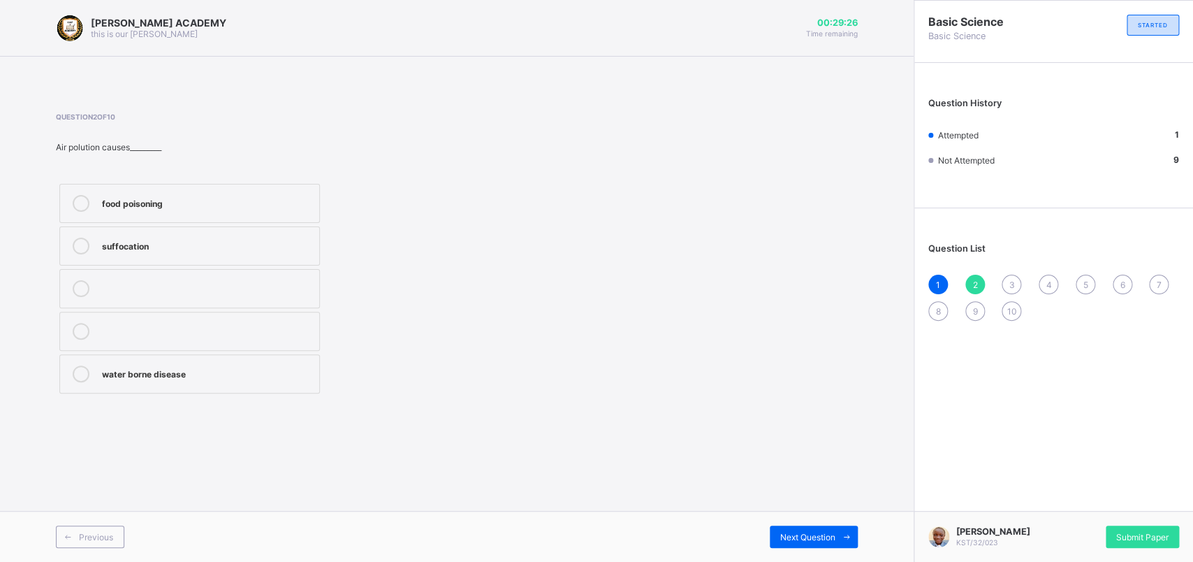
click at [79, 236] on label "suffocation" at bounding box center [189, 245] width 261 height 39
click at [792, 449] on div "Next Question" at bounding box center [814, 536] width 88 height 22
click at [78, 231] on label "pollution" at bounding box center [189, 245] width 261 height 39
click at [786, 449] on div "Previous Next Question" at bounding box center [457, 536] width 914 height 51
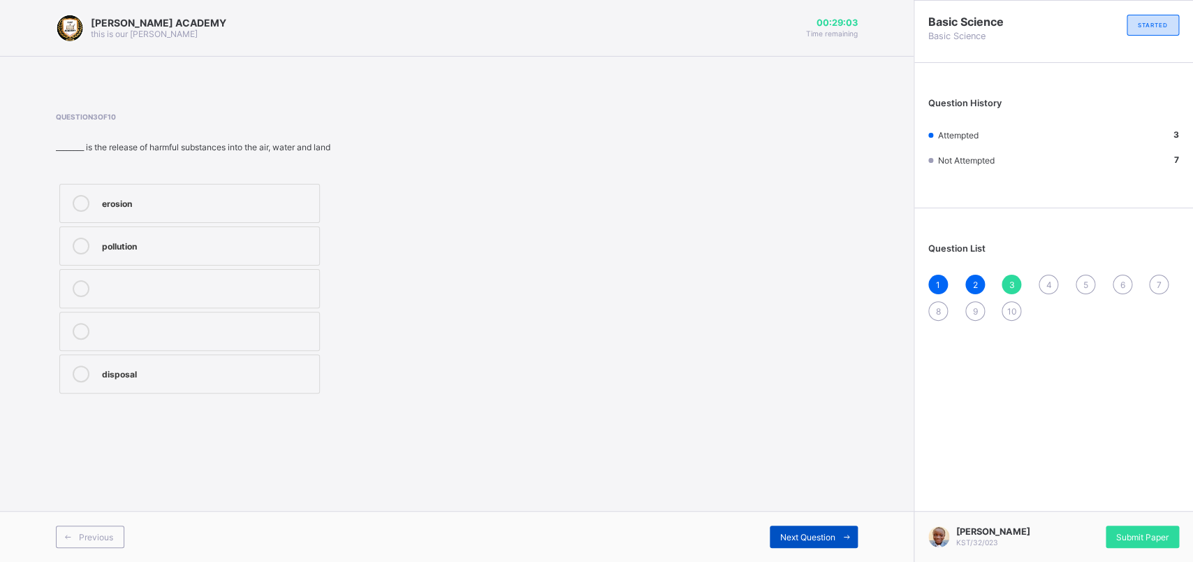
click at [786, 449] on div "Next Question" at bounding box center [814, 536] width 88 height 22
click at [77, 277] on label "yam" at bounding box center [189, 288] width 261 height 39
click at [814, 449] on div "Next Question" at bounding box center [814, 536] width 88 height 22
click at [813, 449] on div "Next Question" at bounding box center [814, 536] width 88 height 22
click at [942, 270] on div "Question List 1 2 3 4 5 6 7 8 9 10" at bounding box center [1054, 274] width 279 height 119
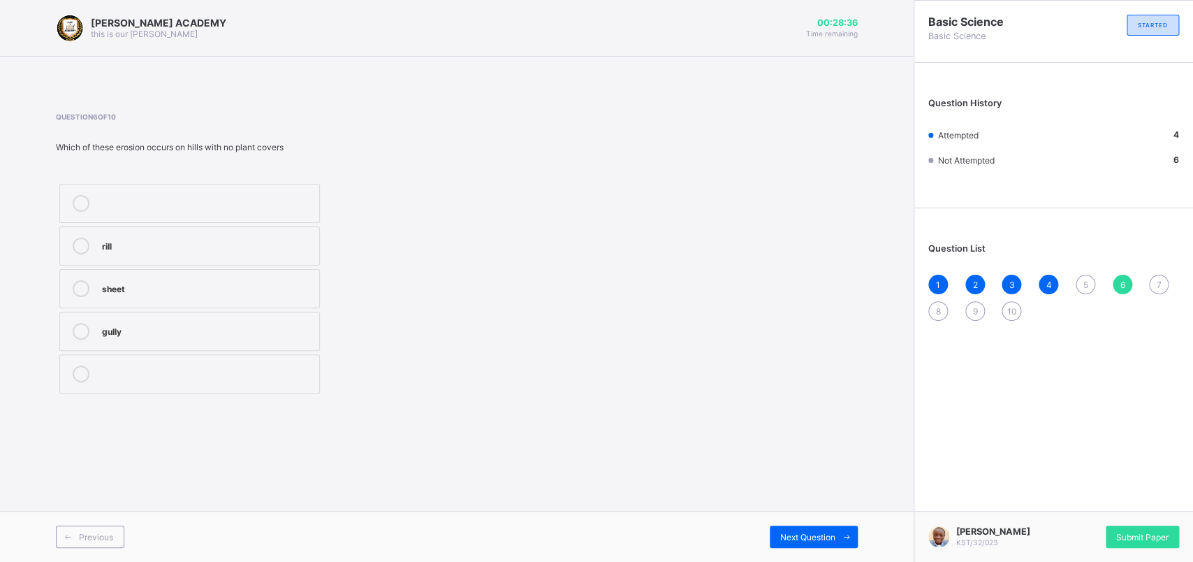
click at [942, 270] on div "Question List 1 2 3 4 5 6 7 8 9 10" at bounding box center [1054, 274] width 279 height 119
click at [942, 282] on span "5" at bounding box center [1085, 284] width 5 height 10
click at [75, 193] on label "gully erosion" at bounding box center [189, 203] width 261 height 39
click at [810, 449] on div "Previous Next Question" at bounding box center [457, 536] width 914 height 51
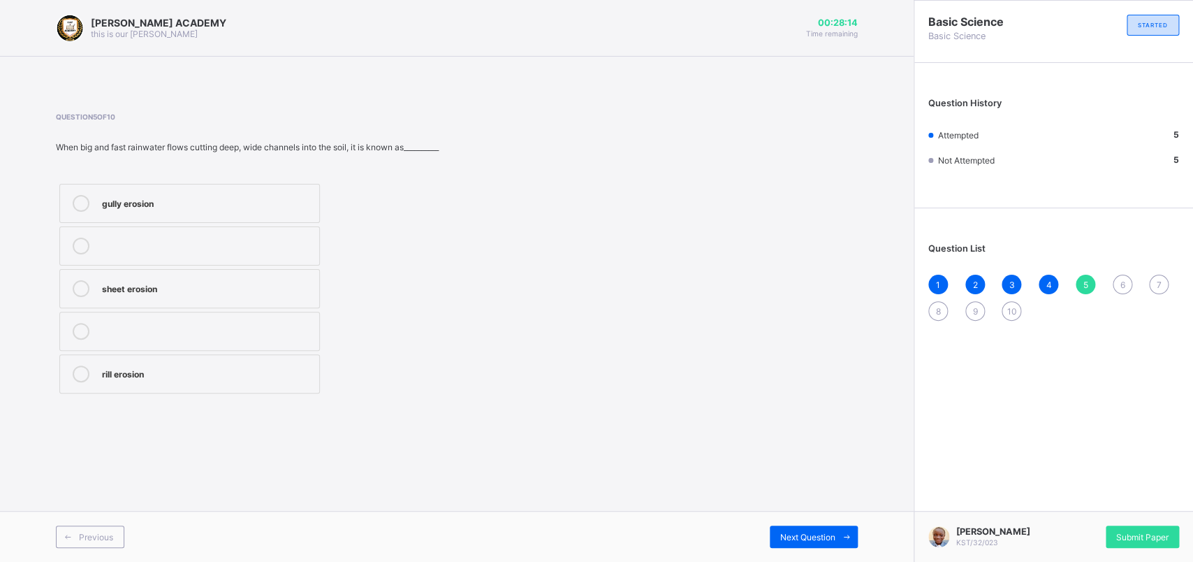
click at [810, 449] on div "Previous Next Question" at bounding box center [457, 536] width 914 height 51
click at [794, 449] on div "Next Question" at bounding box center [814, 536] width 88 height 22
click at [792, 449] on div "Next Question" at bounding box center [814, 536] width 88 height 22
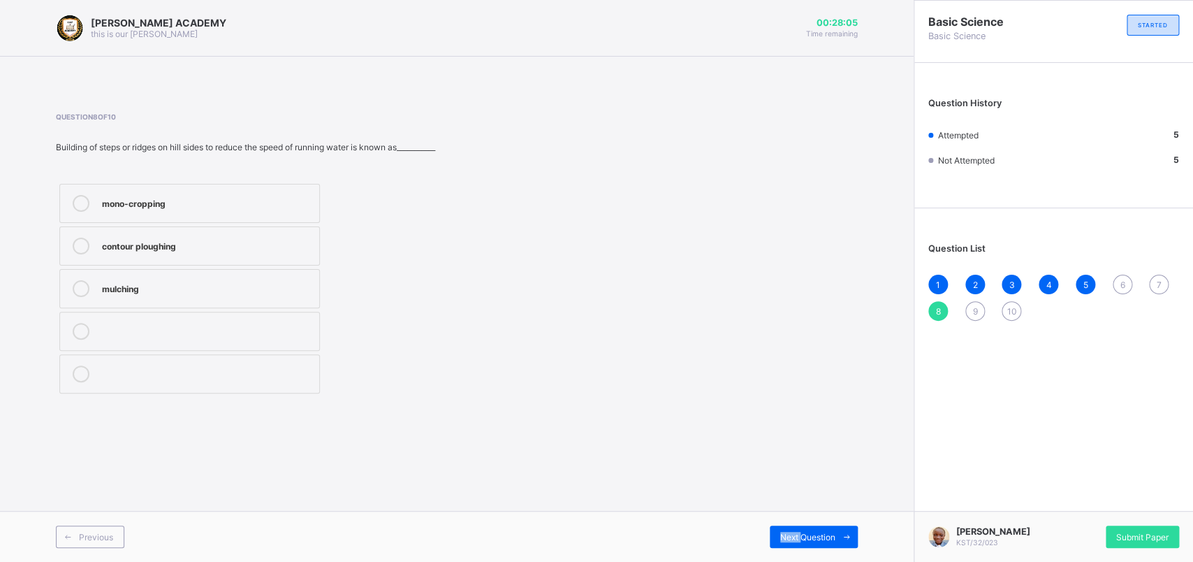
click at [792, 449] on div "Previous Next Question" at bounding box center [457, 536] width 914 height 51
click at [942, 279] on span "6" at bounding box center [1122, 284] width 5 height 10
click at [78, 324] on label "gully" at bounding box center [189, 331] width 261 height 39
click at [801, 449] on span "Next Question" at bounding box center [807, 537] width 55 height 10
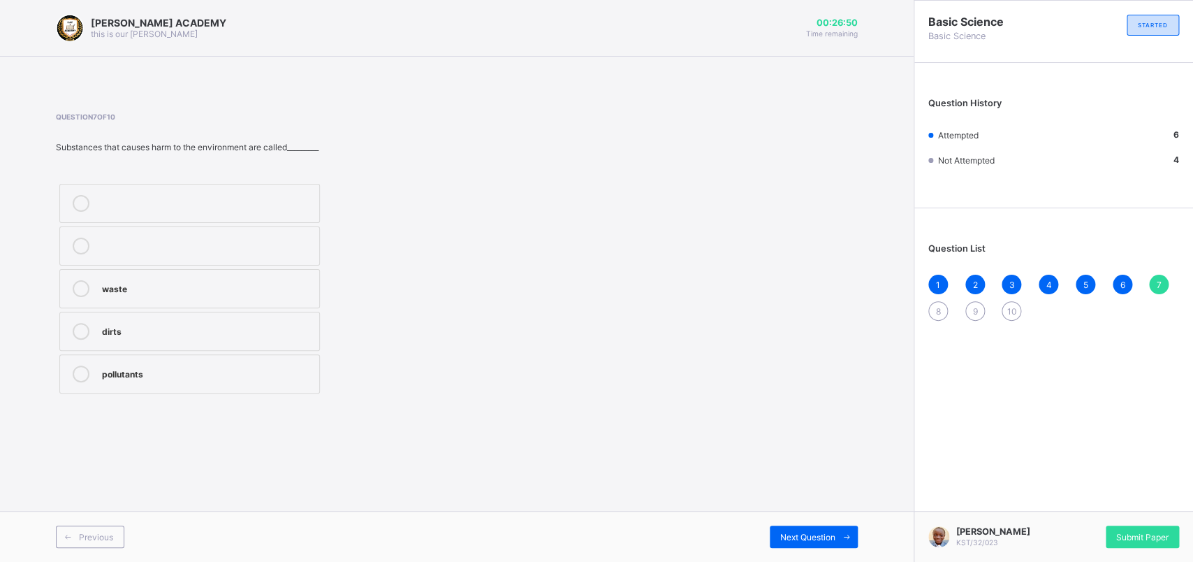
click at [79, 324] on label "dirts" at bounding box center [189, 331] width 261 height 39
click at [814, 449] on span "Next Question" at bounding box center [807, 537] width 55 height 10
click at [77, 191] on label "mono-cropping" at bounding box center [189, 203] width 261 height 39
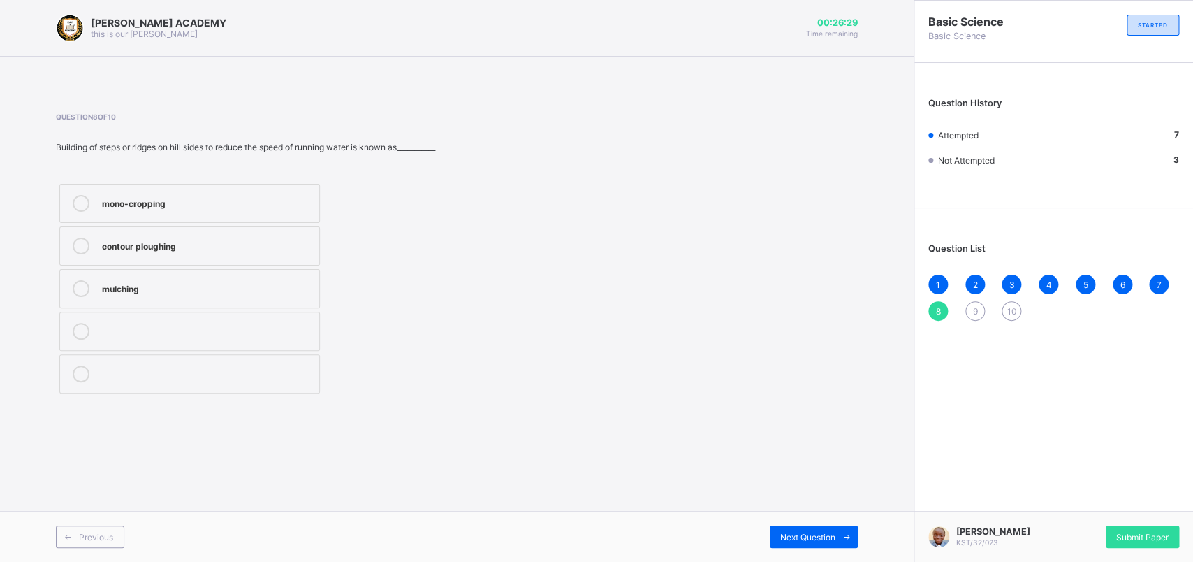
click at [77, 191] on label "mono-cropping" at bounding box center [189, 203] width 261 height 39
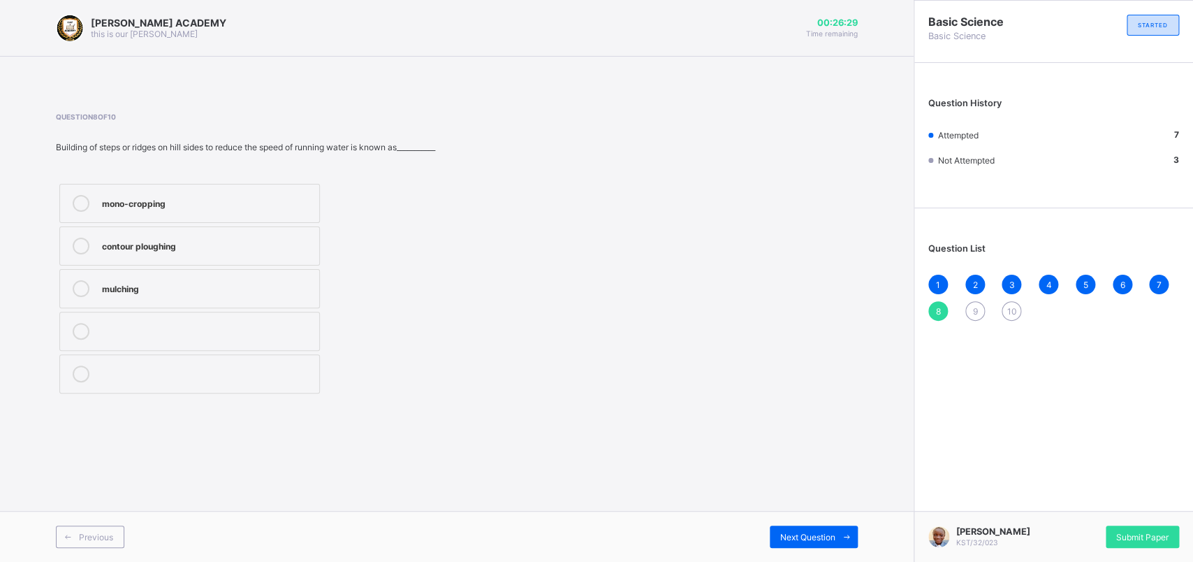
click at [77, 191] on label "mono-cropping" at bounding box center [189, 203] width 261 height 39
click at [811, 449] on span "Next Question" at bounding box center [807, 537] width 55 height 10
click at [80, 192] on label "afforestation" at bounding box center [189, 203] width 261 height 39
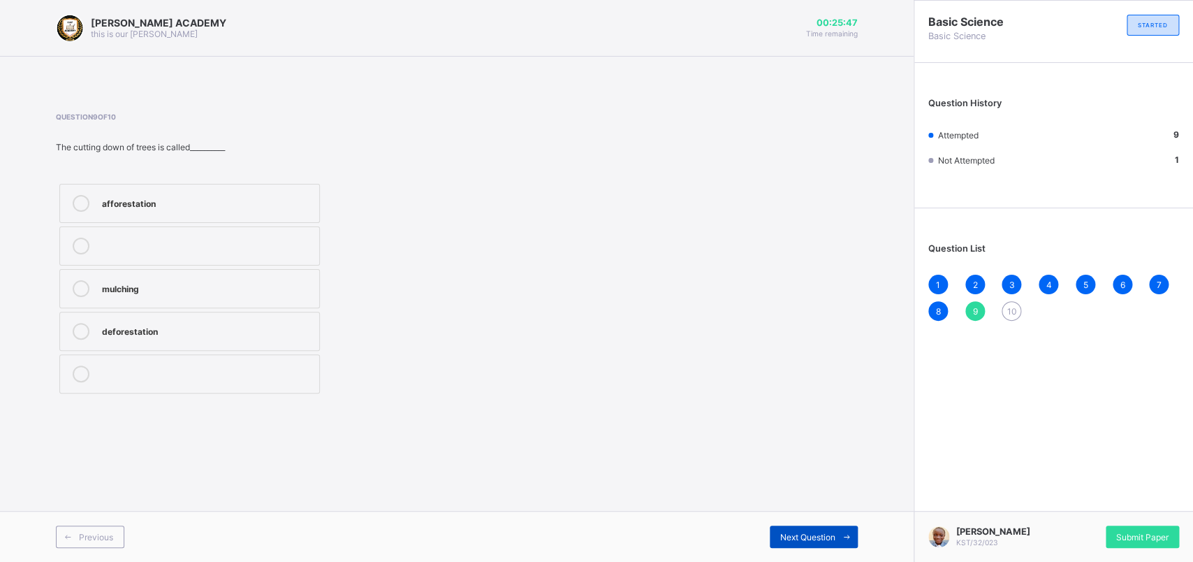
click at [806, 449] on span "Next Question" at bounding box center [807, 537] width 55 height 10
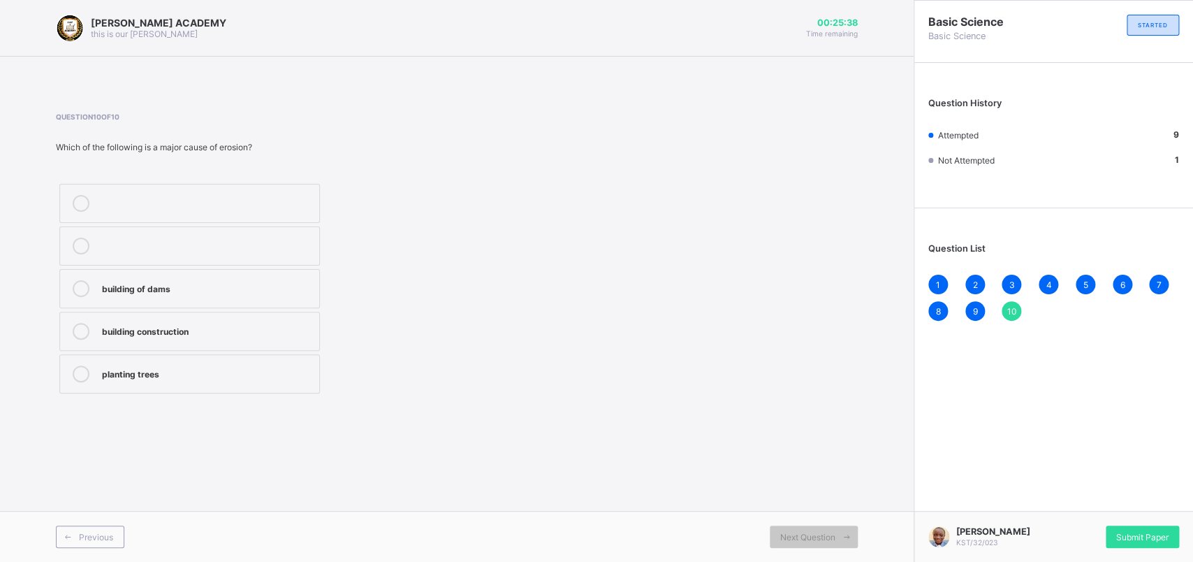
click at [81, 320] on label "building construction" at bounding box center [189, 331] width 261 height 39
click at [76, 280] on label "building of dams" at bounding box center [189, 288] width 261 height 39
click at [942, 449] on div "[PERSON_NAME] KST/32/023 Submit Paper" at bounding box center [1053, 536] width 279 height 51
click at [942, 449] on div "Submit Paper" at bounding box center [1142, 536] width 73 height 22
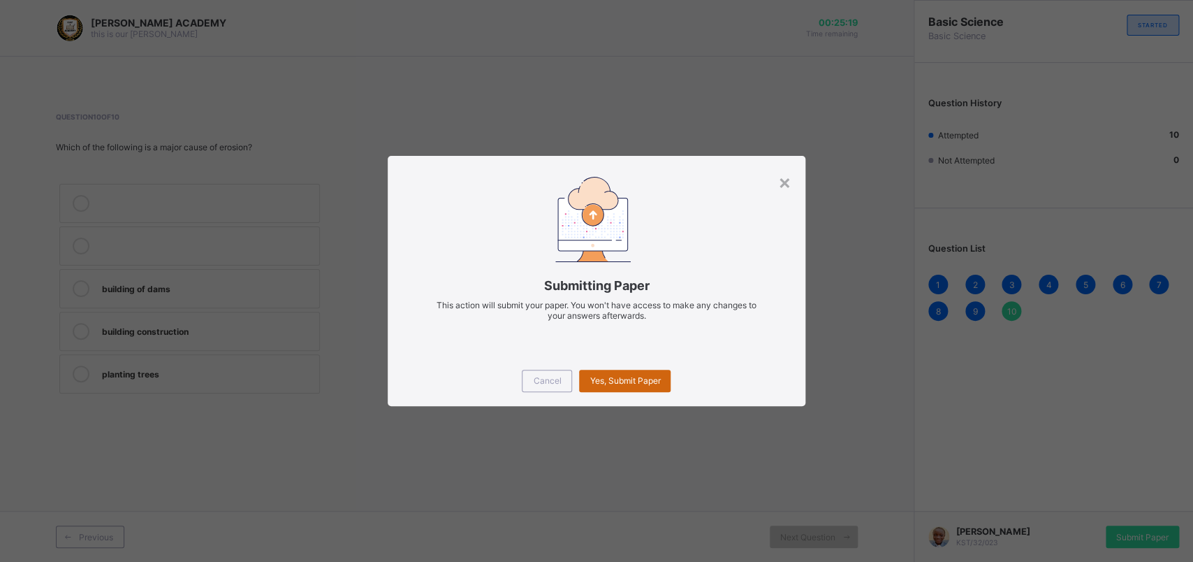
click at [632, 376] on span "Yes, Submit Paper" at bounding box center [625, 380] width 71 height 10
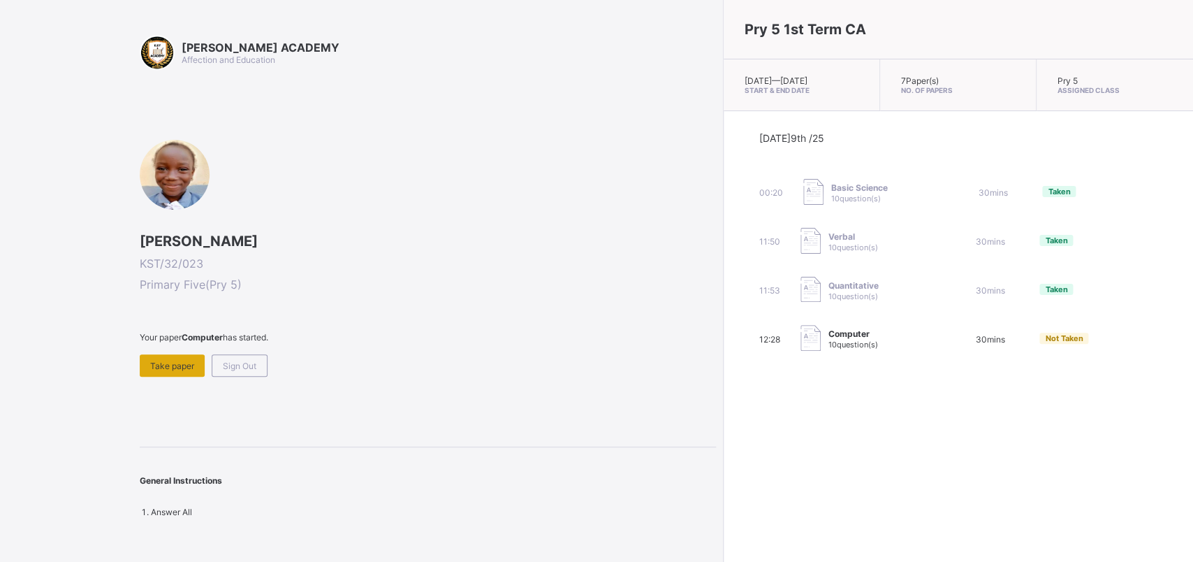
click at [168, 357] on div "Take paper" at bounding box center [172, 365] width 65 height 22
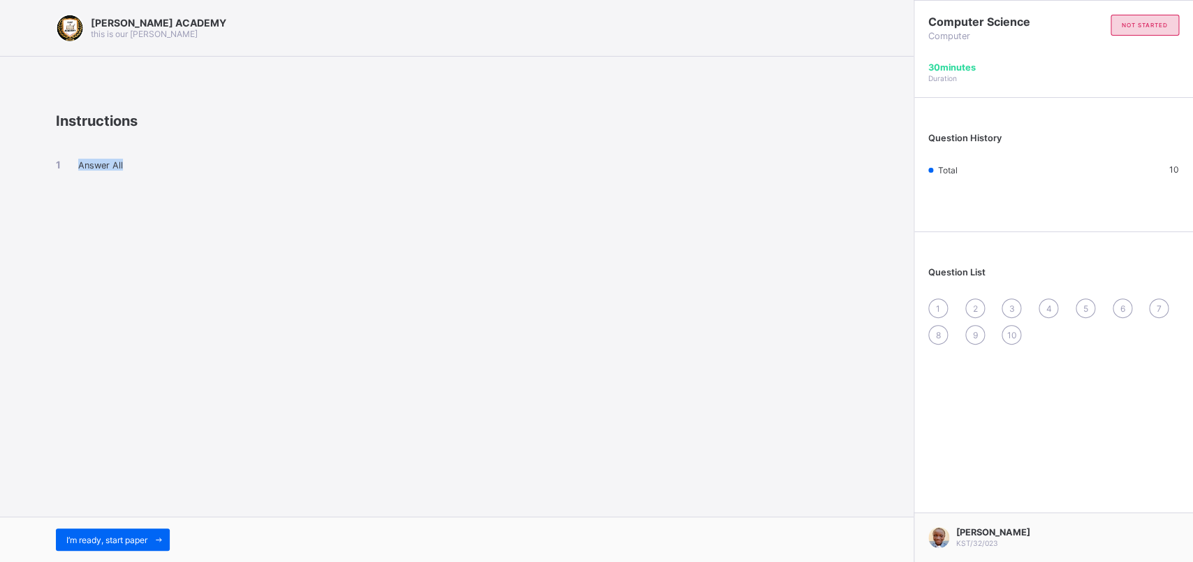
drag, startPoint x: 168, startPoint y: 357, endPoint x: 21, endPoint y: 503, distance: 207.5
click at [21, 449] on div "[PERSON_NAME] ACADEMY this is our [PERSON_NAME] Instructions Answer All I’m rea…" at bounding box center [457, 281] width 914 height 562
click at [115, 449] on span "I’m ready, start paper" at bounding box center [106, 540] width 81 height 10
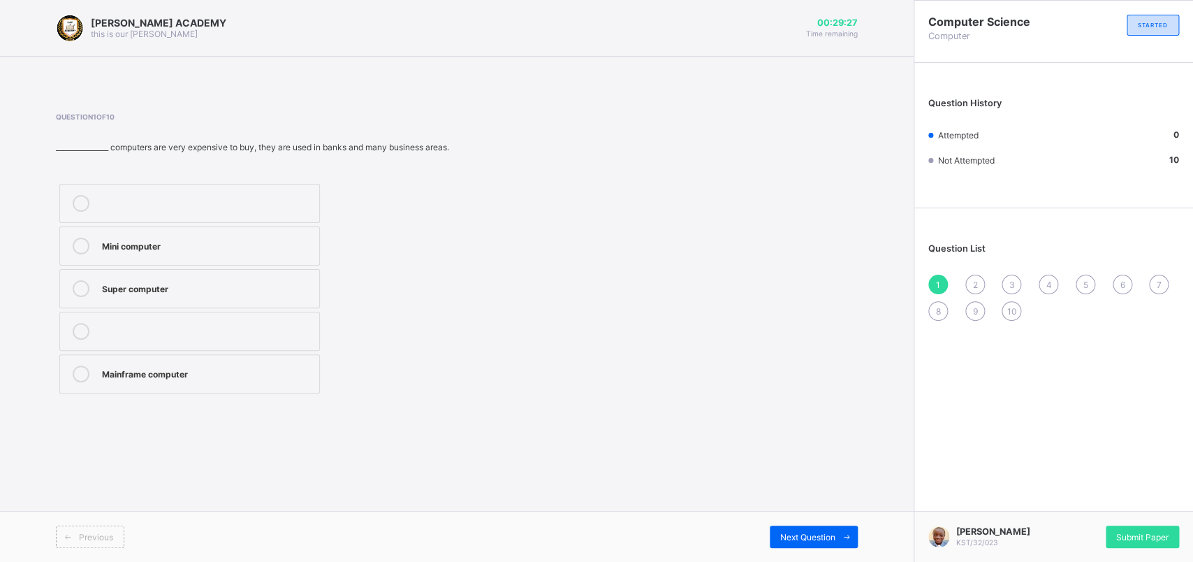
click at [78, 362] on label "Mainframe computer" at bounding box center [189, 373] width 261 height 39
click at [806, 449] on div "Next Question" at bounding box center [814, 536] width 88 height 22
click at [513, 439] on div "[PERSON_NAME] ACADEMY this is our [PERSON_NAME] 00:29:21 Time remaining Questio…" at bounding box center [457, 281] width 914 height 562
click at [78, 321] on label "Super computer" at bounding box center [189, 331] width 261 height 39
click at [793, 449] on div "Previous Next Question" at bounding box center [457, 536] width 914 height 51
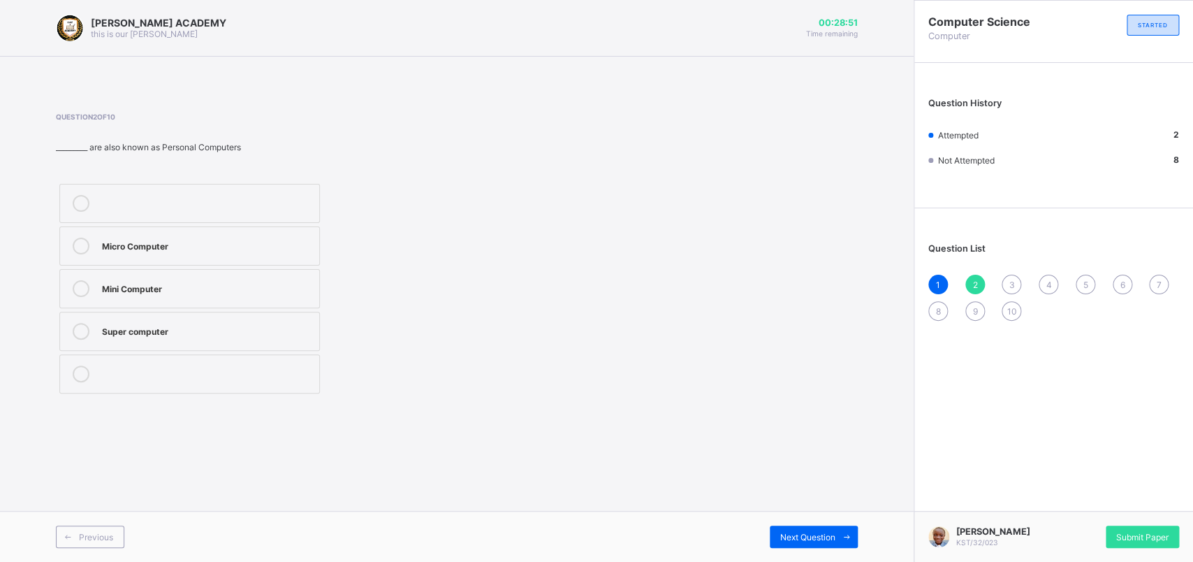
click at [793, 449] on div "Previous Next Question" at bounding box center [457, 536] width 914 height 51
click at [793, 449] on span "Next Question" at bounding box center [807, 537] width 55 height 10
click at [76, 275] on label "note book" at bounding box center [189, 288] width 261 height 39
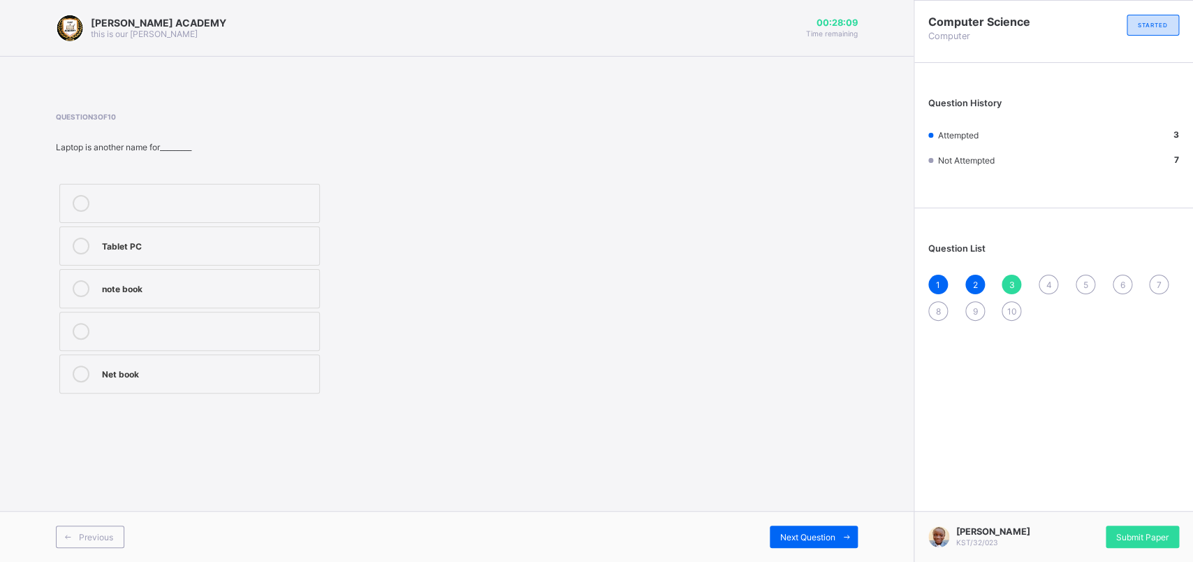
click at [811, 449] on div "Previous Next Question" at bounding box center [457, 536] width 914 height 51
click at [813, 449] on div "Next Question" at bounding box center [814, 536] width 88 height 22
click at [942, 268] on div "Question List 1 2 3 4 5 6 7 8 9 10" at bounding box center [1054, 274] width 279 height 119
click at [942, 279] on div "3" at bounding box center [1012, 285] width 20 height 20
click at [778, 449] on div "Next Question" at bounding box center [814, 536] width 88 height 22
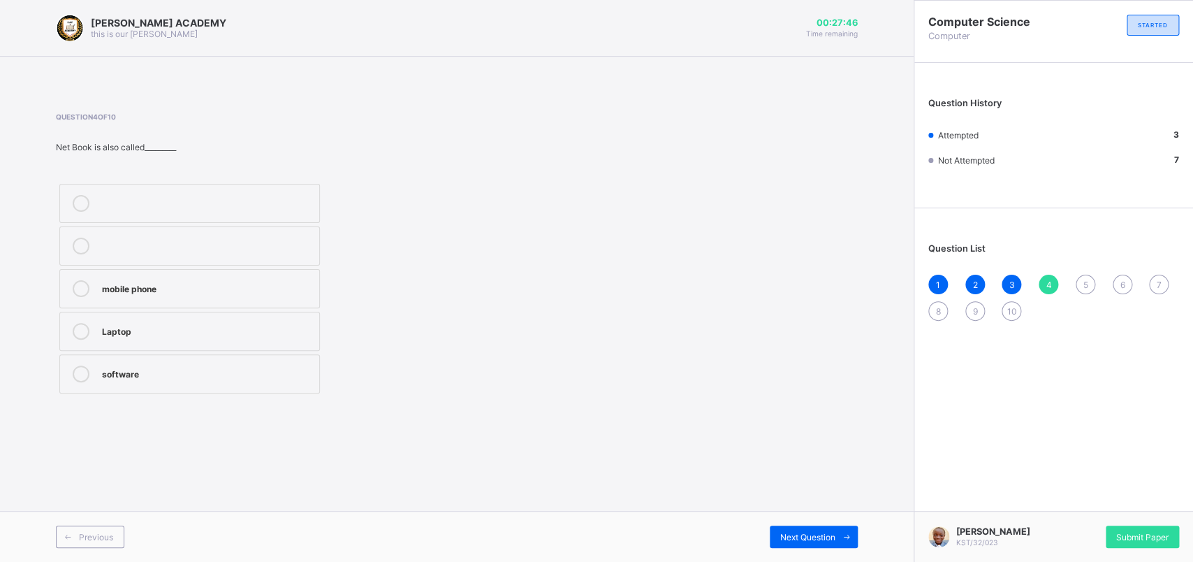
click at [77, 314] on label "Laptop" at bounding box center [189, 331] width 261 height 39
click at [820, 449] on div "Next Question" at bounding box center [814, 536] width 88 height 22
click at [78, 236] on label "Super Computer" at bounding box center [189, 245] width 261 height 39
click at [809, 449] on span "Next Question" at bounding box center [807, 537] width 55 height 10
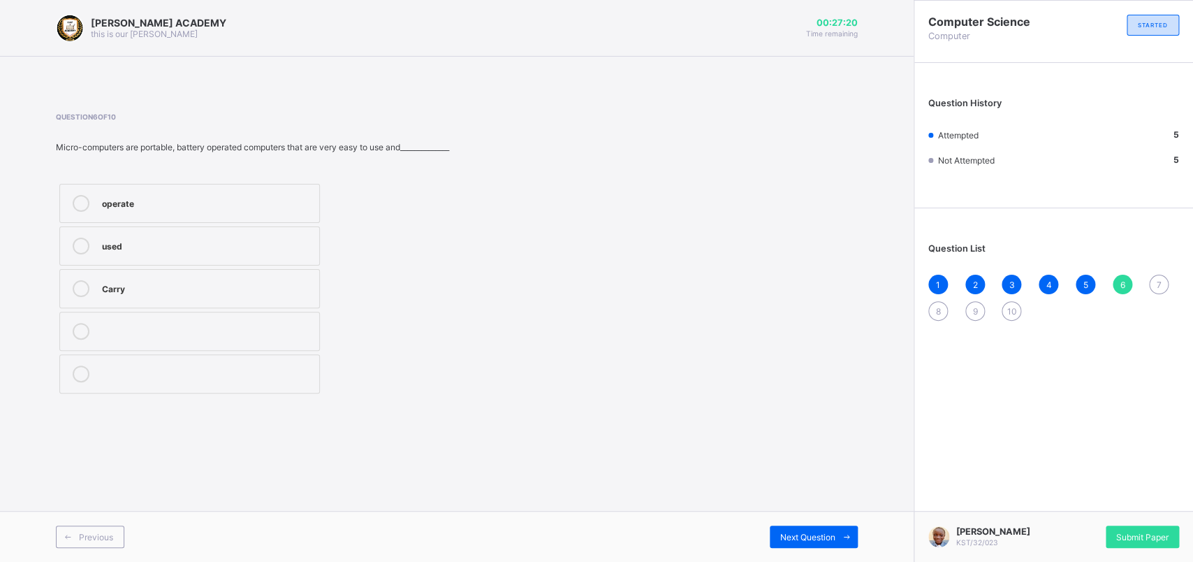
click at [74, 192] on label "operate" at bounding box center [189, 203] width 261 height 39
click at [793, 449] on div "Next Question" at bounding box center [814, 536] width 88 height 22
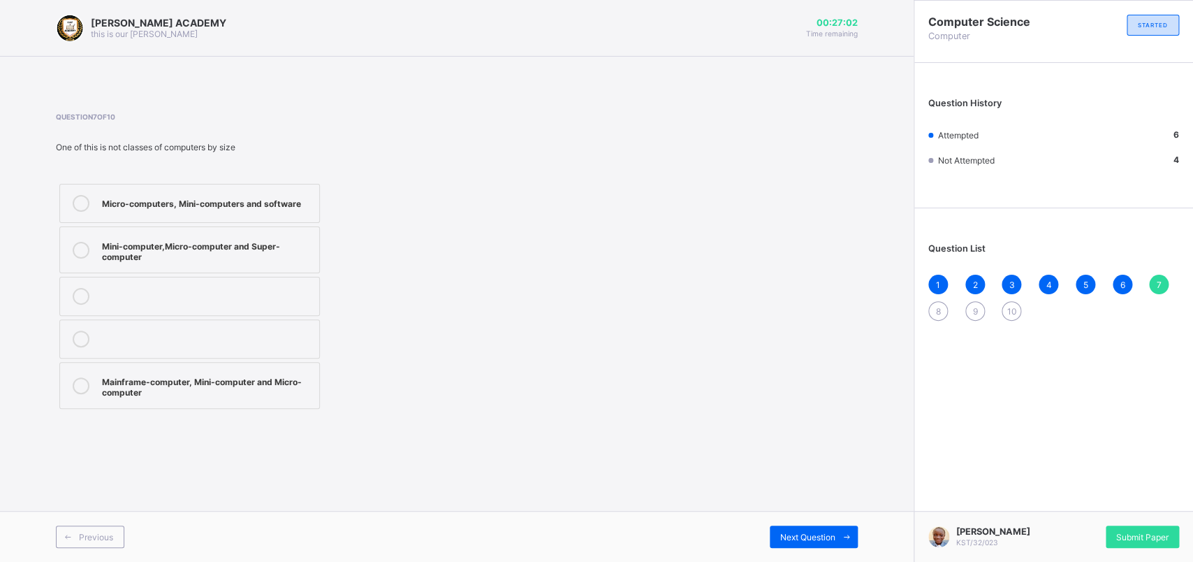
click at [80, 194] on label "Micro-computers, Mini-computers and software" at bounding box center [189, 203] width 261 height 39
click at [785, 449] on div "Next Question" at bounding box center [814, 536] width 88 height 22
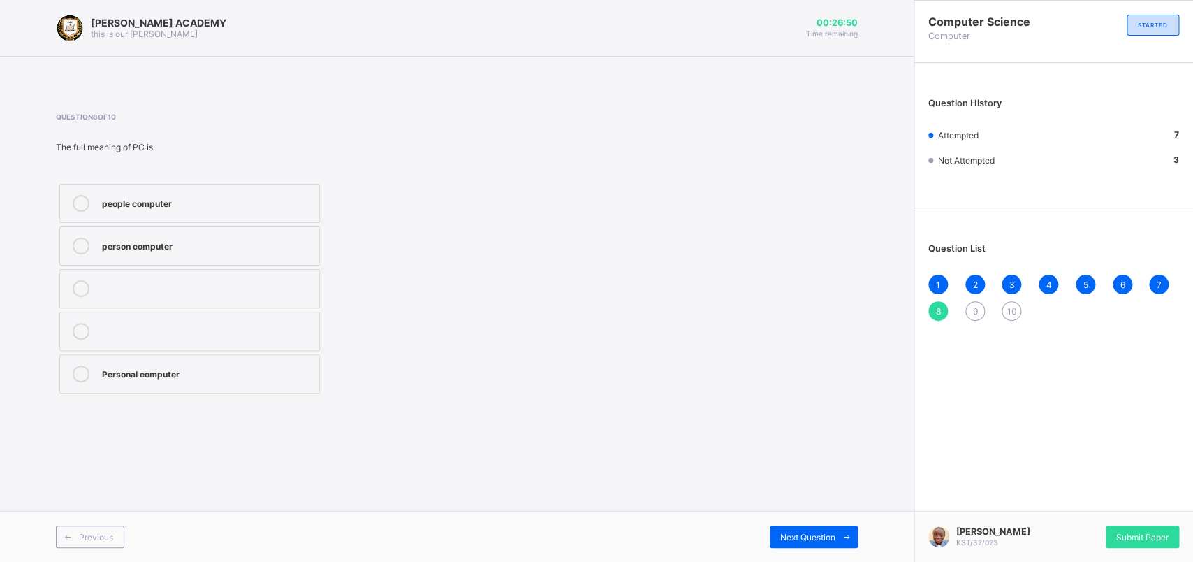
click at [77, 369] on icon at bounding box center [81, 373] width 17 height 17
click at [792, 449] on div "Previous Next Question" at bounding box center [457, 536] width 914 height 51
click at [792, 449] on span "Next Question" at bounding box center [807, 537] width 55 height 10
click at [77, 193] on label "Mainframe computer" at bounding box center [189, 203] width 261 height 39
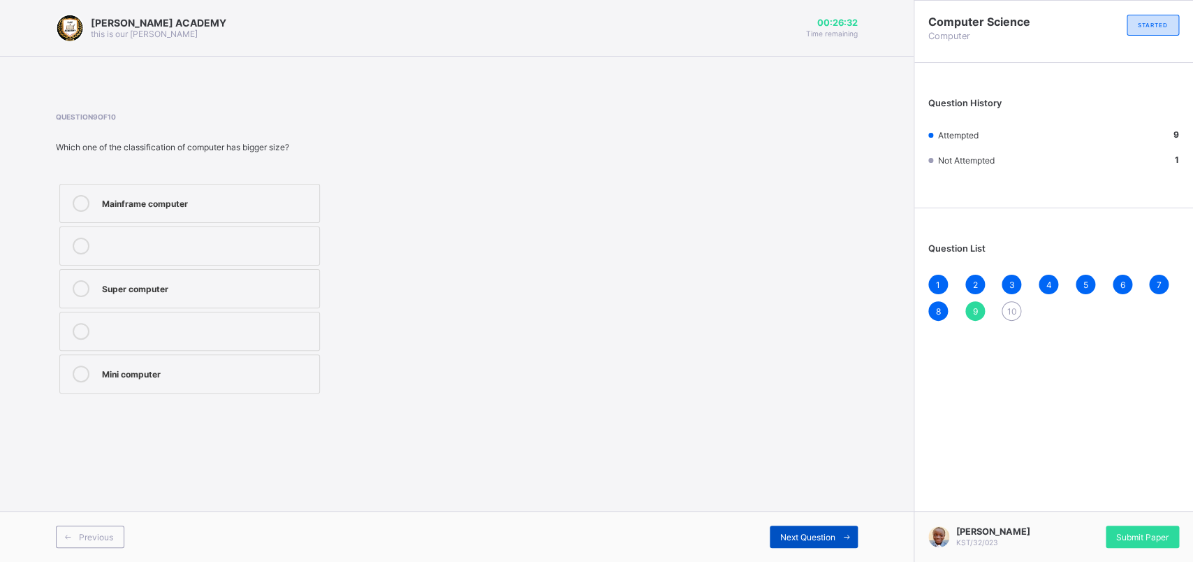
click at [797, 449] on div "Next Question" at bounding box center [814, 536] width 88 height 22
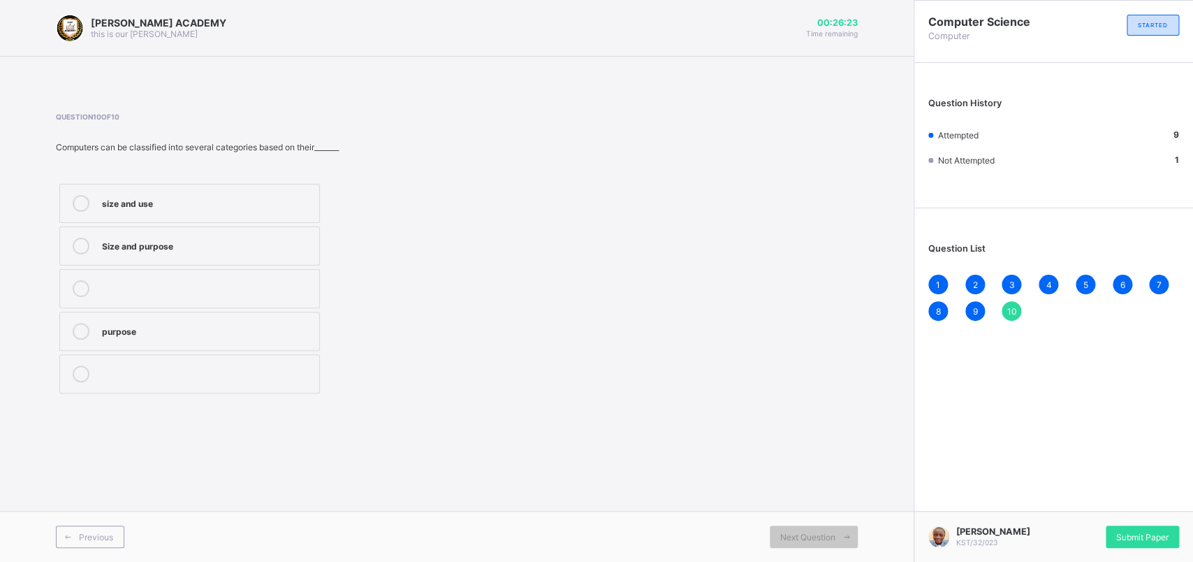
click at [77, 233] on label "Size and purpose" at bounding box center [189, 245] width 261 height 39
click at [76, 233] on label "Size and purpose" at bounding box center [189, 245] width 261 height 39
click at [73, 321] on label "purpose" at bounding box center [189, 331] width 261 height 39
click at [942, 449] on span "Submit Paper" at bounding box center [1143, 537] width 52 height 10
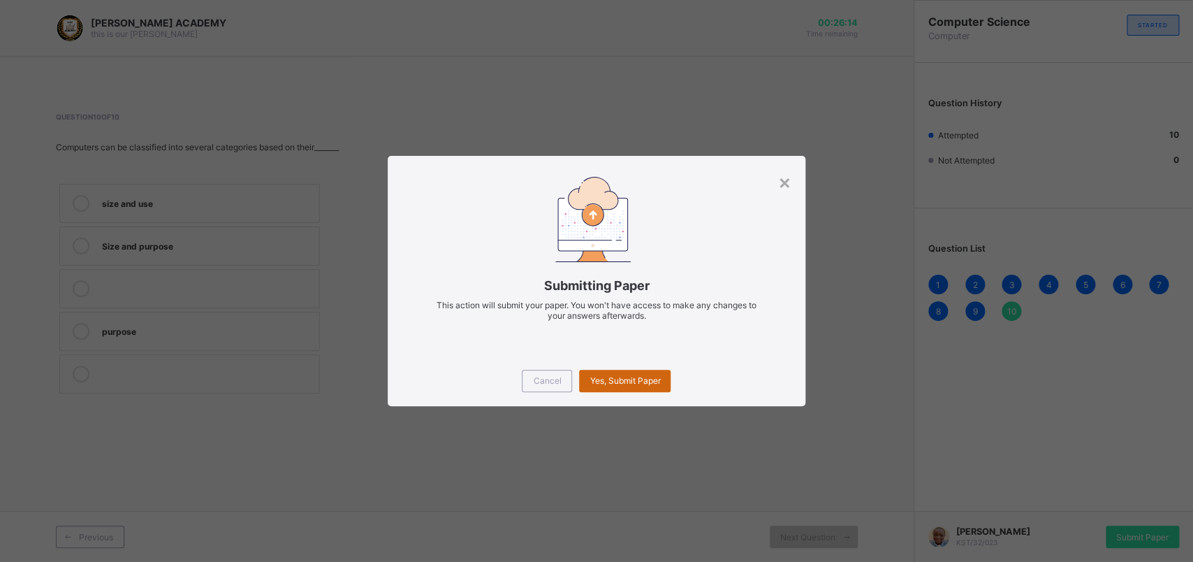
click at [617, 388] on div "Yes, Submit Paper" at bounding box center [625, 381] width 92 height 22
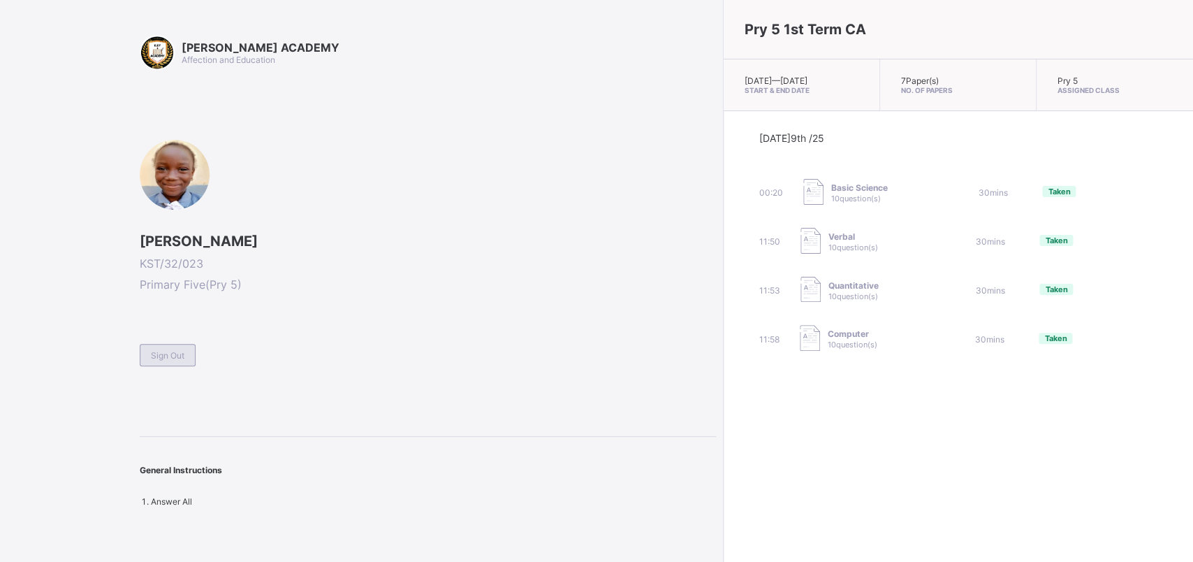
click at [163, 344] on div "Sign Out" at bounding box center [168, 355] width 56 height 22
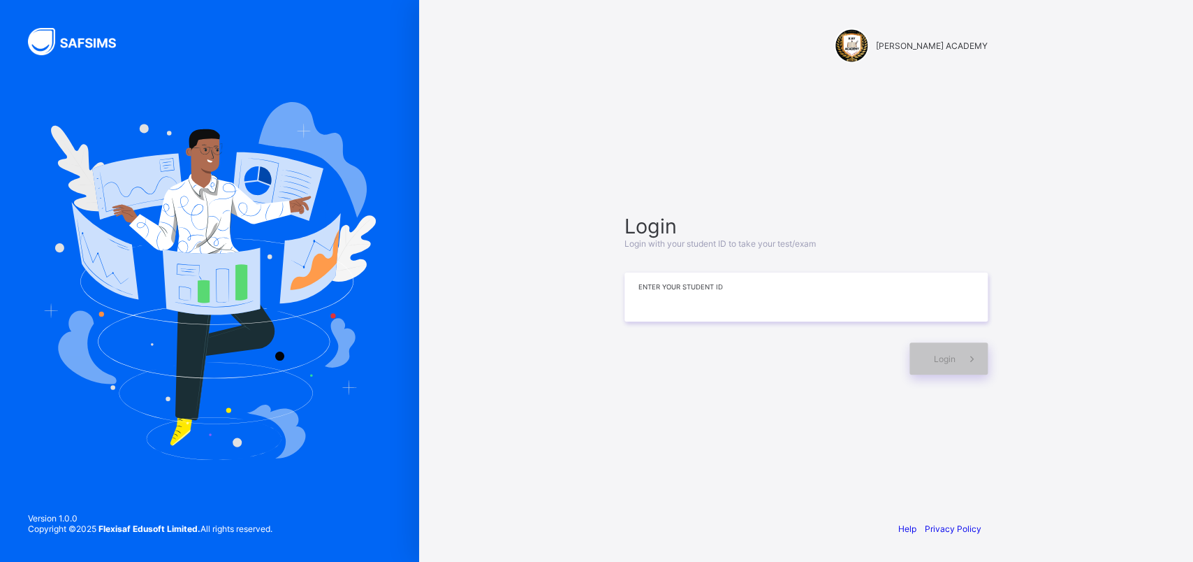
click at [688, 298] on input at bounding box center [806, 296] width 363 height 49
click at [692, 321] on input at bounding box center [806, 296] width 363 height 49
type input "**********"
click at [926, 363] on div "Login" at bounding box center [949, 358] width 78 height 32
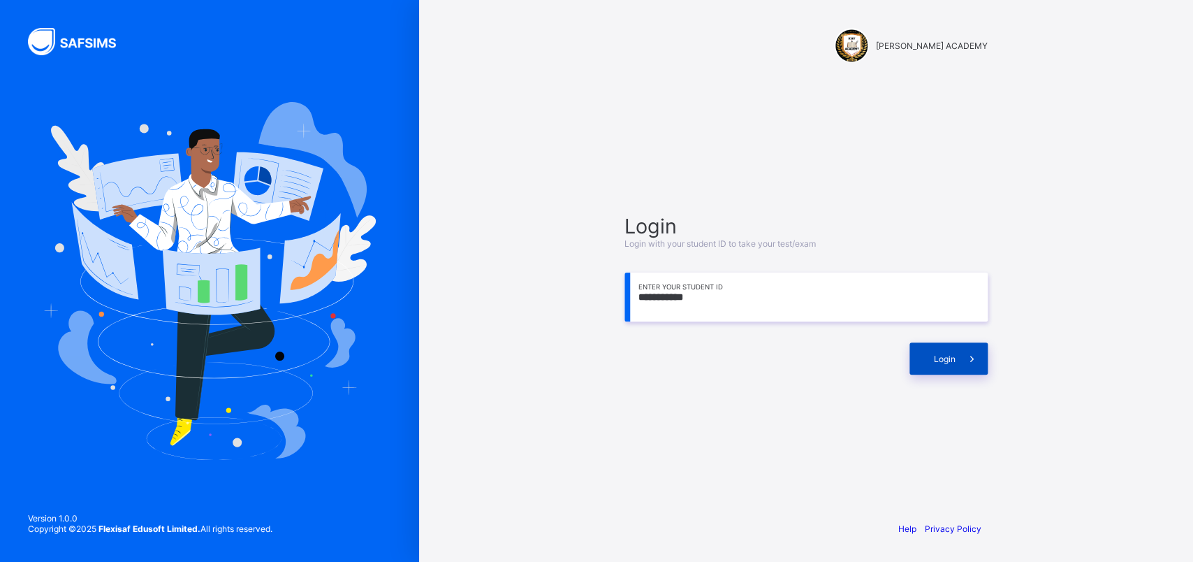
click at [939, 351] on div "Login" at bounding box center [949, 358] width 78 height 32
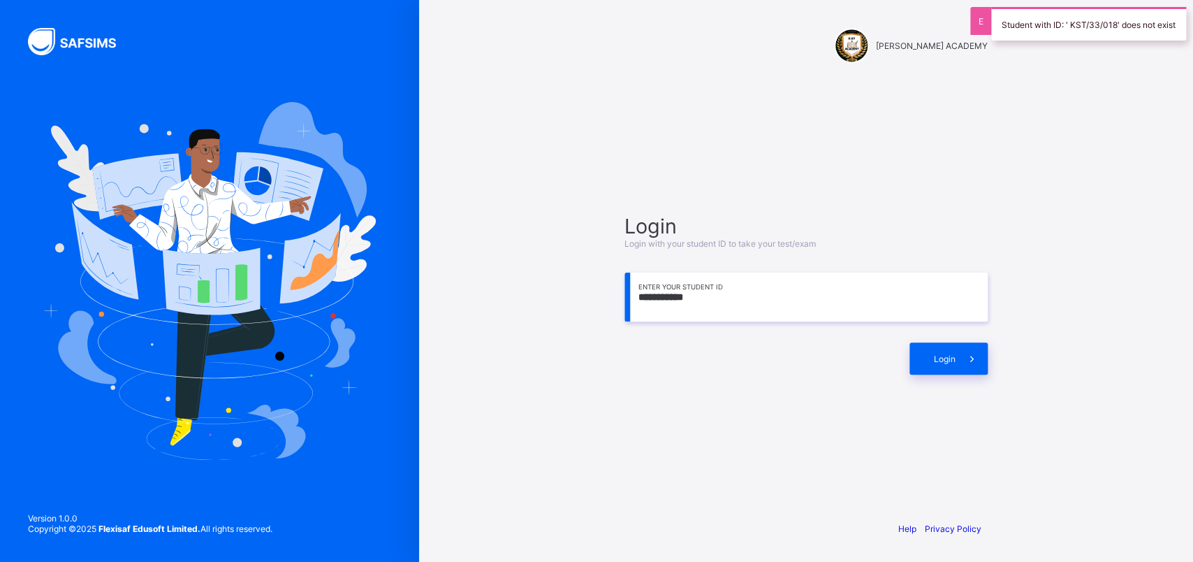
drag, startPoint x: 719, startPoint y: 283, endPoint x: 634, endPoint y: 293, distance: 85.1
click at [634, 293] on input "**********" at bounding box center [806, 296] width 363 height 49
type input "**********"
click at [942, 342] on div "Login" at bounding box center [806, 351] width 363 height 46
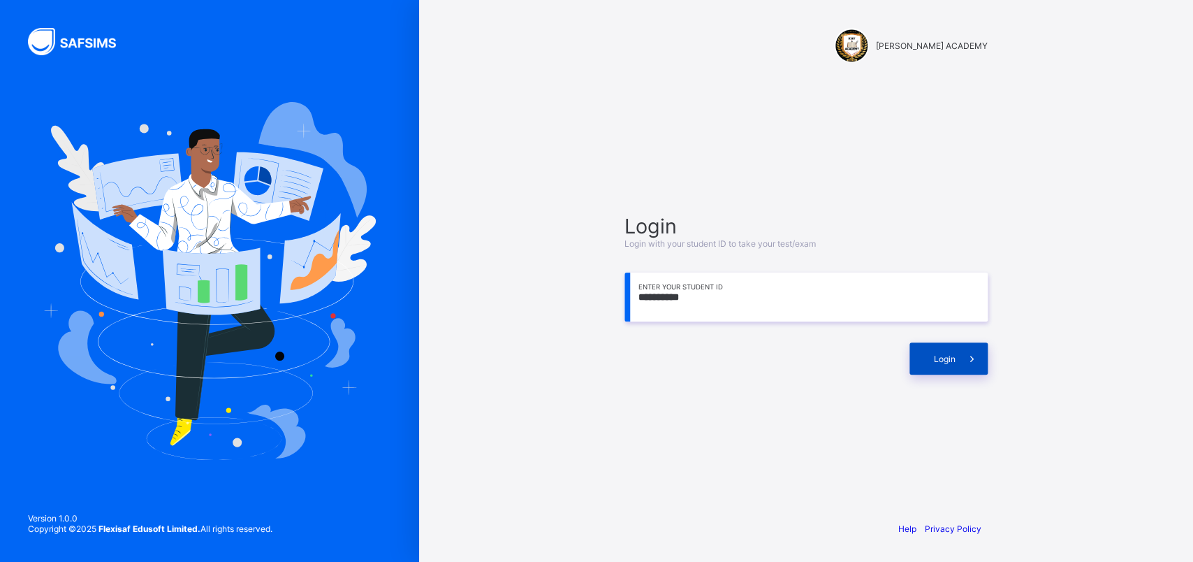
click at [942, 358] on span "Login" at bounding box center [945, 359] width 22 height 10
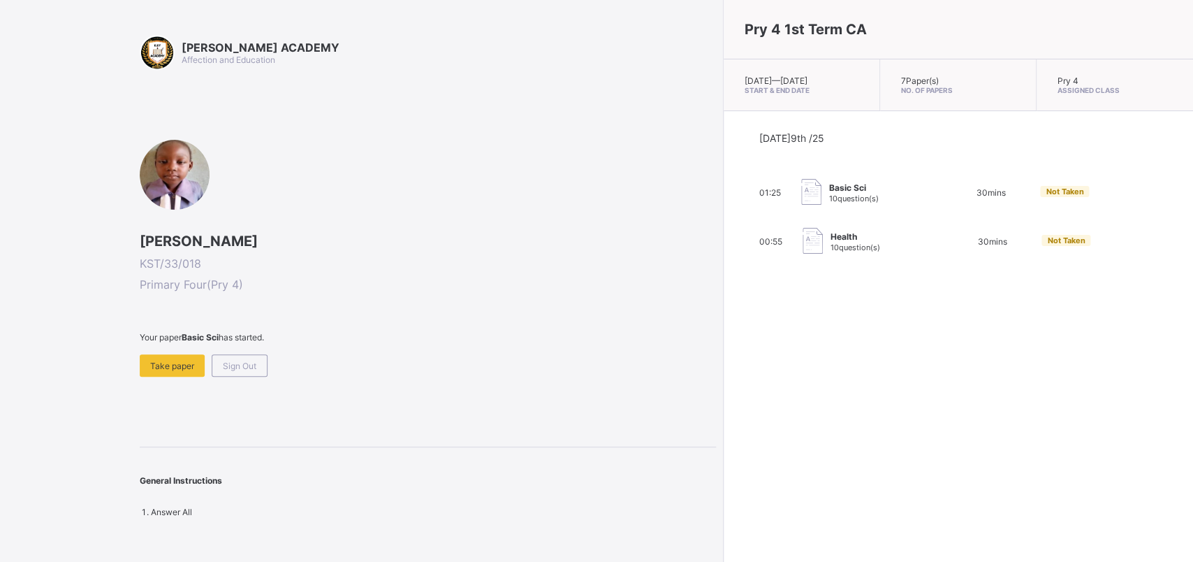
click at [420, 256] on span at bounding box center [428, 252] width 576 height 7
click at [210, 334] on b "Basic Sci" at bounding box center [200, 337] width 37 height 10
click at [210, 335] on b "Basic Sci" at bounding box center [200, 337] width 37 height 10
click at [350, 271] on span at bounding box center [428, 273] width 576 height 7
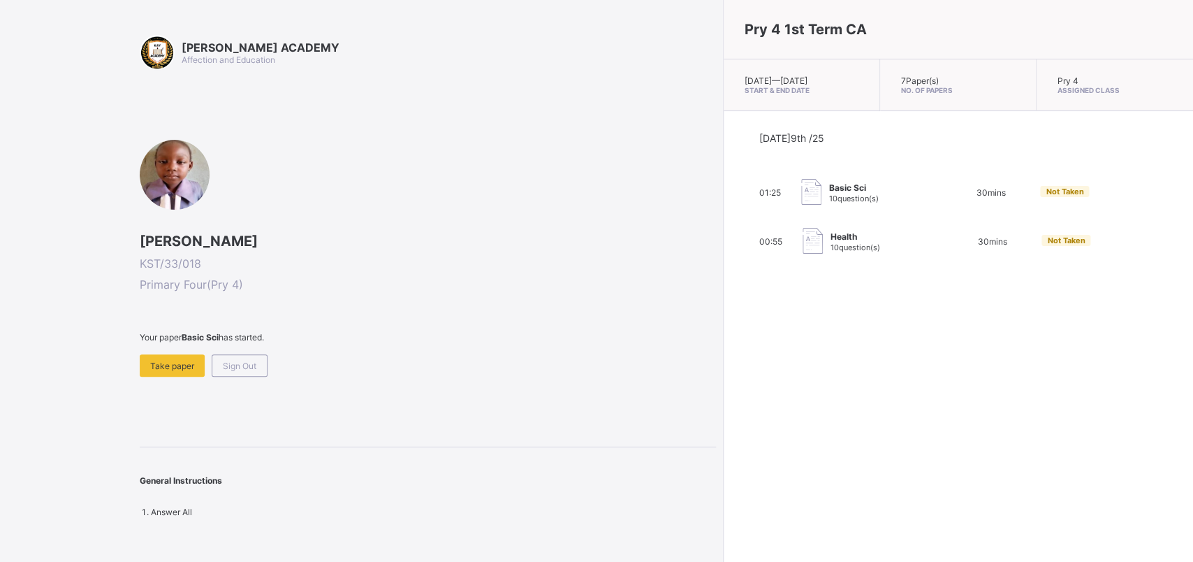
drag, startPoint x: 245, startPoint y: 456, endPoint x: 154, endPoint y: 379, distance: 119.5
click at [156, 388] on div "[PERSON_NAME] ACADEMY Affection and Education [PERSON_NAME] KST/33/018 Primary …" at bounding box center [428, 276] width 576 height 482
click at [150, 361] on span "Take paper" at bounding box center [172, 366] width 44 height 10
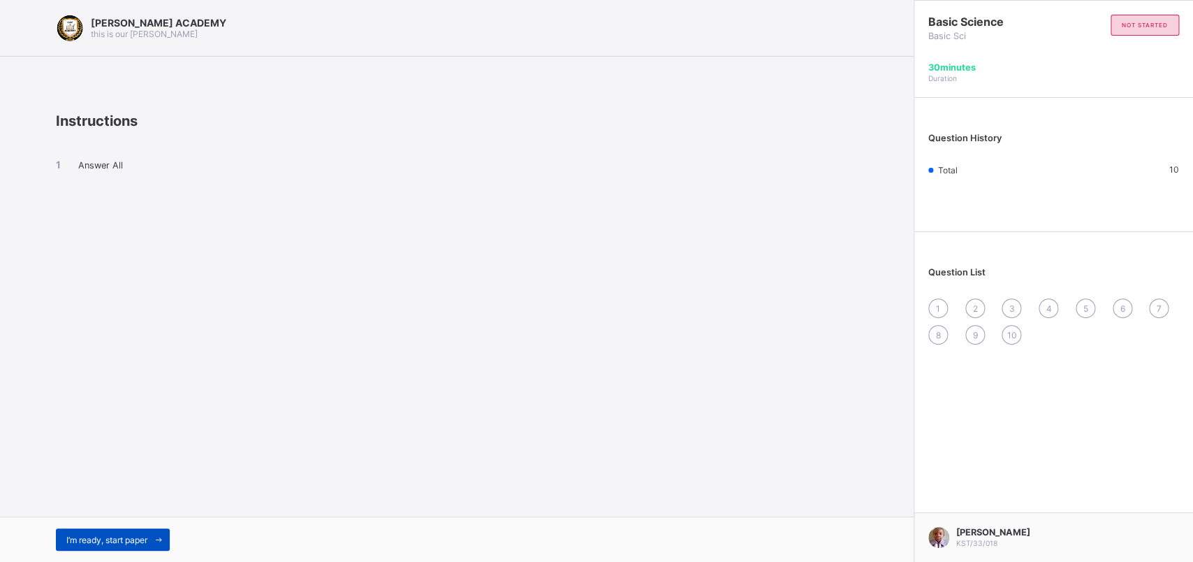
click at [82, 449] on span "I’m ready, start paper" at bounding box center [106, 540] width 81 height 10
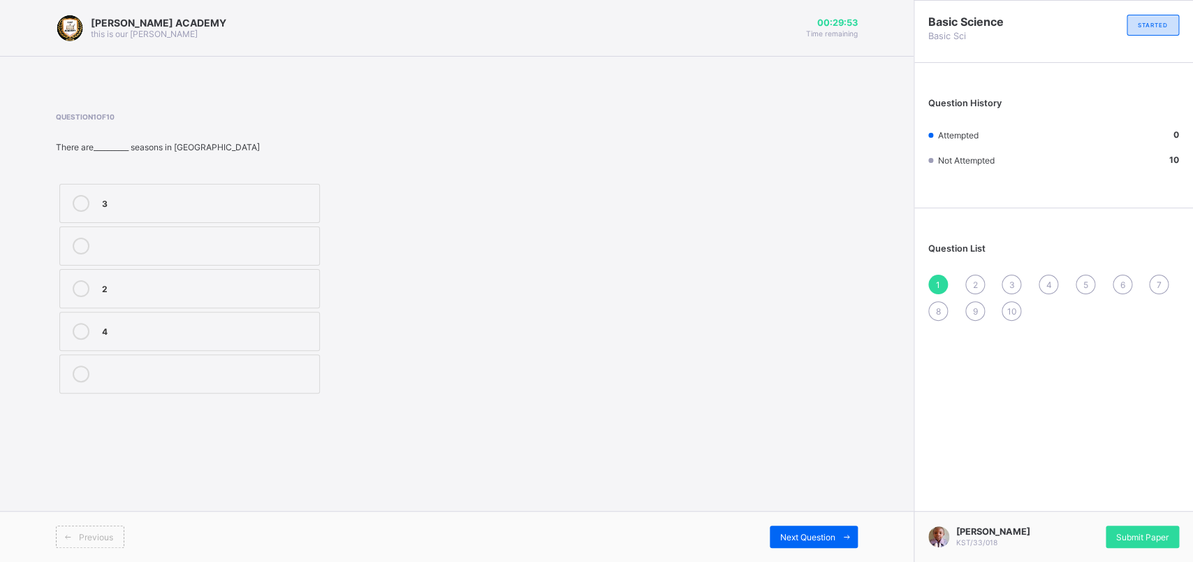
click at [356, 275] on div "3 2 4" at bounding box center [279, 288] width 446 height 217
drag, startPoint x: 150, startPoint y: 271, endPoint x: 159, endPoint y: 270, distance: 9.2
click at [159, 270] on label "2" at bounding box center [189, 288] width 261 height 39
click at [165, 278] on label "2" at bounding box center [189, 288] width 261 height 39
click at [942, 279] on span "2" at bounding box center [975, 284] width 5 height 10
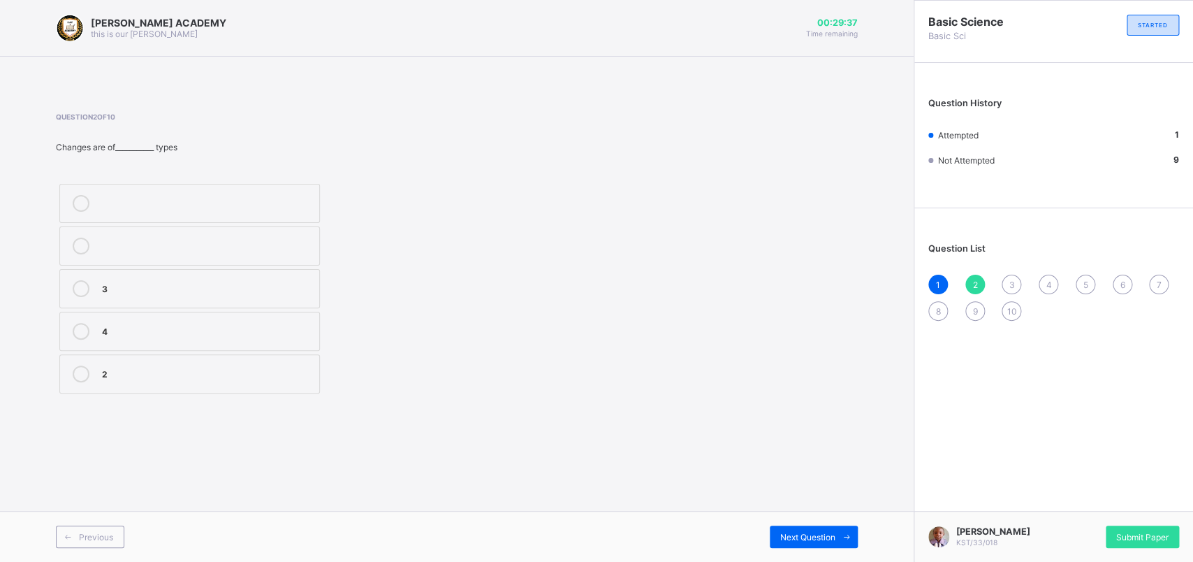
click at [307, 357] on label "2" at bounding box center [189, 373] width 261 height 39
click at [942, 282] on div "3" at bounding box center [1012, 285] width 20 height 20
drag, startPoint x: 506, startPoint y: 227, endPoint x: 405, endPoint y: 220, distance: 101.6
click at [405, 220] on div "Question 3 of 10 Permanent change can also be called__________ irreversible rev…" at bounding box center [457, 254] width 802 height 284
click at [287, 207] on div "irreversible" at bounding box center [207, 202] width 210 height 14
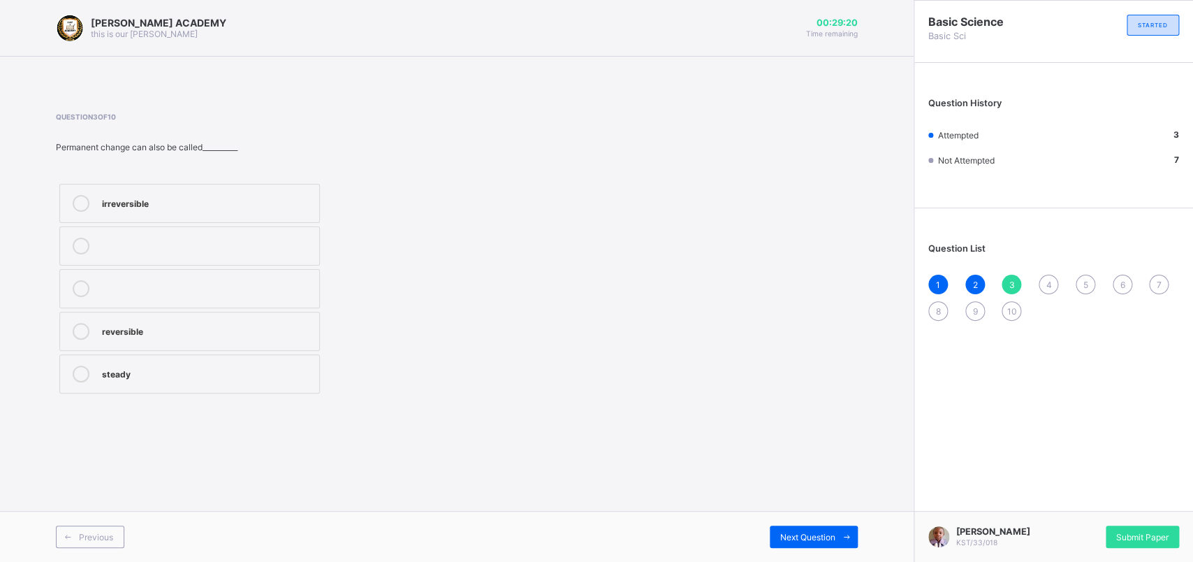
click at [942, 287] on div "1 2 3 4 5 6 7 8 9 10" at bounding box center [1054, 298] width 251 height 46
click at [942, 280] on span "4" at bounding box center [1049, 284] width 6 height 10
click at [230, 277] on label "temporary" at bounding box center [189, 288] width 261 height 39
click at [942, 277] on div "5" at bounding box center [1086, 285] width 20 height 20
drag, startPoint x: 1090, startPoint y: 277, endPoint x: 1050, endPoint y: 289, distance: 41.6
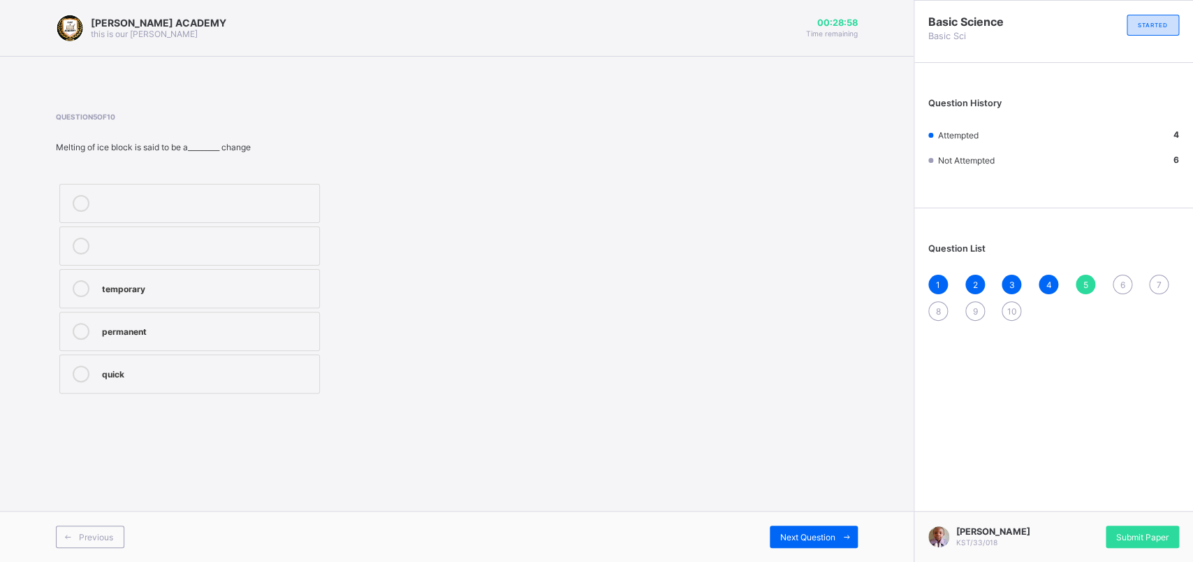
click at [942, 277] on div "5" at bounding box center [1086, 285] width 20 height 20
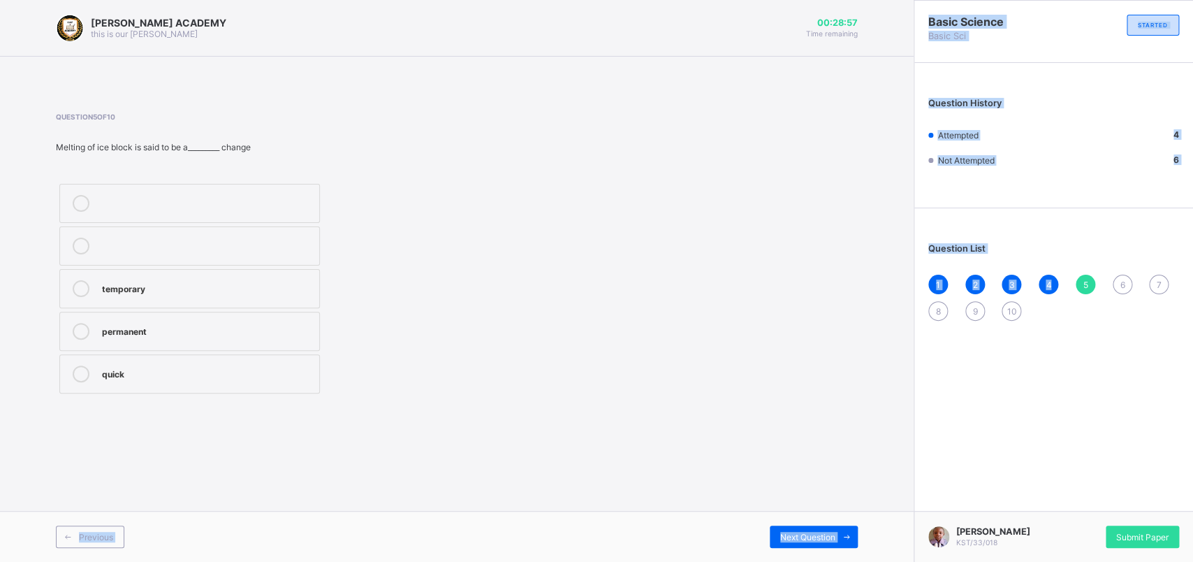
drag, startPoint x: 1040, startPoint y: 287, endPoint x: 821, endPoint y: 357, distance: 229.6
click at [821, 357] on div "[PERSON_NAME] ACADEMY this is our [PERSON_NAME] 00:28:57 Time remaining Questio…" at bounding box center [596, 281] width 1193 height 562
click at [821, 357] on div "Question 5 of 10 Melting of ice block is said to be a_________ change temporary…" at bounding box center [457, 254] width 802 height 284
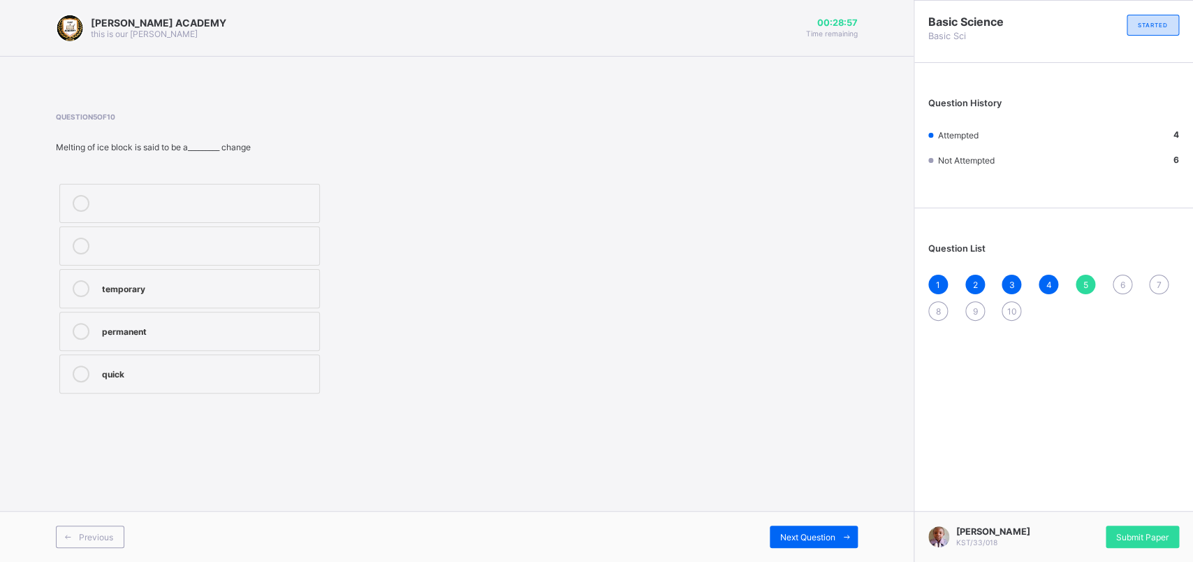
click at [821, 357] on div "Question 5 of 10 Melting of ice block is said to be a_________ change temporary…" at bounding box center [457, 254] width 802 height 284
drag, startPoint x: 821, startPoint y: 357, endPoint x: 484, endPoint y: 231, distance: 359.5
click at [484, 231] on div "Question 5 of 10 Melting of ice block is said to be a_________ change temporary…" at bounding box center [457, 254] width 802 height 284
drag, startPoint x: 484, startPoint y: 231, endPoint x: 385, endPoint y: 243, distance: 99.9
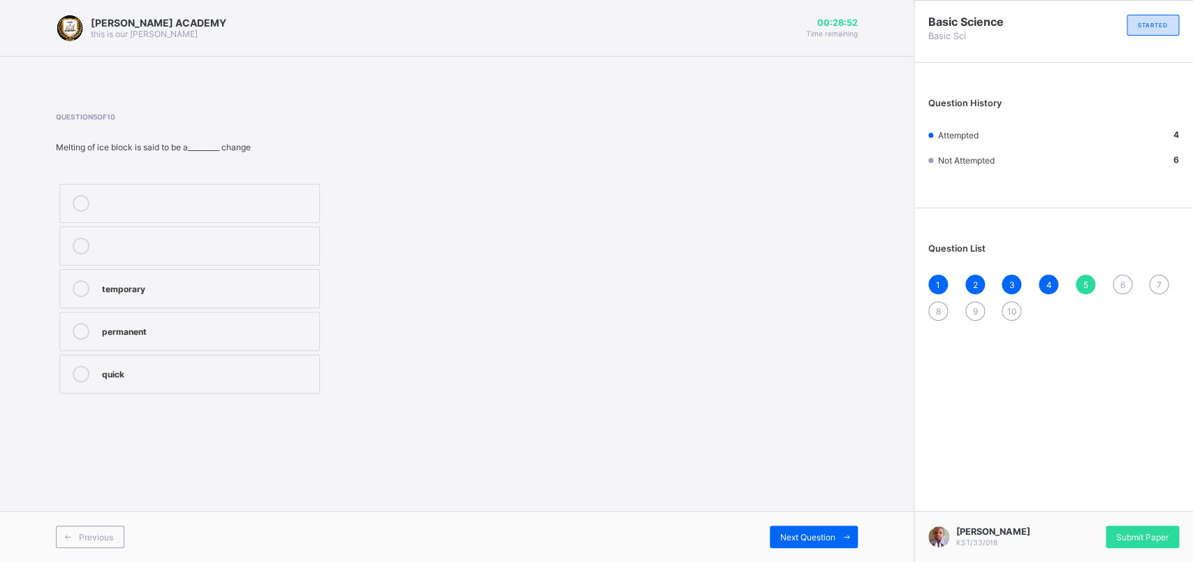
click at [385, 243] on div "temporary permanent quick" at bounding box center [279, 288] width 446 height 217
drag, startPoint x: 146, startPoint y: 375, endPoint x: 149, endPoint y: 301, distance: 73.4
click at [149, 301] on div "temporary permanent quick" at bounding box center [190, 288] width 268 height 217
click at [145, 298] on label "temporary" at bounding box center [189, 288] width 261 height 39
click at [942, 234] on div "Question List 1 2 3 4 5 6 7 8 9 10" at bounding box center [1054, 274] width 279 height 119
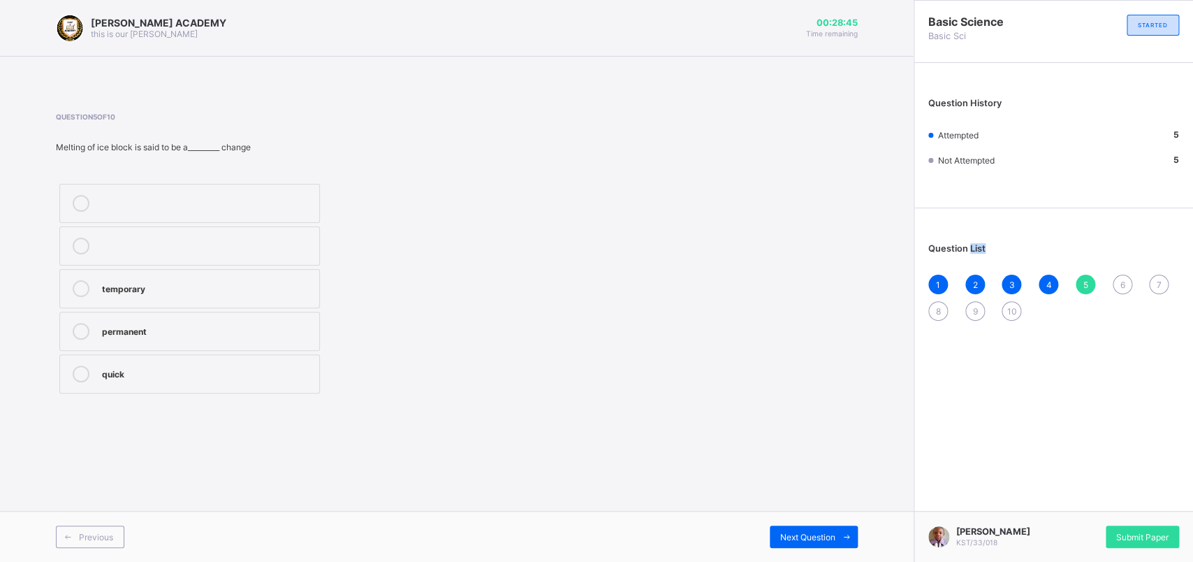
click at [942, 234] on div "Question List 1 2 3 4 5 6 7 8 9 10" at bounding box center [1054, 274] width 279 height 119
click at [942, 285] on span "6" at bounding box center [1122, 284] width 5 height 10
click at [736, 449] on div "[PERSON_NAME] ACADEMY this is our [PERSON_NAME] 00:28:41 Time remaining Questio…" at bounding box center [457, 281] width 914 height 562
click at [203, 212] on div "weather" at bounding box center [207, 203] width 210 height 17
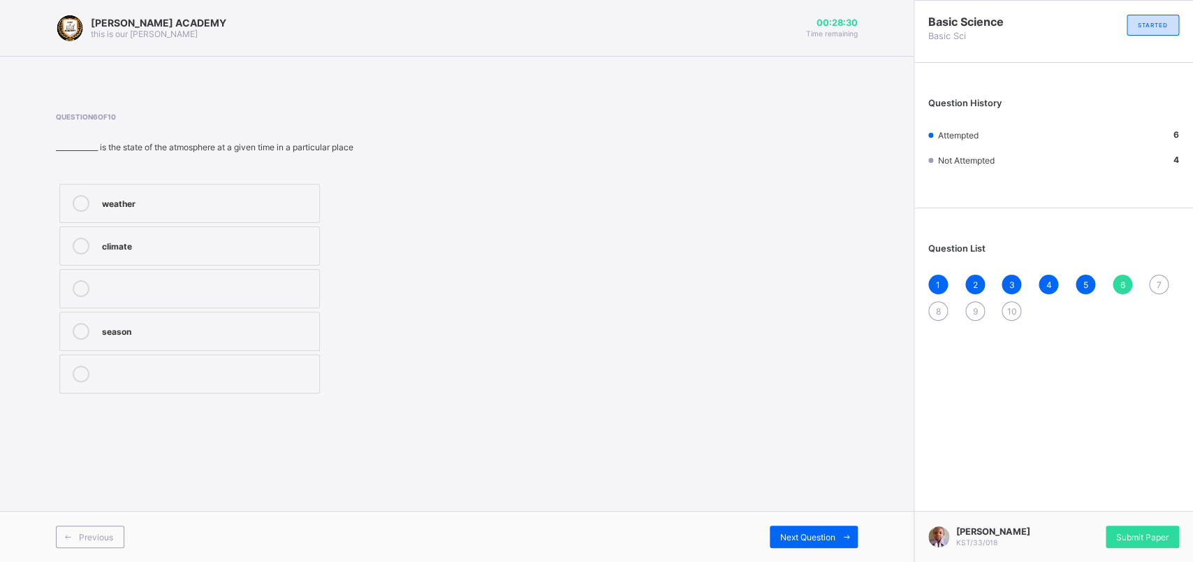
click at [942, 282] on div "7" at bounding box center [1159, 285] width 20 height 20
drag, startPoint x: 678, startPoint y: 103, endPoint x: 673, endPoint y: 119, distance: 16.1
click at [673, 119] on div "Question 7 of 10 Scientists who predict and report weather are called__________…" at bounding box center [457, 255] width 802 height 326
click at [266, 372] on div "meteorologist" at bounding box center [207, 372] width 210 height 14
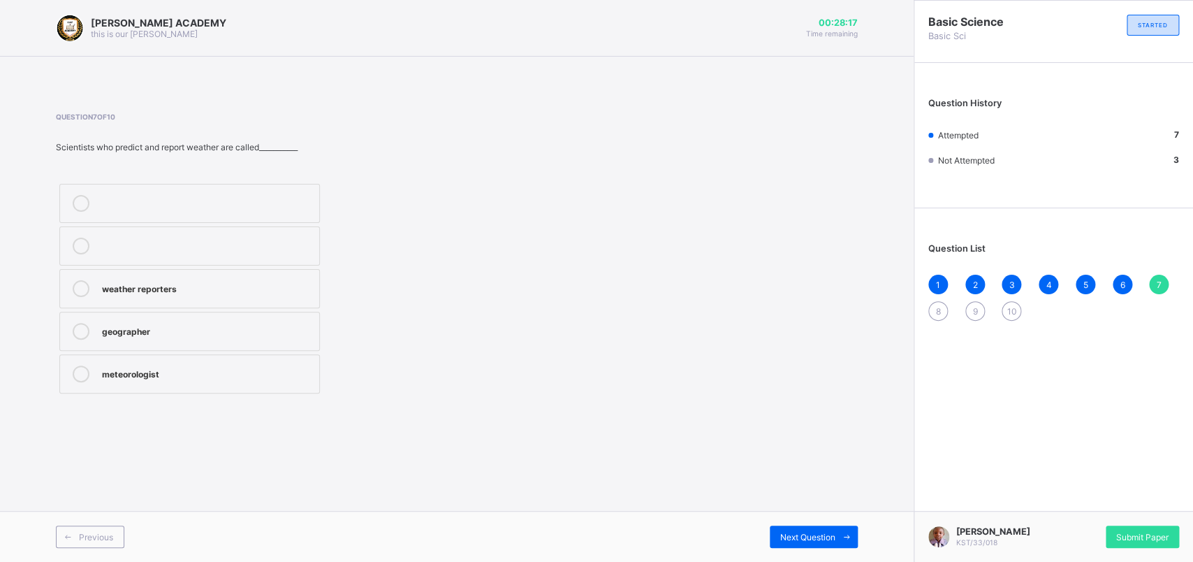
click at [935, 307] on div "8" at bounding box center [939, 311] width 20 height 20
click at [285, 191] on label "dissolves" at bounding box center [189, 203] width 261 height 39
click at [937, 266] on div "Question List 1 2 3 4 5 6 7 8 9 10" at bounding box center [1054, 274] width 279 height 119
click at [942, 310] on span "9" at bounding box center [975, 311] width 5 height 10
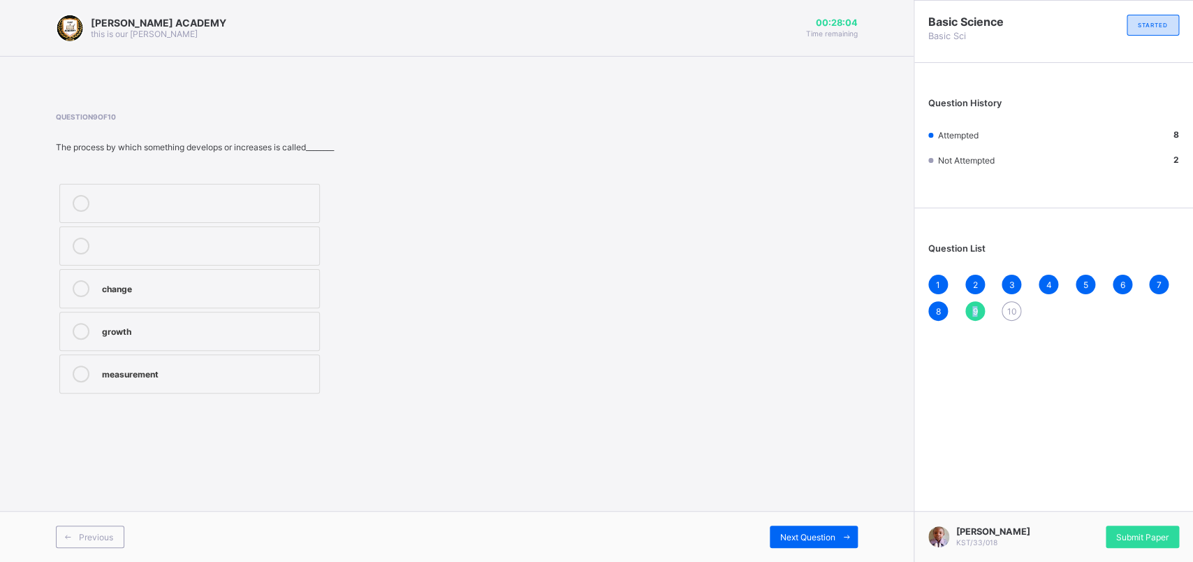
click at [942, 310] on span "9" at bounding box center [975, 311] width 5 height 10
click at [175, 328] on div "growth" at bounding box center [207, 330] width 210 height 14
click at [942, 301] on div "10" at bounding box center [1012, 311] width 20 height 20
click at [254, 219] on label "change" at bounding box center [189, 203] width 261 height 39
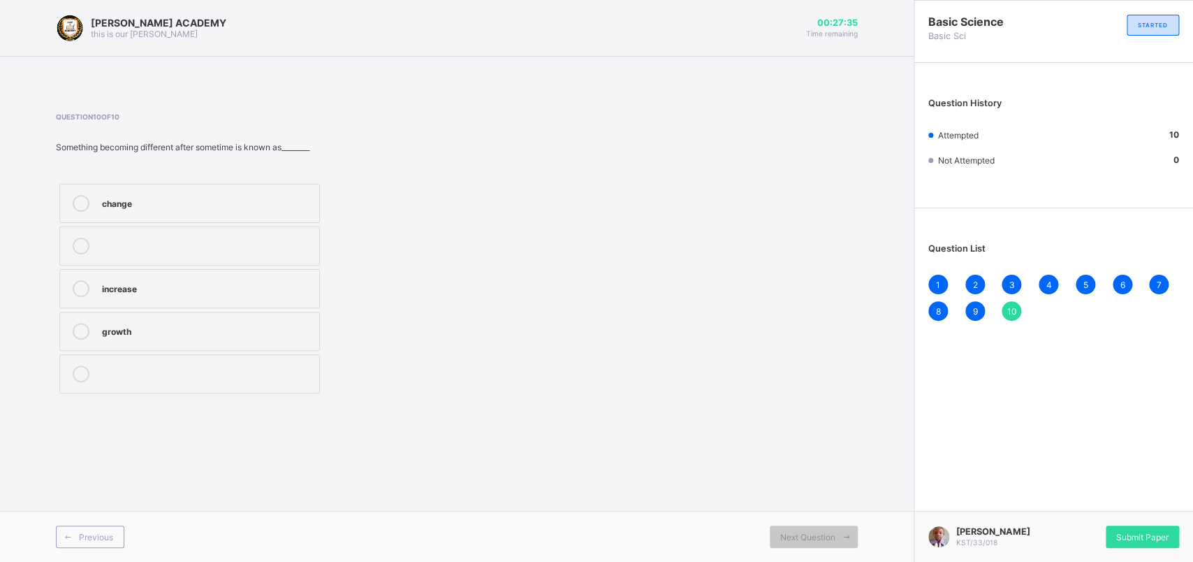
click at [258, 238] on div at bounding box center [207, 239] width 210 height 3
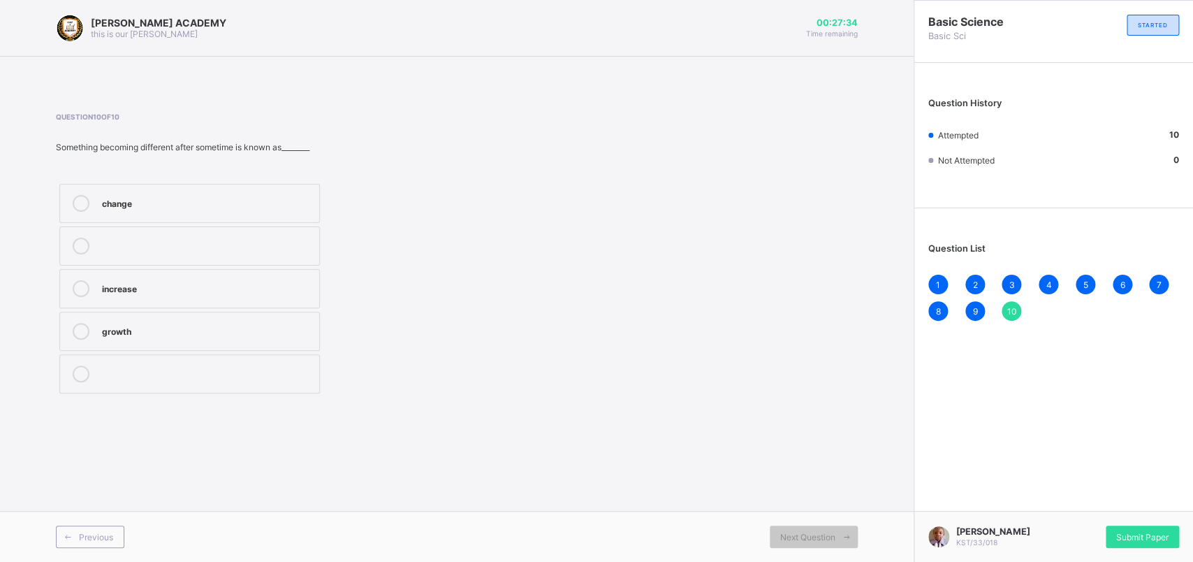
click at [261, 264] on label at bounding box center [189, 245] width 261 height 39
click at [269, 338] on div "growth" at bounding box center [207, 331] width 210 height 17
click at [471, 266] on div "change increase growth" at bounding box center [279, 288] width 446 height 217
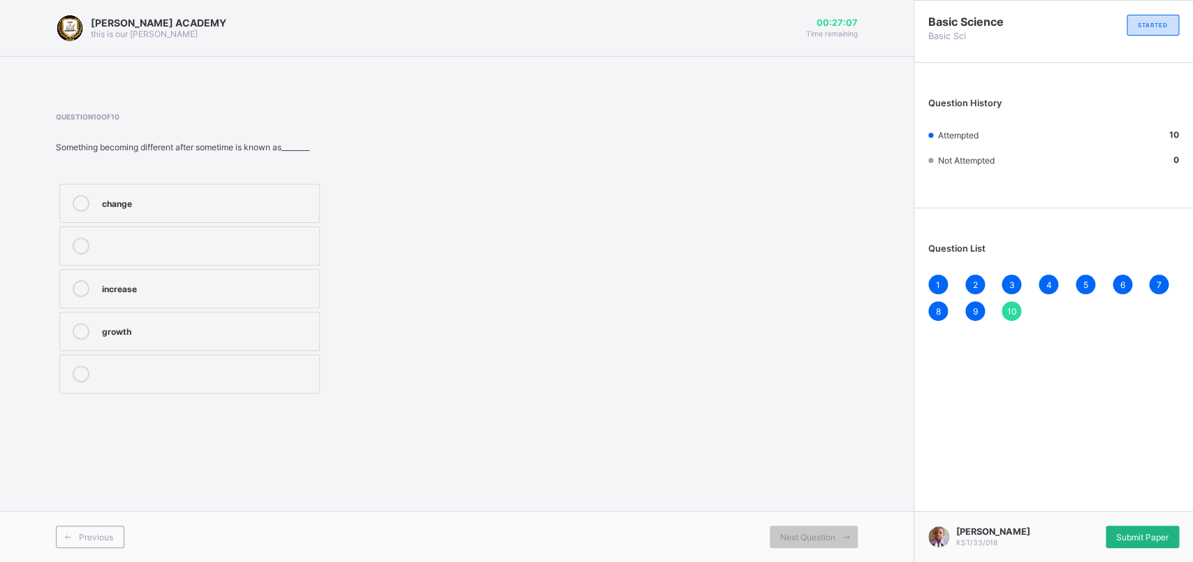
click at [942, 449] on span "Submit Paper" at bounding box center [1143, 537] width 52 height 10
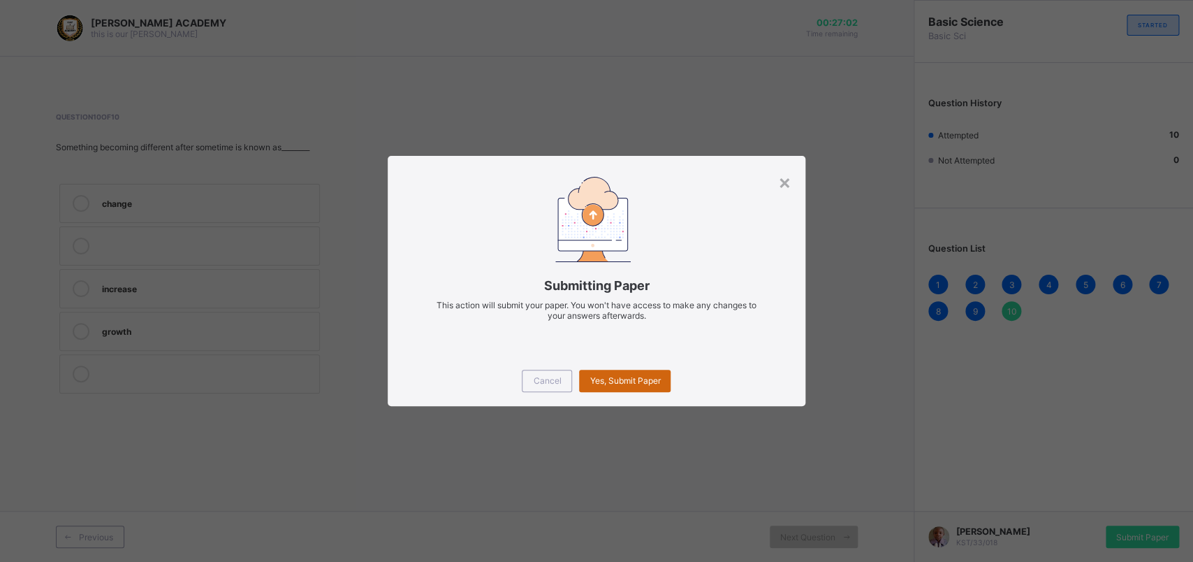
click at [633, 377] on span "Yes, Submit Paper" at bounding box center [625, 380] width 71 height 10
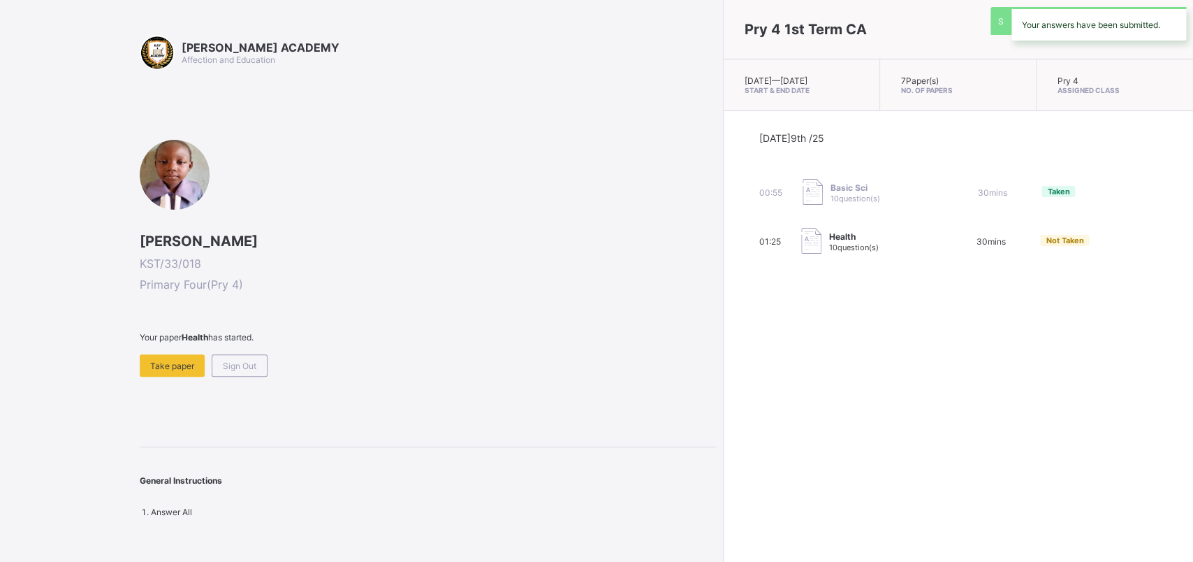
drag, startPoint x: 470, startPoint y: 373, endPoint x: 451, endPoint y: 365, distance: 21.0
click at [457, 372] on div "Your paper Health has started. Take paper Sign Out" at bounding box center [428, 354] width 576 height 45
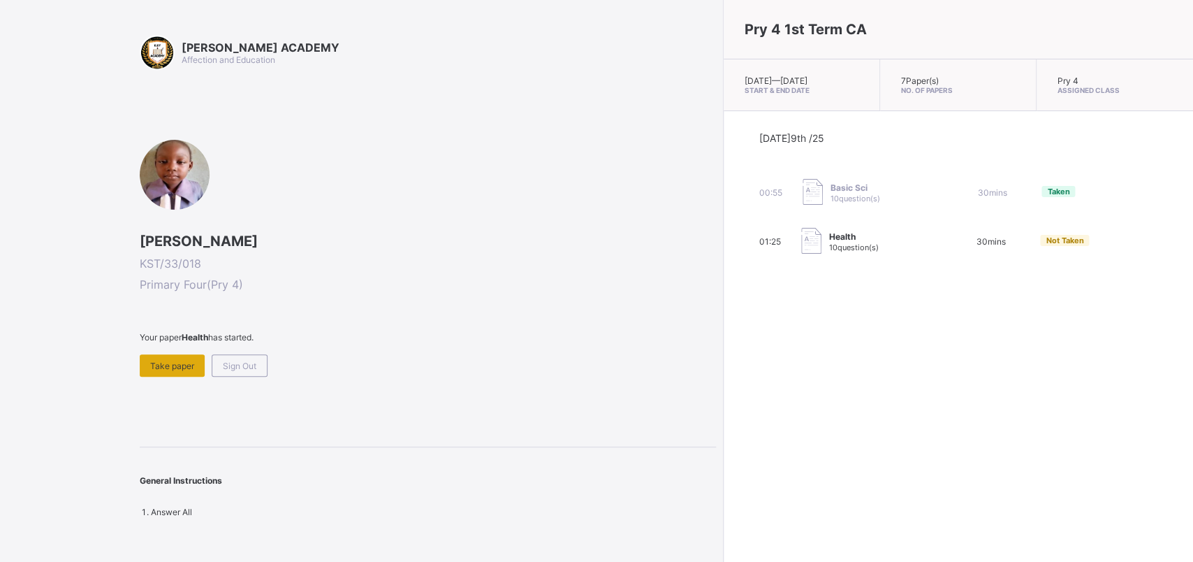
drag, startPoint x: 430, startPoint y: 338, endPoint x: 157, endPoint y: 365, distance: 274.6
click at [157, 365] on div "Your paper Health has started. Take paper Sign Out" at bounding box center [428, 354] width 576 height 45
click at [157, 365] on span "Take paper" at bounding box center [172, 366] width 44 height 10
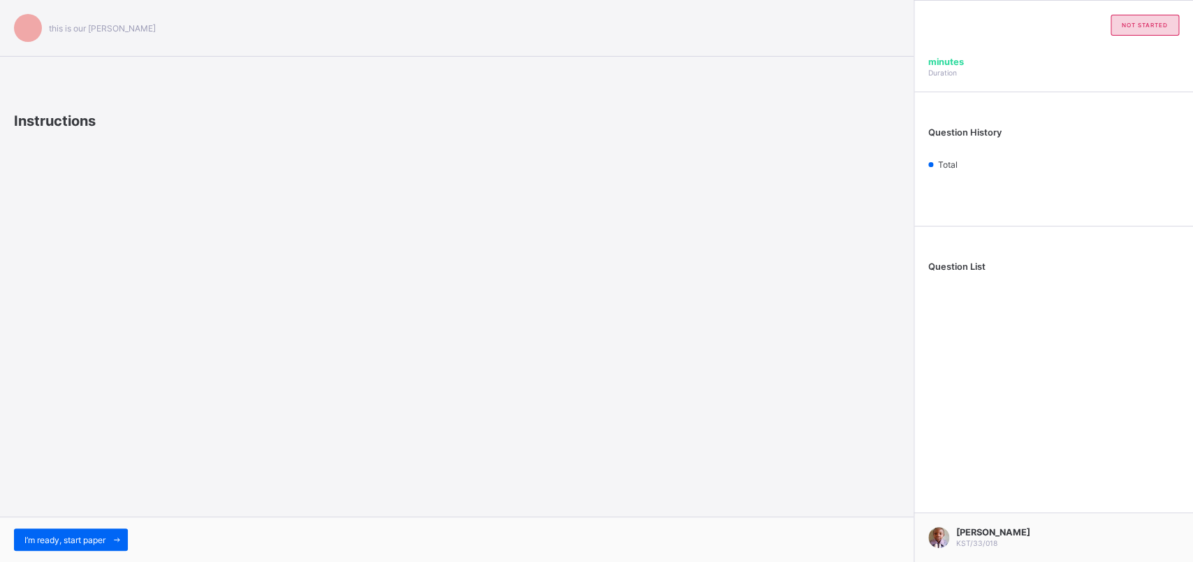
click at [157, 365] on div "this is our [PERSON_NAME] Instructions I’m ready, start paper" at bounding box center [457, 281] width 914 height 562
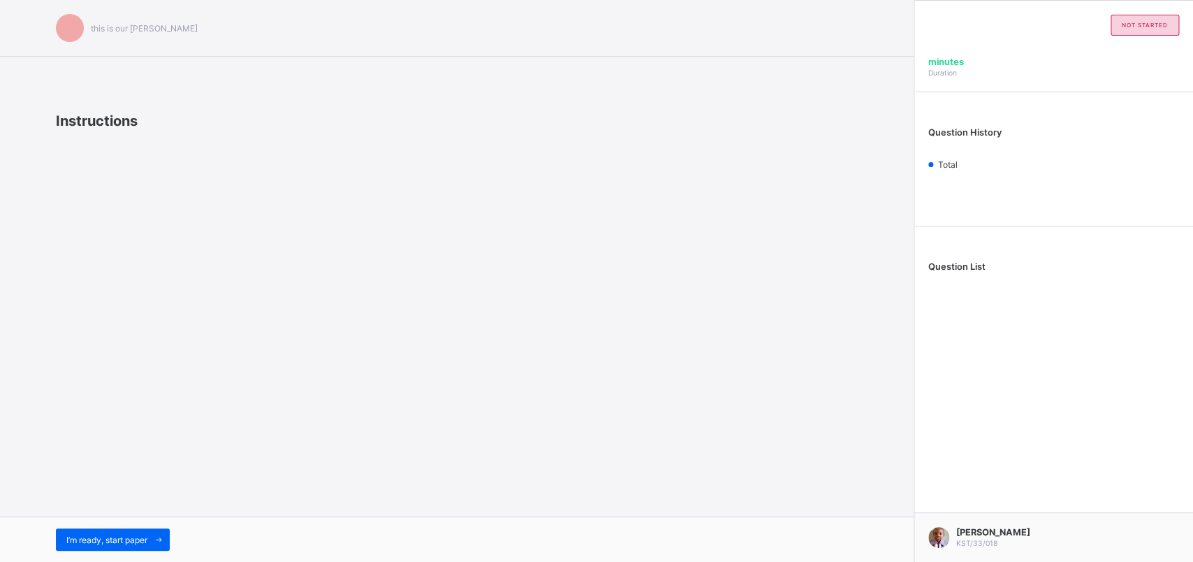
click at [157, 365] on div "this is our [PERSON_NAME] Instructions I’m ready, start paper" at bounding box center [457, 281] width 914 height 562
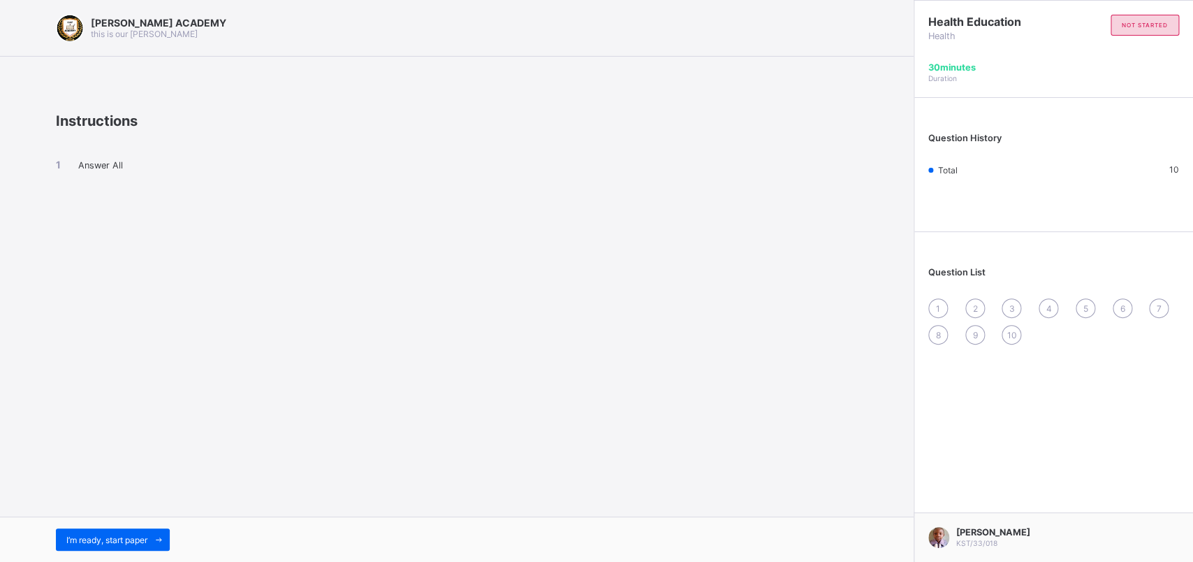
click at [122, 449] on div "[PERSON_NAME] ACADEMY this is our [PERSON_NAME] Instructions Answer All I’m rea…" at bounding box center [457, 281] width 914 height 562
click at [140, 449] on div "I’m ready, start paper" at bounding box center [113, 539] width 114 height 22
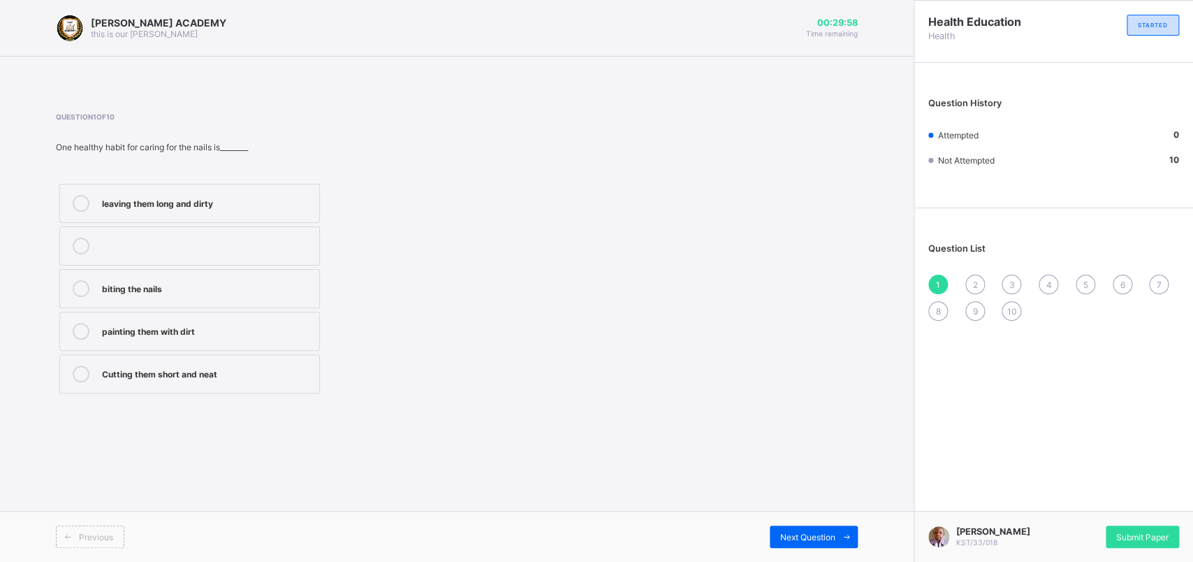
click at [495, 378] on div "leaving them long and dirty biting the nails painting them with dirt Cutting th…" at bounding box center [279, 288] width 446 height 217
click at [565, 280] on div "Question 1 of 10 One healthy habit for caring for the nails is________ leaving …" at bounding box center [457, 254] width 802 height 284
drag, startPoint x: 420, startPoint y: 298, endPoint x: 406, endPoint y: 321, distance: 27.6
click at [406, 321] on div "leaving them long and dirty biting the nails painting them with dirt Cutting th…" at bounding box center [279, 288] width 446 height 217
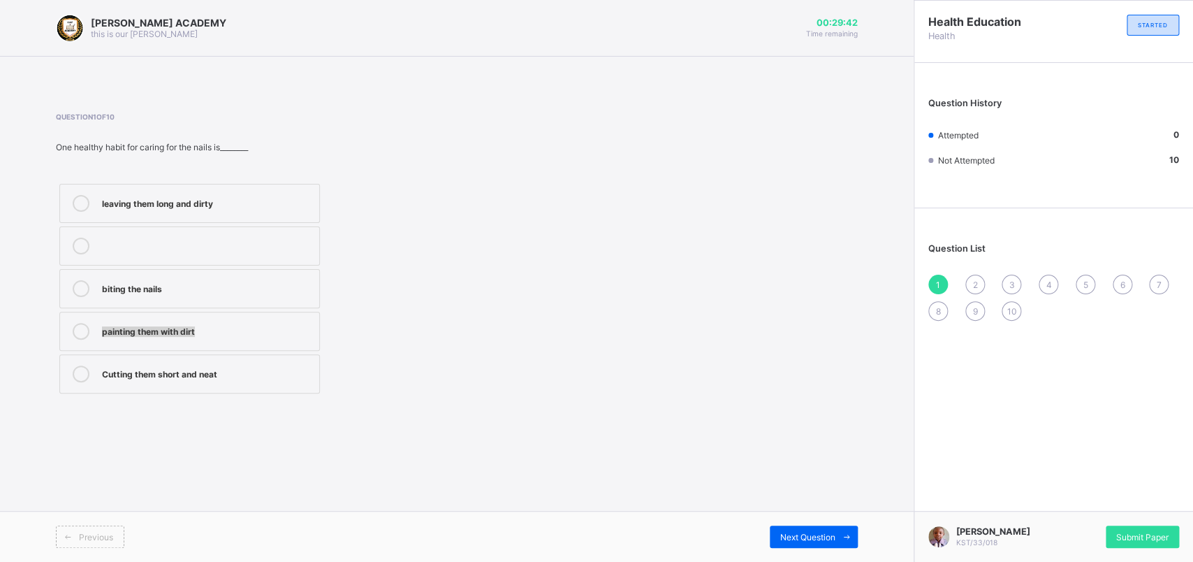
drag, startPoint x: 393, startPoint y: 322, endPoint x: 428, endPoint y: 275, distance: 59.0
click at [423, 279] on div "leaving them long and dirty biting the nails painting them with dirt Cutting th…" at bounding box center [279, 288] width 446 height 217
click at [248, 364] on label "Cutting them short and neat" at bounding box center [189, 373] width 261 height 39
click at [910, 206] on div "[PERSON_NAME] ACADEMY this is our [PERSON_NAME] 00:29:36 Time remaining Questio…" at bounding box center [457, 281] width 914 height 562
click at [942, 279] on div "2" at bounding box center [976, 285] width 20 height 20
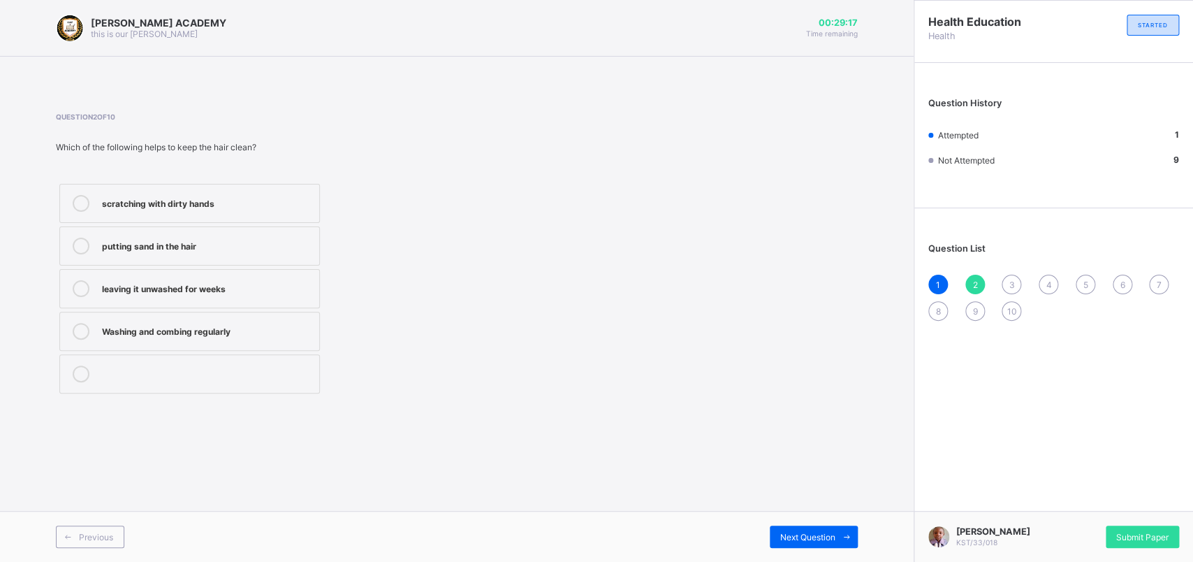
click at [300, 317] on label "Washing and combing regularly" at bounding box center [189, 331] width 261 height 39
click at [942, 280] on div "3" at bounding box center [1012, 285] width 20 height 20
click at [301, 189] on label "Brushing twice daily" at bounding box center [189, 203] width 261 height 39
click at [942, 300] on div "1 2 3 4 5 6 7 8 9 10" at bounding box center [1054, 298] width 251 height 46
click at [942, 242] on div "Question List 1 2 3 4 5 6 7 8 9 10" at bounding box center [1054, 274] width 279 height 119
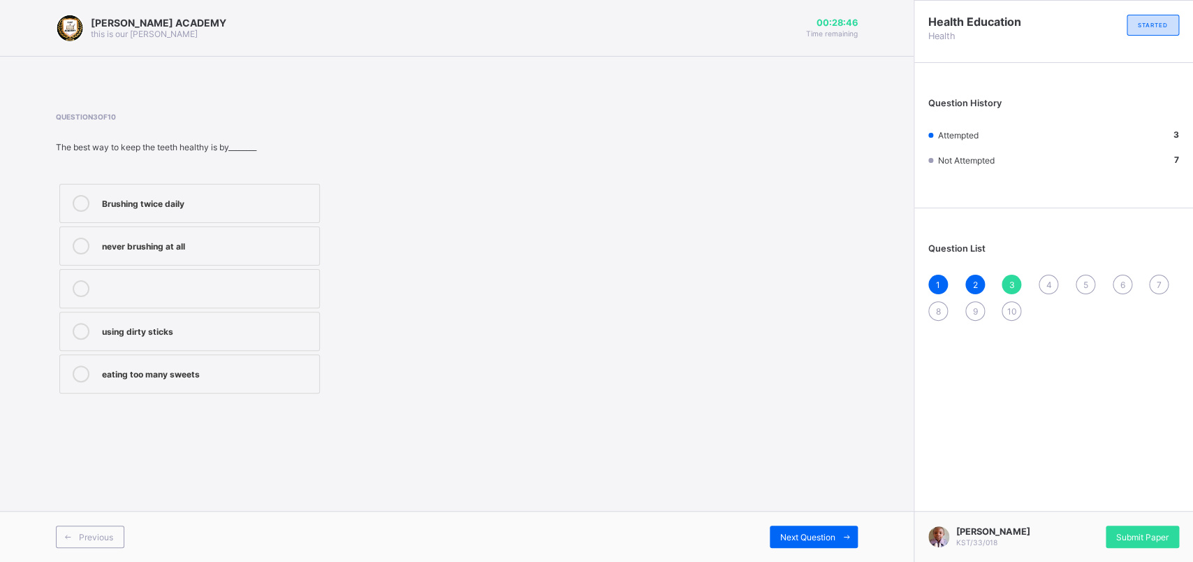
click at [942, 279] on span "4" at bounding box center [1049, 284] width 6 height 10
click at [219, 233] on label "How to take care for our body" at bounding box center [189, 245] width 261 height 39
click at [606, 244] on div "Question 4 of 10 One importance of PHE is that it teaches us________ how to eat…" at bounding box center [457, 254] width 802 height 284
click at [942, 282] on div "5" at bounding box center [1086, 285] width 20 height 20
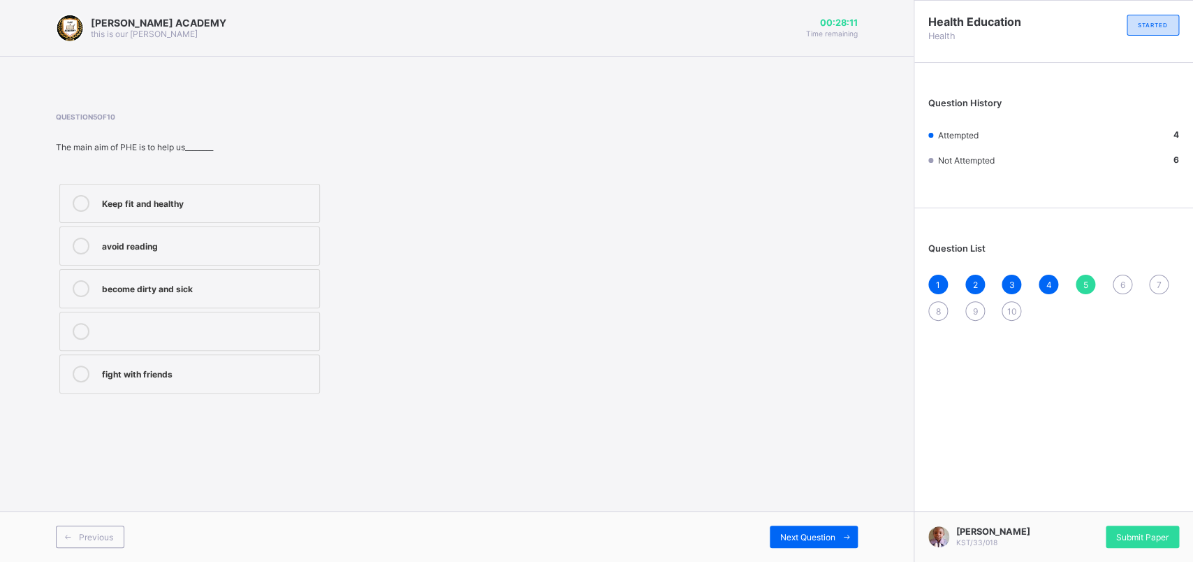
click at [283, 206] on div "Keep fit and healthy" at bounding box center [207, 202] width 210 height 14
click at [942, 278] on div "6" at bounding box center [1123, 285] width 20 height 20
click at [168, 231] on label "book" at bounding box center [189, 245] width 261 height 39
click at [182, 286] on div "Skin" at bounding box center [207, 287] width 210 height 14
click at [942, 279] on span "7" at bounding box center [1159, 284] width 5 height 10
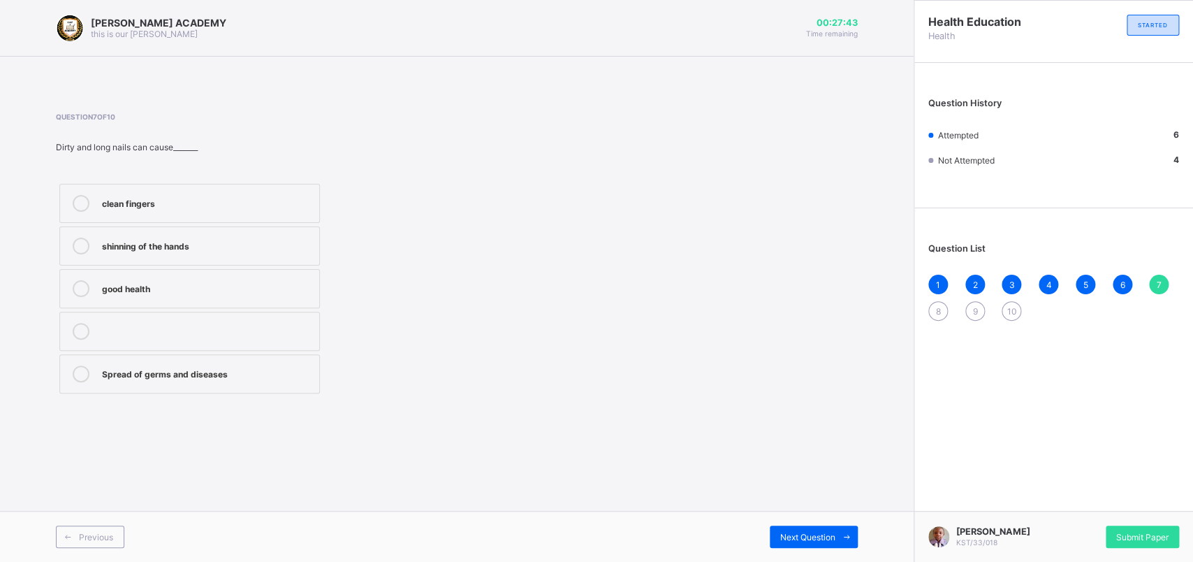
click at [215, 352] on div "clean fingers shinning of the hands good health Spread of germs and diseases" at bounding box center [190, 288] width 268 height 217
click at [221, 377] on div "Spread of germs and diseases" at bounding box center [207, 372] width 210 height 14
click at [937, 301] on div "8" at bounding box center [939, 311] width 20 height 20
click at [278, 275] on label "games and sports" at bounding box center [189, 288] width 261 height 39
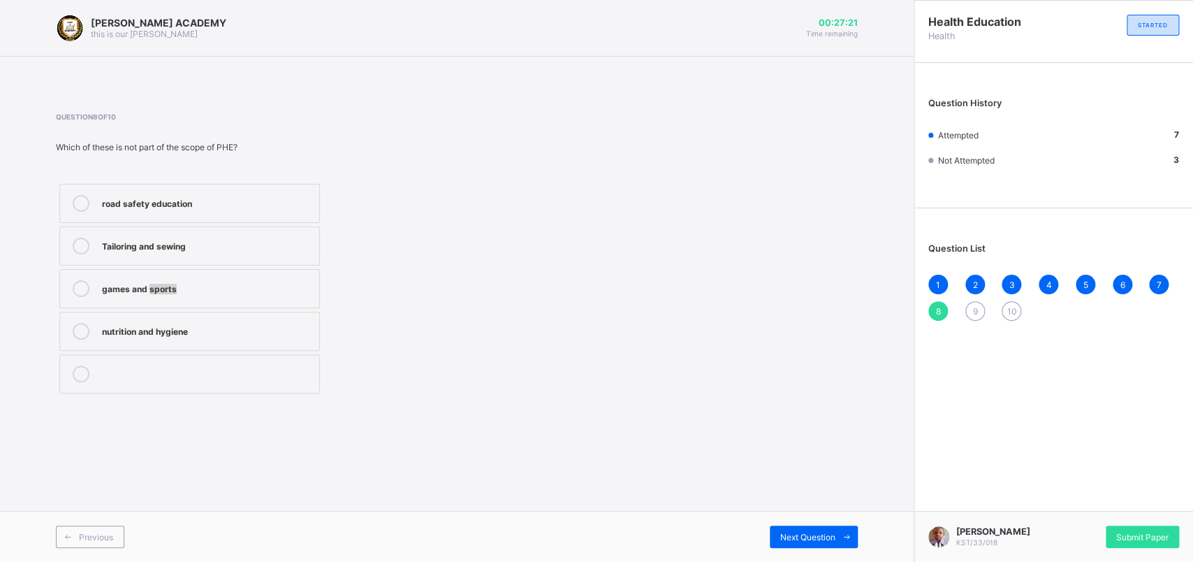
click at [278, 275] on label "games and sports" at bounding box center [189, 288] width 261 height 39
click at [303, 231] on label "Tailoring and sewing" at bounding box center [189, 245] width 261 height 39
click at [942, 307] on div "9" at bounding box center [976, 311] width 20 height 20
drag, startPoint x: 486, startPoint y: 272, endPoint x: 343, endPoint y: 231, distance: 149.2
click at [353, 233] on div "careless lifestyles Strong and healthy bodies dirty habits laziness" at bounding box center [279, 288] width 446 height 217
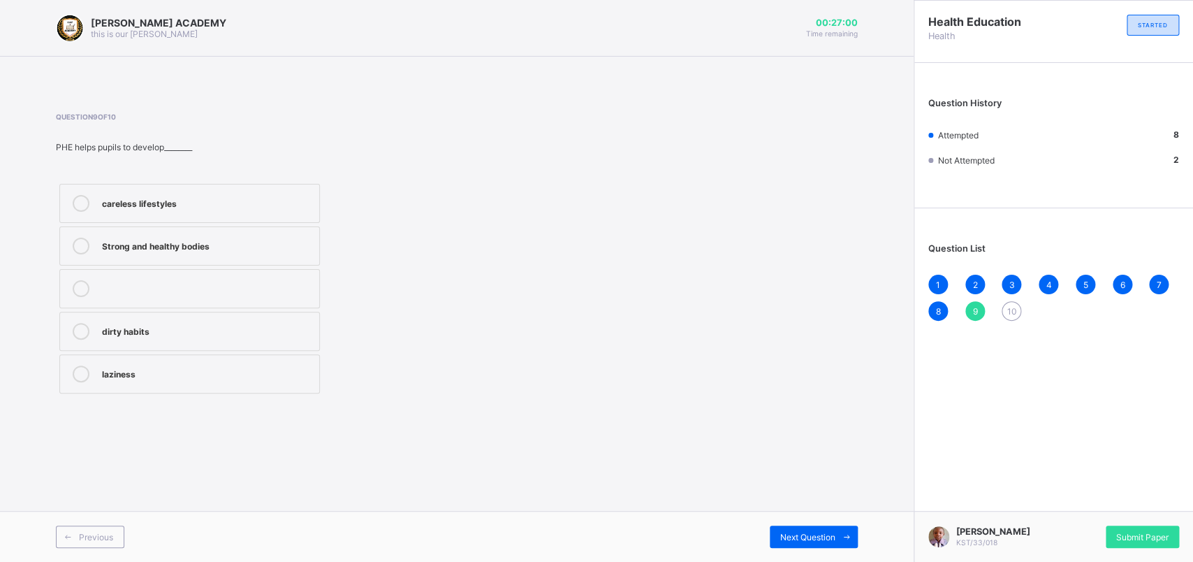
click at [266, 234] on label "Strong and healthy bodies" at bounding box center [189, 245] width 261 height 39
click at [942, 303] on div "10" at bounding box center [1012, 311] width 20 height 20
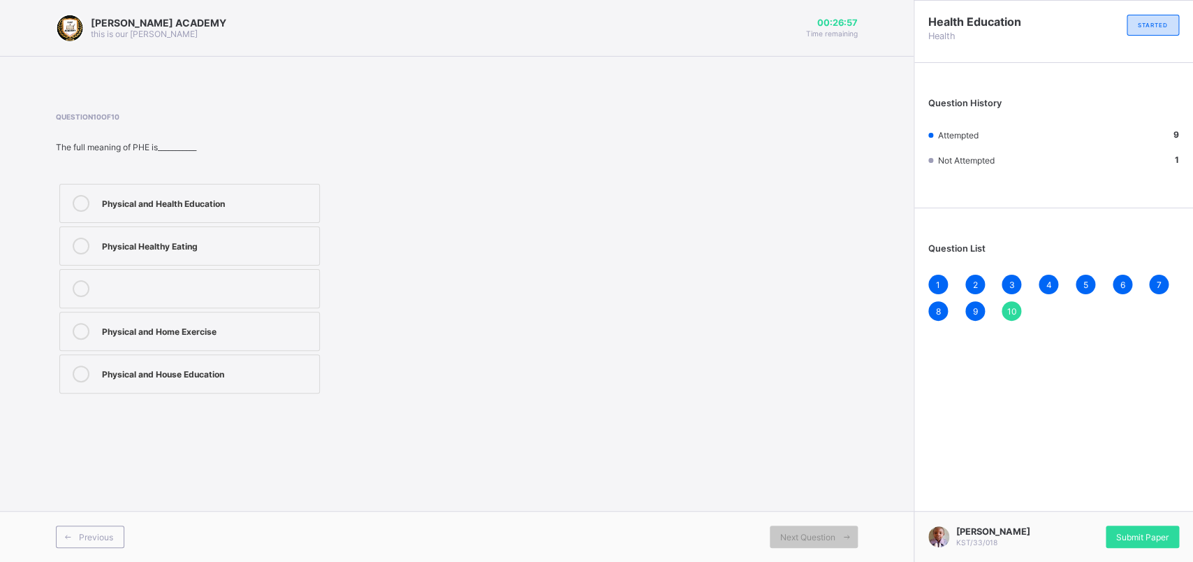
click at [942, 303] on div "10" at bounding box center [1012, 311] width 20 height 20
click at [289, 193] on label "Physical and Health Education" at bounding box center [189, 203] width 261 height 39
click at [942, 449] on div "Submit Paper" at bounding box center [1142, 536] width 73 height 22
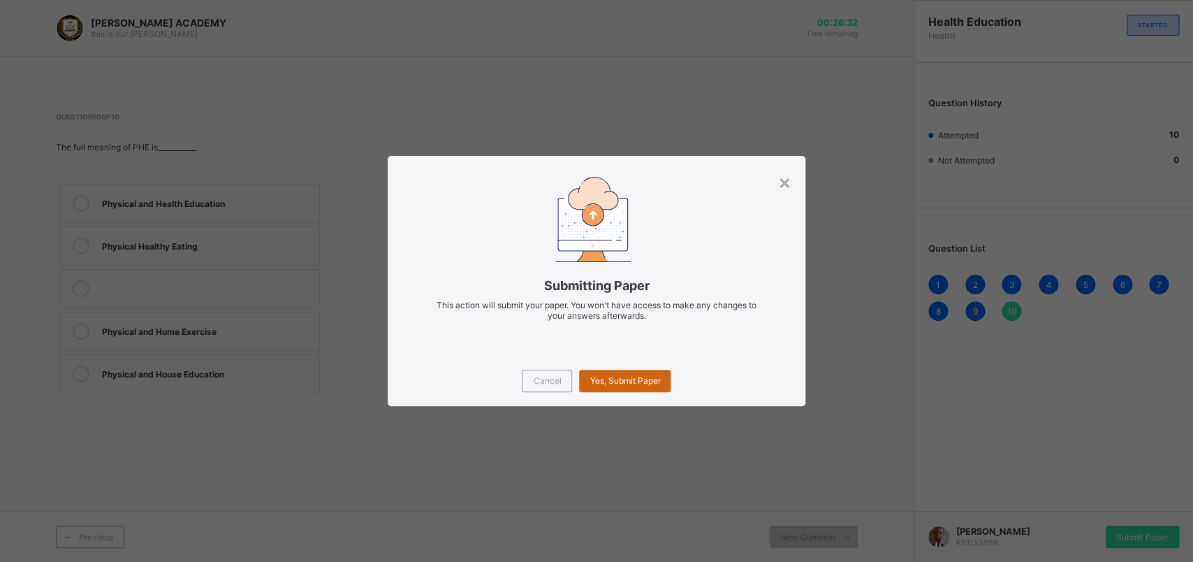
click at [588, 377] on div "Yes, Submit Paper" at bounding box center [625, 381] width 92 height 22
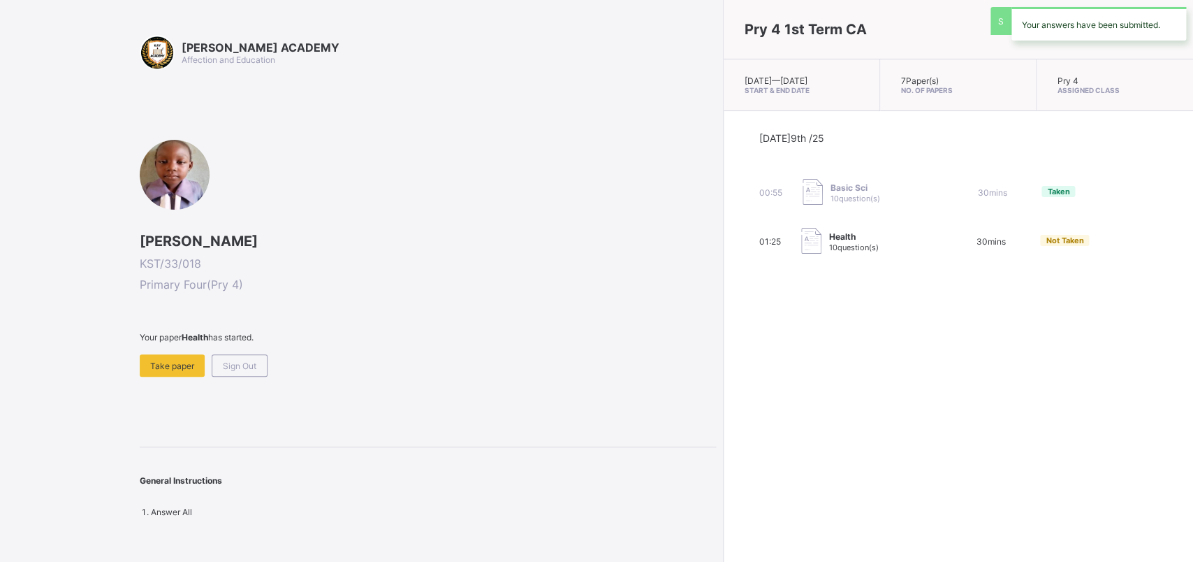
click at [723, 377] on div "Pry 4 1st Term CA [DATE] — [DATE] Start & End Date 7 Paper(s) No. of Papers Pry…" at bounding box center [958, 281] width 470 height 562
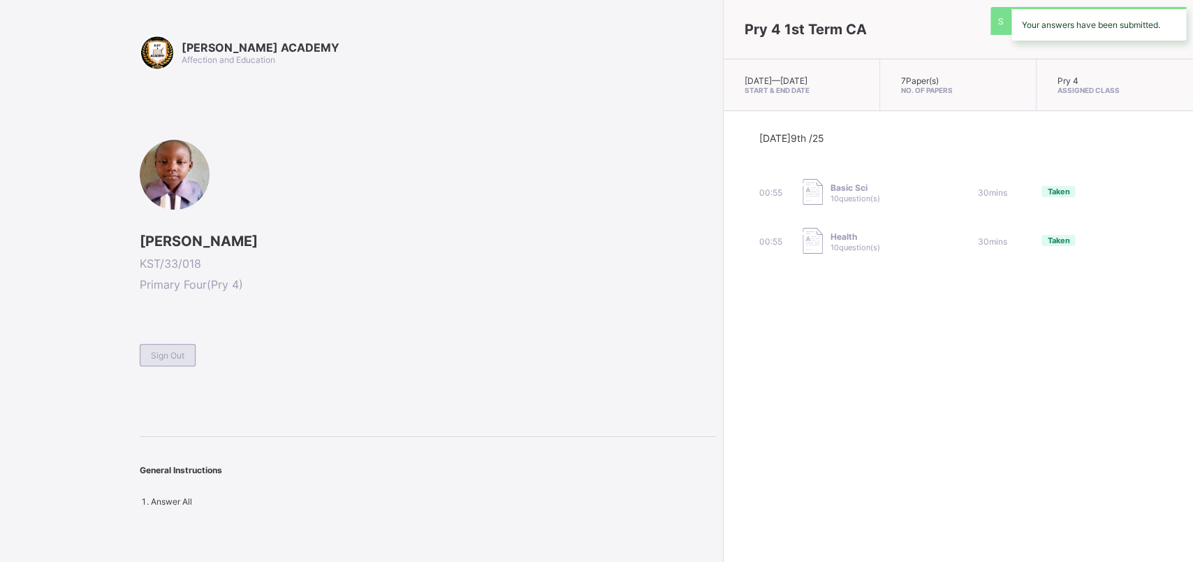
click at [159, 351] on span "Sign Out" at bounding box center [168, 355] width 34 height 10
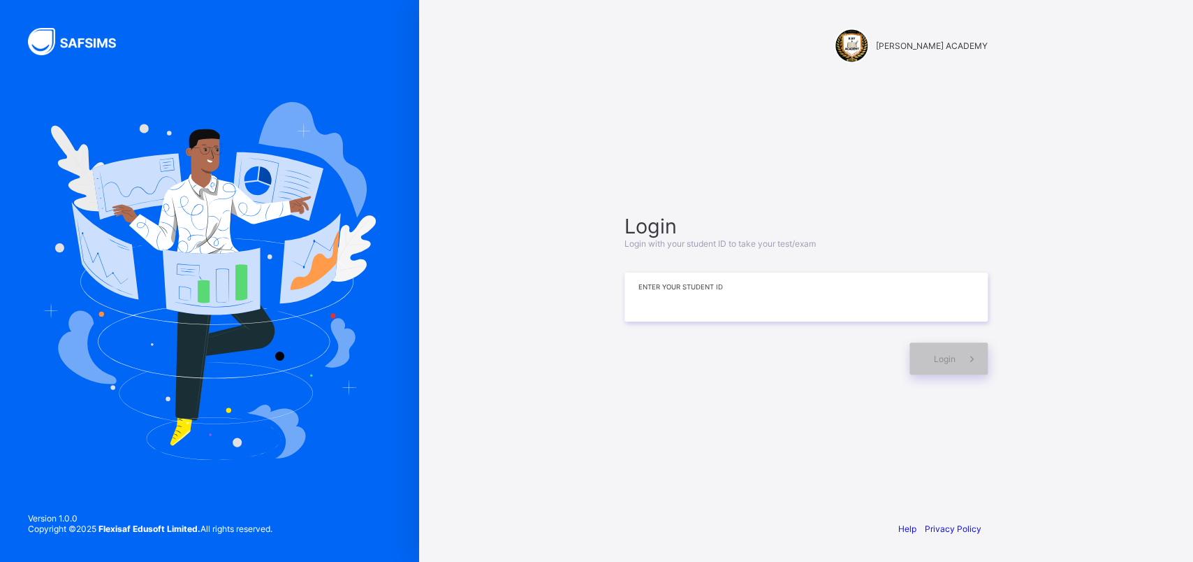
click at [635, 310] on input at bounding box center [806, 296] width 363 height 49
type input "**********"
click at [755, 335] on div "Login" at bounding box center [806, 351] width 363 height 46
click at [760, 337] on div "Login" at bounding box center [806, 351] width 363 height 46
click at [758, 337] on div "Login" at bounding box center [806, 351] width 363 height 46
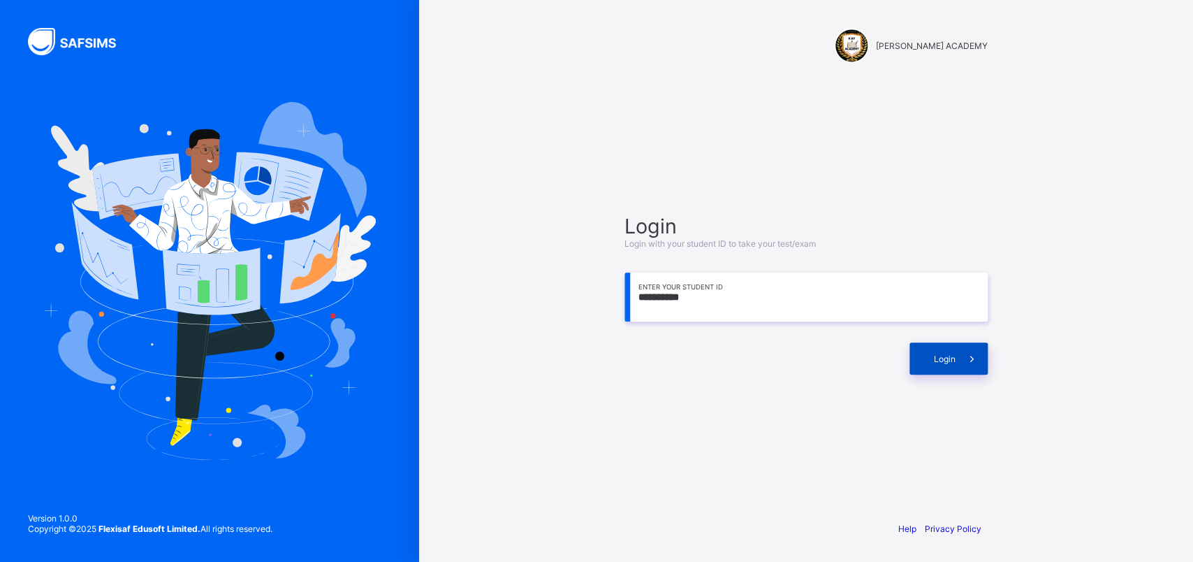
click at [942, 356] on span at bounding box center [972, 358] width 32 height 32
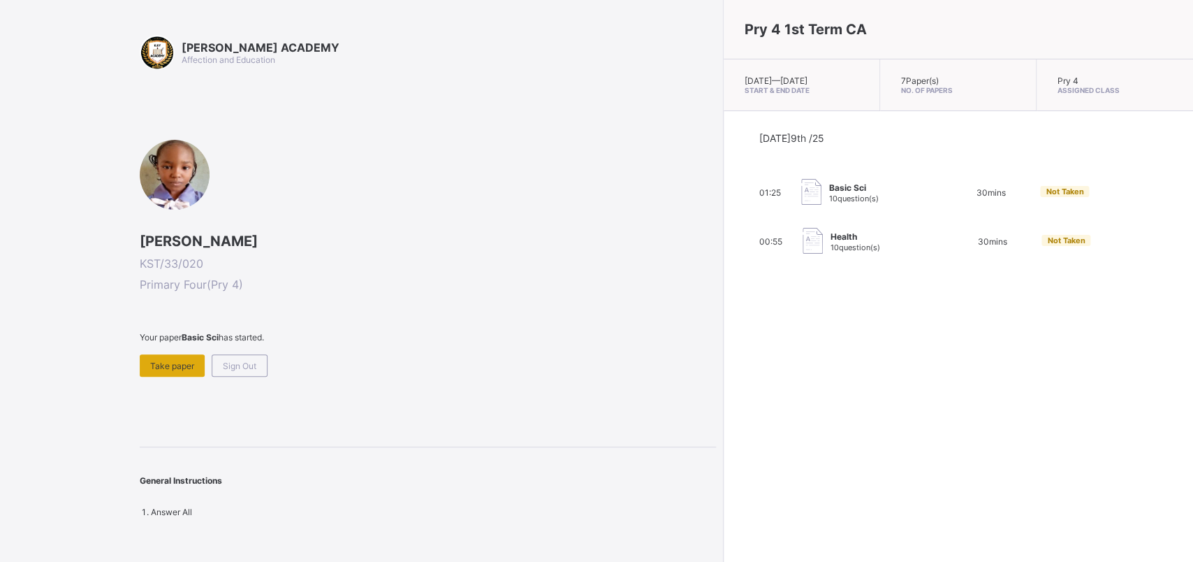
click at [168, 355] on div "Take paper" at bounding box center [172, 365] width 65 height 22
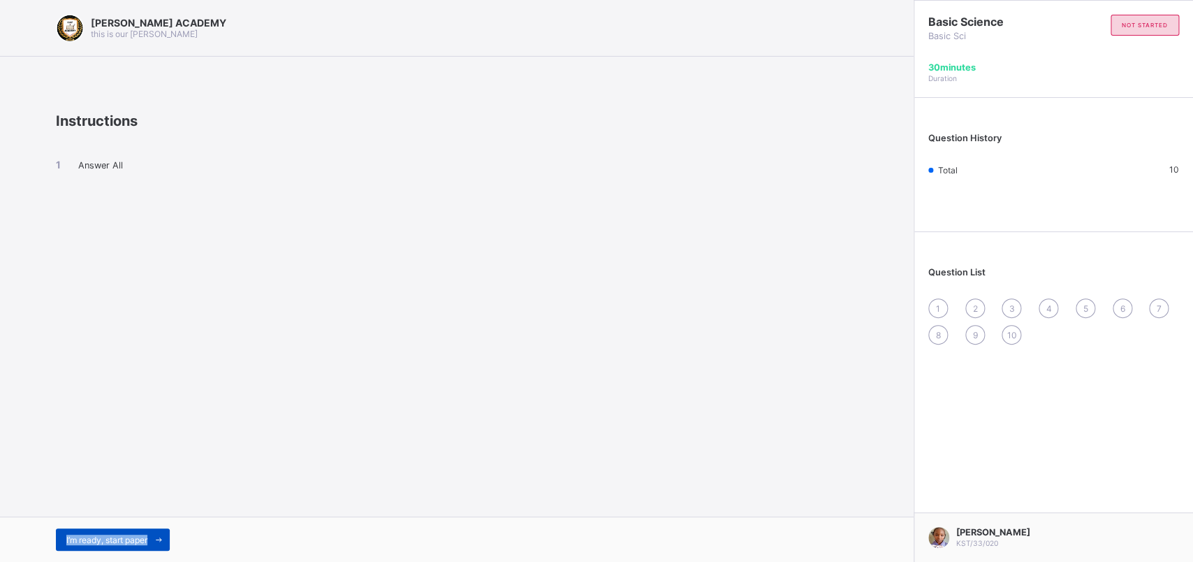
drag, startPoint x: 175, startPoint y: 478, endPoint x: 150, endPoint y: 537, distance: 64.1
click at [150, 449] on div "[PERSON_NAME] ACADEMY this is our [PERSON_NAME] Instructions Answer All I’m rea…" at bounding box center [457, 281] width 914 height 562
click at [147, 449] on span "I’m ready, start paper" at bounding box center [106, 540] width 81 height 10
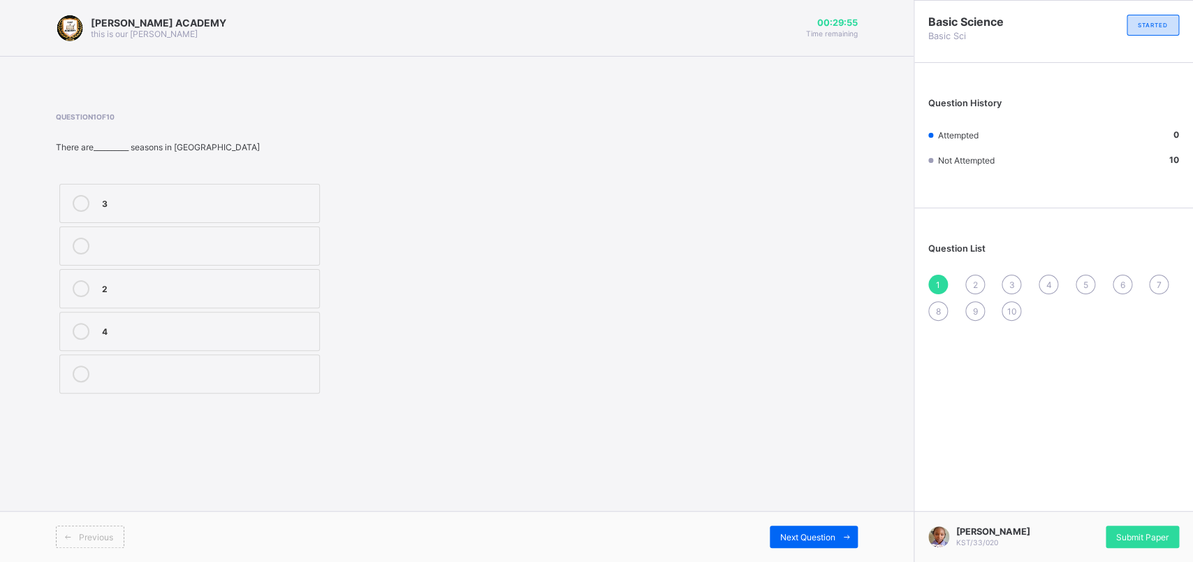
click at [65, 397] on div "3 2 4" at bounding box center [190, 288] width 268 height 217
click at [138, 283] on div "2" at bounding box center [207, 287] width 210 height 14
click at [942, 279] on span "2" at bounding box center [975, 284] width 5 height 10
click at [367, 391] on div "3 4 2" at bounding box center [279, 288] width 446 height 217
drag, startPoint x: 367, startPoint y: 391, endPoint x: 209, endPoint y: 379, distance: 158.3
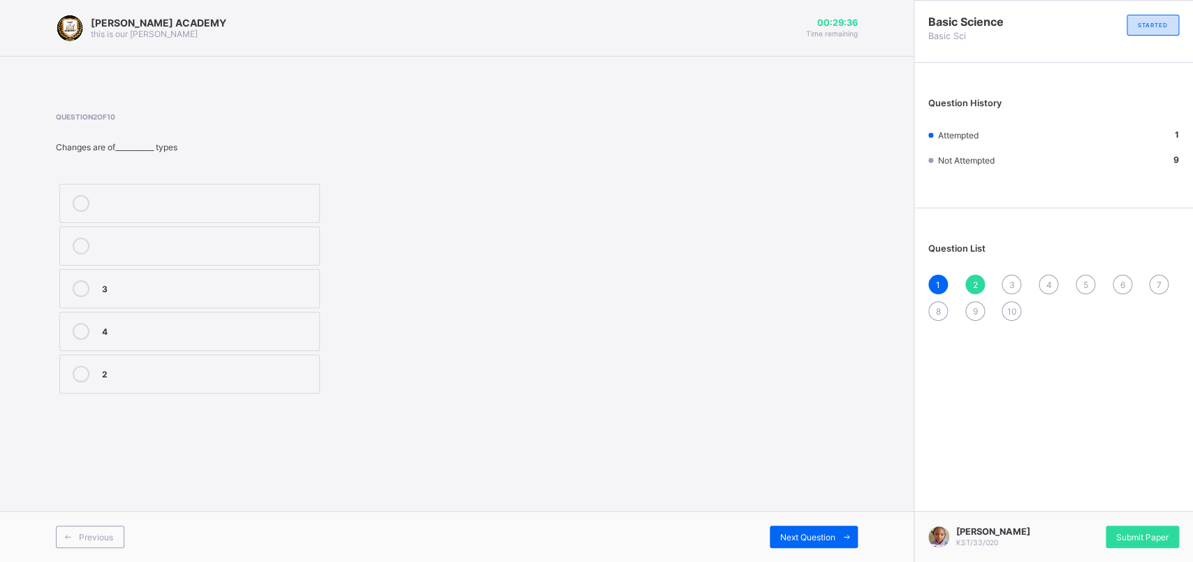
click at [209, 379] on div "3 4 2" at bounding box center [279, 288] width 446 height 217
click at [209, 379] on div "2" at bounding box center [207, 372] width 210 height 14
click at [753, 224] on div "Question 2 of 10 Changes are of___________ types 3 4 2" at bounding box center [457, 254] width 802 height 284
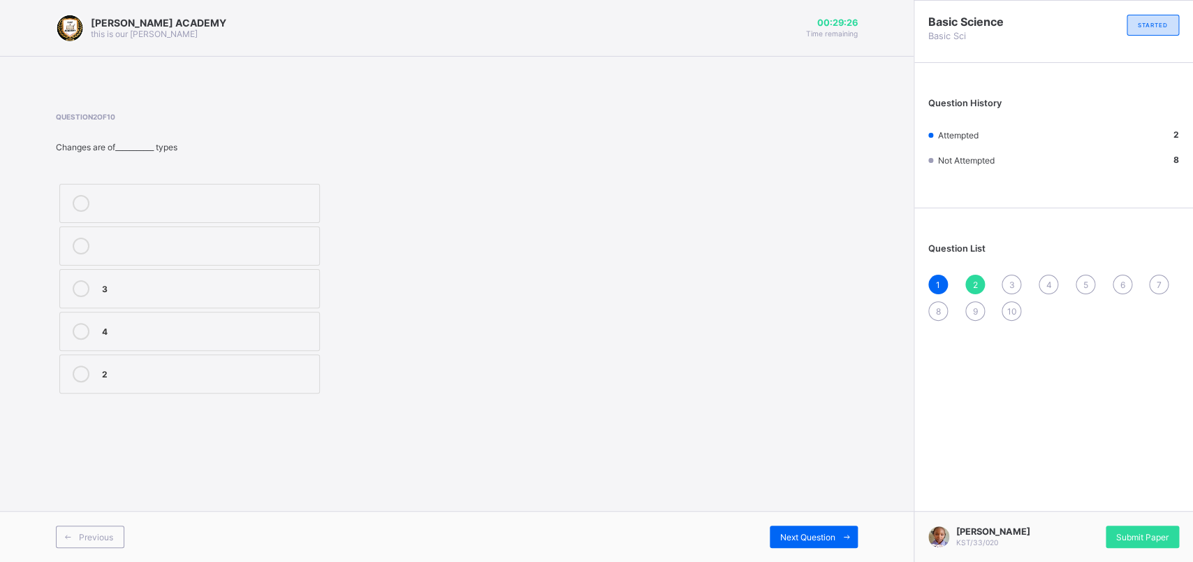
click at [942, 280] on div "3" at bounding box center [1012, 285] width 20 height 20
click at [184, 328] on div "reversible" at bounding box center [207, 330] width 210 height 14
click at [942, 277] on div "4" at bounding box center [1049, 285] width 20 height 20
click at [238, 293] on div "temporary" at bounding box center [207, 287] width 210 height 14
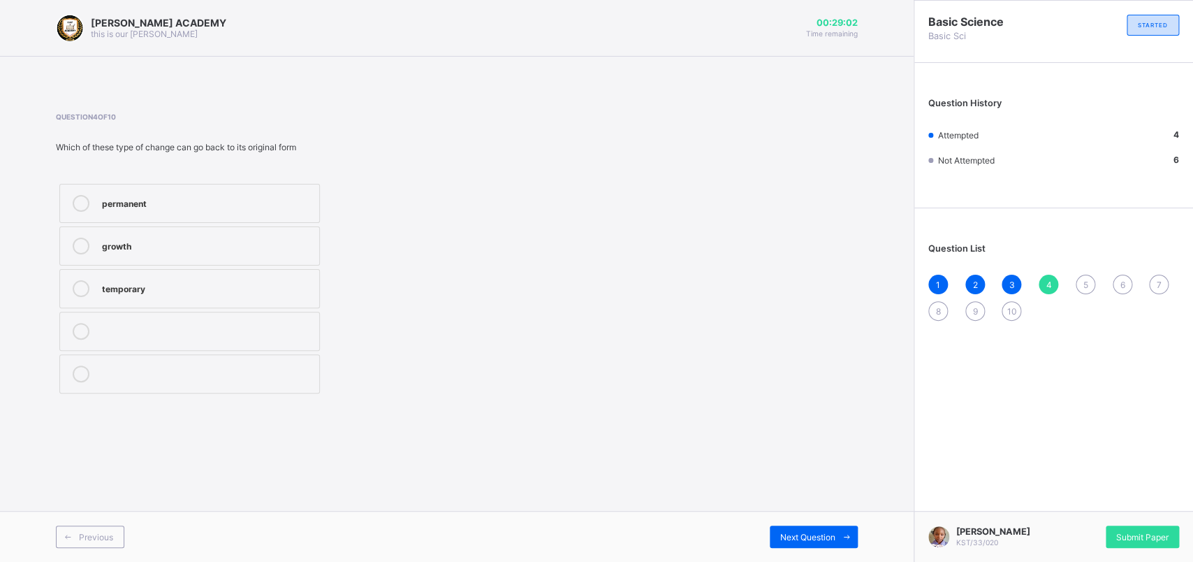
click at [942, 287] on div "5" at bounding box center [1086, 285] width 20 height 20
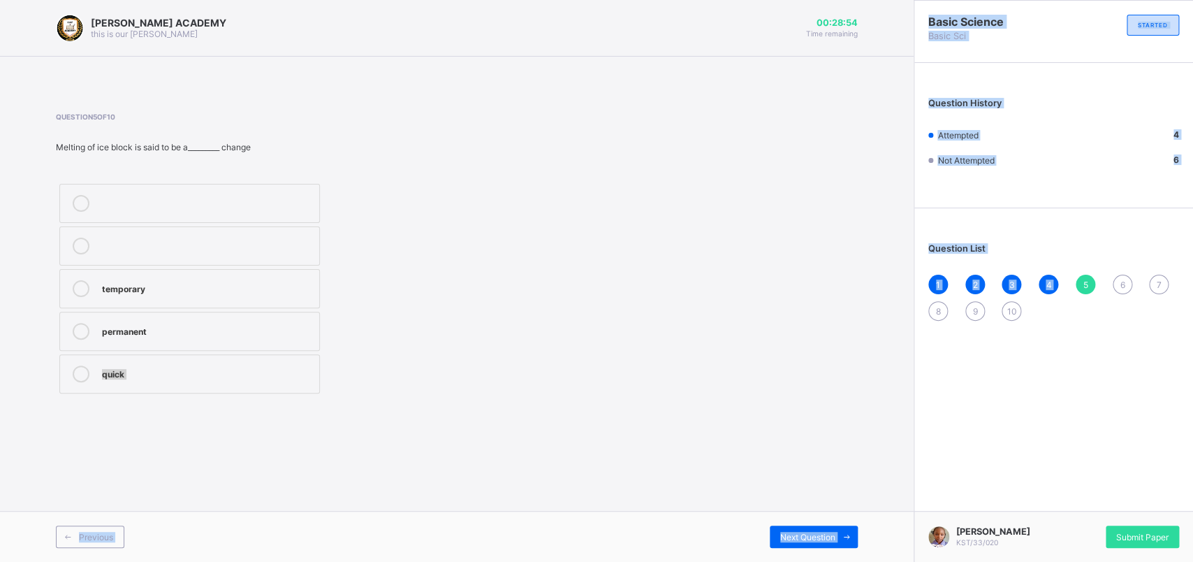
drag, startPoint x: 1085, startPoint y: 287, endPoint x: 553, endPoint y: 313, distance: 533.0
click at [553, 313] on div "[PERSON_NAME] ACADEMY this is our [PERSON_NAME] 00:28:54 Time remaining Questio…" at bounding box center [596, 281] width 1193 height 562
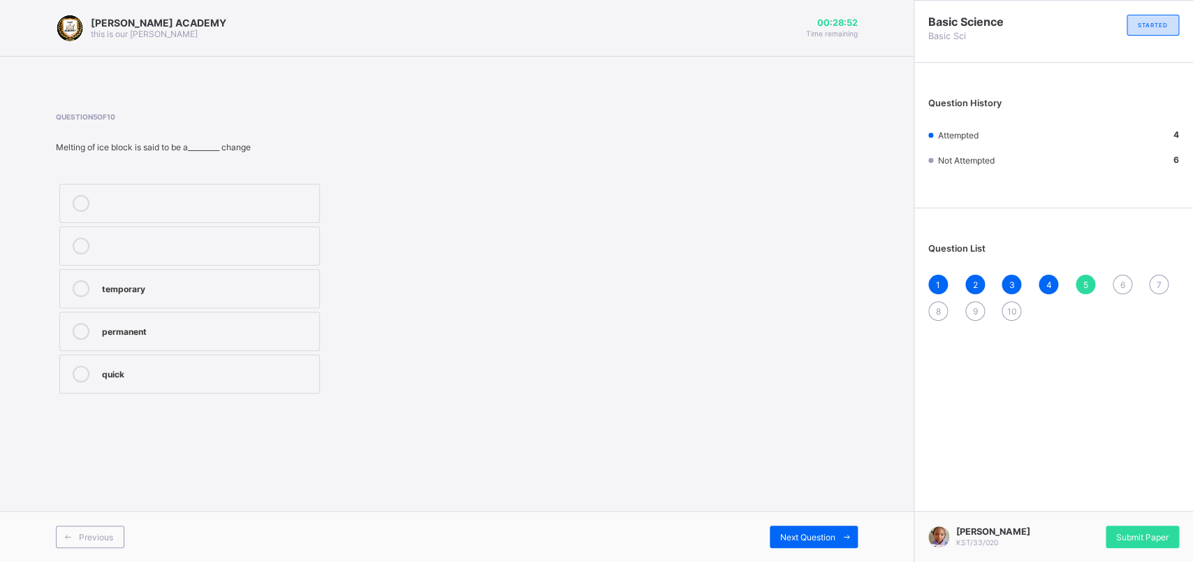
drag, startPoint x: 507, startPoint y: 303, endPoint x: 446, endPoint y: 287, distance: 62.7
click at [446, 287] on div "Question 5 of 10 Melting of ice block is said to be a_________ change temporary…" at bounding box center [457, 254] width 802 height 284
click at [263, 279] on label "temporary" at bounding box center [189, 288] width 261 height 39
click at [928, 372] on div "Basic Science Basic Sci STARTED Question History Attempted 5 Not Attempted 5 Qu…" at bounding box center [1053, 281] width 279 height 562
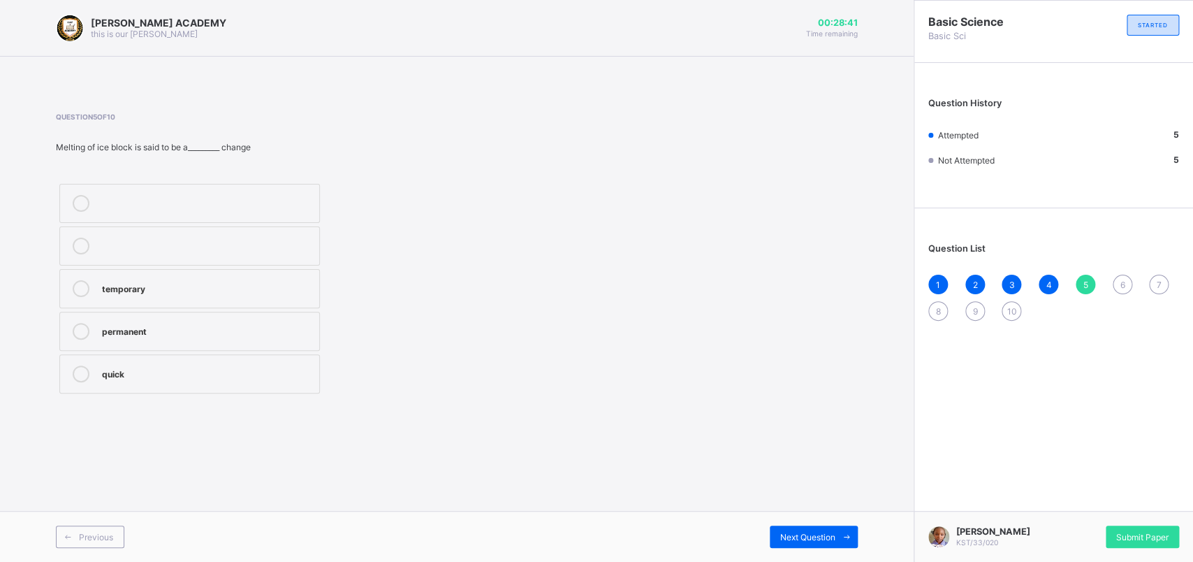
click at [942, 285] on div "6" at bounding box center [1123, 285] width 20 height 20
click at [238, 185] on label "weather" at bounding box center [189, 203] width 261 height 39
click at [942, 279] on div "1 2 3 4 5 6 7 8 9 10" at bounding box center [1054, 298] width 251 height 46
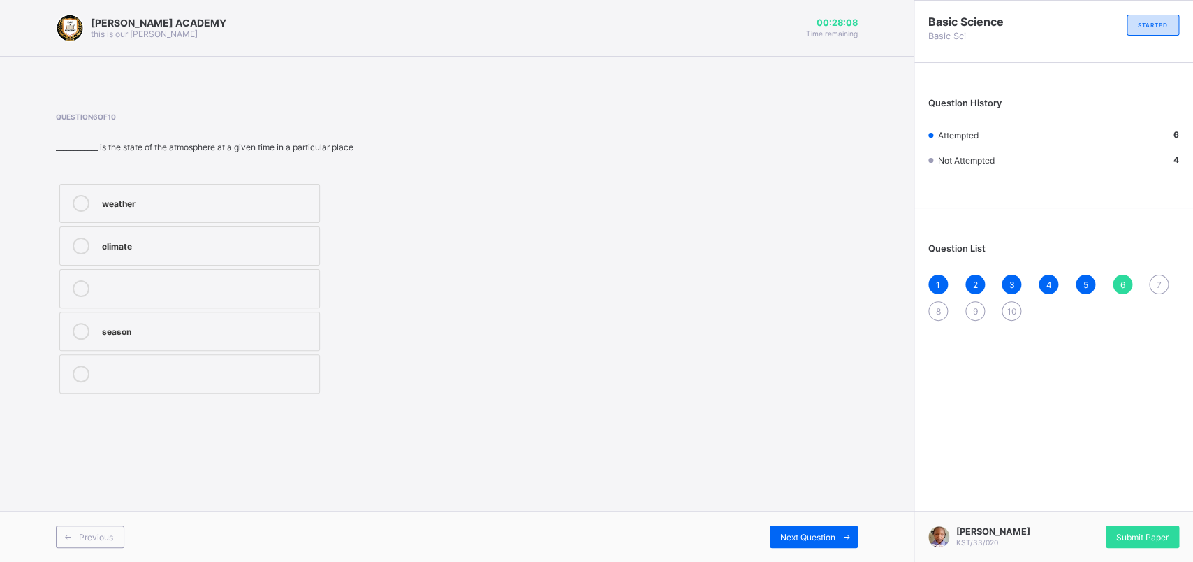
click at [942, 278] on div "7" at bounding box center [1159, 285] width 20 height 20
click at [193, 370] on div "meteorologist" at bounding box center [207, 372] width 210 height 14
drag, startPoint x: 769, startPoint y: 364, endPoint x: 856, endPoint y: 346, distance: 89.2
click at [856, 346] on div "Question 7 of 10 Scientists who predict and report weather are called__________…" at bounding box center [457, 254] width 802 height 284
click at [933, 301] on div "8" at bounding box center [939, 311] width 20 height 20
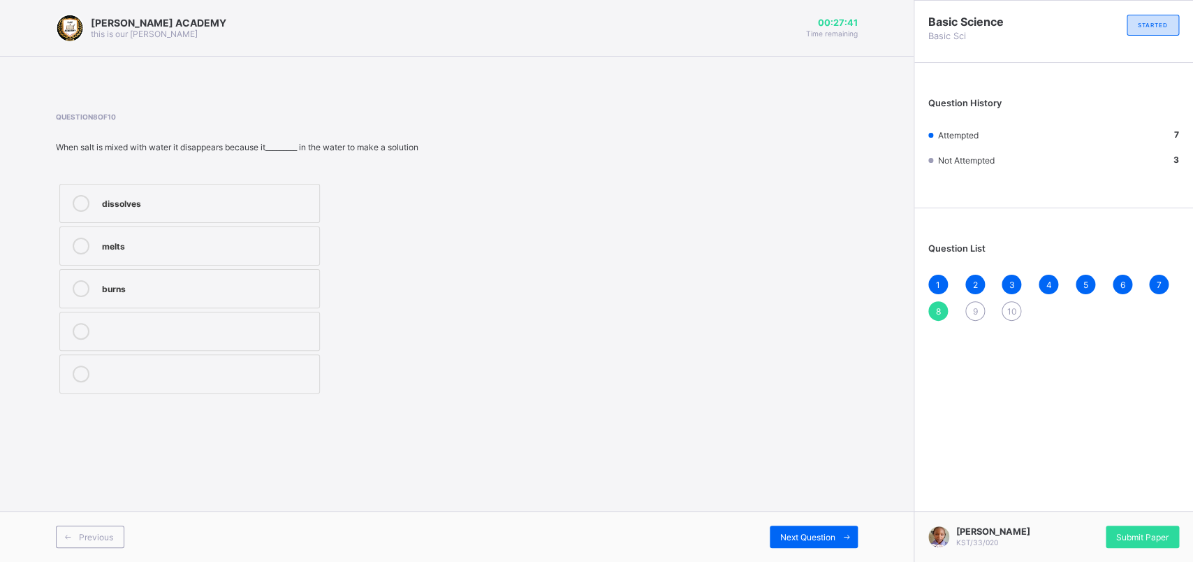
click at [301, 186] on label "dissolves" at bounding box center [189, 203] width 261 height 39
click at [942, 311] on div "9" at bounding box center [976, 311] width 20 height 20
click at [208, 345] on label "growth" at bounding box center [189, 331] width 261 height 39
click at [942, 306] on span "10" at bounding box center [1012, 311] width 10 height 10
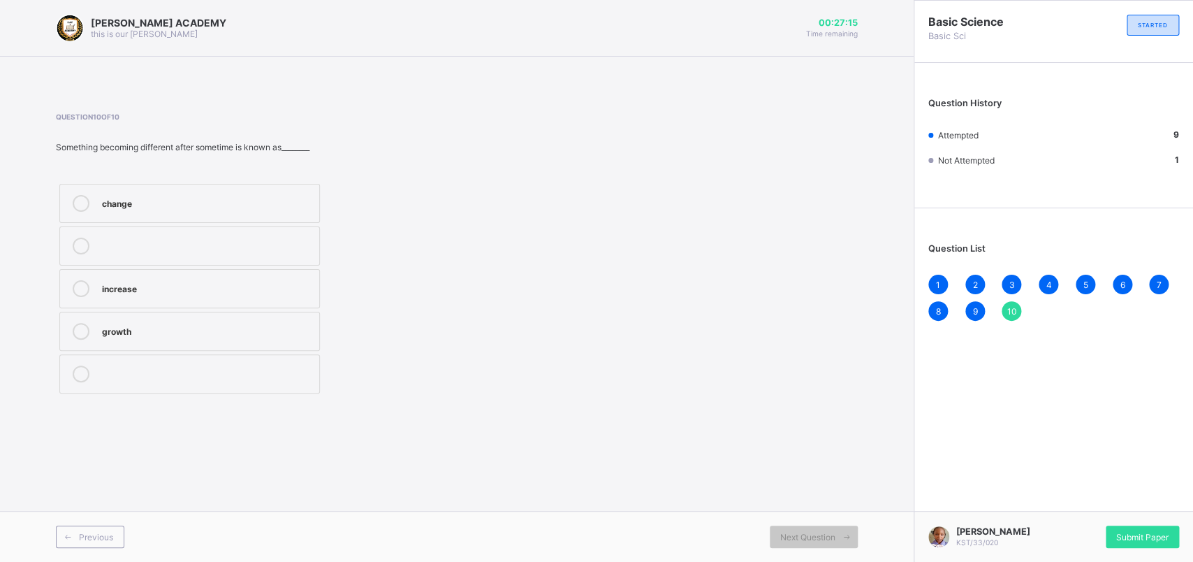
drag, startPoint x: 488, startPoint y: 289, endPoint x: 415, endPoint y: 272, distance: 74.6
click at [415, 272] on div "change increase growth" at bounding box center [279, 288] width 446 height 217
click at [414, 271] on div "change increase growth" at bounding box center [279, 288] width 446 height 217
click at [228, 192] on label "change" at bounding box center [189, 203] width 261 height 39
click at [790, 402] on div "Question 10 of 10 Something becoming different after sometime is known as______…" at bounding box center [457, 255] width 802 height 326
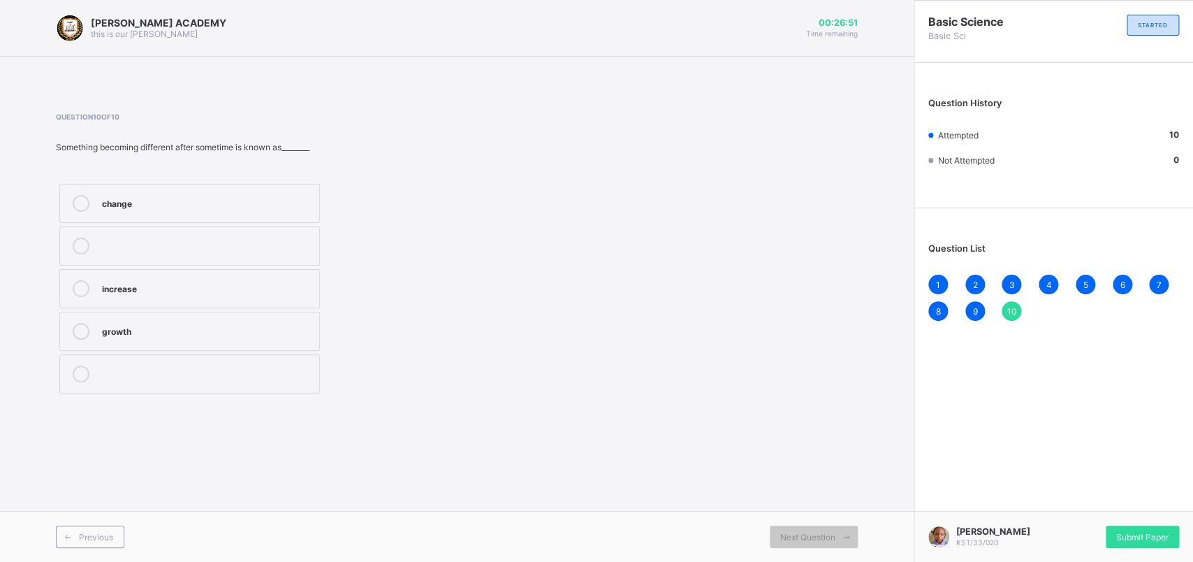
click at [825, 414] on div "Question 10 of 10 Something becoming different after sometime is known as______…" at bounding box center [457, 255] width 802 height 326
drag, startPoint x: 924, startPoint y: 440, endPoint x: 931, endPoint y: 441, distance: 7.0
click at [931, 441] on div "Basic Science Basic Sci STARTED Question History Attempted 10 Not Attempted 0 Q…" at bounding box center [1053, 281] width 279 height 562
click at [942, 449] on div "Submit Paper" at bounding box center [1142, 536] width 73 height 22
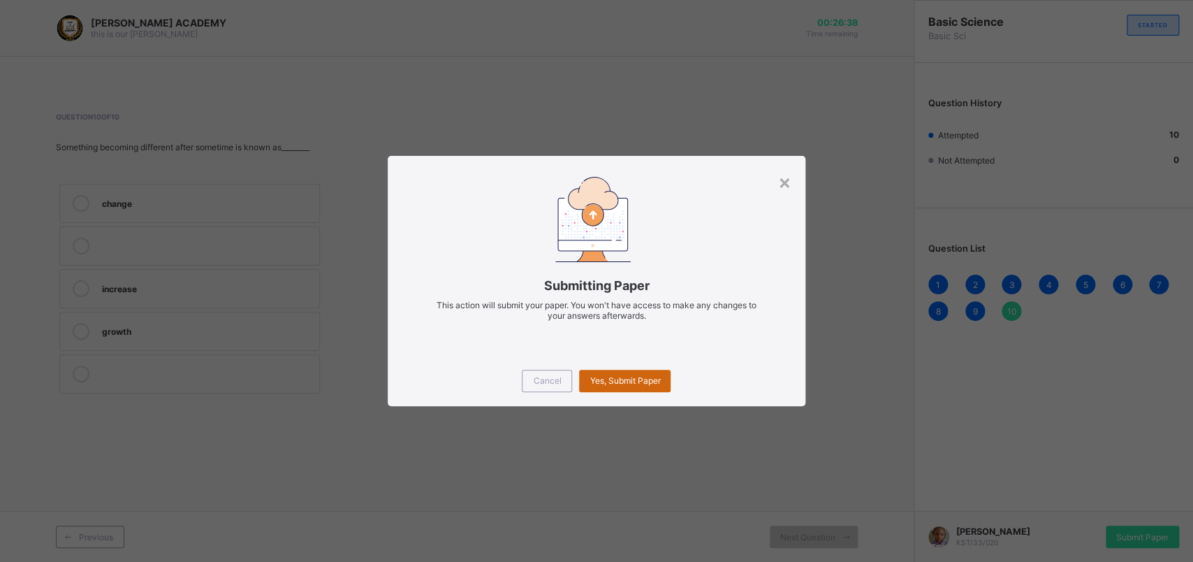
click at [620, 378] on span "Yes, Submit Paper" at bounding box center [625, 380] width 71 height 10
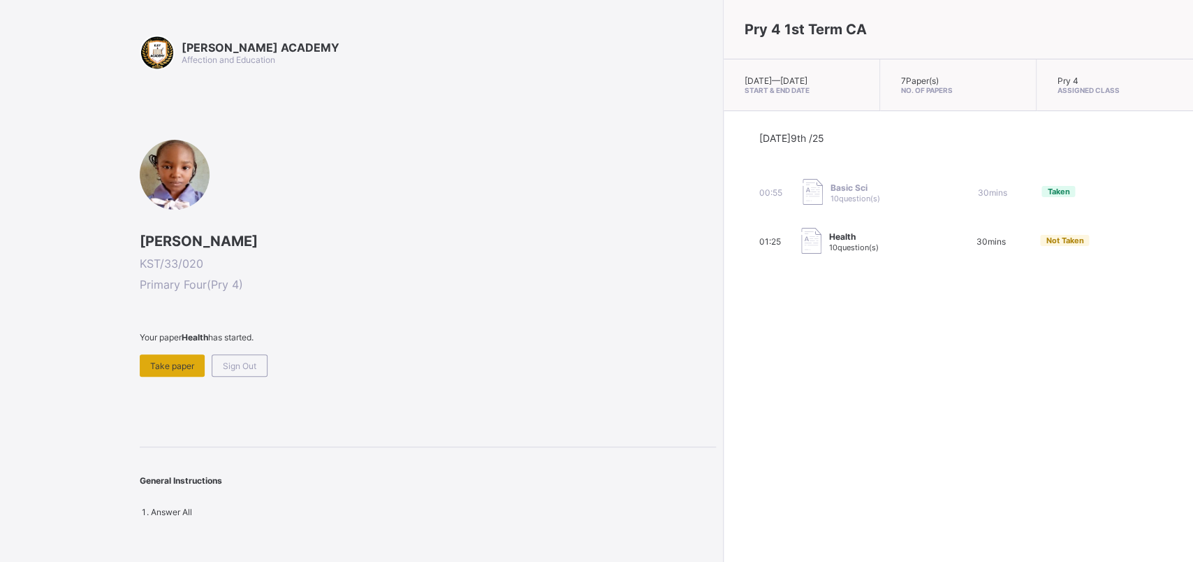
click at [178, 363] on span "Take paper" at bounding box center [172, 366] width 44 height 10
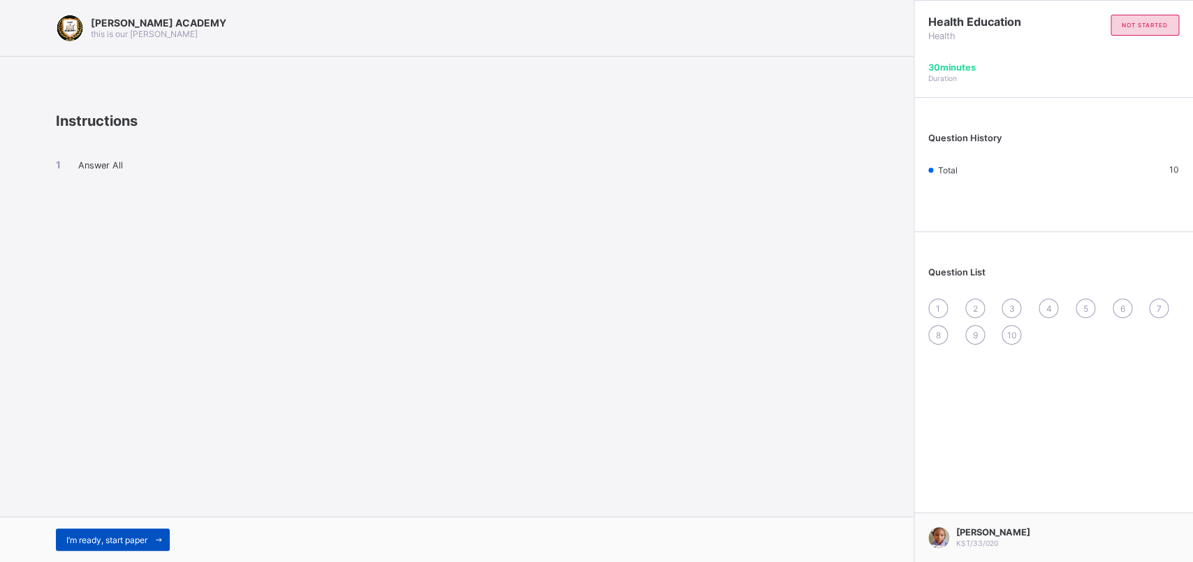
click at [145, 449] on div "I’m ready, start paper" at bounding box center [113, 539] width 114 height 22
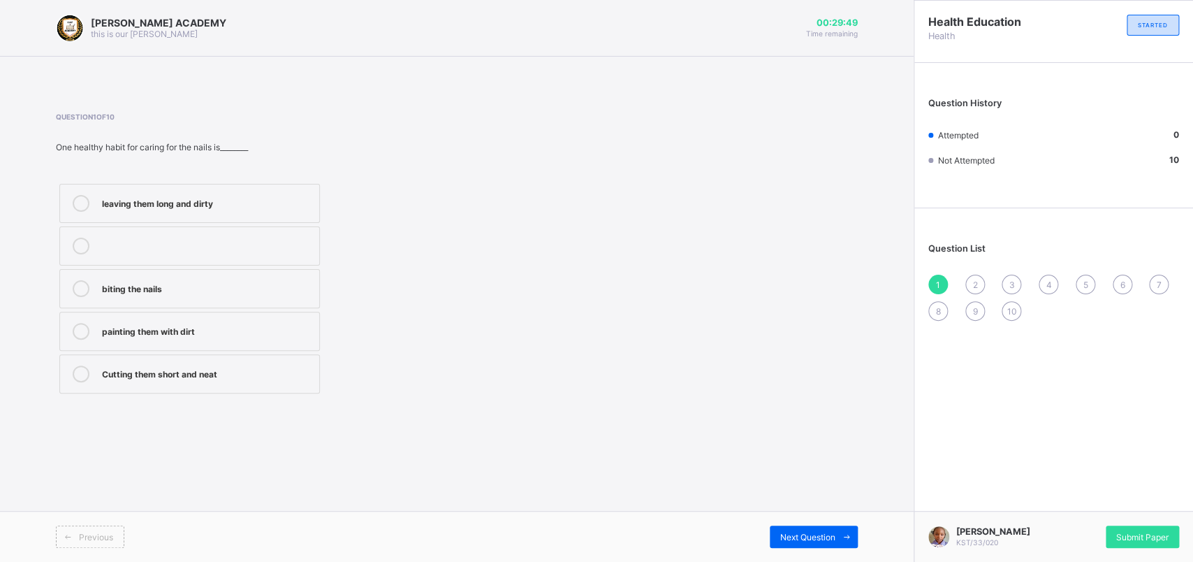
click at [144, 449] on div "Previous" at bounding box center [256, 536] width 401 height 22
drag, startPoint x: 122, startPoint y: 526, endPoint x: 145, endPoint y: 530, distance: 24.0
click at [145, 449] on div "Previous" at bounding box center [256, 536] width 401 height 22
click at [143, 381] on div "Cutting them short and neat" at bounding box center [207, 373] width 210 height 17
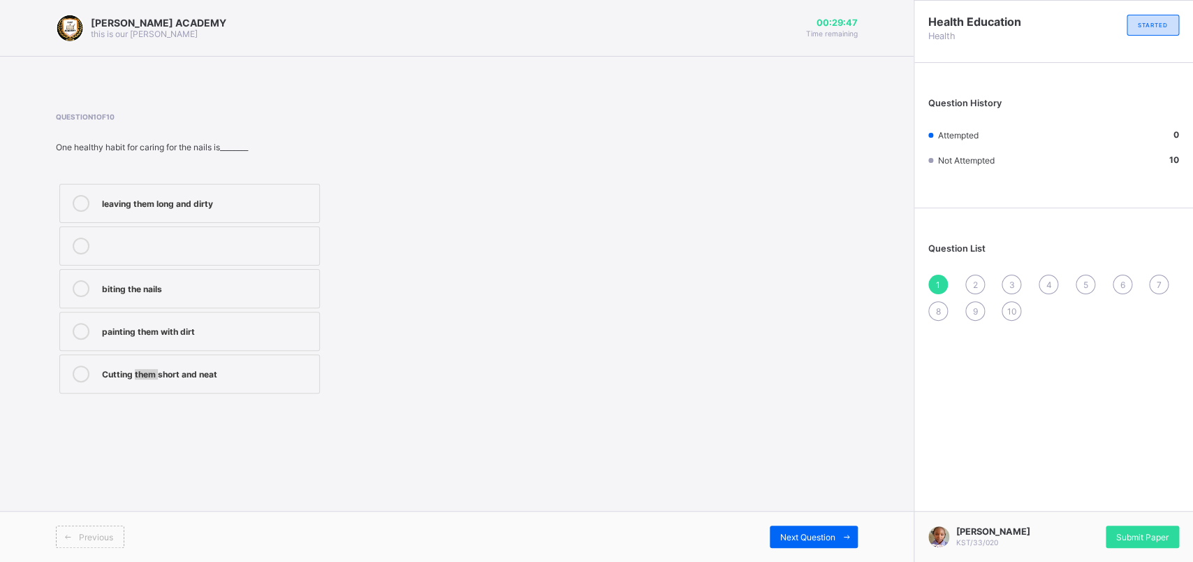
click at [143, 381] on div "Cutting them short and neat" at bounding box center [207, 373] width 210 height 17
drag, startPoint x: 143, startPoint y: 381, endPoint x: 457, endPoint y: 368, distance: 314.7
click at [451, 369] on div "leaving them long and dirty biting the nails painting them with dirt Cutting th…" at bounding box center [279, 288] width 446 height 217
drag, startPoint x: 650, startPoint y: 342, endPoint x: 794, endPoint y: 345, distance: 144.0
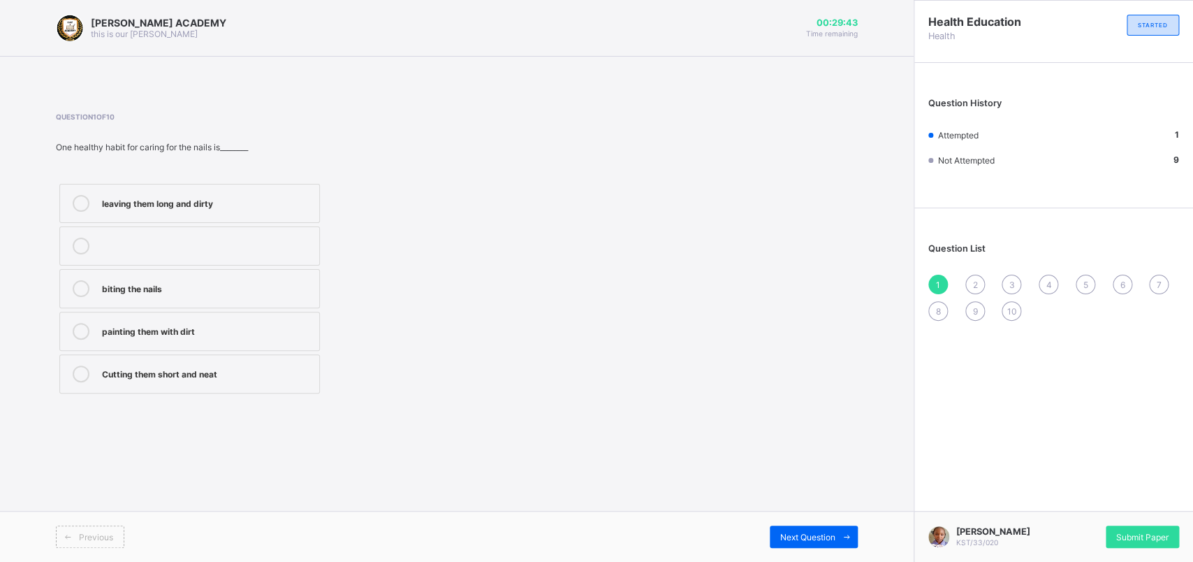
click at [794, 345] on div "Question 1 of 10 One healthy habit for caring for the nails is________ leaving …" at bounding box center [457, 254] width 802 height 284
click at [828, 329] on div "Question 1 of 10 One healthy habit for caring for the nails is________ leaving …" at bounding box center [457, 254] width 802 height 284
click at [942, 279] on div "2" at bounding box center [976, 285] width 20 height 20
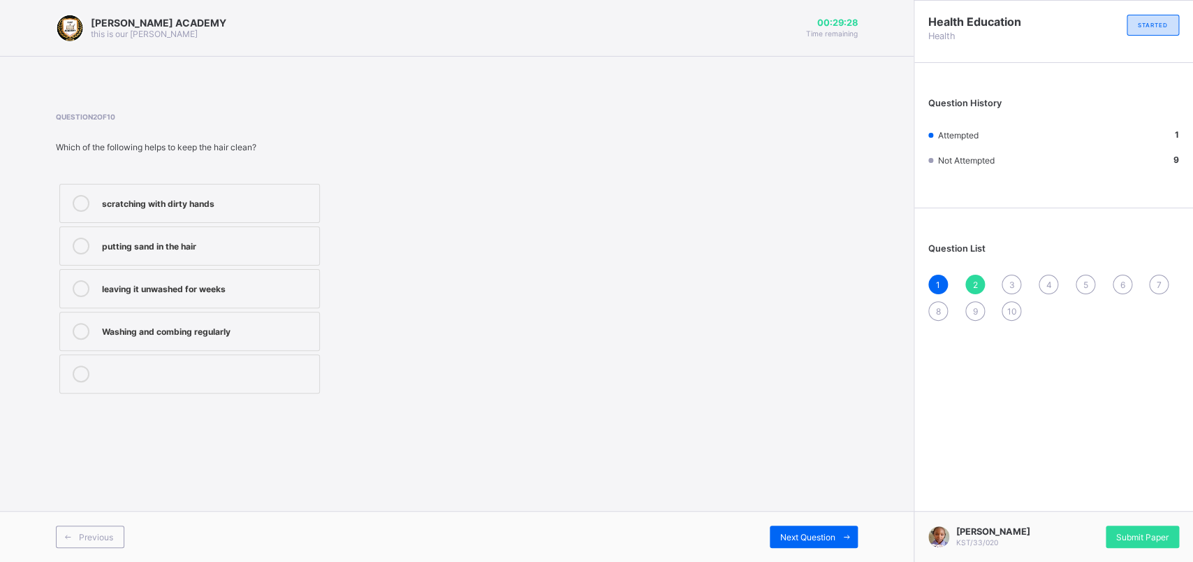
click at [303, 294] on div "leaving it unwashed for weeks" at bounding box center [207, 288] width 210 height 17
click at [307, 325] on div "Washing and combing regularly" at bounding box center [207, 330] width 210 height 14
click at [942, 279] on div "3" at bounding box center [1012, 285] width 20 height 20
drag, startPoint x: 1005, startPoint y: 279, endPoint x: 947, endPoint y: 279, distance: 57.3
click at [942, 279] on div "1 2 3 4 5 6 7 8 9 10" at bounding box center [1054, 298] width 251 height 46
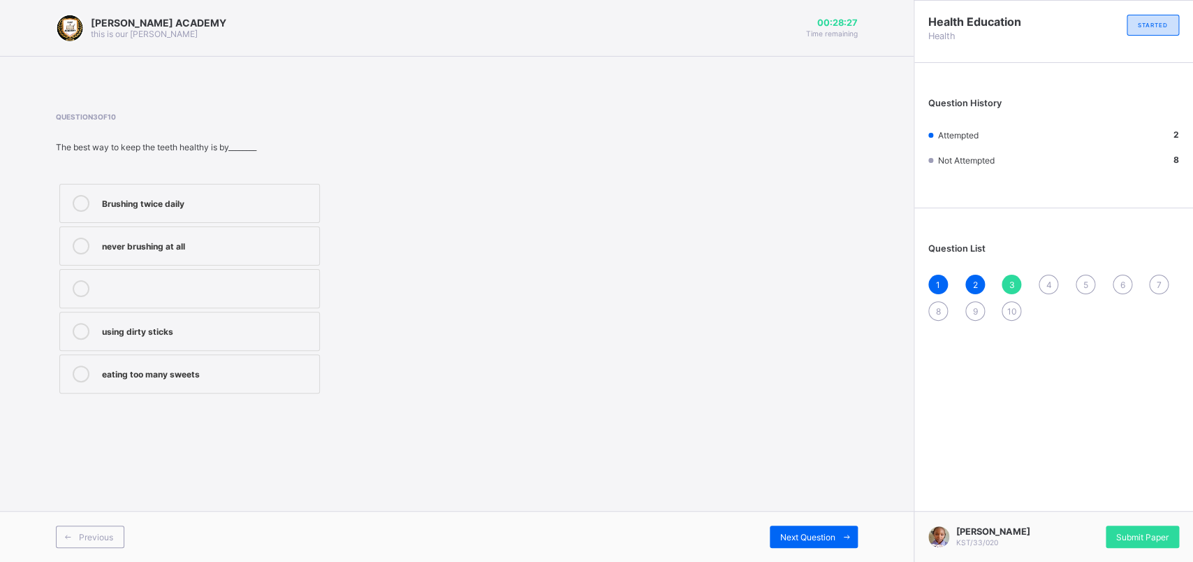
click at [259, 201] on div "Brushing twice daily" at bounding box center [207, 202] width 210 height 14
click at [942, 278] on div "4" at bounding box center [1049, 285] width 20 height 20
click at [226, 259] on label "How to take care for our body" at bounding box center [189, 245] width 261 height 39
click at [942, 286] on div "3" at bounding box center [1012, 285] width 20 height 20
click at [942, 275] on div "3" at bounding box center [1012, 285] width 20 height 20
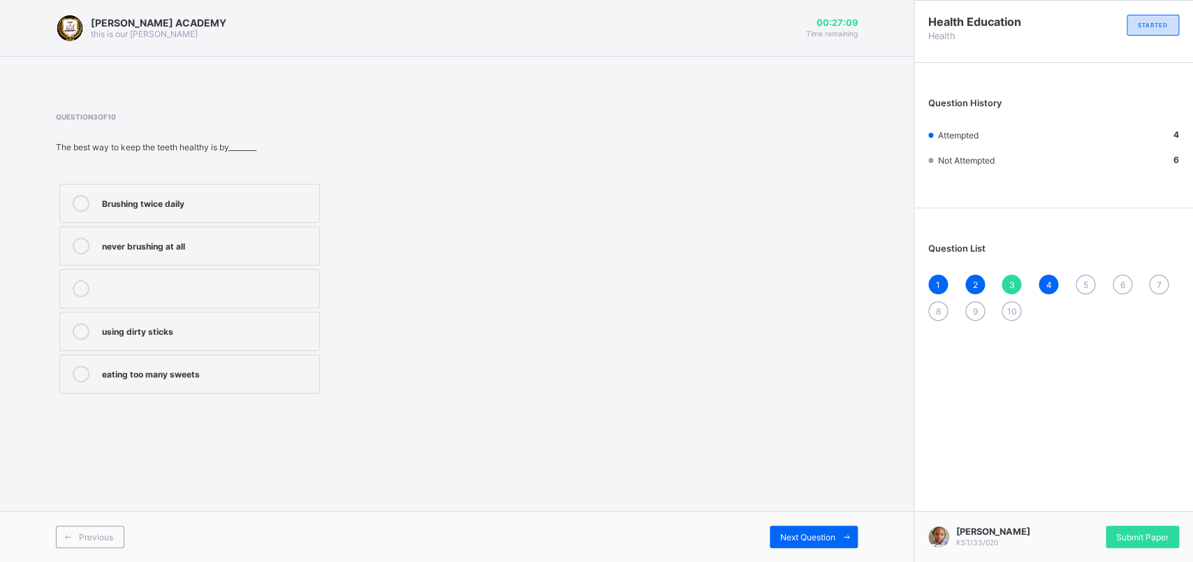
click at [942, 282] on div "5" at bounding box center [1086, 285] width 20 height 20
click at [266, 230] on label "avoid reading" at bounding box center [189, 245] width 261 height 39
click at [306, 337] on div at bounding box center [207, 331] width 210 height 17
drag, startPoint x: 306, startPoint y: 337, endPoint x: 263, endPoint y: 286, distance: 66.9
click at [263, 286] on div "Keep fit and healthy avoid reading become dirty and sick fight with friends" at bounding box center [190, 288] width 268 height 217
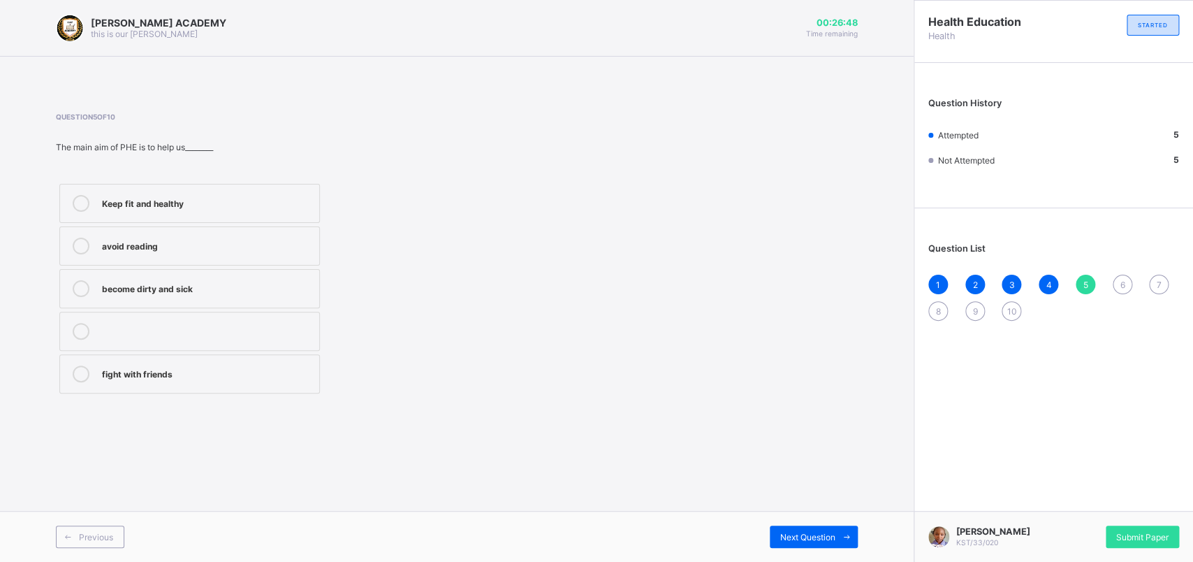
click at [215, 193] on label "Keep fit and healthy" at bounding box center [189, 203] width 261 height 39
click at [942, 277] on div "6" at bounding box center [1123, 285] width 20 height 20
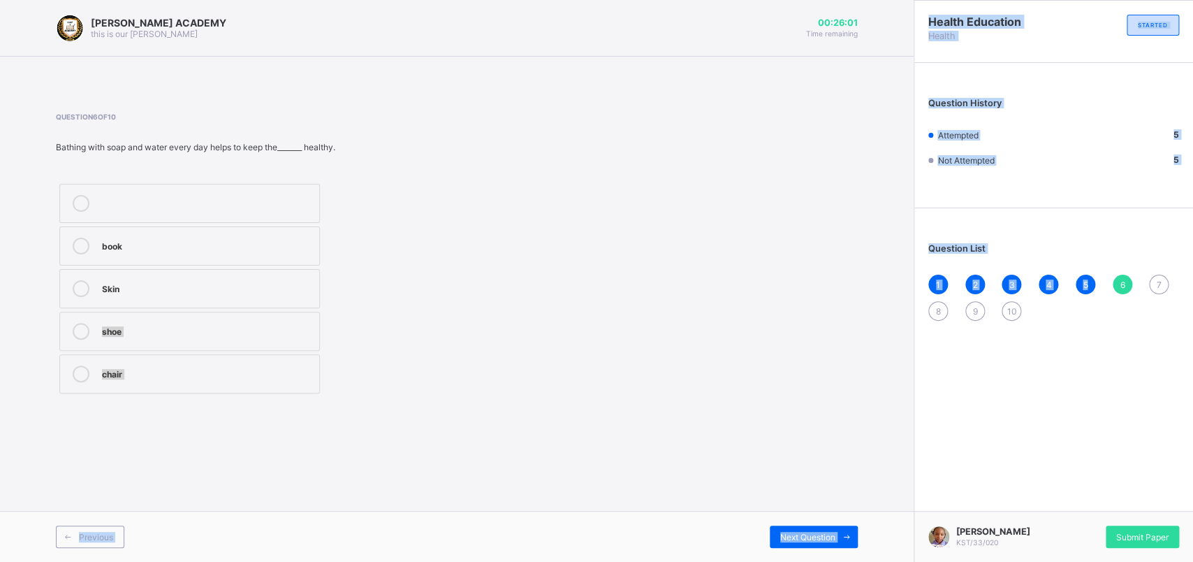
drag, startPoint x: 1090, startPoint y: 277, endPoint x: 587, endPoint y: 282, distance: 503.1
click at [587, 282] on div "[PERSON_NAME] ACADEMY this is our [PERSON_NAME] 00:26:01 Time remaining Questio…" at bounding box center [596, 281] width 1193 height 562
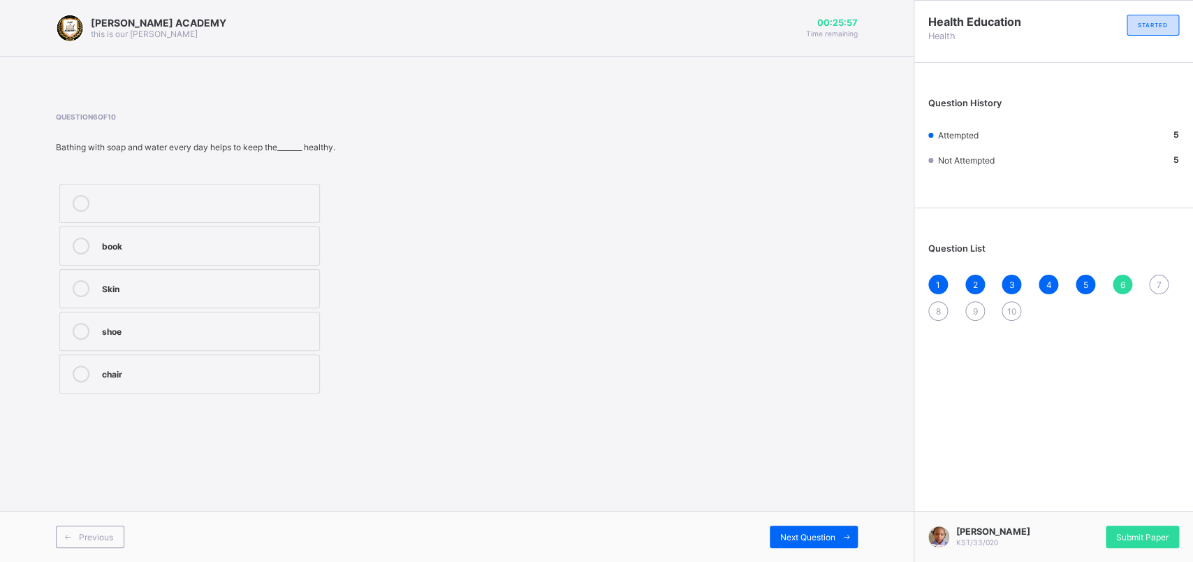
click at [117, 286] on div "Skin" at bounding box center [207, 287] width 210 height 14
click at [942, 279] on span "7" at bounding box center [1159, 284] width 5 height 10
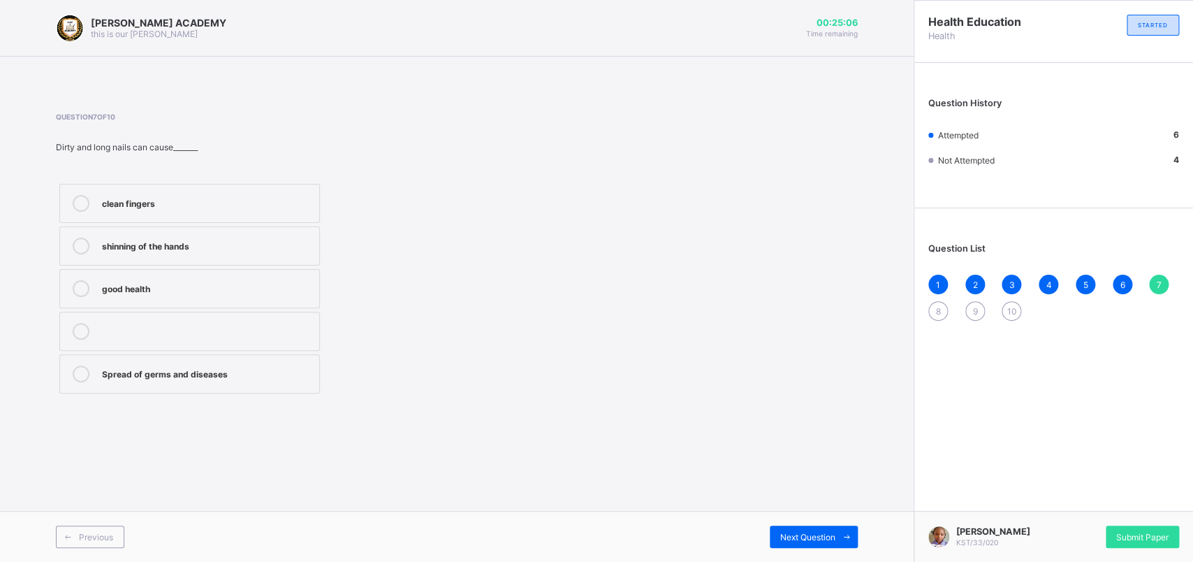
drag, startPoint x: 339, startPoint y: 328, endPoint x: 300, endPoint y: 310, distance: 43.1
click at [300, 310] on div "clean fingers shinning of the hands good health Spread of germs and diseases" at bounding box center [279, 288] width 446 height 217
click at [261, 380] on div "Spread of germs and diseases" at bounding box center [207, 373] width 210 height 17
click at [936, 304] on div "8" at bounding box center [939, 311] width 20 height 20
click at [314, 296] on div "road safety education Tailoring and sewing games and sports nutrition and hygie…" at bounding box center [190, 288] width 268 height 217
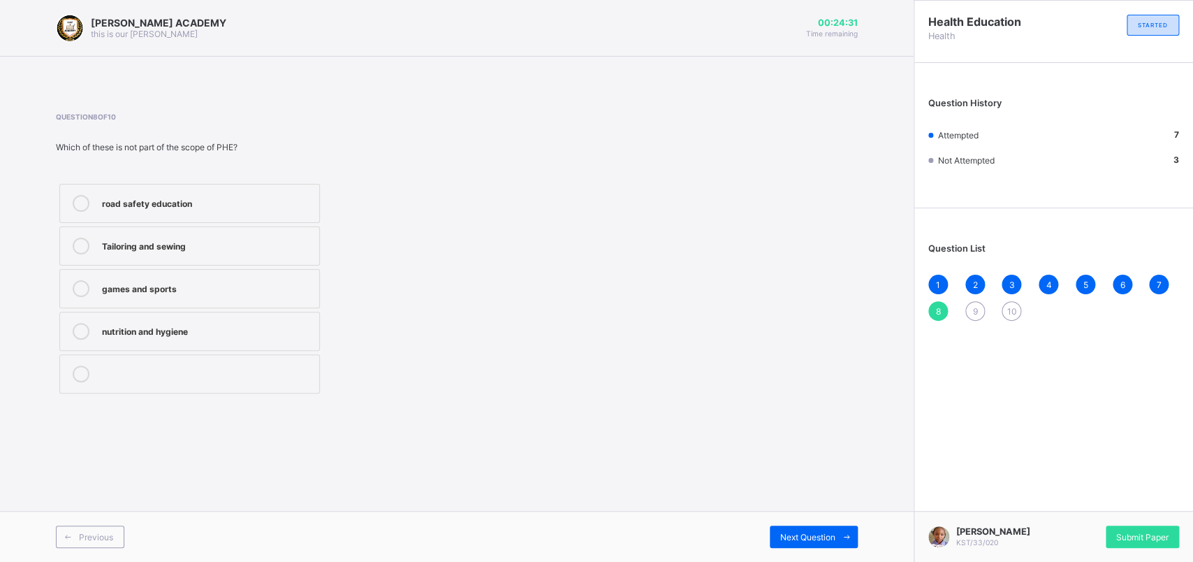
click at [252, 236] on label "Tailoring and sewing" at bounding box center [189, 245] width 261 height 39
click at [942, 303] on div "9" at bounding box center [976, 311] width 20 height 20
click at [293, 251] on div "Strong and healthy bodies" at bounding box center [207, 245] width 210 height 14
click at [942, 314] on div "1 2 3 4 5 6 7 8 9 10" at bounding box center [1054, 298] width 251 height 46
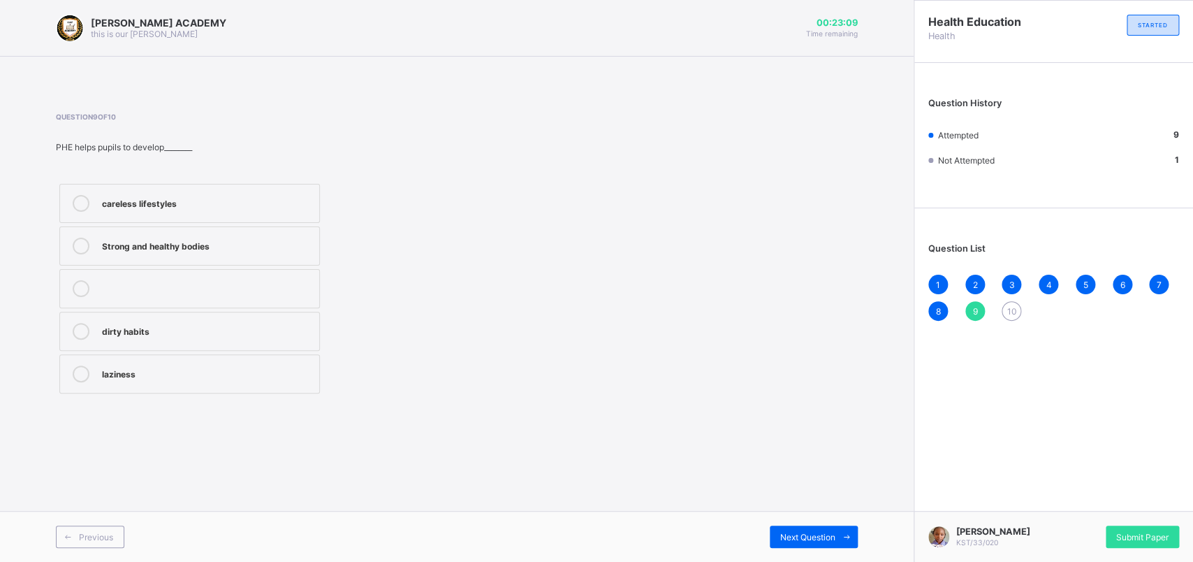
click at [942, 306] on span "10" at bounding box center [1012, 311] width 10 height 10
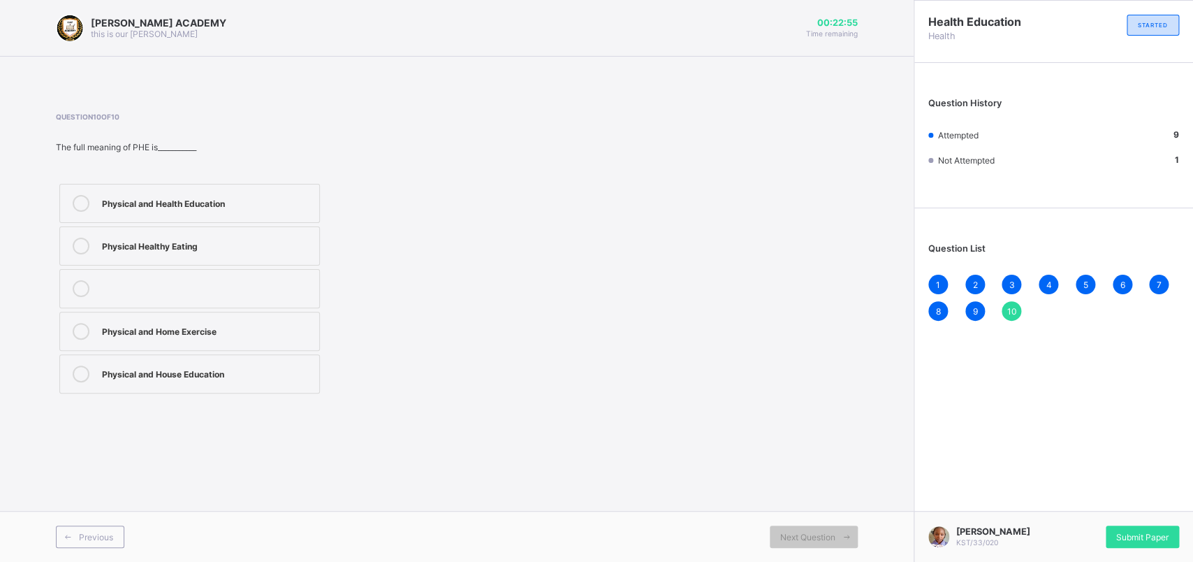
click at [233, 217] on label "Physical and Health Education" at bounding box center [189, 203] width 261 height 39
click at [942, 306] on span "10" at bounding box center [1012, 311] width 10 height 10
click at [942, 449] on div "Submit Paper" at bounding box center [1142, 536] width 73 height 22
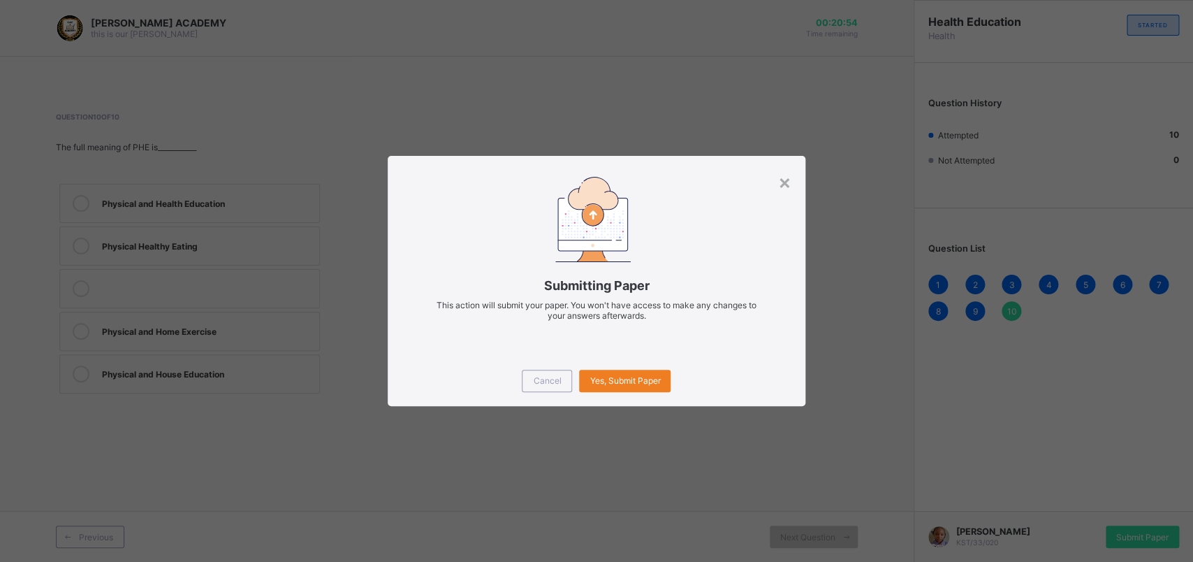
click at [633, 367] on div "Cancel Yes, Submit Paper" at bounding box center [597, 381] width 418 height 50
click at [633, 377] on span "Yes, Submit Paper" at bounding box center [625, 380] width 71 height 10
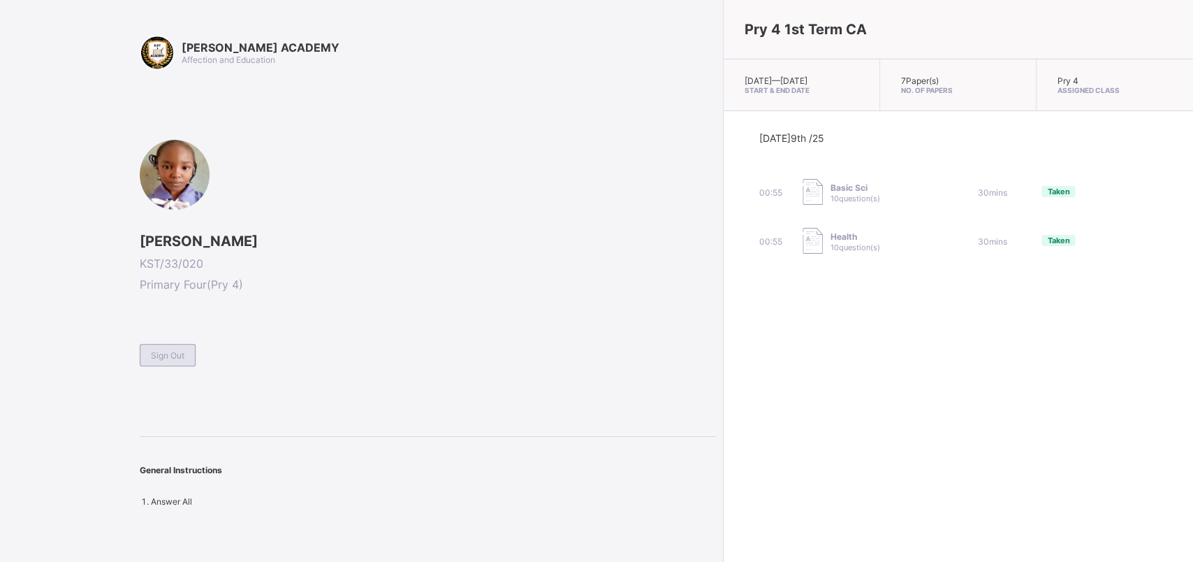
click at [161, 362] on div "Sign Out" at bounding box center [168, 355] width 56 height 22
